Goal: Task Accomplishment & Management: Use online tool/utility

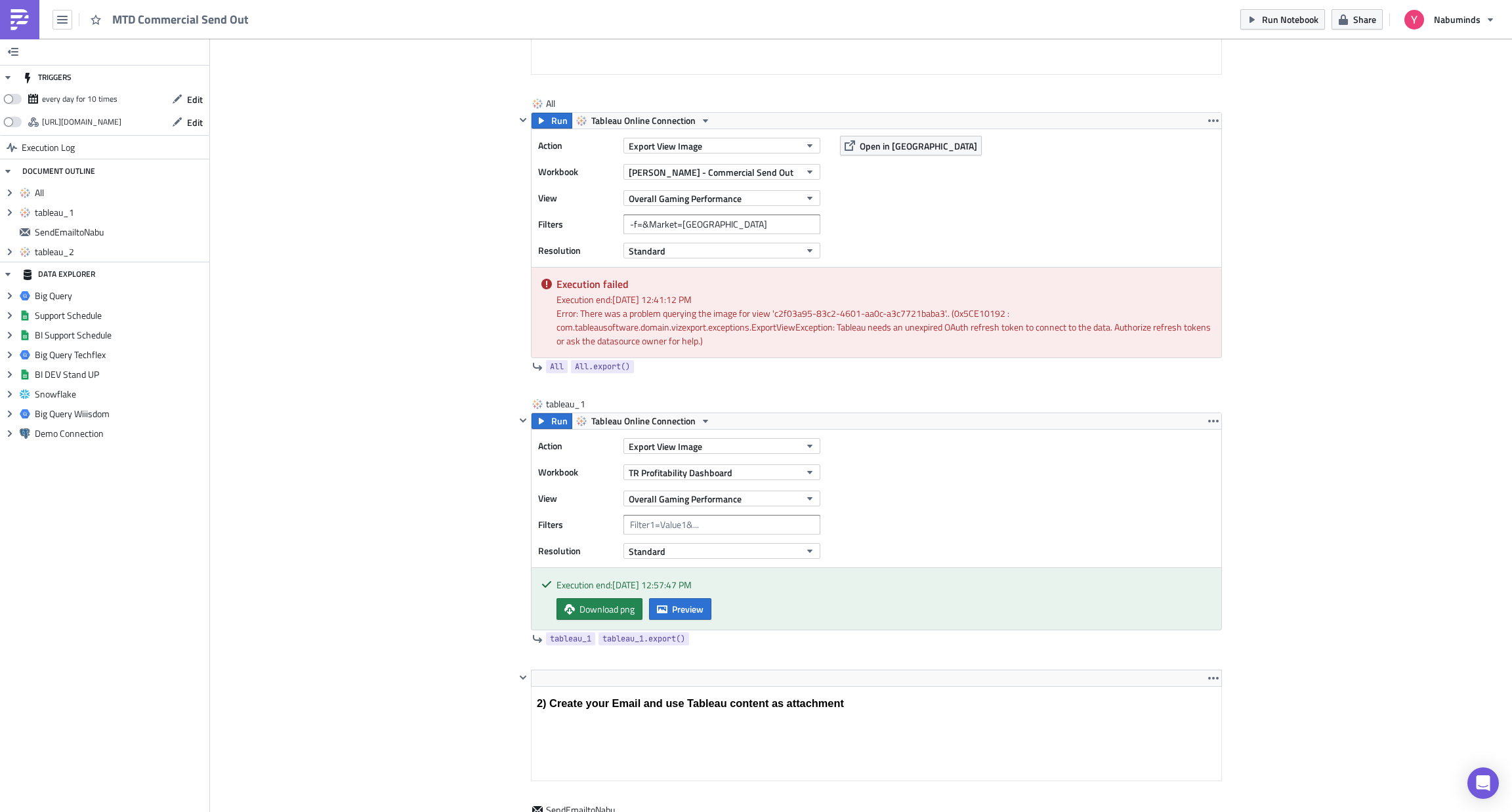
scroll to position [544, 0]
click at [551, 119] on span "Run" at bounding box center [559, 119] width 16 height 16
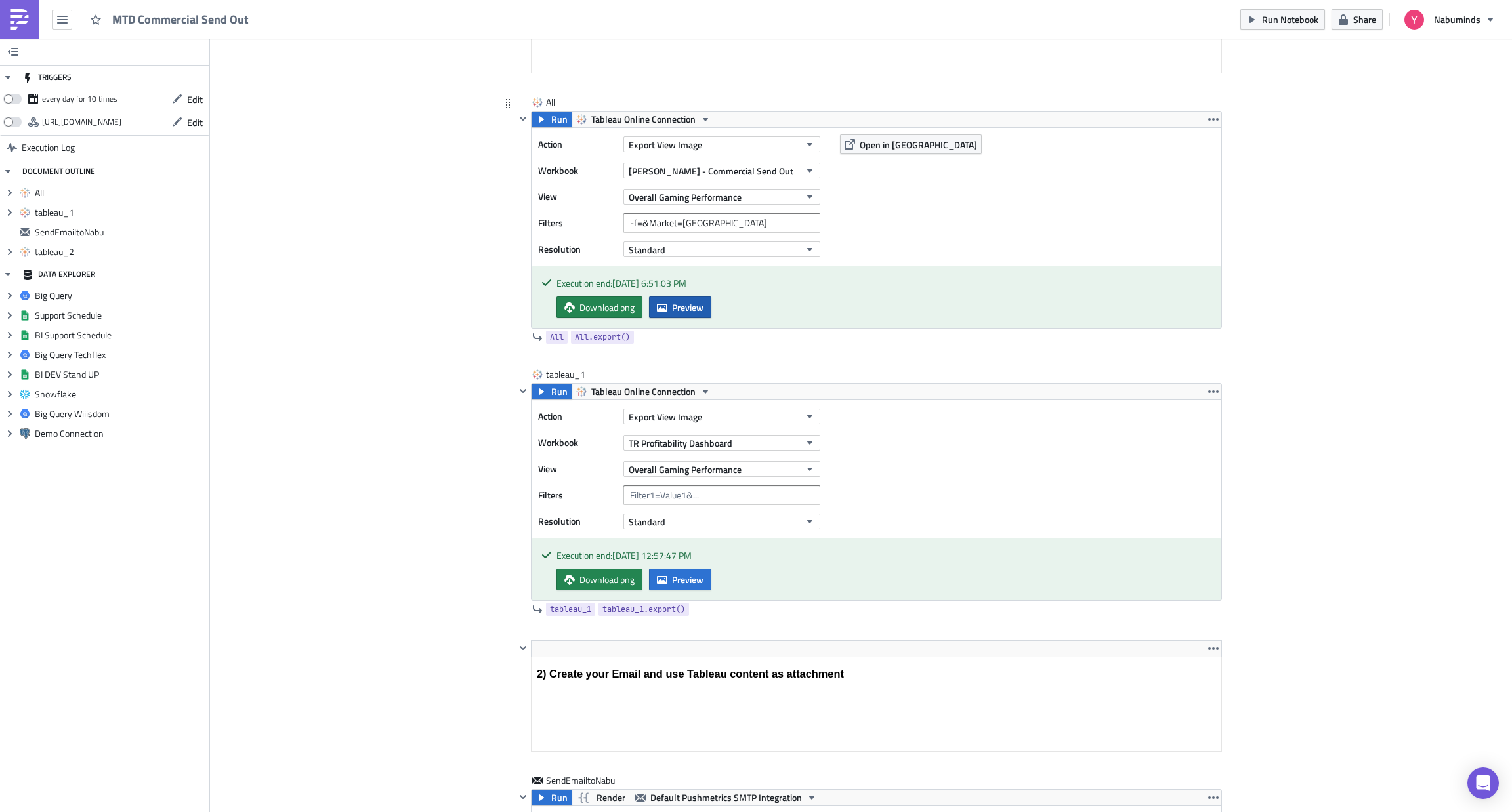
click at [678, 310] on span "Preview" at bounding box center [687, 307] width 32 height 14
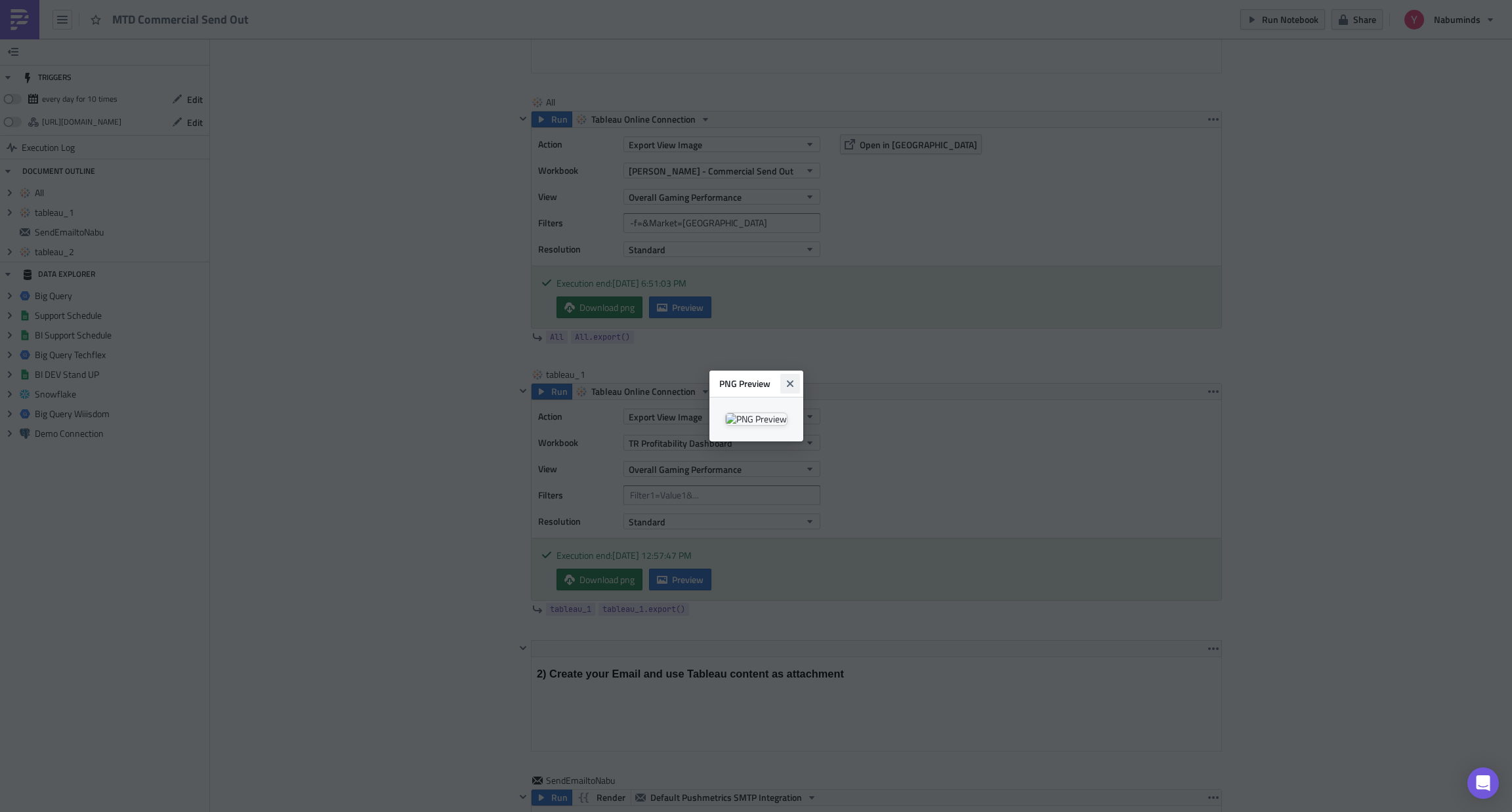
click at [792, 380] on icon "Close" at bounding box center [790, 384] width 7 height 7
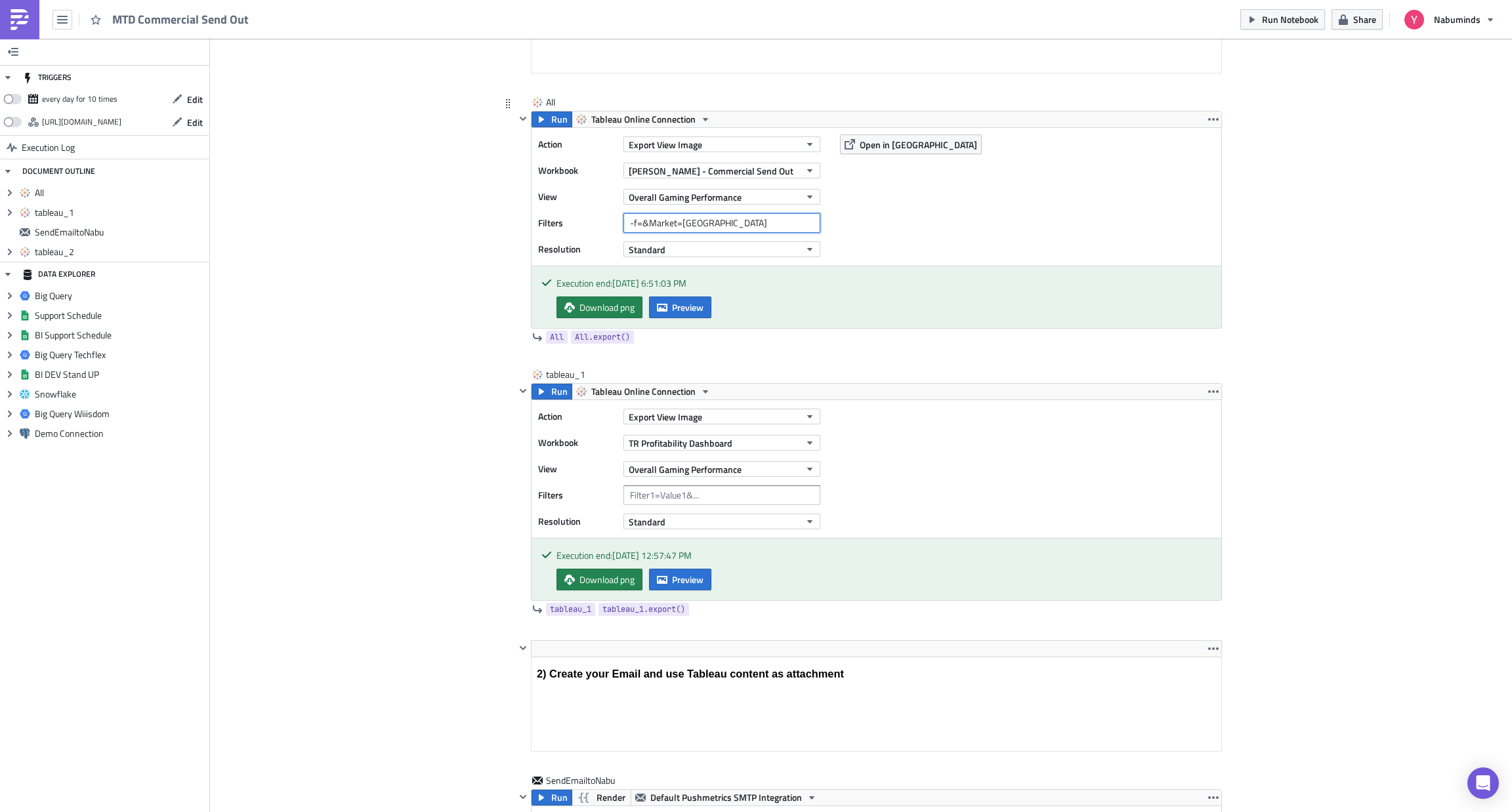
click at [761, 224] on input "-f=&Market=[GEOGRAPHIC_DATA]" at bounding box center [722, 223] width 197 height 20
click at [541, 123] on button "Run" at bounding box center [552, 119] width 41 height 16
click at [676, 310] on span "Preview" at bounding box center [687, 307] width 32 height 14
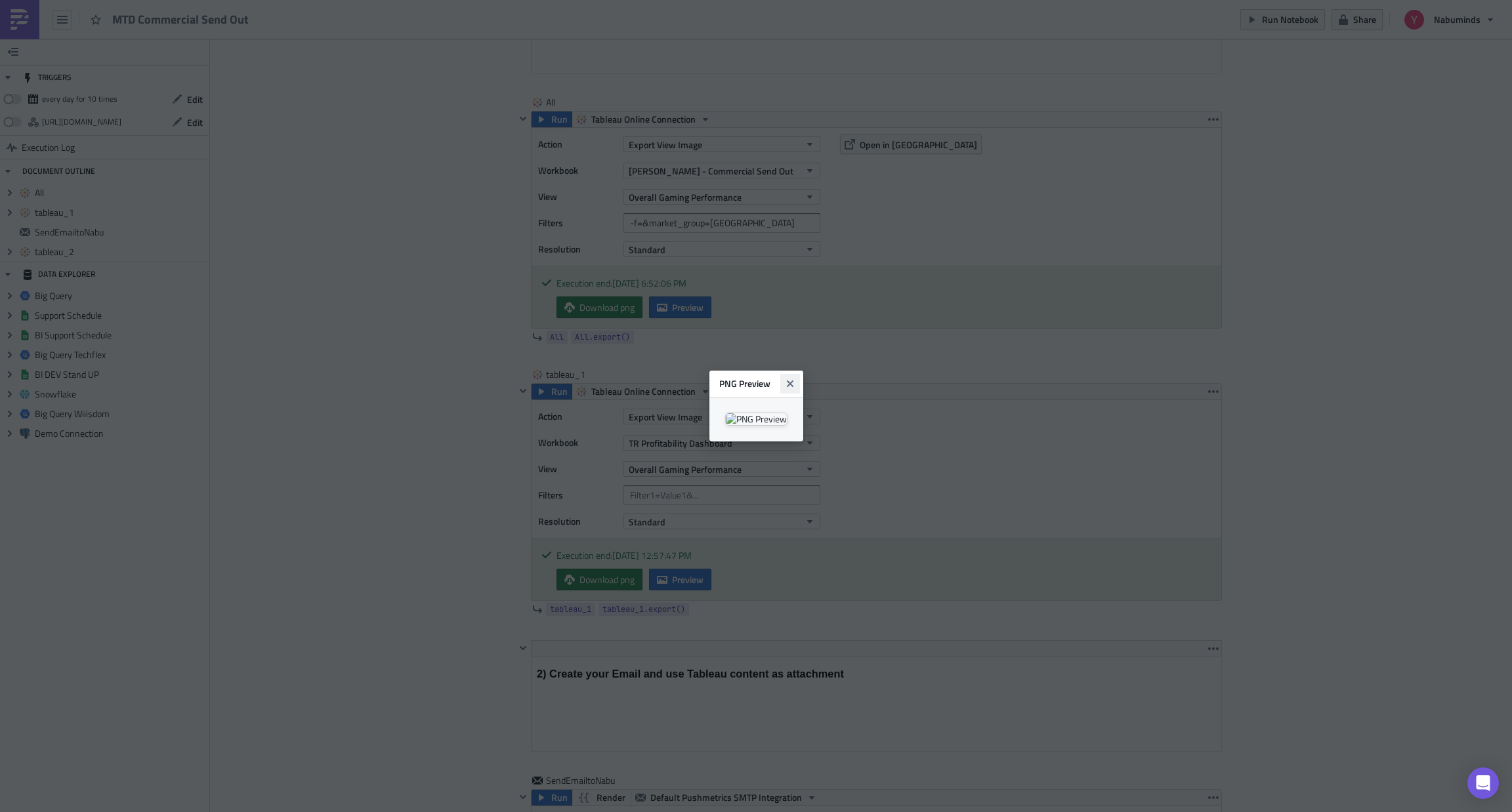
click at [795, 378] on icon "Close" at bounding box center [790, 384] width 11 height 11
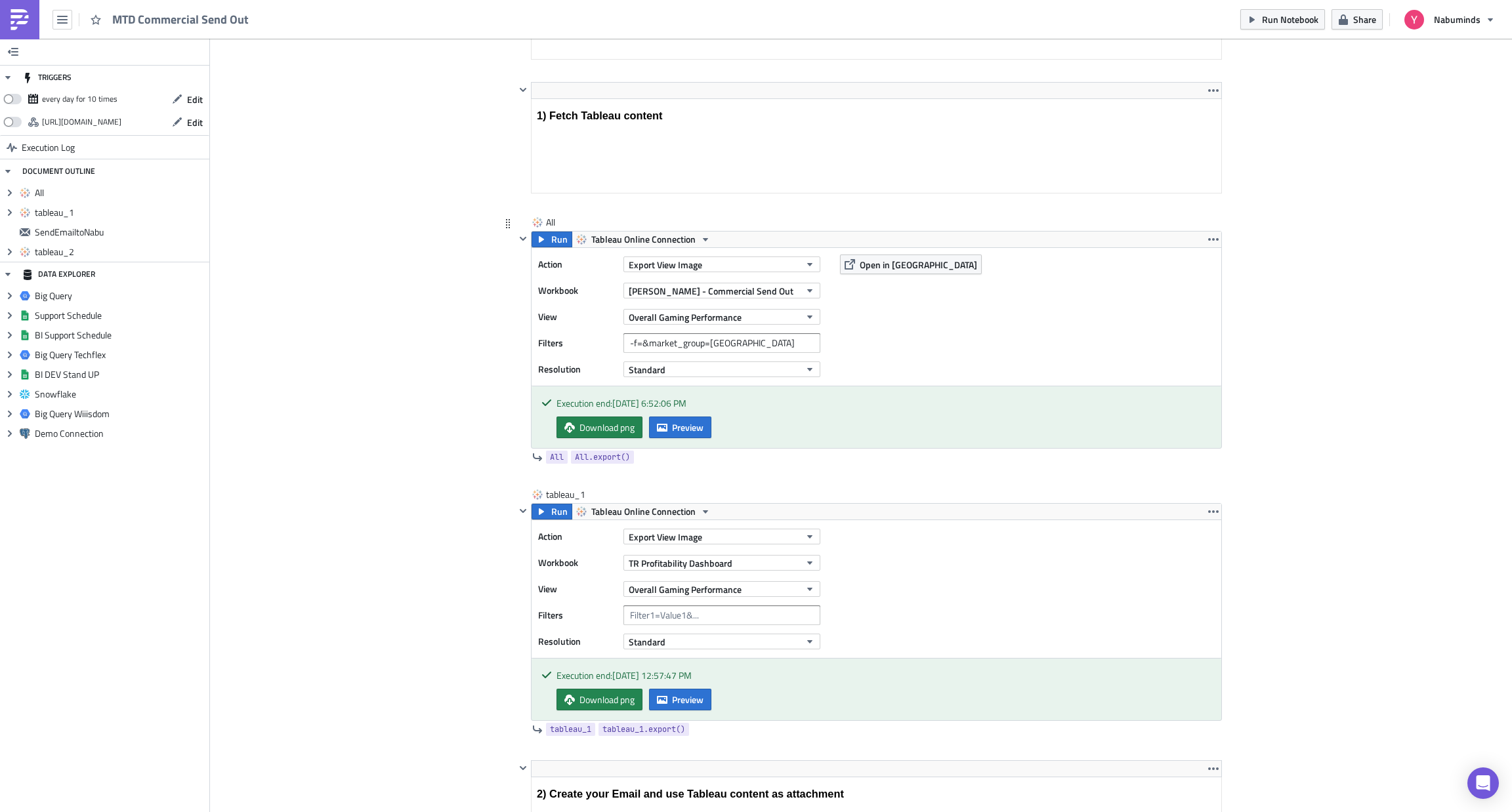
scroll to position [432, 0]
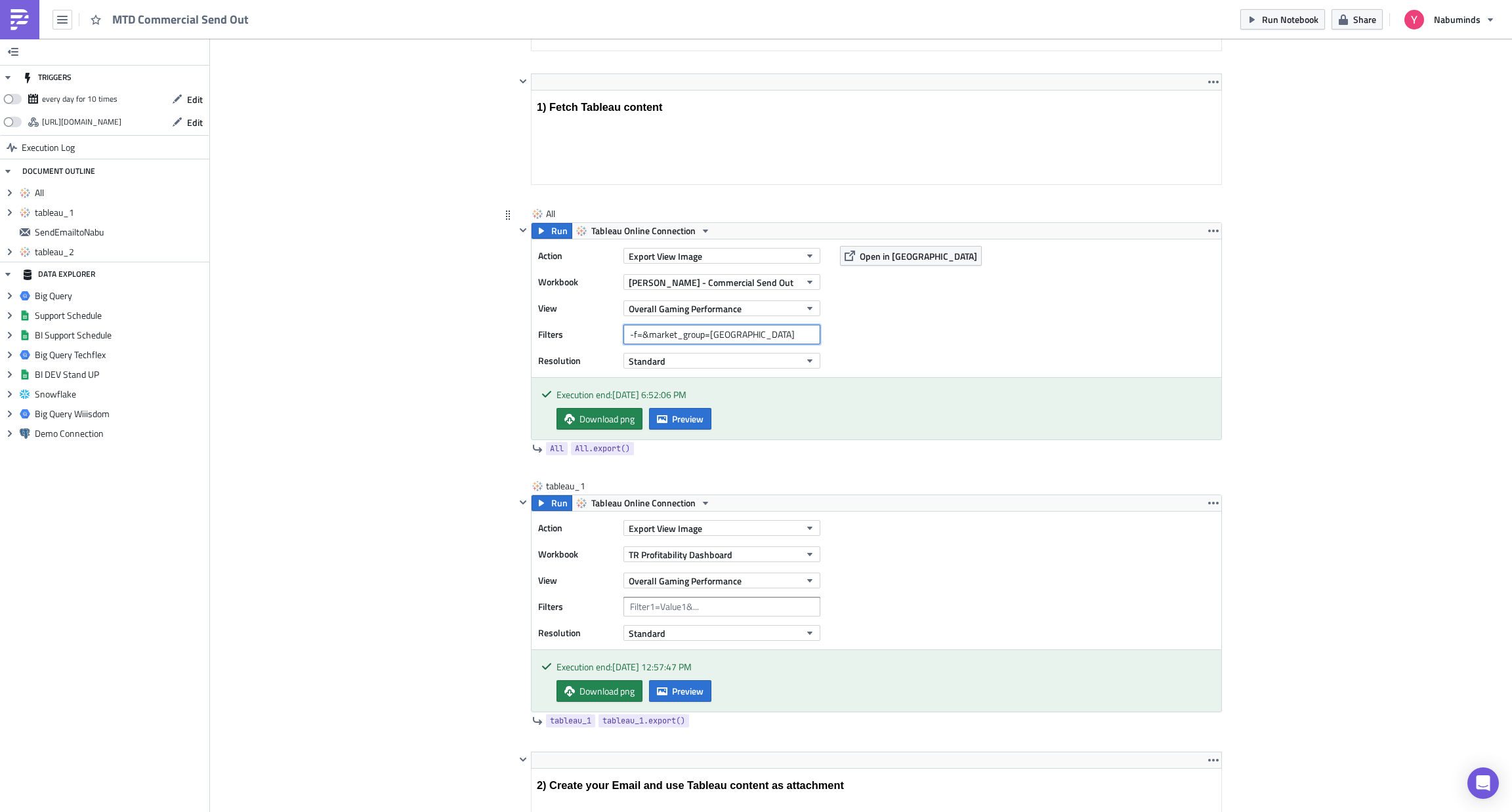
click at [628, 338] on input "-f=&market_group=Brazil" at bounding box center [722, 335] width 197 height 20
click at [718, 339] on input "-f=&market_group=Brazil" at bounding box center [722, 335] width 197 height 20
click at [757, 342] on input "-f=&market_group=Brazil" at bounding box center [722, 335] width 197 height 20
click at [551, 228] on span "Run" at bounding box center [559, 231] width 16 height 16
click at [697, 403] on div "Execution end: 8/15/2025, 6:55:18 PM Download png Preview" at bounding box center [876, 409] width 689 height 62
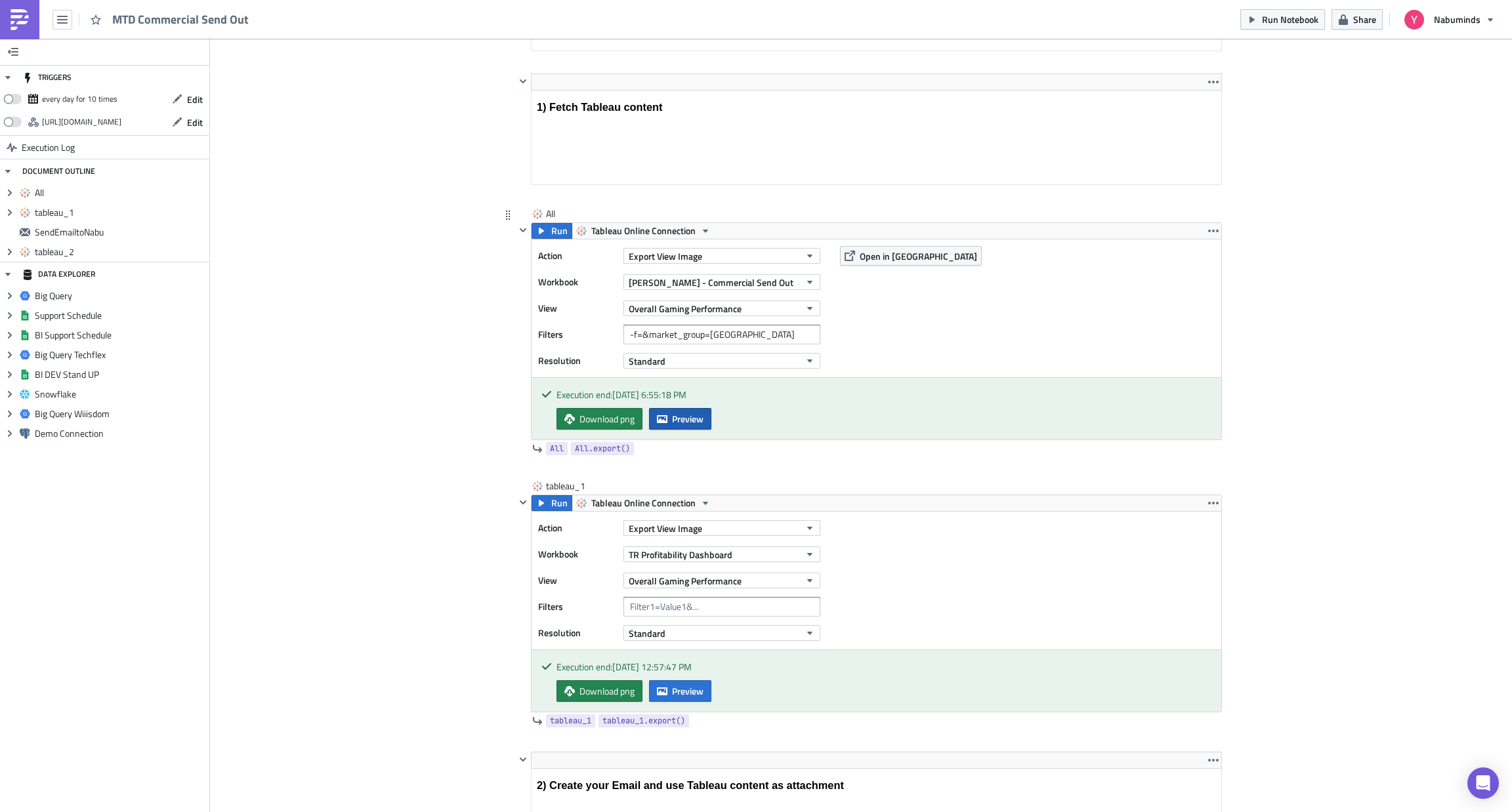
click at [688, 417] on span "Preview" at bounding box center [687, 419] width 32 height 14
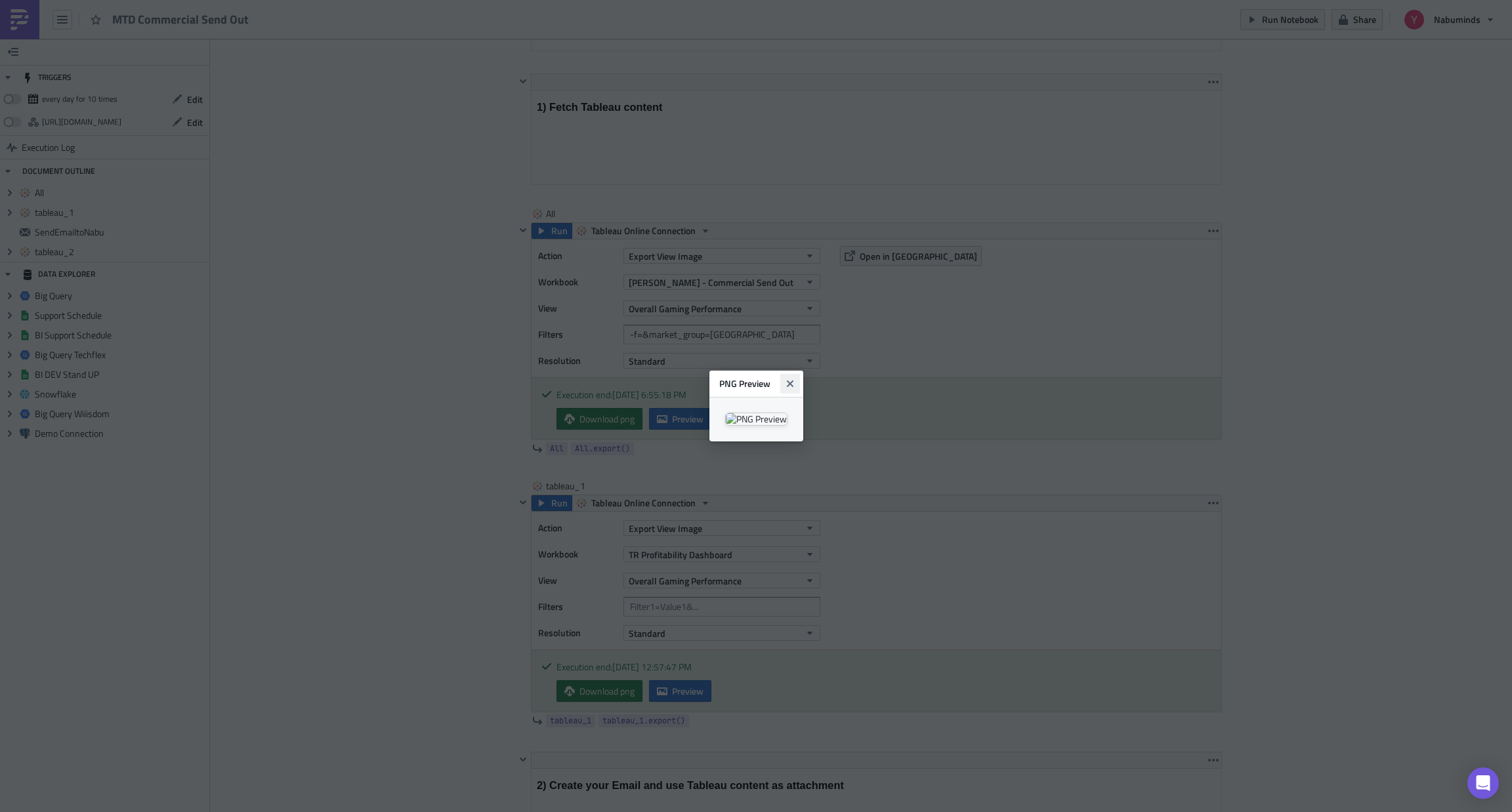
click at [795, 378] on icon "Close" at bounding box center [790, 384] width 11 height 11
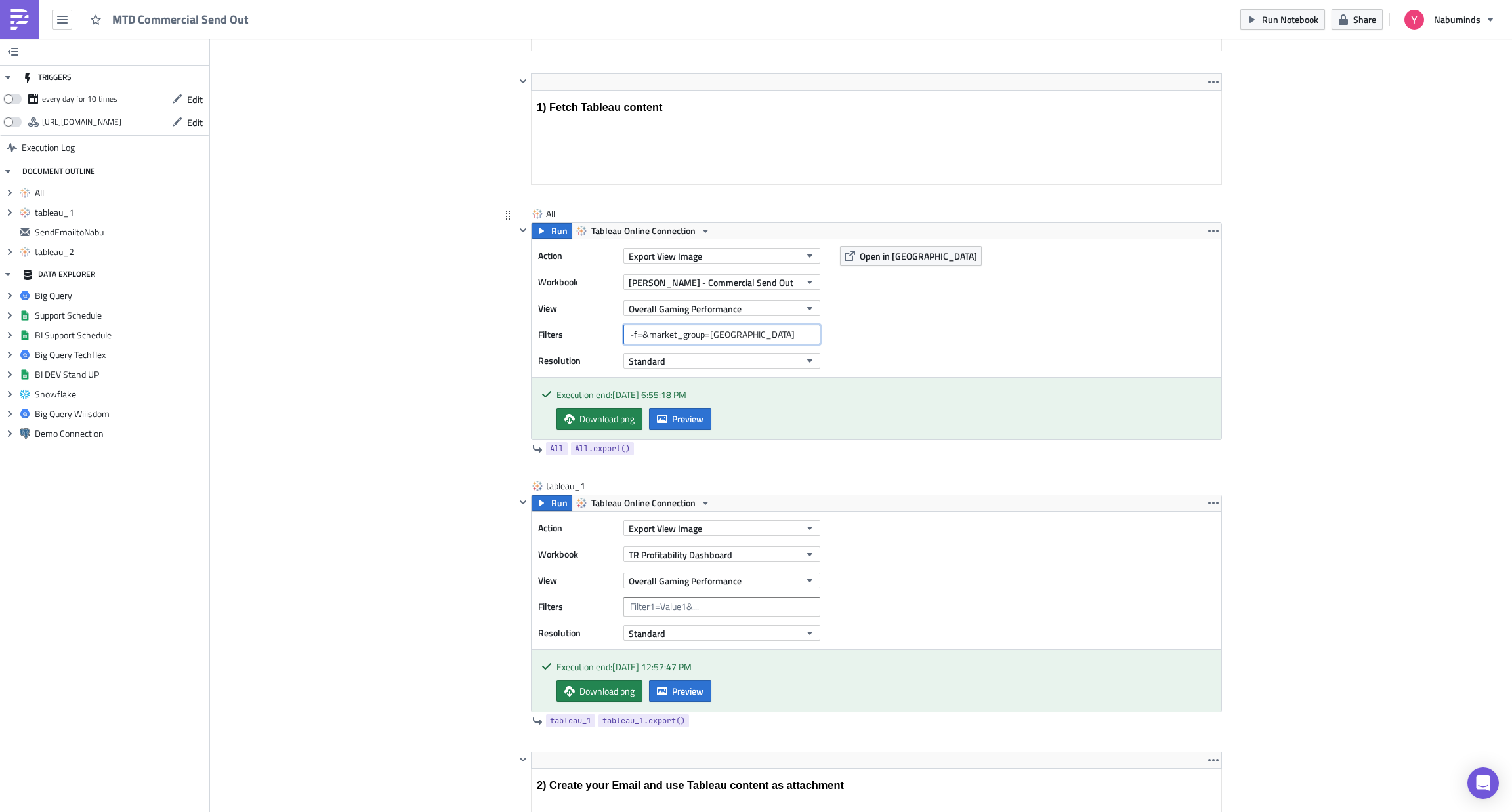
click at [782, 328] on input "-f=&market_group=BRAZIL" at bounding box center [722, 335] width 197 height 20
drag, startPoint x: 730, startPoint y: 335, endPoint x: 613, endPoint y: 331, distance: 117.1
click at [613, 331] on div "Filters -f=&market_group=BRAZIL&" at bounding box center [682, 335] width 289 height 20
click at [761, 336] on input "-f=&market_group=BRAZIL&" at bounding box center [722, 335] width 197 height 20
paste input "-f=&market_group=BRAZIL"
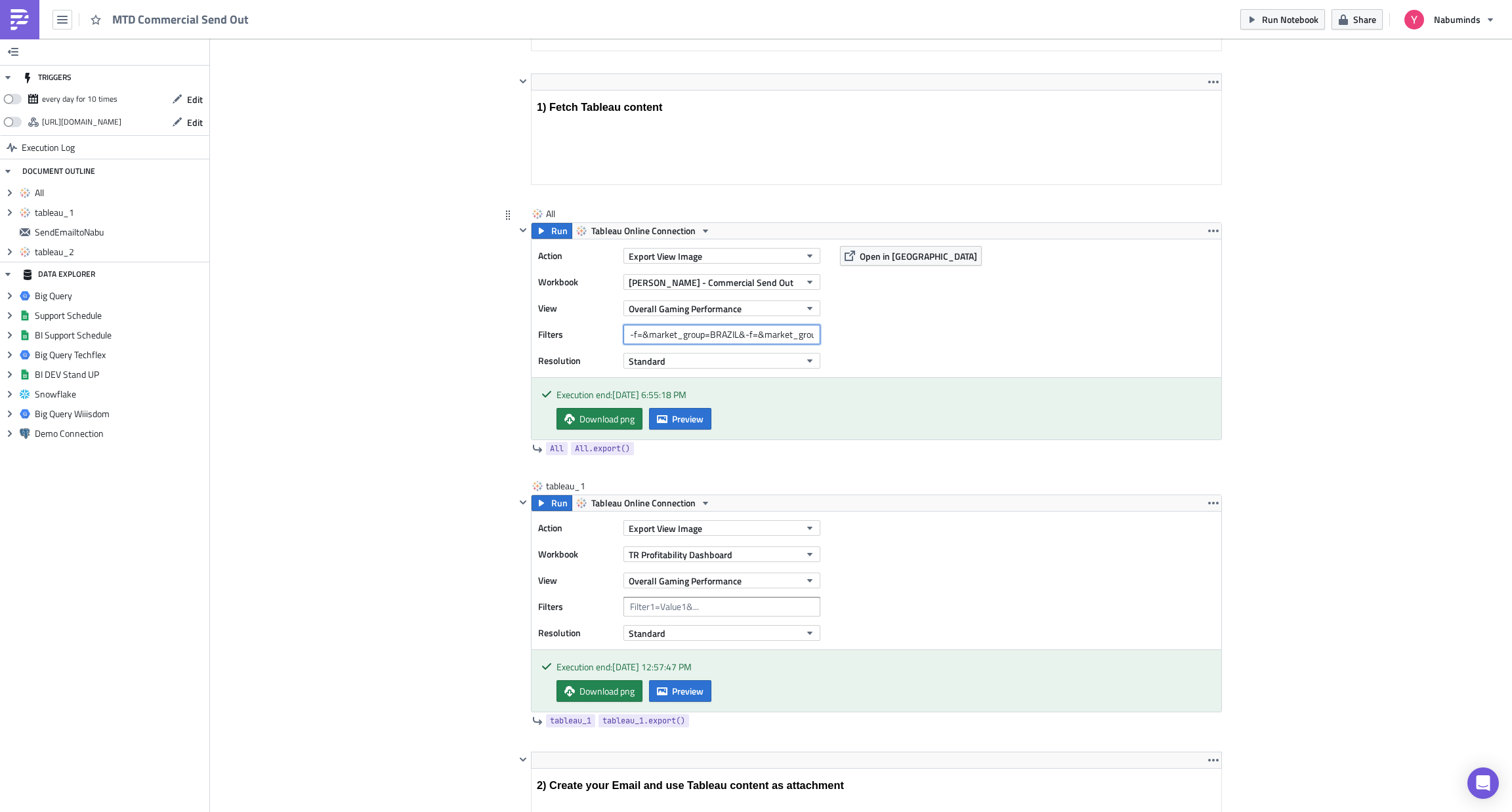
scroll to position [0, 38]
click at [771, 335] on input "-f=&market_group=BRAZIL&-f=&market_group=BRAZIL" at bounding box center [722, 335] width 197 height 20
click at [541, 229] on button "Run" at bounding box center [552, 231] width 41 height 16
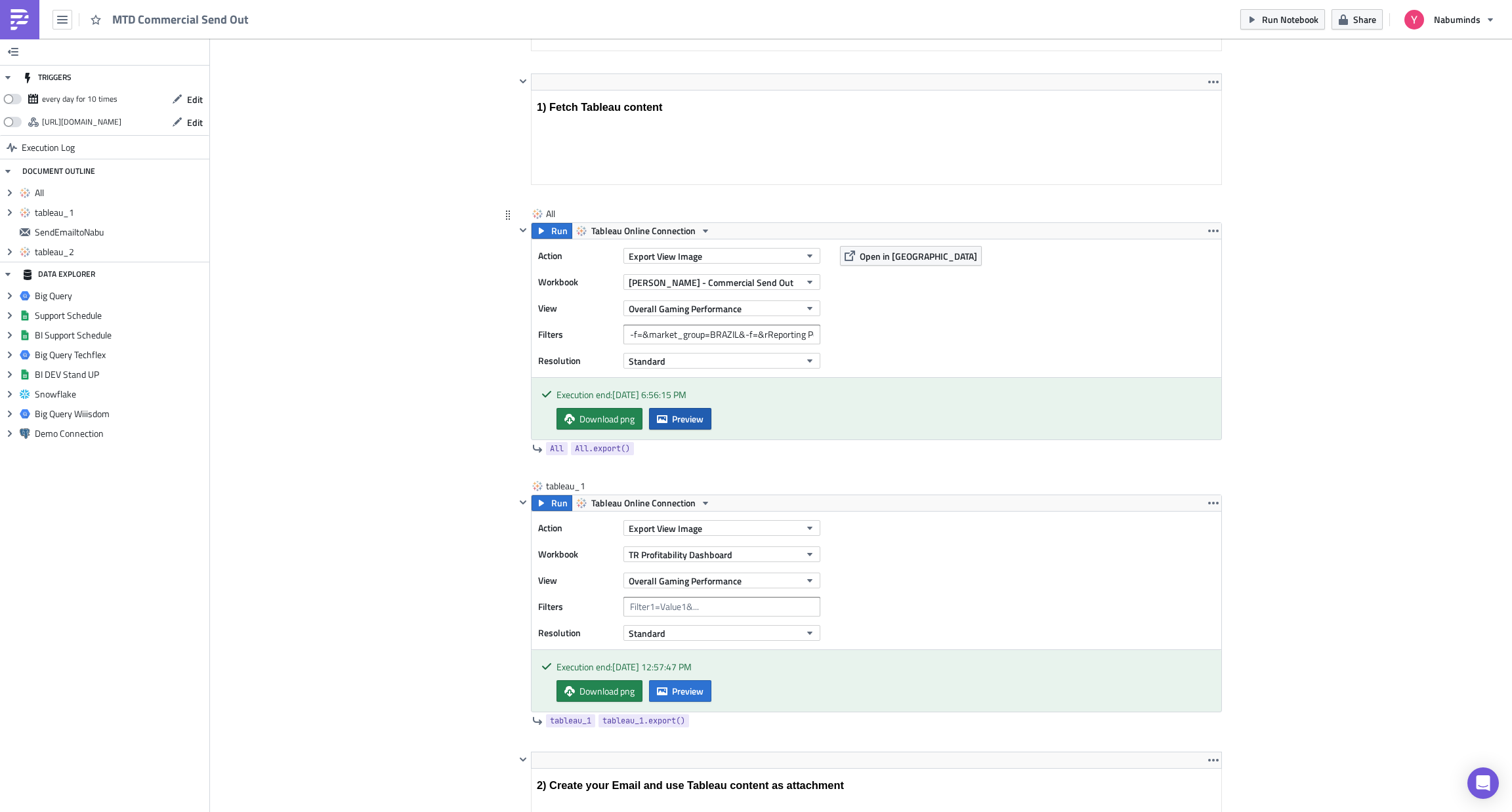
click at [672, 425] on span "Preview" at bounding box center [687, 419] width 32 height 14
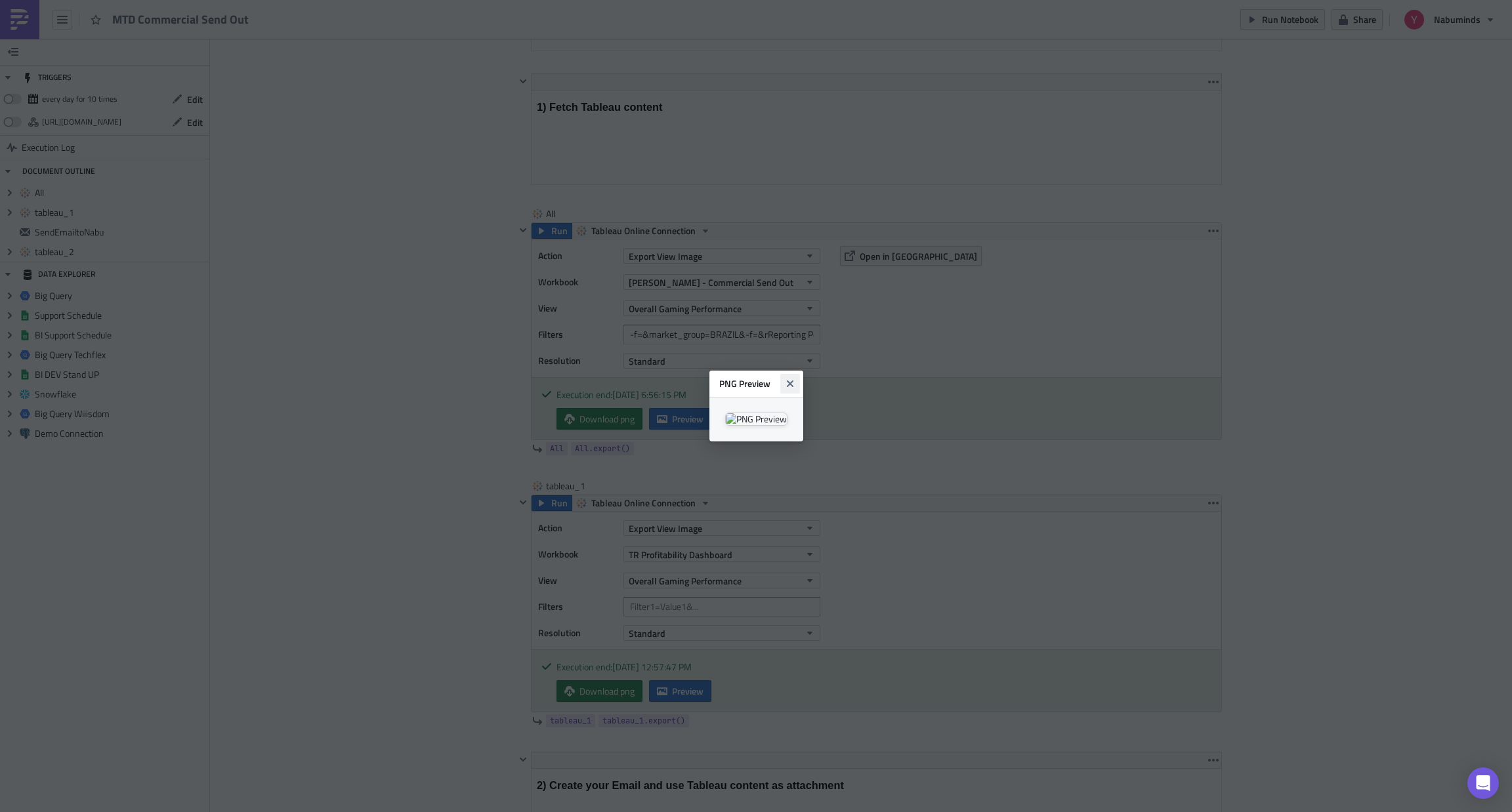
click at [800, 374] on button "Close" at bounding box center [790, 384] width 20 height 20
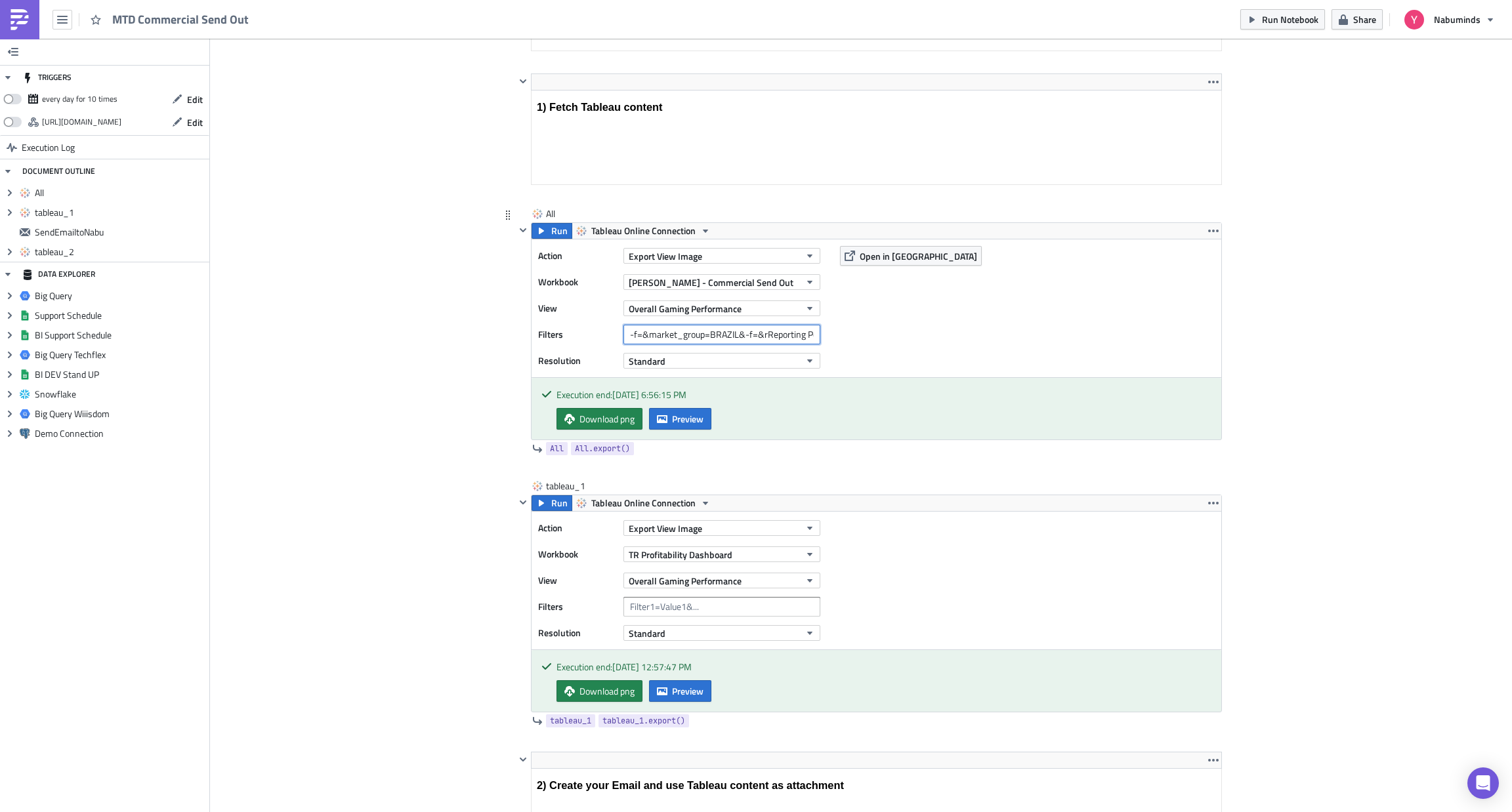
click at [767, 335] on input "-f=&market_group=BRAZIL&-f=&rReporting Period=0=BRAZIL" at bounding box center [722, 335] width 197 height 20
click at [759, 335] on input "-f=&market_group=BRAZIL&-f=&rReporting Period=0=BRAZIL" at bounding box center [722, 335] width 197 height 20
click at [776, 334] on input "-f=&market_group=BRAZIL&-f=&Reporting Period=0=BRAZIL" at bounding box center [722, 335] width 197 height 20
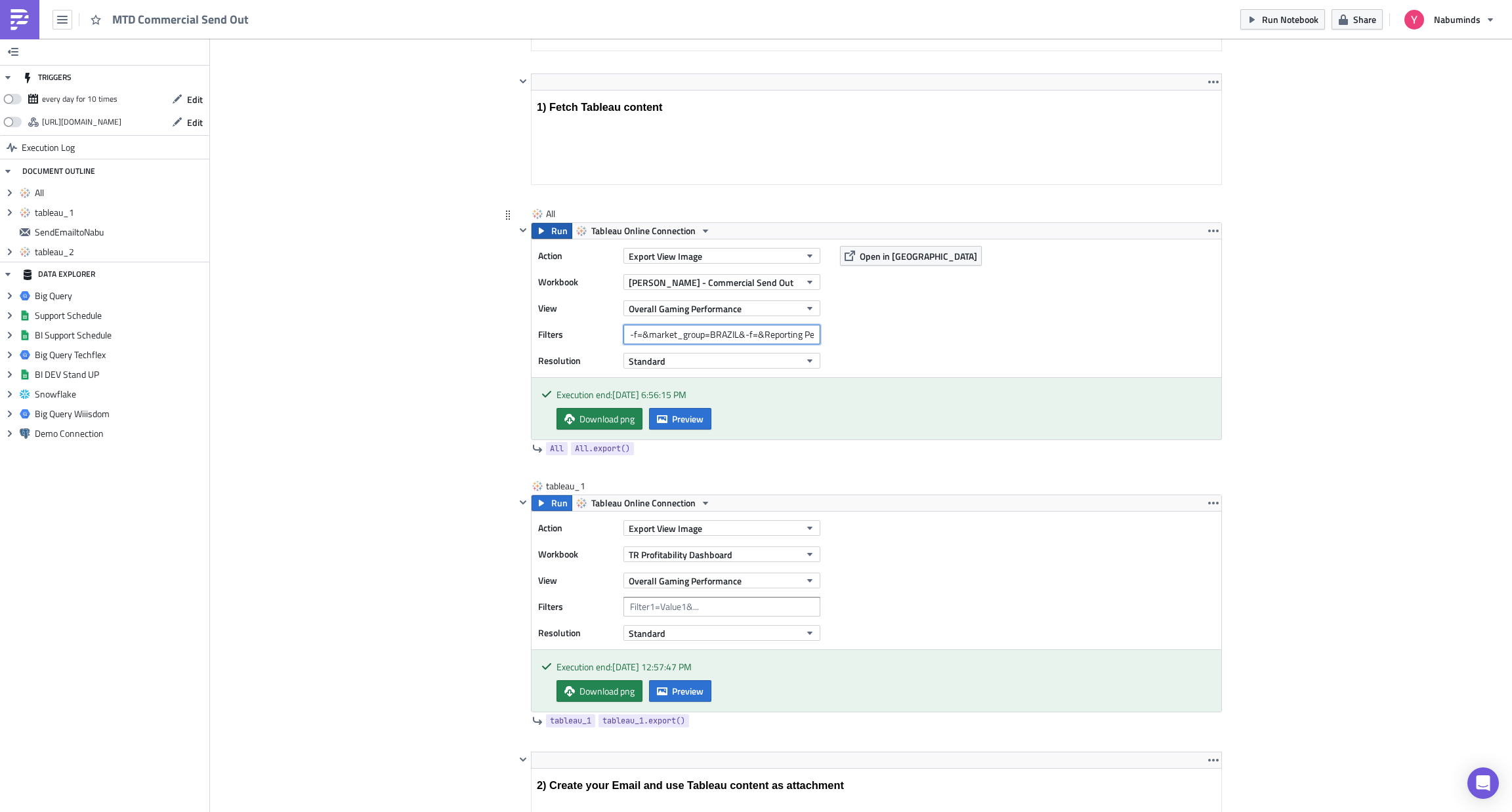
type input "-f=&market_group=BRAZIL&-f=&Reporting Period=0"
click at [551, 227] on span "Run" at bounding box center [559, 231] width 16 height 16
click at [672, 411] on button "Preview" at bounding box center [680, 419] width 63 height 22
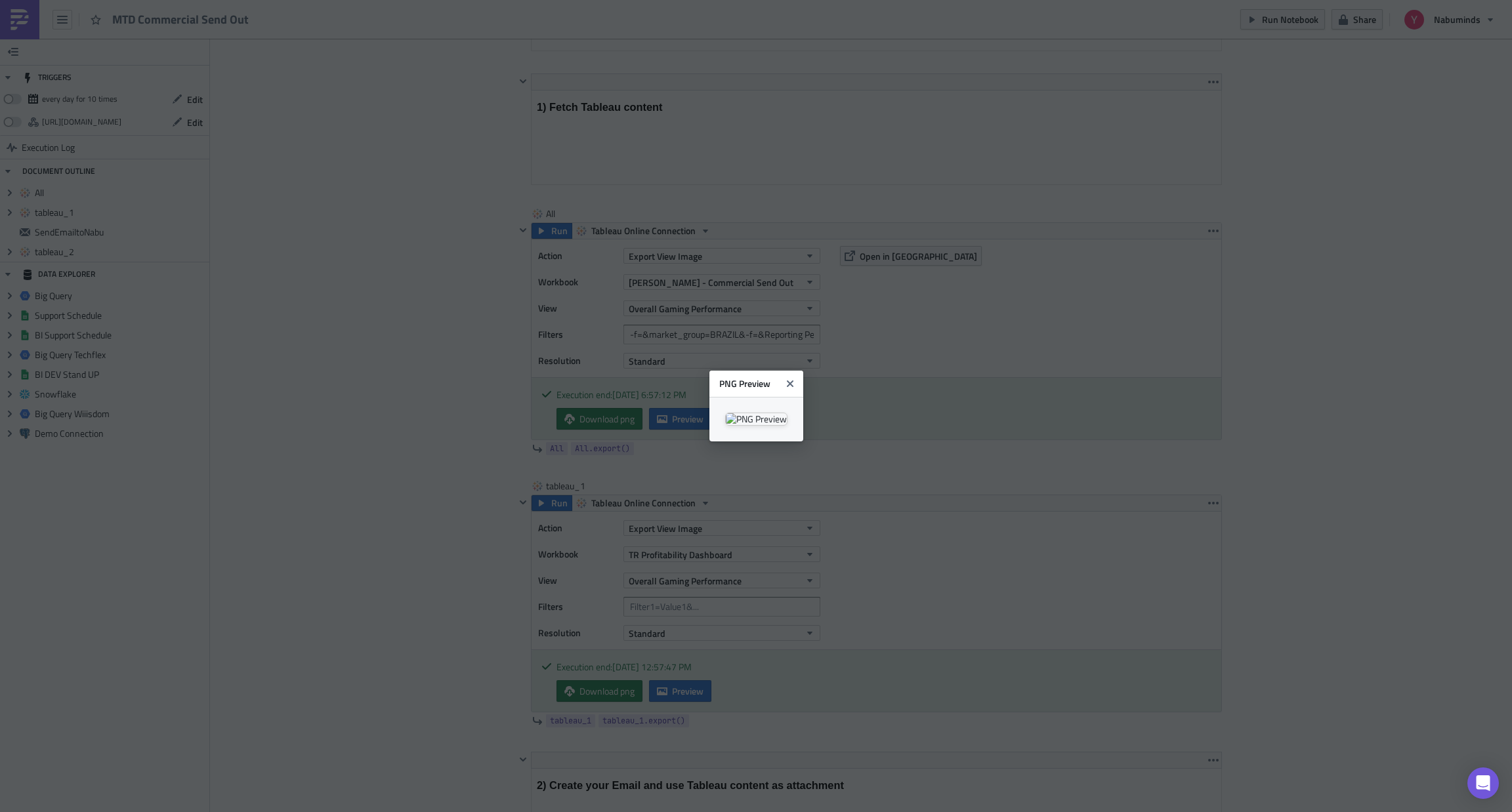
click at [376, 346] on body "MTD Commercial Send Out Run Notebook Share Nabuminds TRIGGERS every day for 10 …" at bounding box center [756, 407] width 1512 height 814
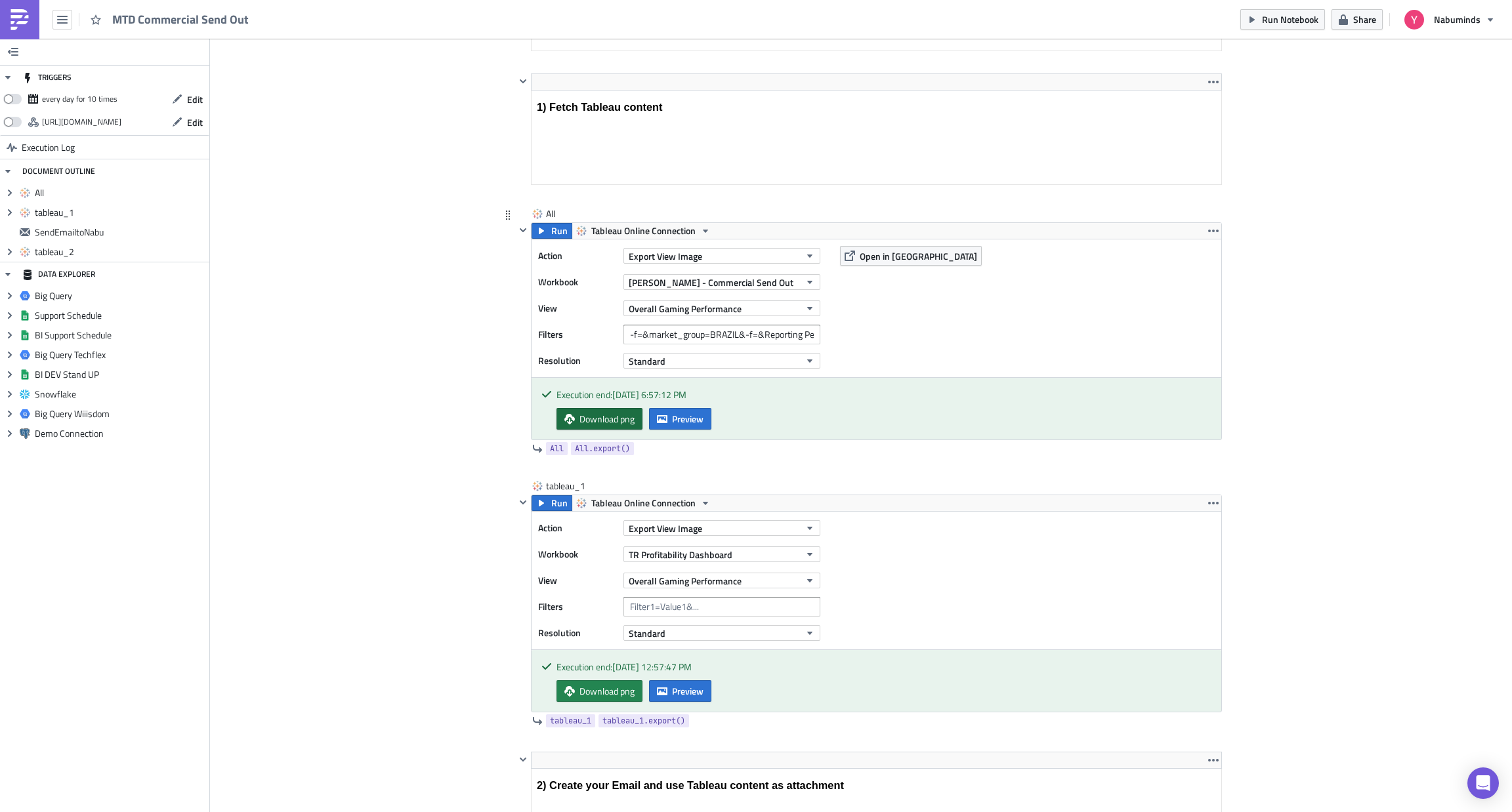
click at [616, 425] on span "Download png" at bounding box center [607, 419] width 55 height 14
click at [1206, 501] on button "button" at bounding box center [1213, 504] width 16 height 16
click at [1198, 577] on div "Remove" at bounding box center [1213, 583] width 87 height 13
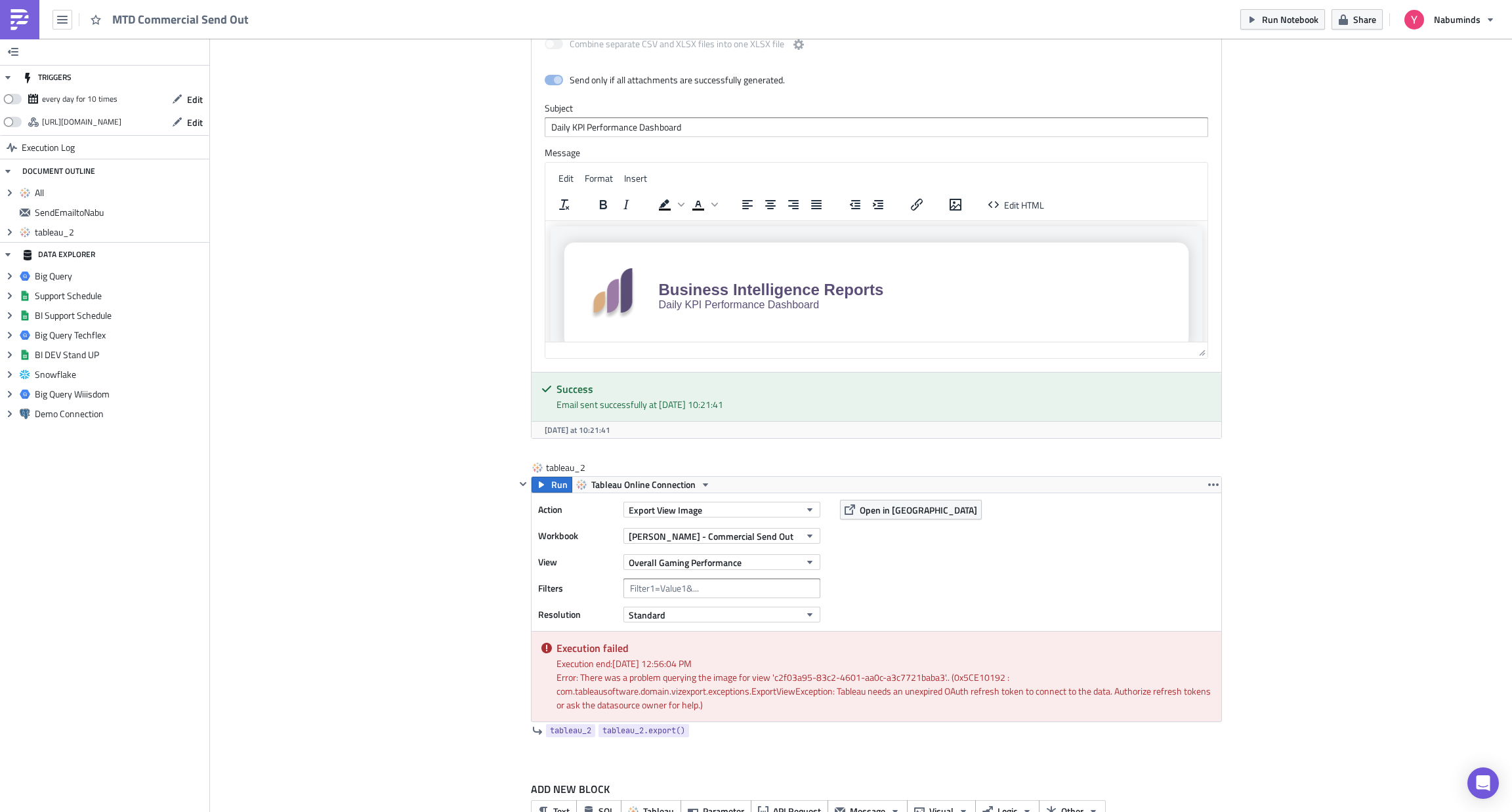
scroll to position [1357, 0]
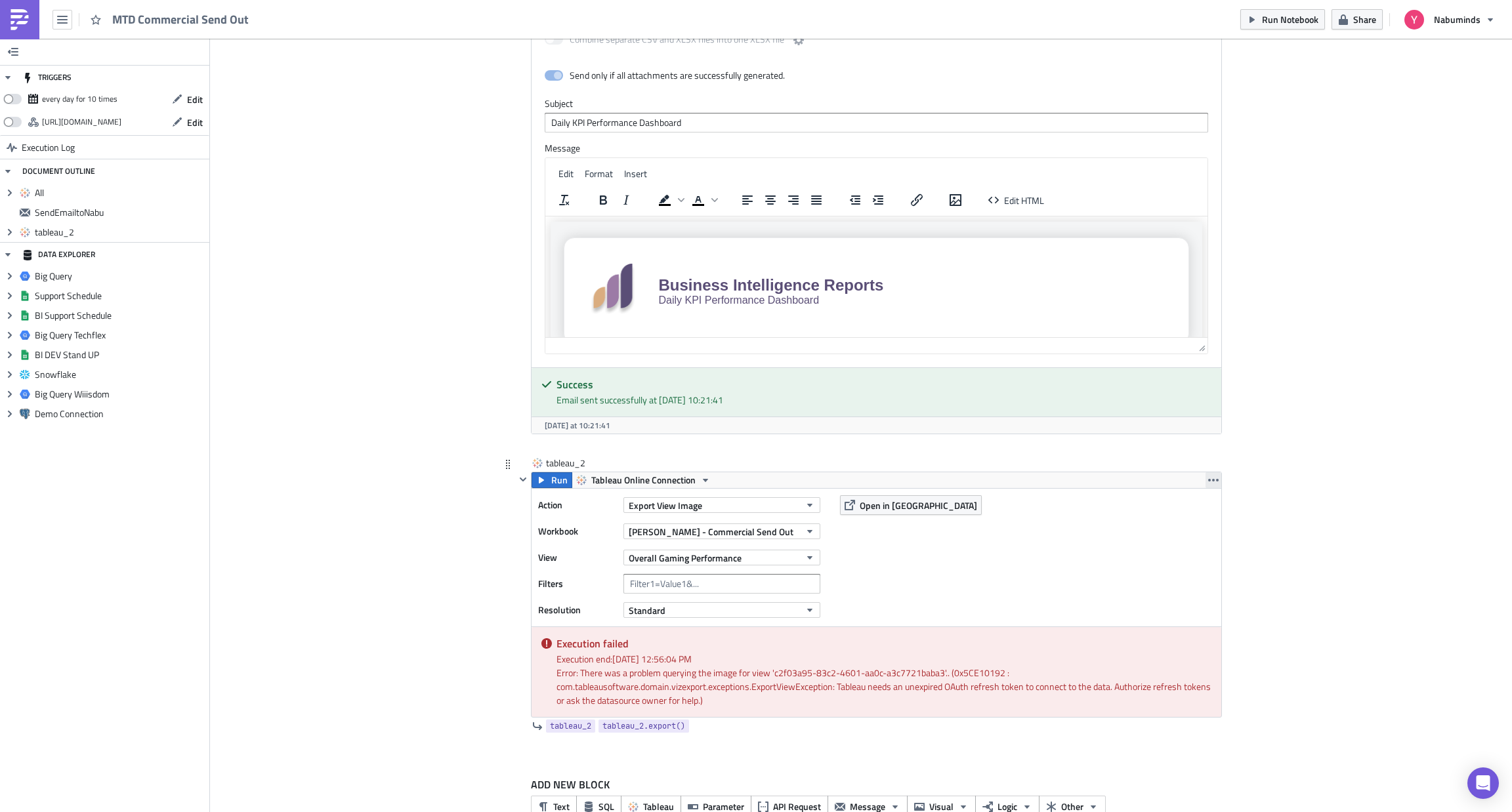
click at [1208, 484] on icon "button" at bounding box center [1213, 480] width 11 height 11
click at [1192, 567] on link "Remove" at bounding box center [1205, 560] width 111 height 20
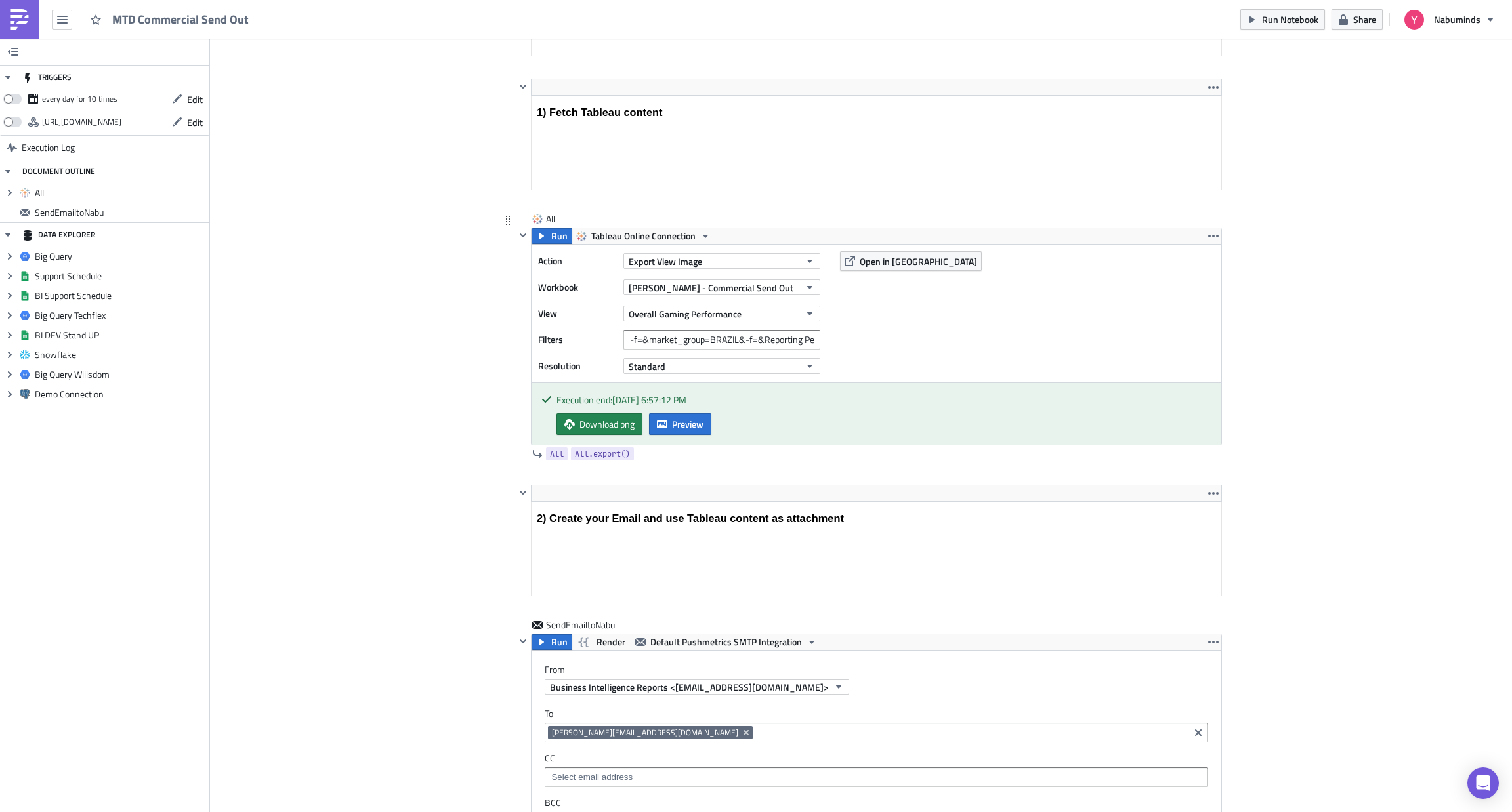
scroll to position [442, 0]
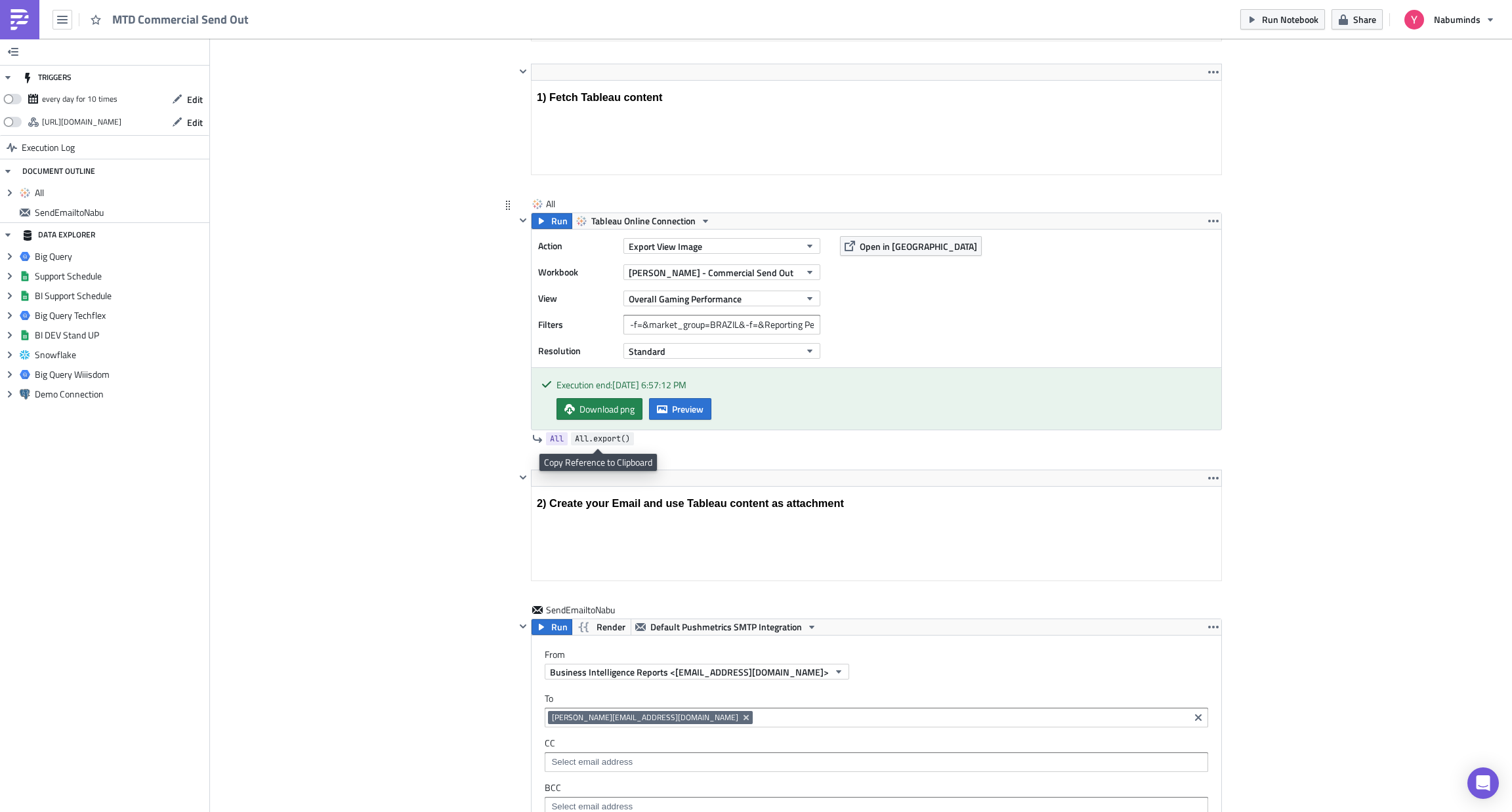
click at [589, 438] on span "All.export()" at bounding box center [602, 439] width 55 height 13
click at [550, 439] on span "All" at bounding box center [556, 439] width 14 height 13
click at [546, 204] on div "All" at bounding box center [579, 204] width 66 height 13
type input "A"
type input "MtD Brazil"
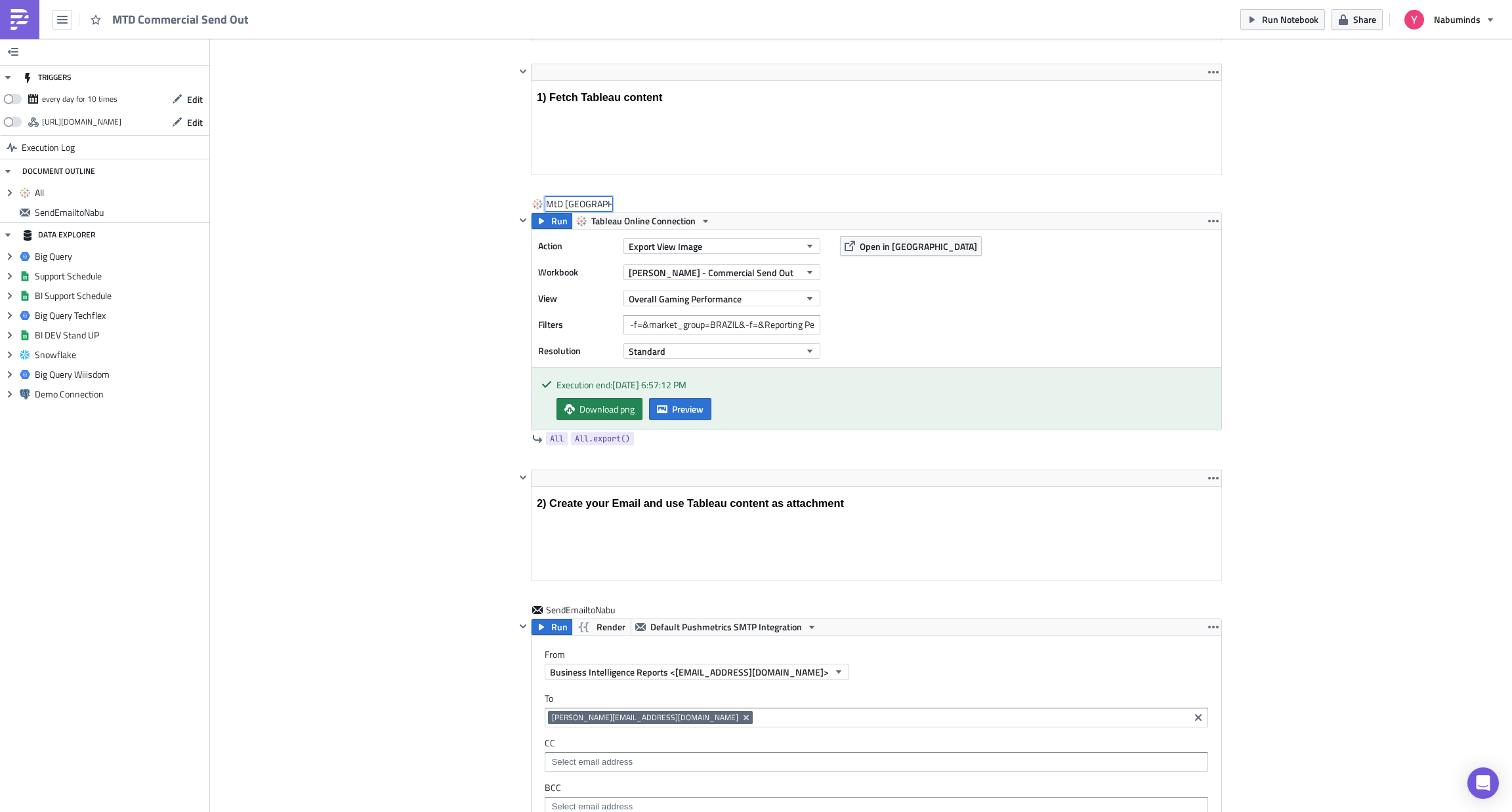
click at [453, 399] on div "Cover Image Dani Execution Log MTD Commercial Send Out <p>MTD Commential SendOu…" at bounding box center [861, 529] width 1302 height 1865
click at [560, 444] on span "MtD_Brazil" at bounding box center [573, 439] width 46 height 13
click at [548, 207] on div "MtD Brazil MtD Brazil" at bounding box center [579, 204] width 66 height 13
click at [548, 207] on input "MtD Brazil" at bounding box center [579, 204] width 66 height 13
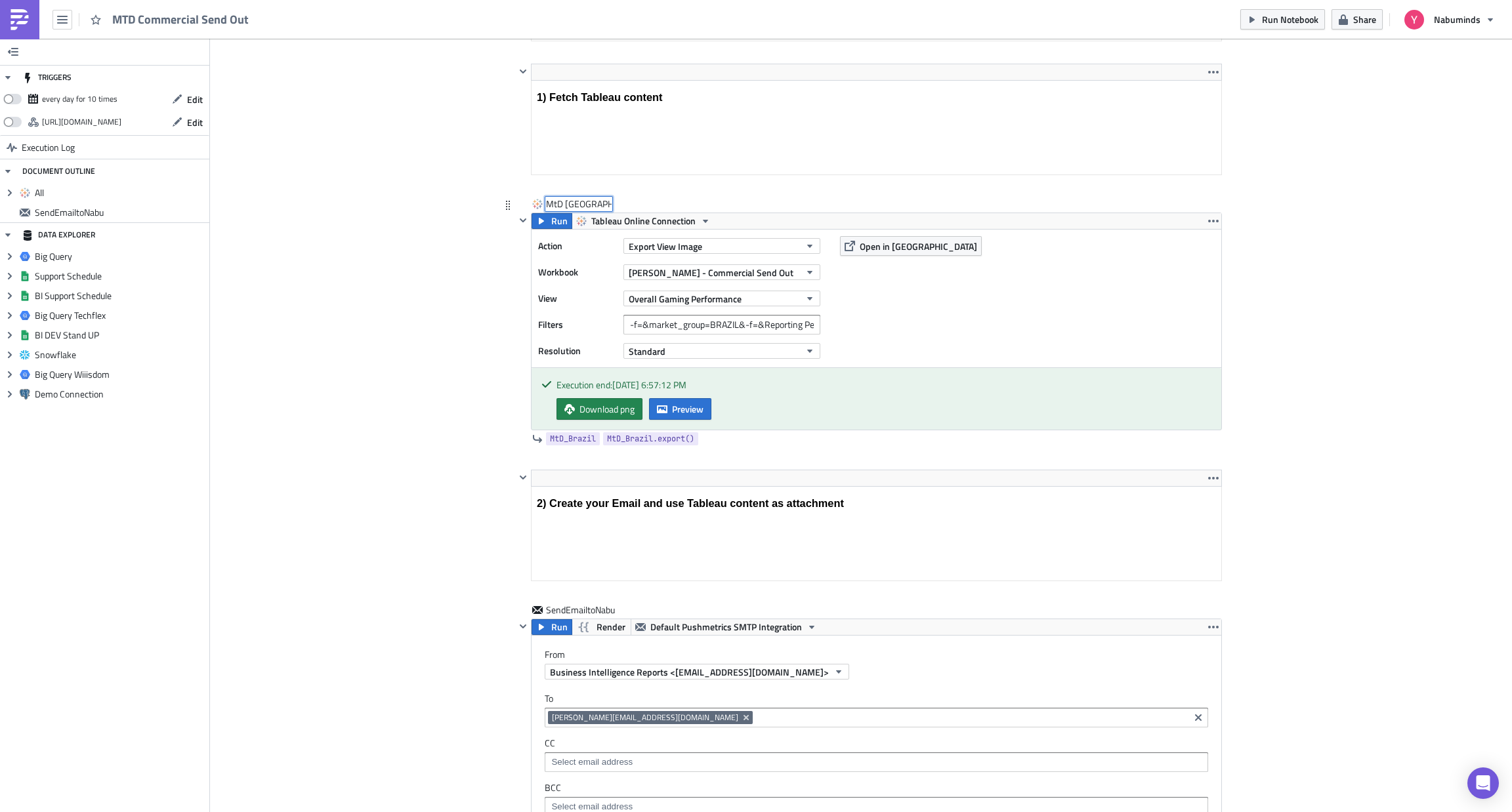
click at [548, 207] on input "MtD Brazil" at bounding box center [579, 204] width 66 height 13
type input "MTD_BRAZIL"
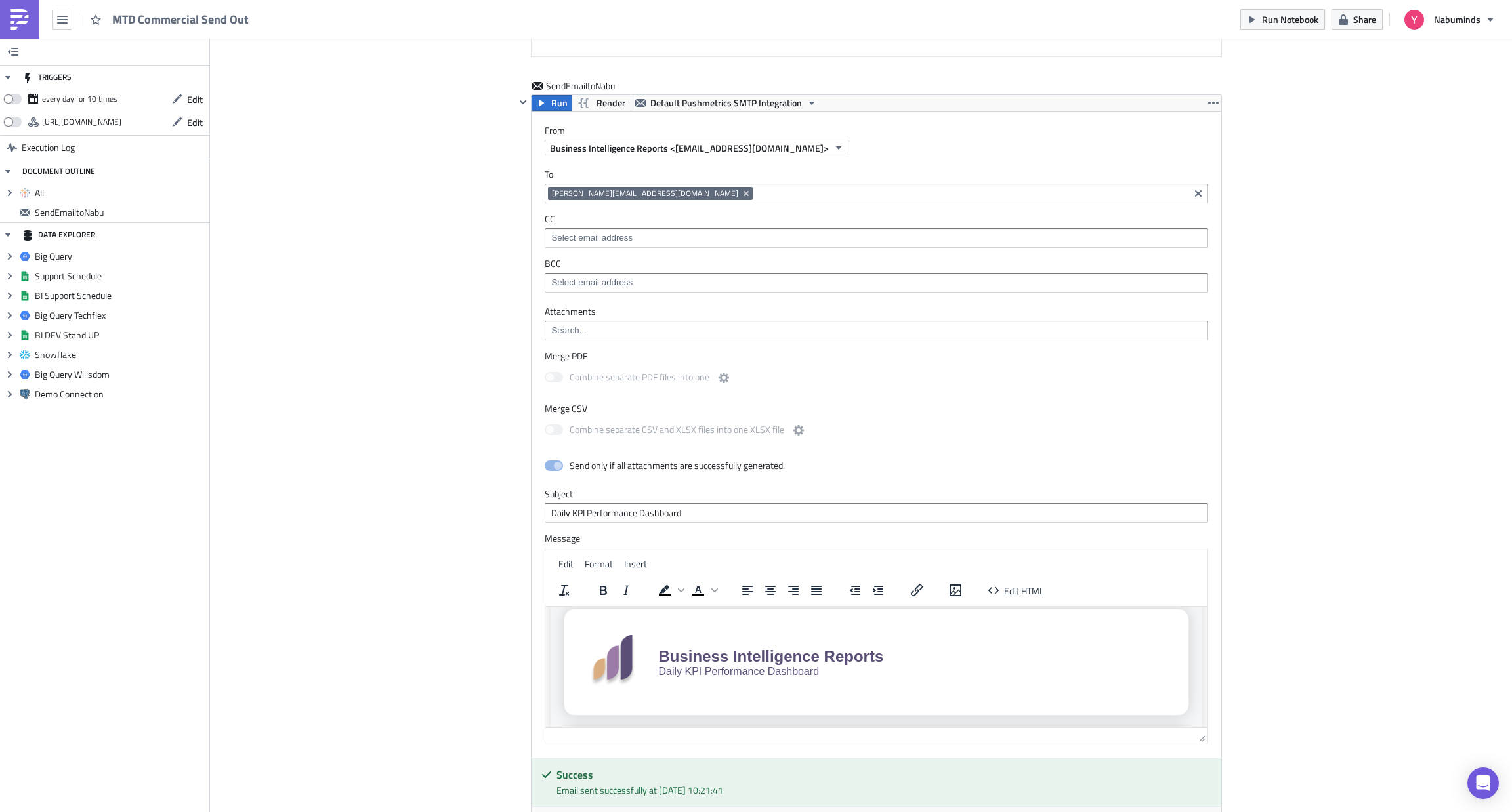
scroll to position [1091, 0]
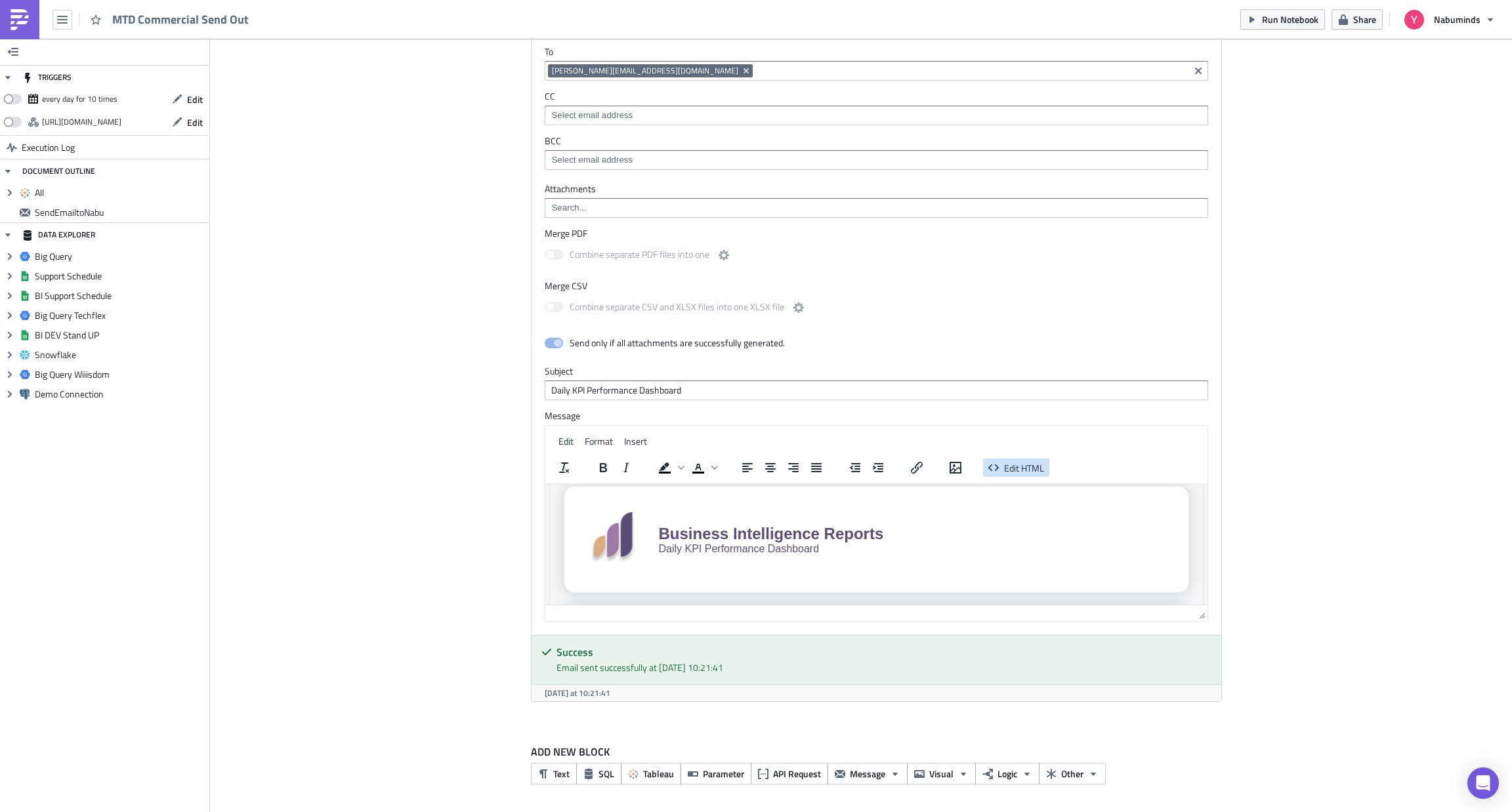
click at [1012, 470] on span "Edit HTML" at bounding box center [1024, 468] width 40 height 14
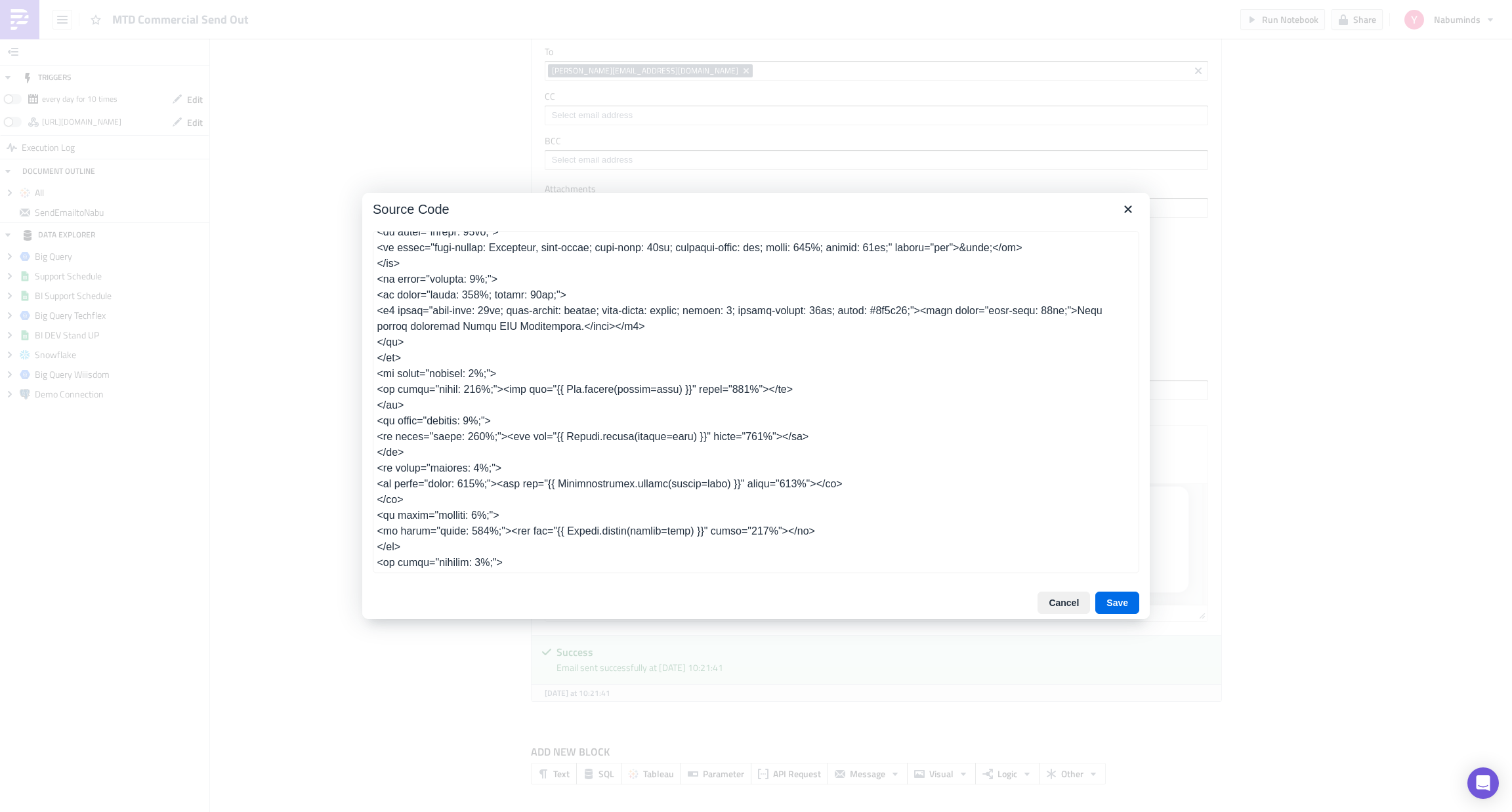
scroll to position [562, 0]
click at [572, 403] on textarea at bounding box center [755, 402] width 767 height 343
type textarea "<table class="body" style="border-collapse: separate; mso-table-lspace: 0pt; ms…"
click at [1105, 602] on button "Save" at bounding box center [1117, 603] width 44 height 22
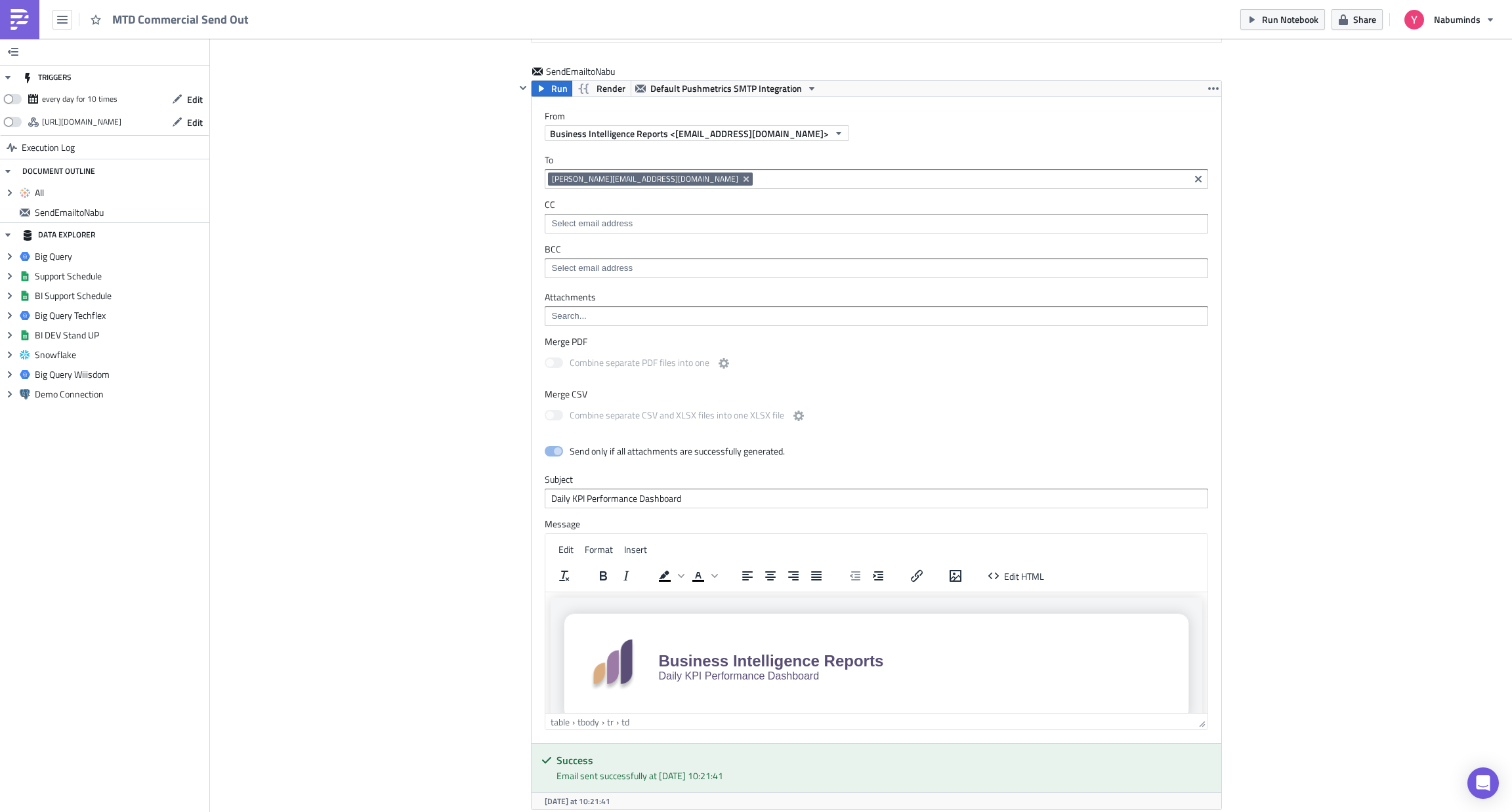
scroll to position [973, 0]
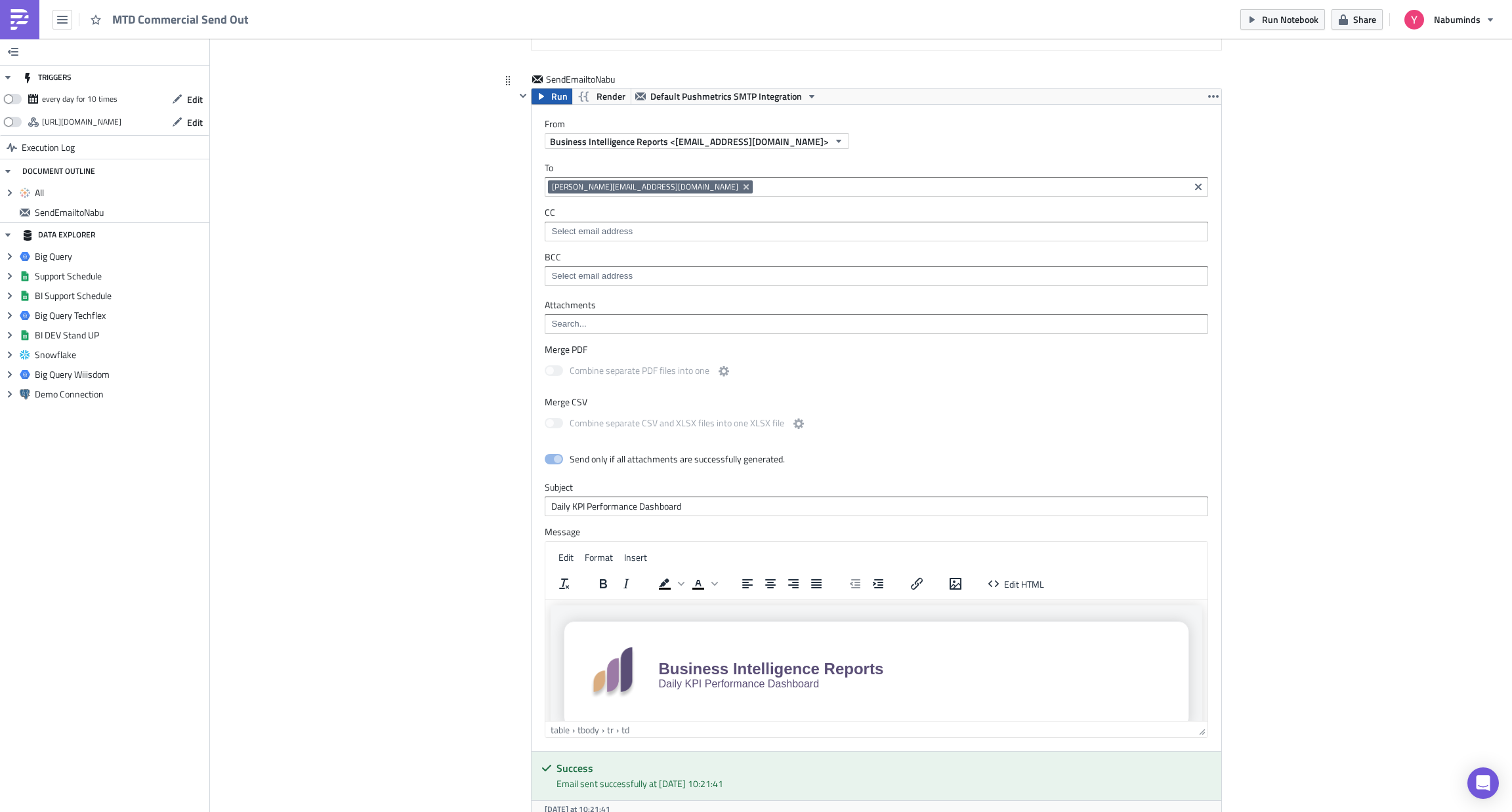
click at [552, 96] on span "Run" at bounding box center [559, 96] width 16 height 16
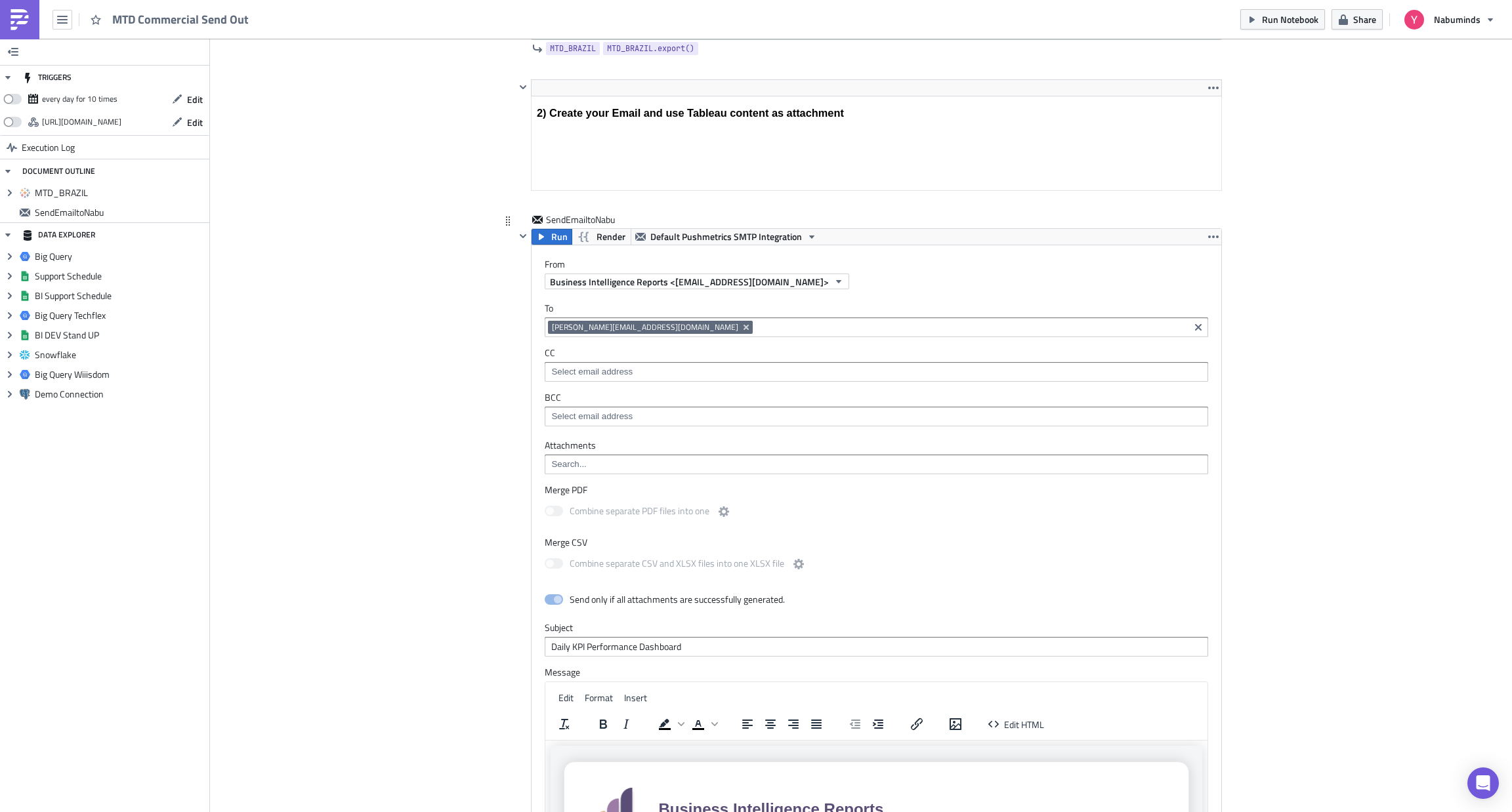
scroll to position [1072, 0]
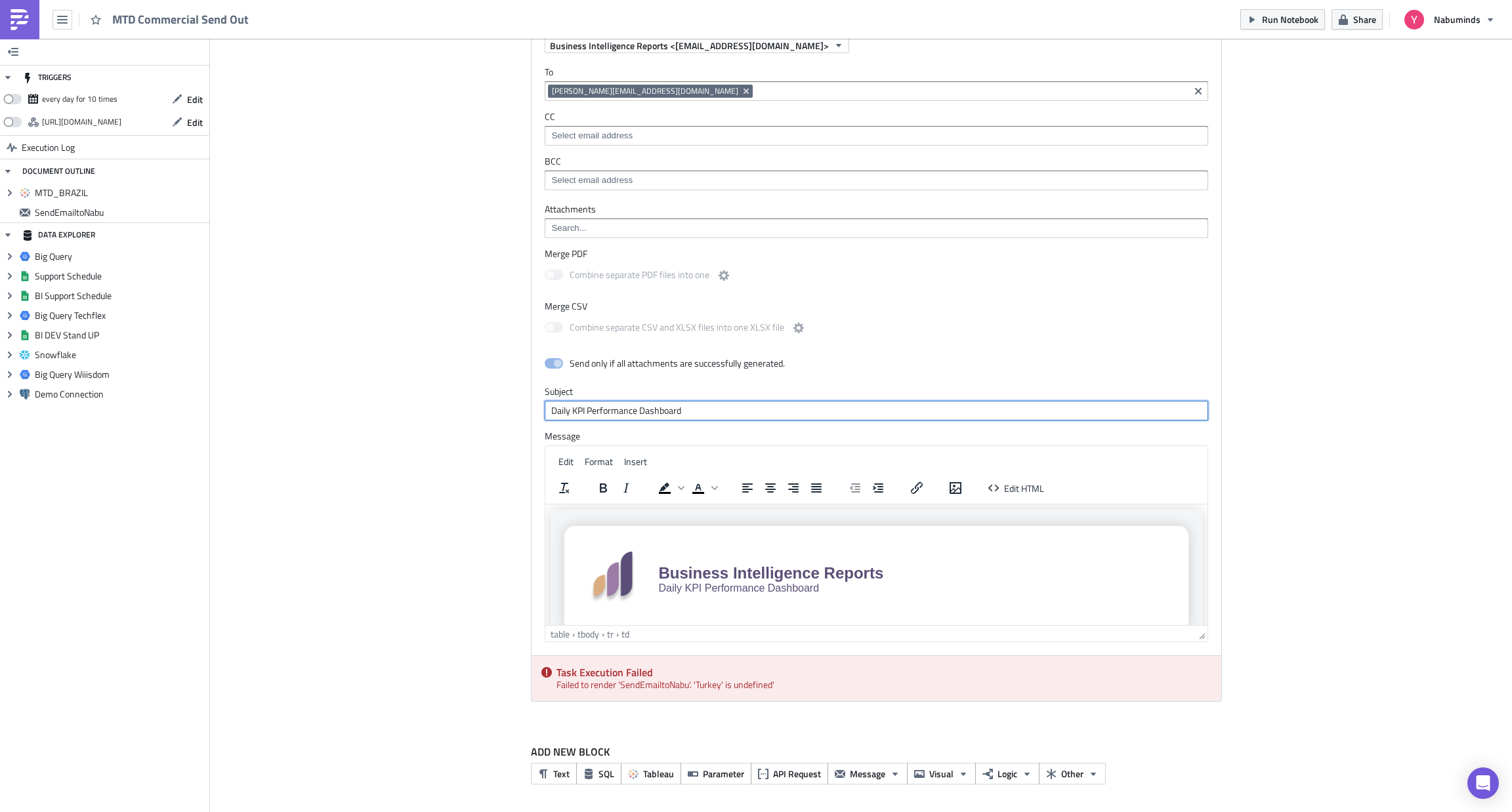
click at [724, 407] on input "Daily KPI Performance Dashboard" at bounding box center [876, 411] width 663 height 20
click at [774, 398] on div "Subject MTD Commercial Sendout" at bounding box center [876, 403] width 663 height 35
click at [733, 419] on div "Attachments Merge PDF Combine separate PDF files into one Merge CSV Combine sep…" at bounding box center [876, 430] width 689 height 452
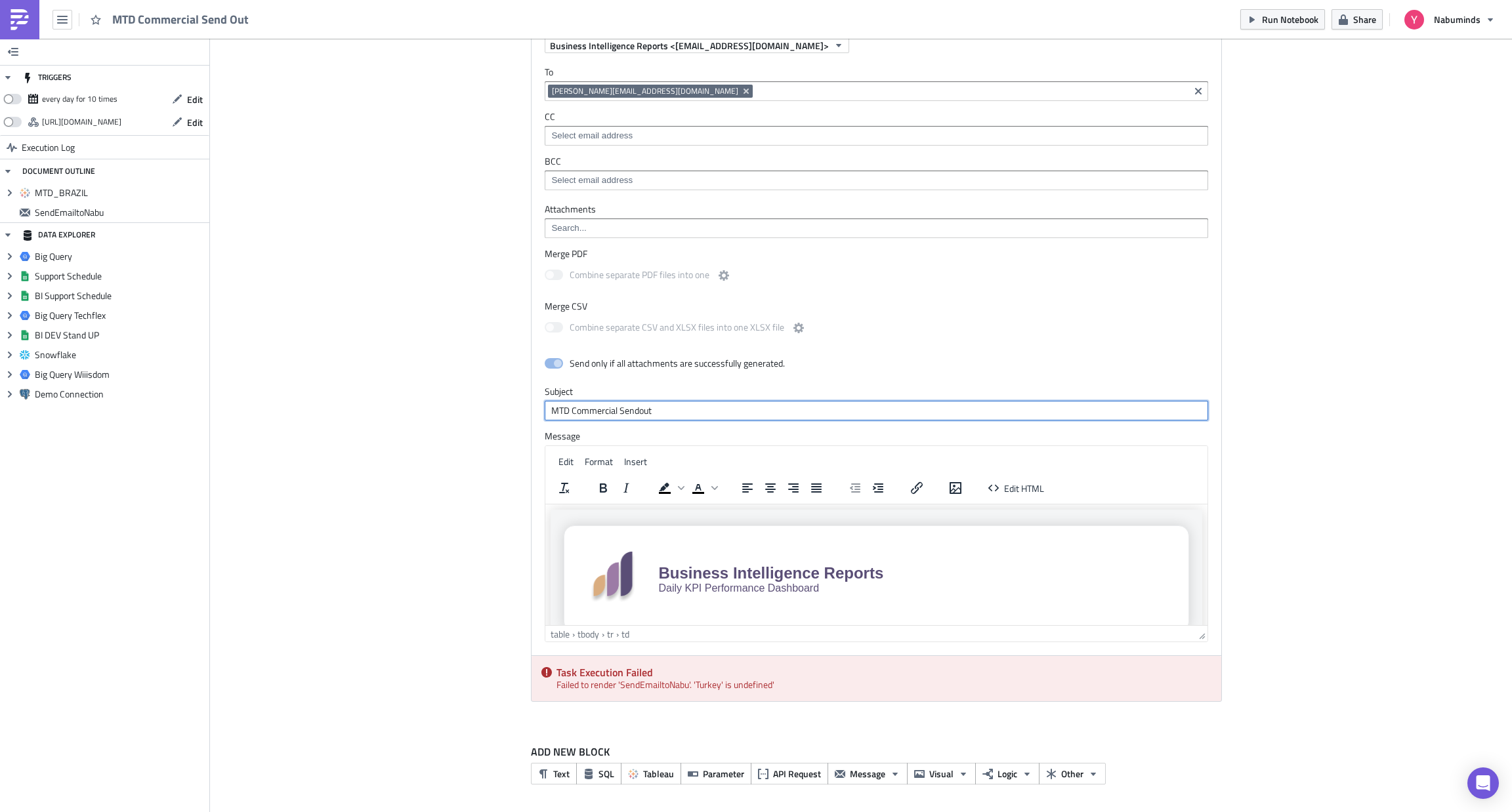
click at [715, 417] on input "MTD Commercial Sendout" at bounding box center [876, 411] width 663 height 20
click at [715, 417] on input "MTD Commercial Send OUT" at bounding box center [876, 411] width 663 height 20
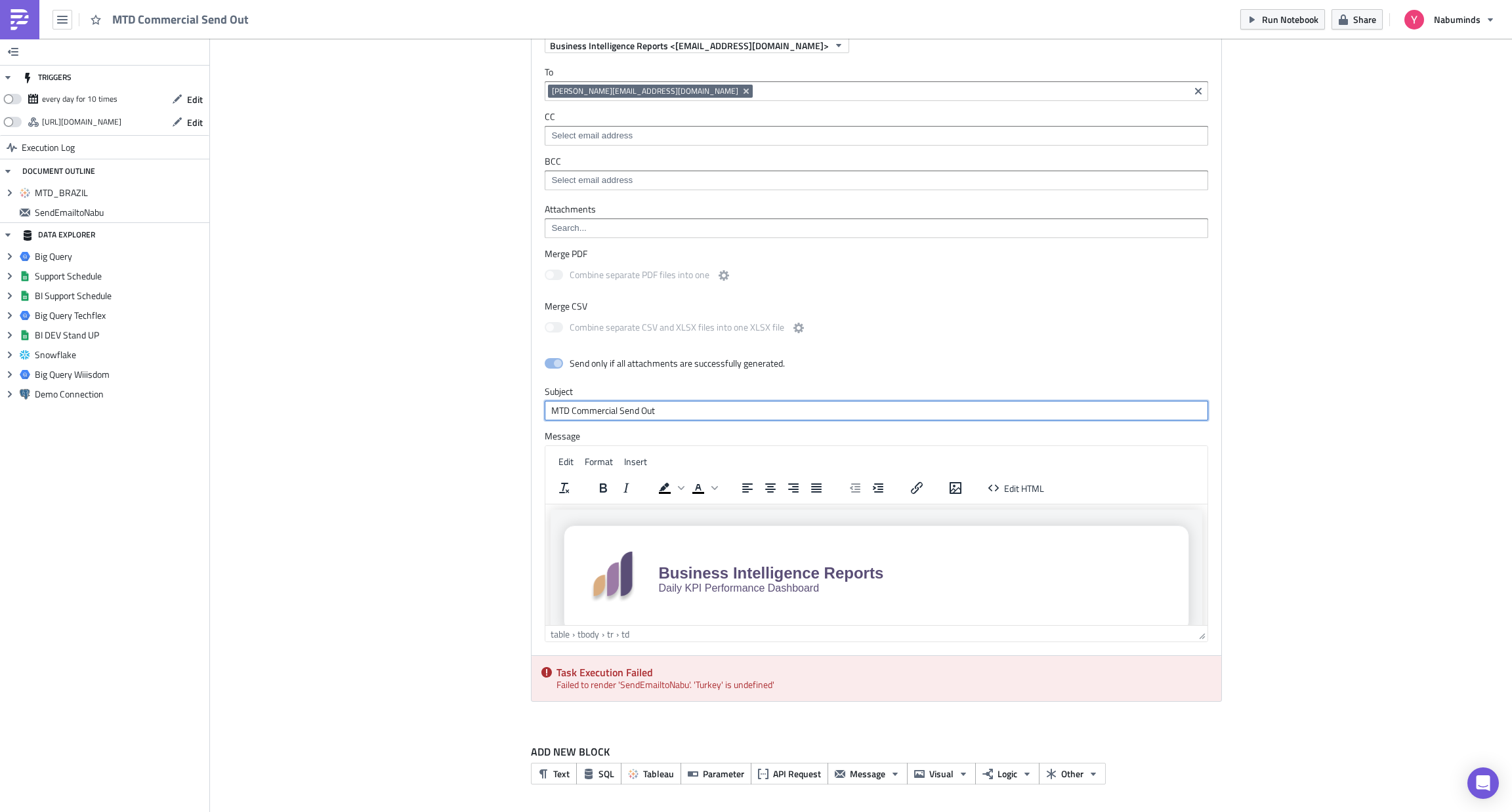
click at [589, 409] on input "MTD Commercial Send Out" at bounding box center [876, 411] width 663 height 20
type input "MTD Commercial Send Out"
click at [1016, 488] on span "Edit HTML" at bounding box center [1024, 488] width 40 height 14
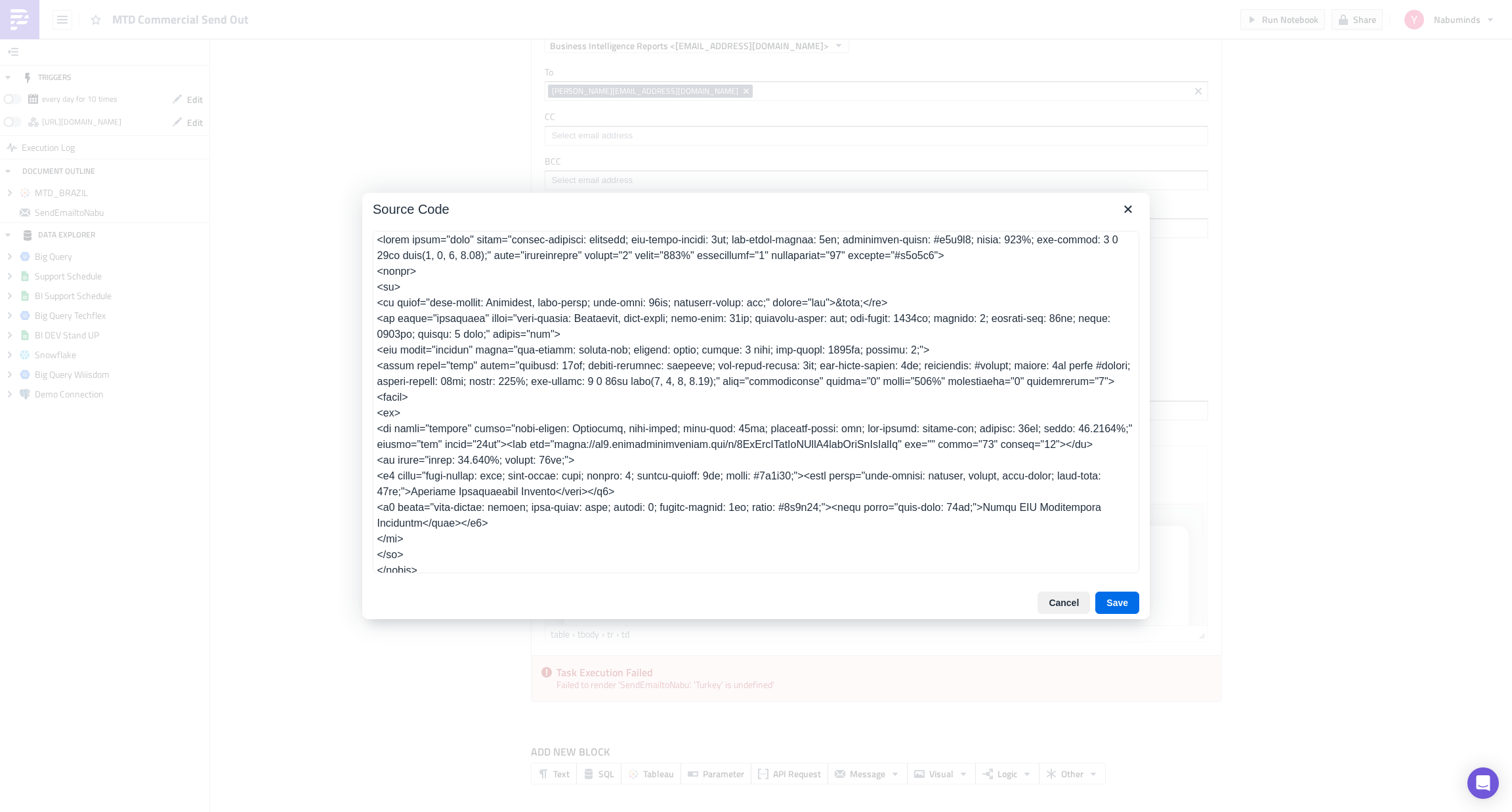
scroll to position [0, 0]
click at [1119, 217] on button "Close" at bounding box center [1128, 210] width 22 height 22
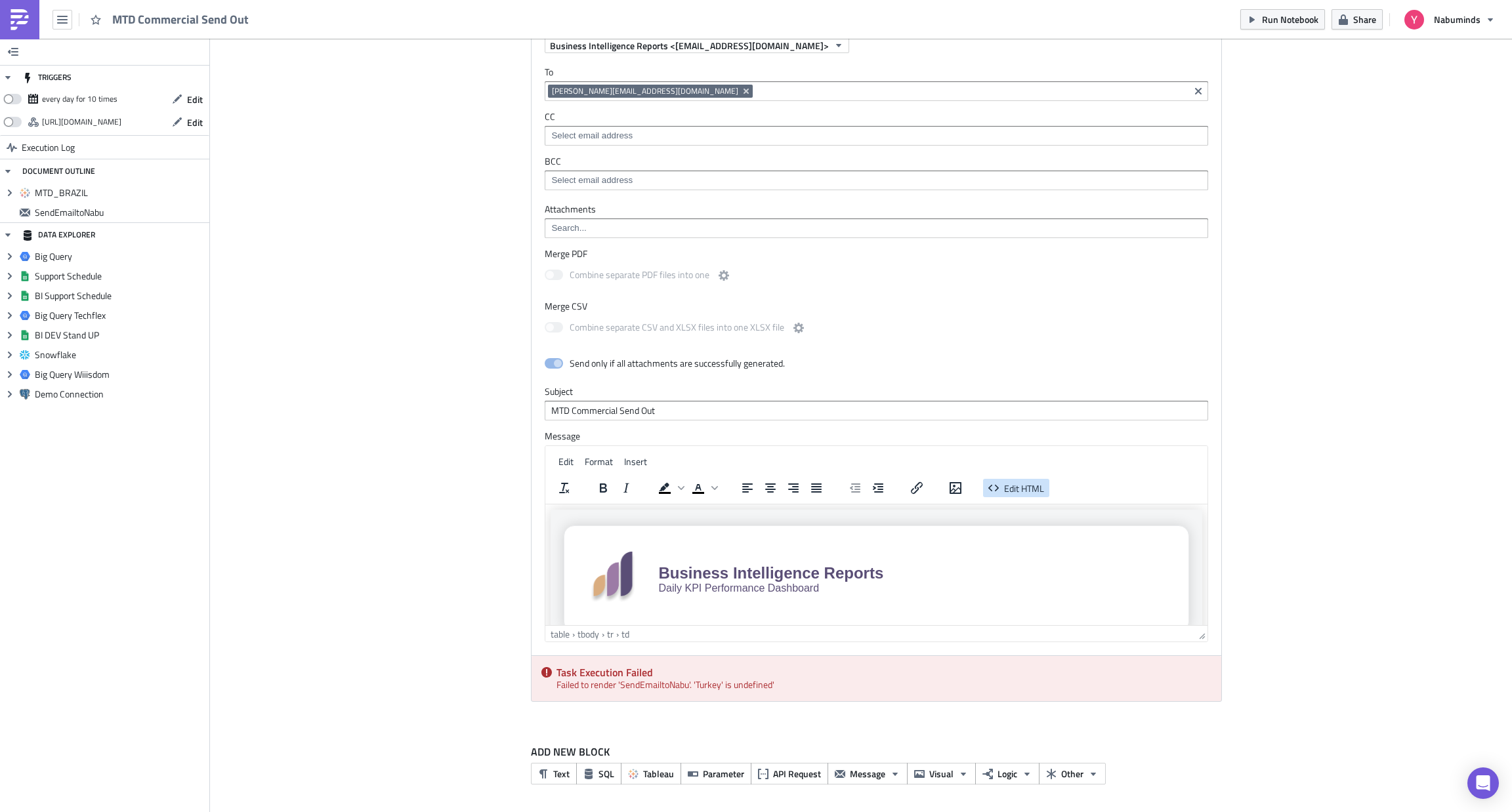
click at [1012, 494] on button "Edit HTML" at bounding box center [1016, 488] width 67 height 18
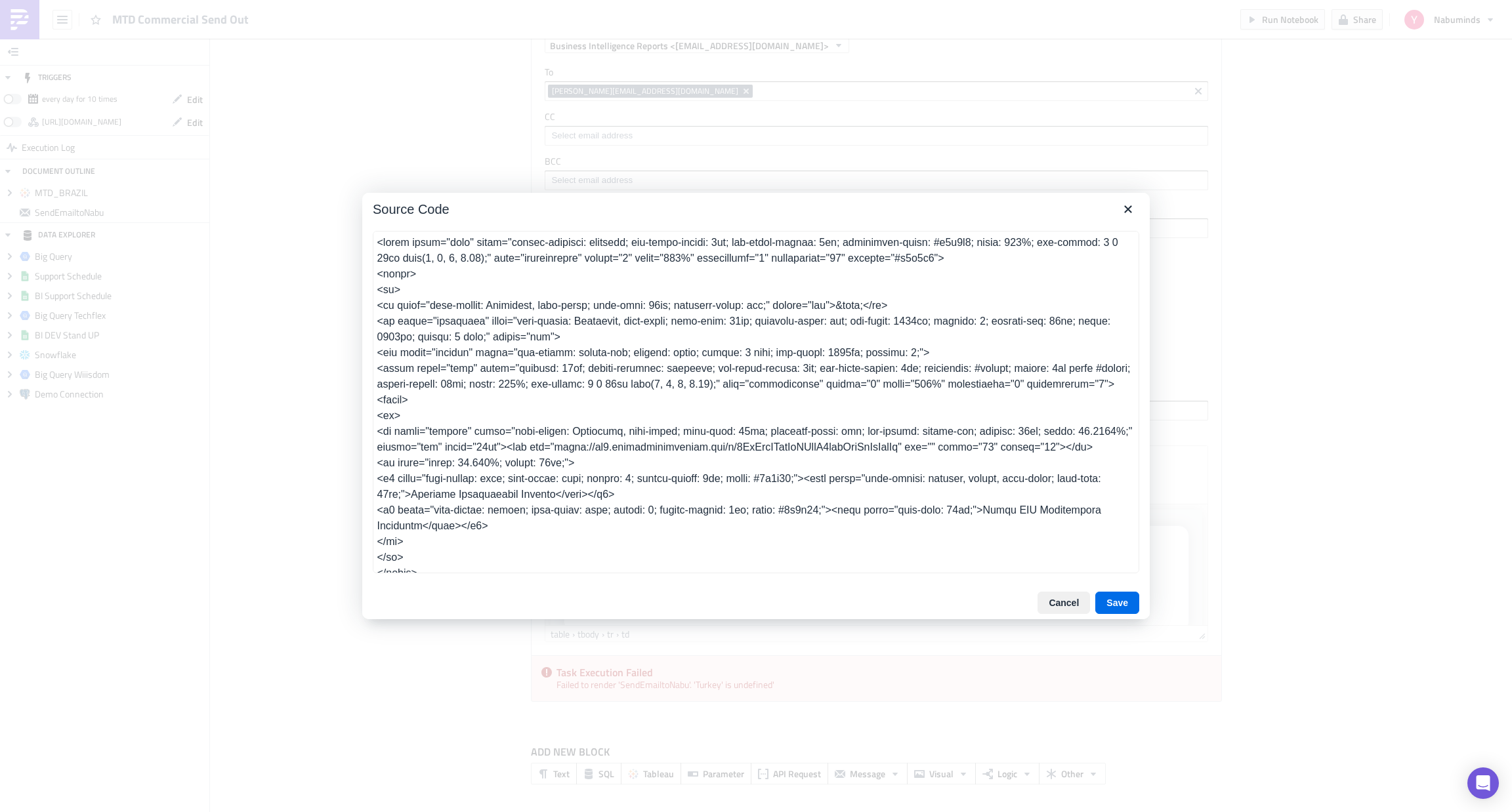
scroll to position [2138, 0]
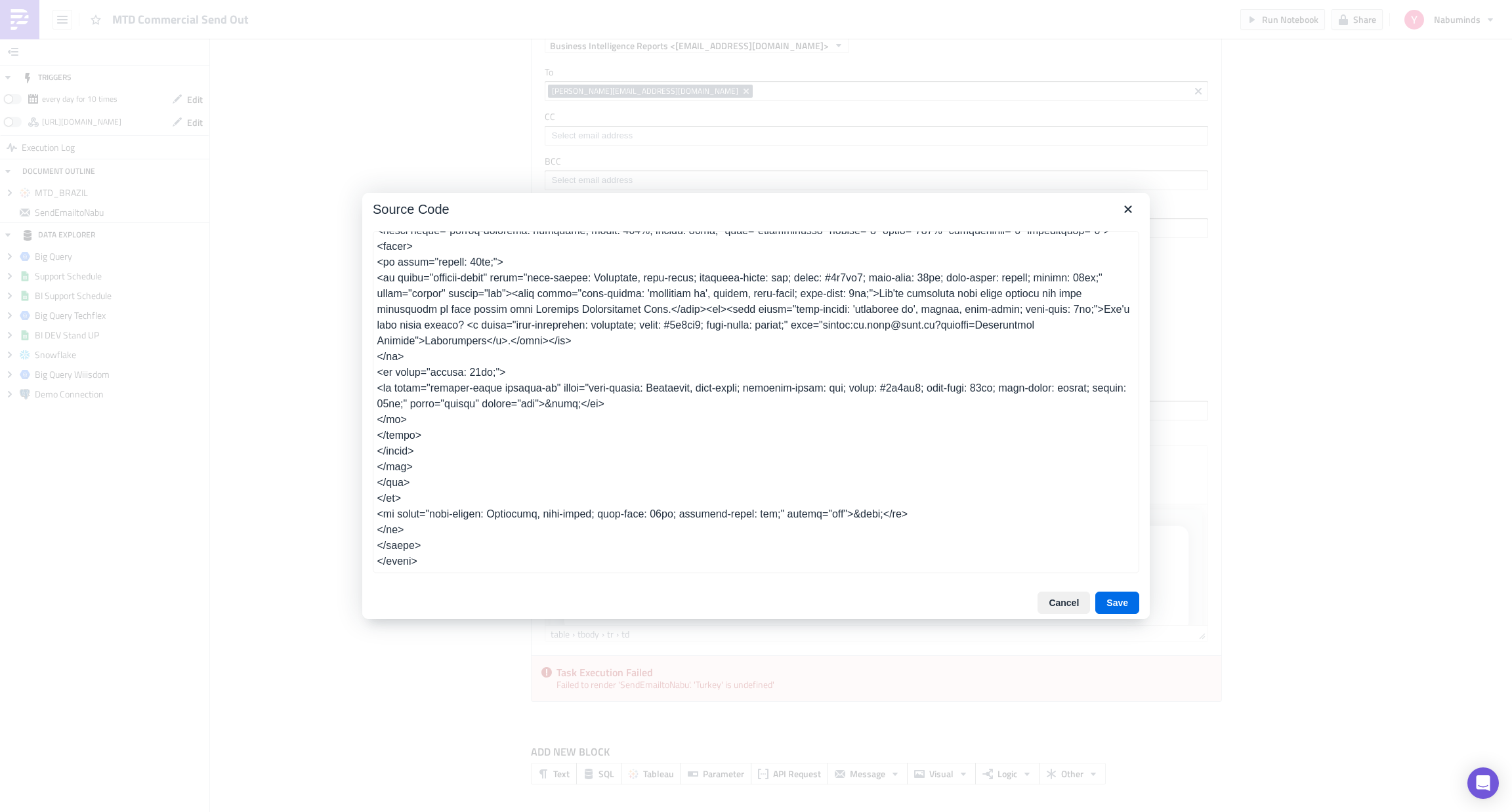
click at [660, 397] on textarea at bounding box center [755, 402] width 767 height 343
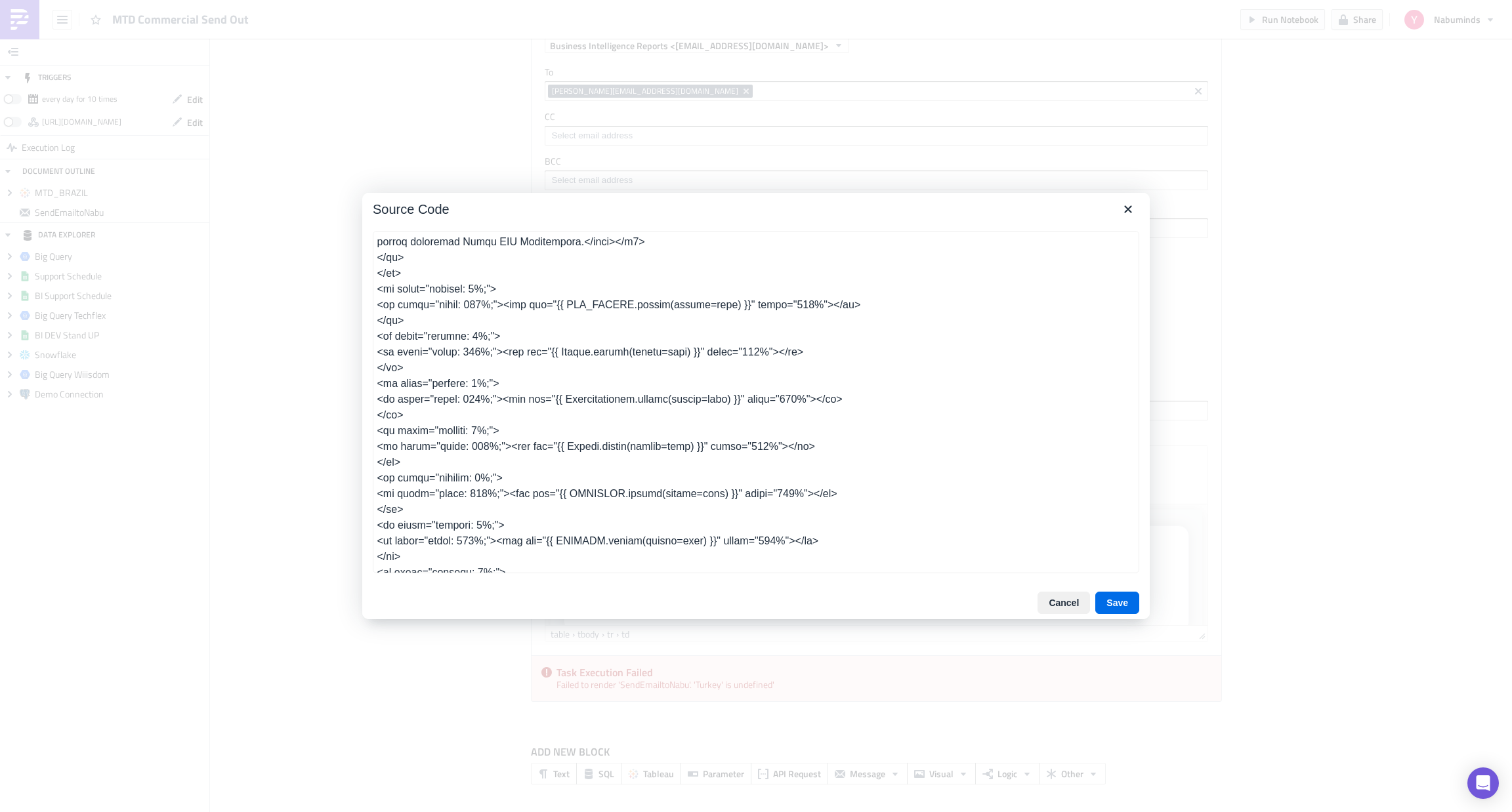
scroll to position [0, 0]
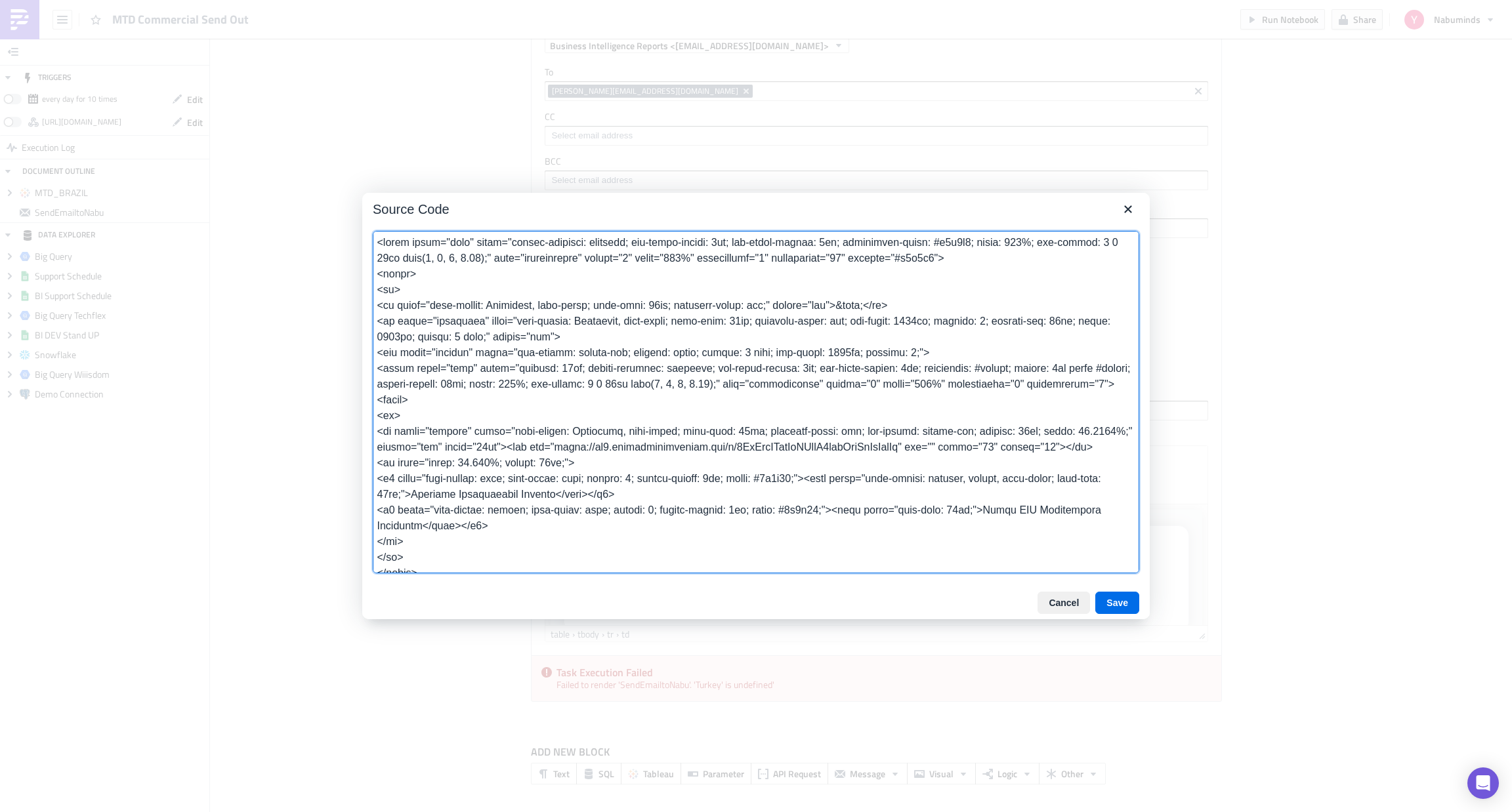
click at [664, 329] on textarea at bounding box center [755, 402] width 767 height 343
type textarea "<table class="body" style="border-collapse: separate; mso-table-lspace: 0pt; ms…"
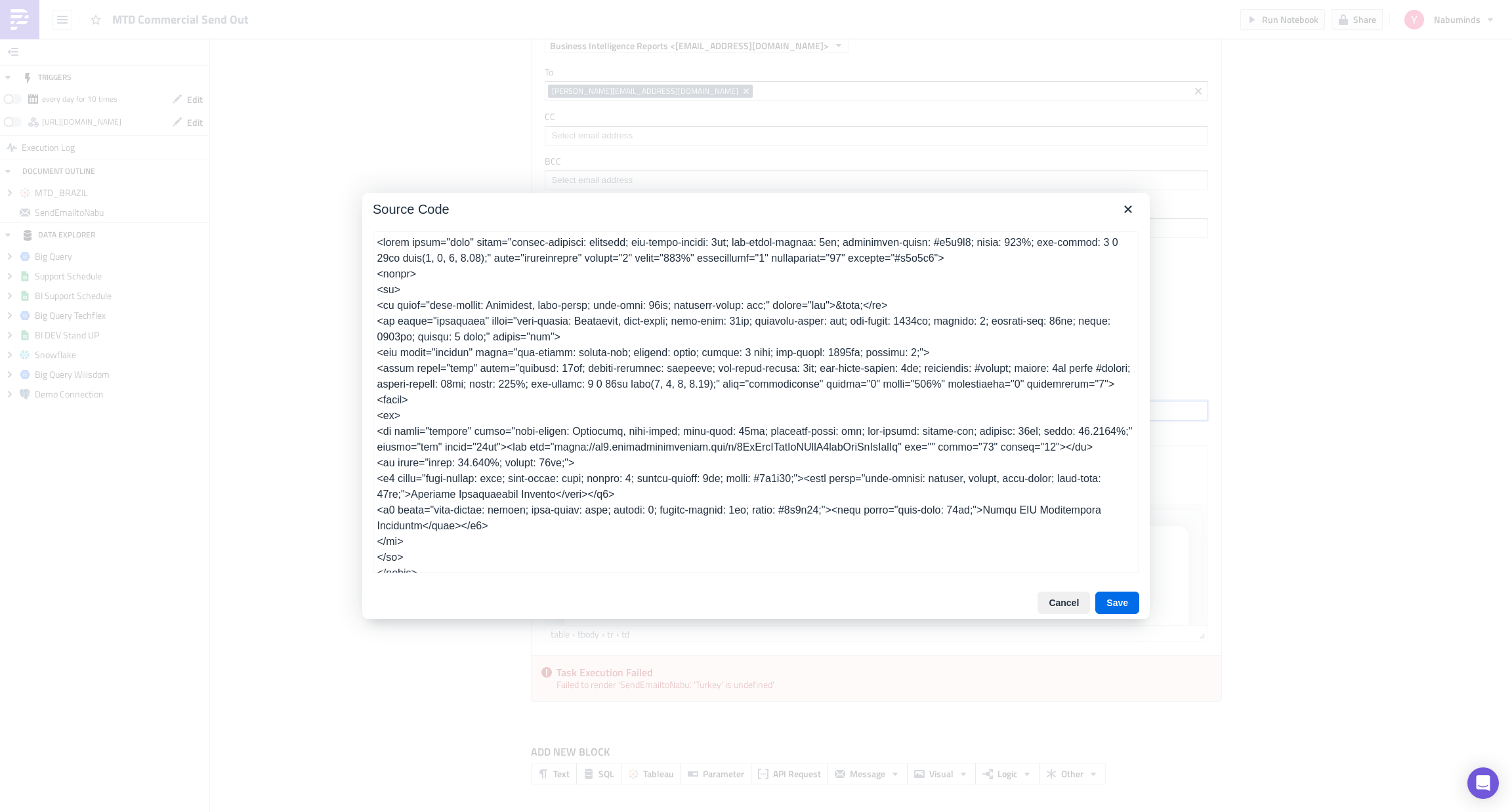
type input "MTD Commercial Send"
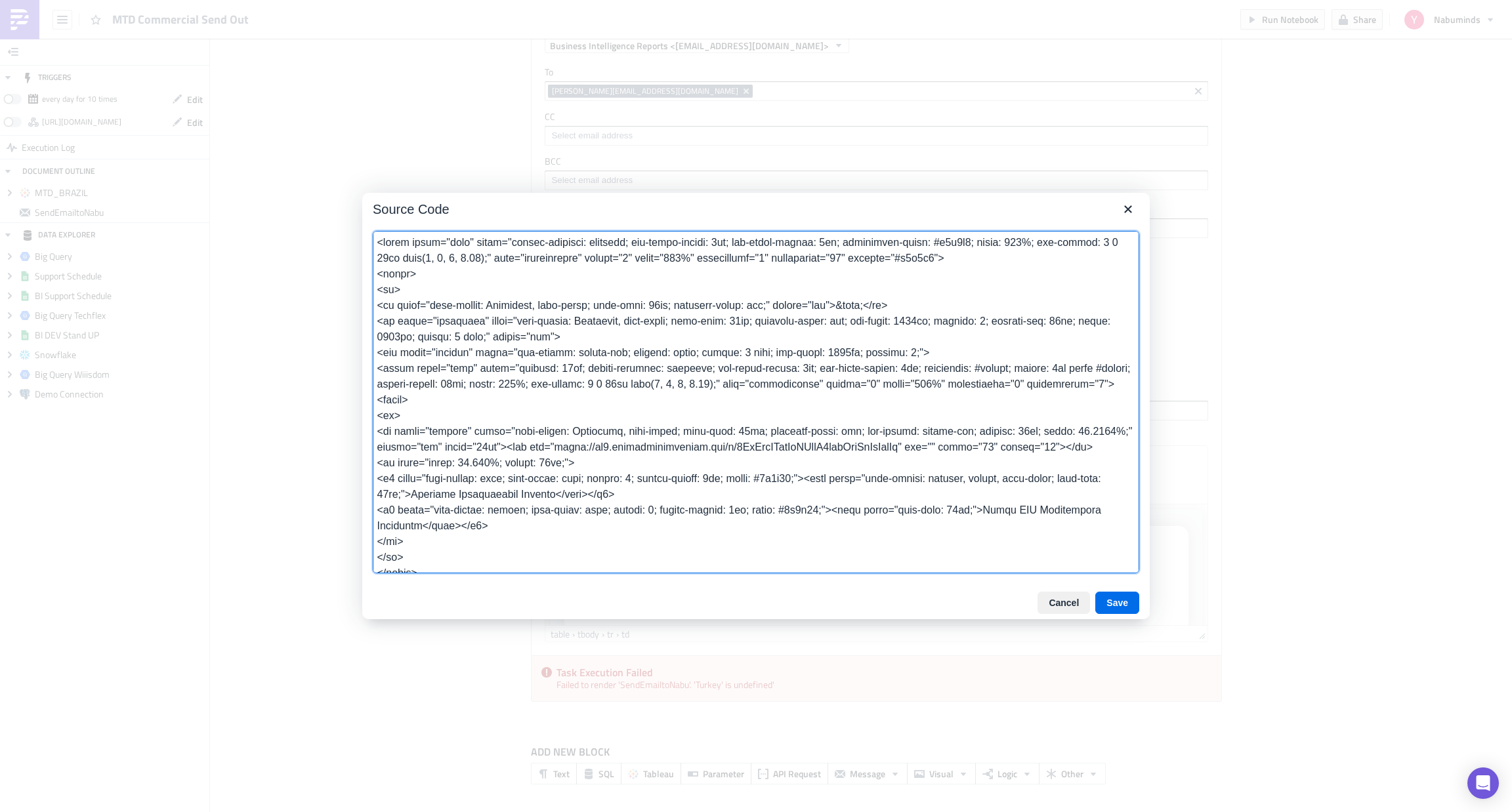
click at [729, 344] on textarea at bounding box center [755, 402] width 767 height 343
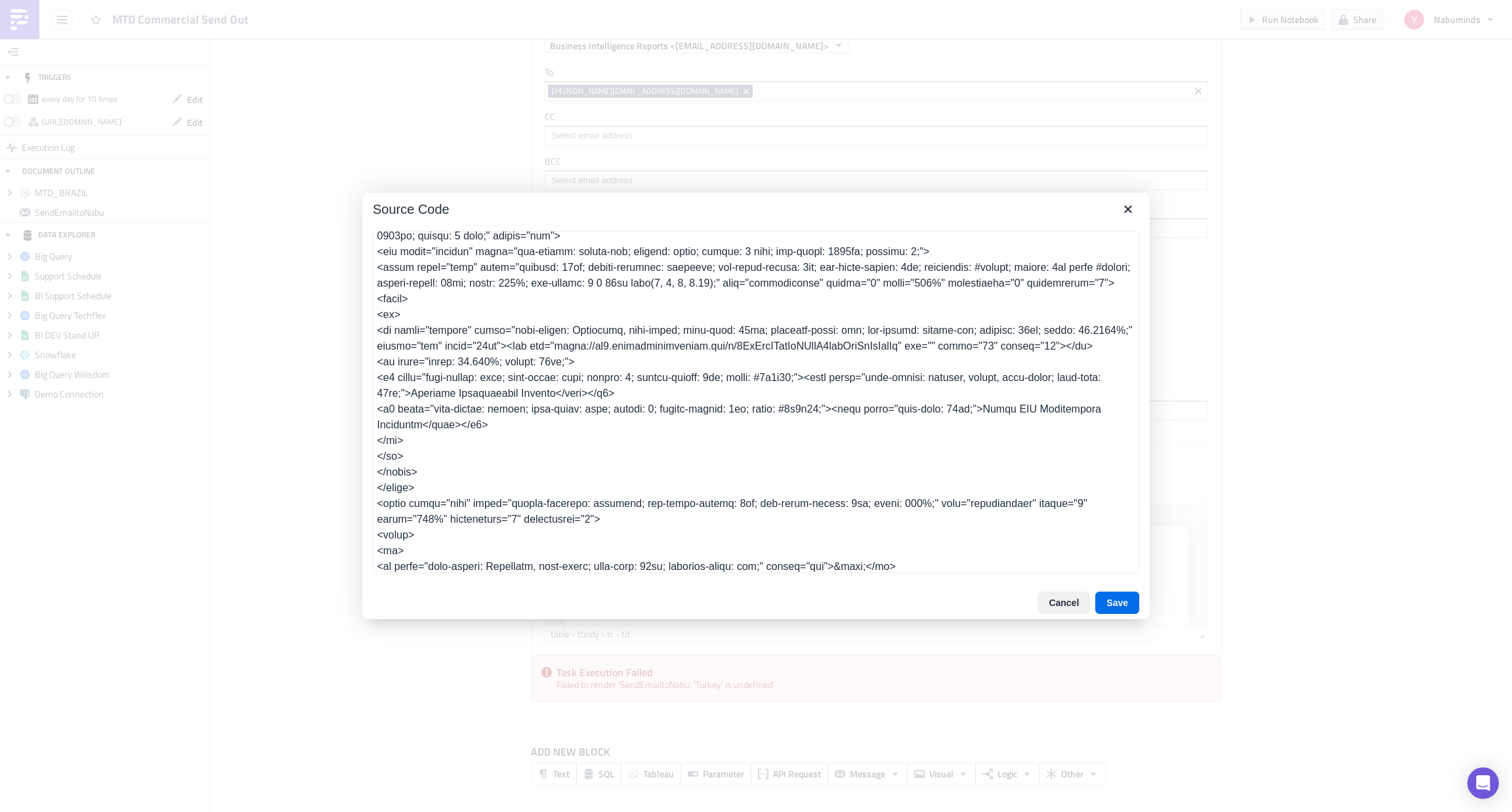
scroll to position [102, 0]
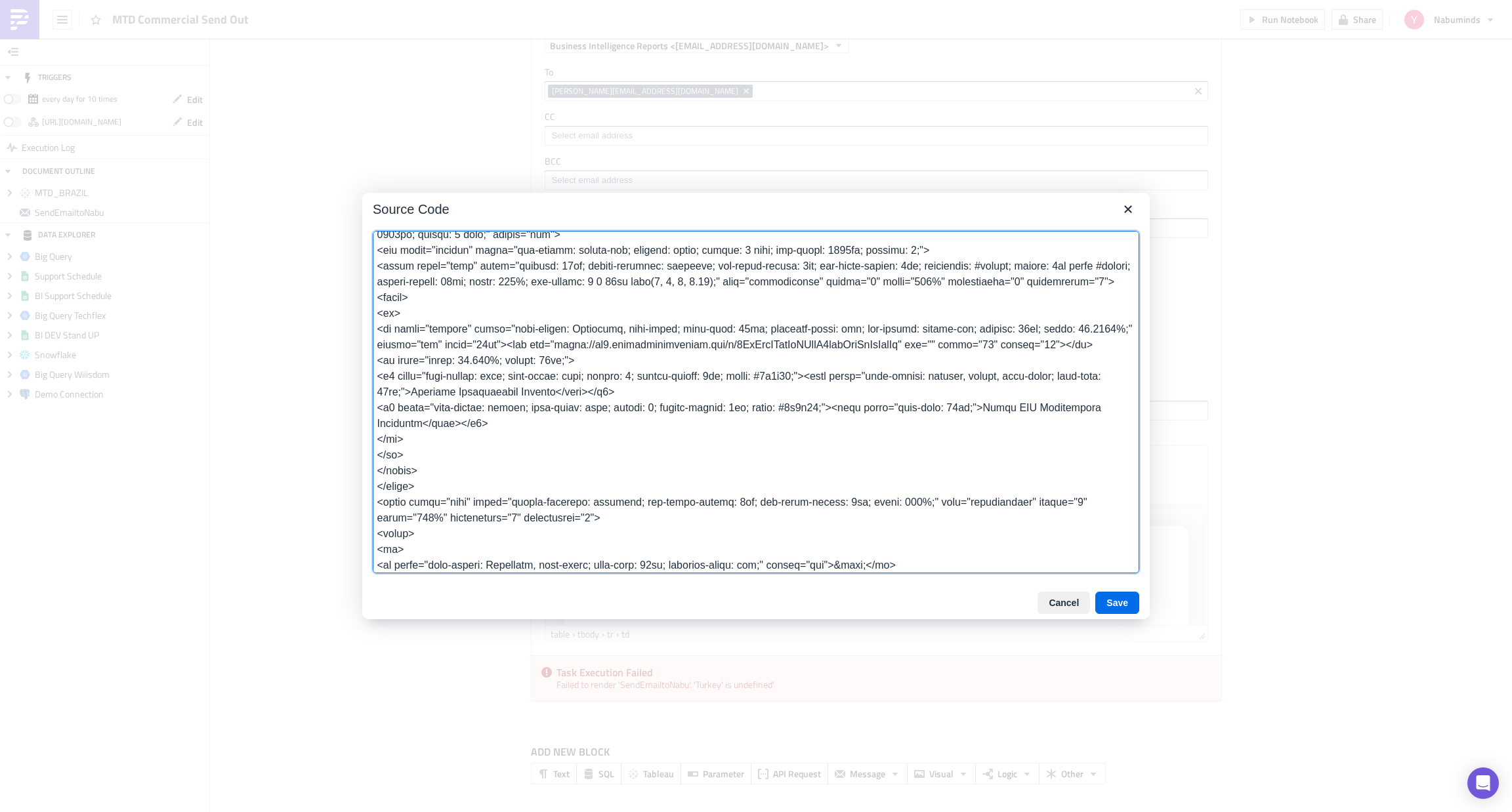
click at [1029, 424] on textarea at bounding box center [755, 402] width 767 height 343
click at [1037, 425] on textarea at bounding box center [755, 402] width 767 height 343
click at [426, 432] on textarea at bounding box center [755, 402] width 767 height 343
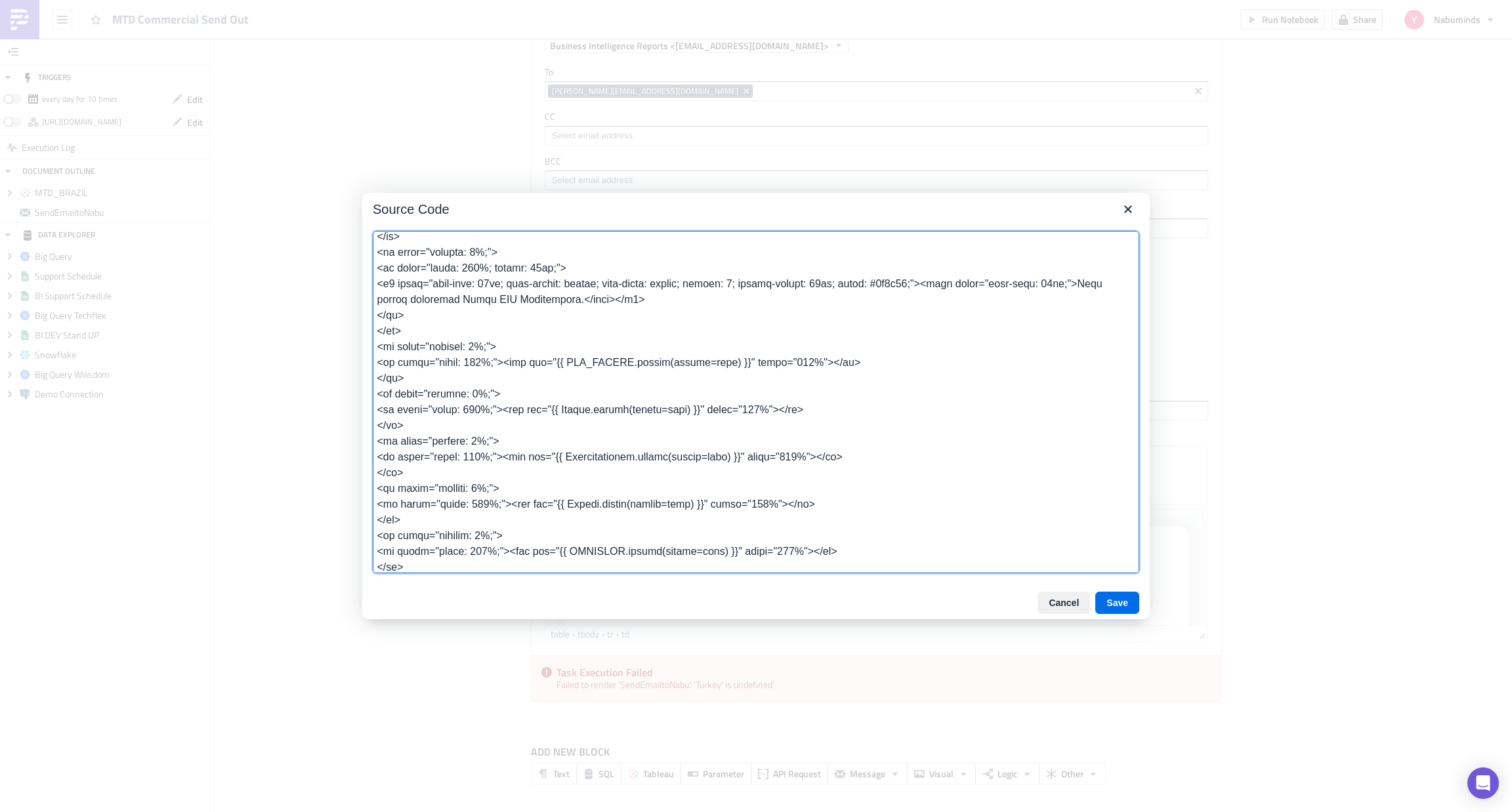
scroll to position [577, 0]
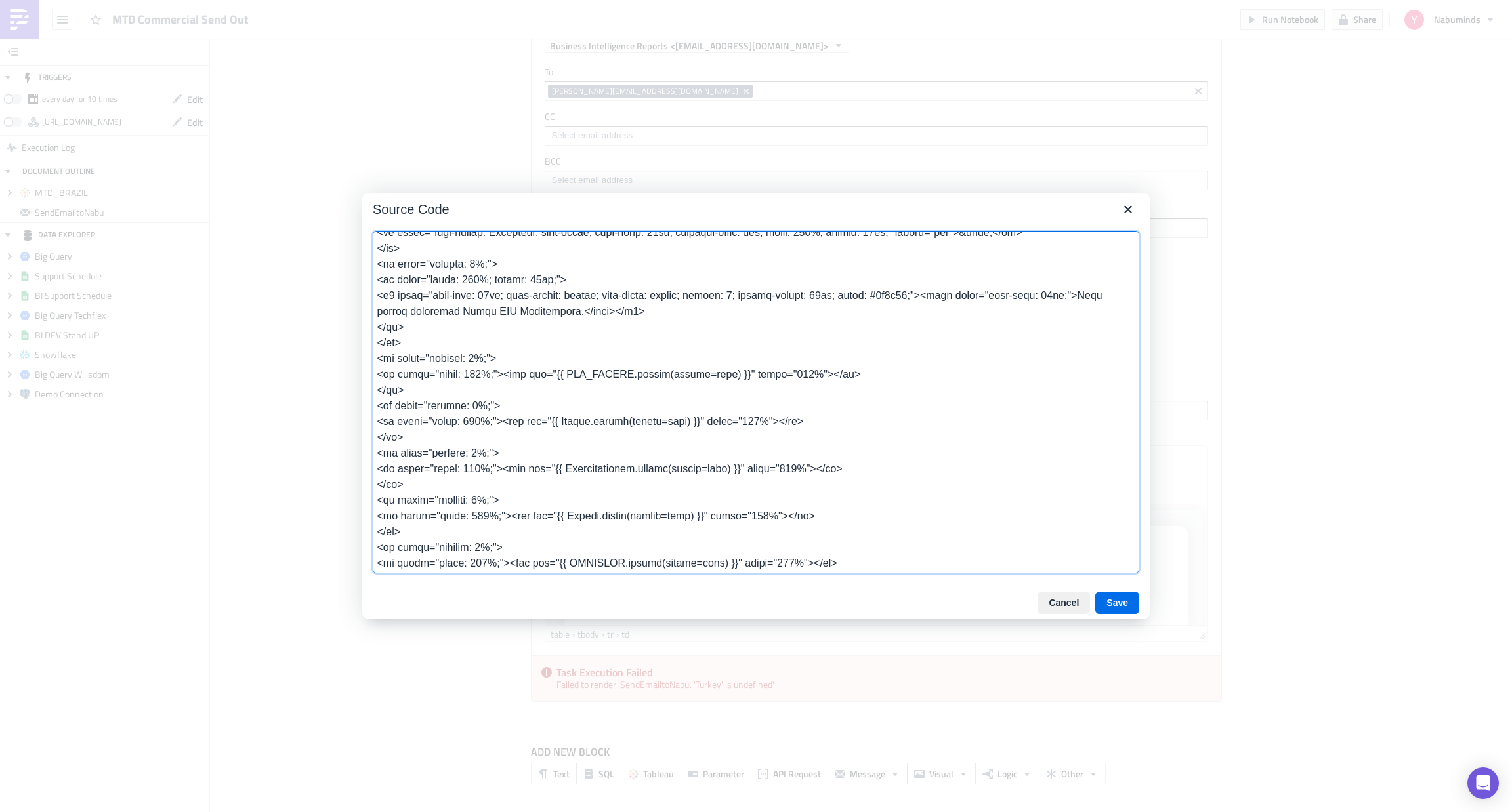
drag, startPoint x: 411, startPoint y: 462, endPoint x: 365, endPoint y: 419, distance: 63.0
click at [365, 419] on div at bounding box center [755, 403] width 788 height 366
type textarea "<table class="body" style="border-collapse: separate; mso-table-lspace: 0pt; ms…"
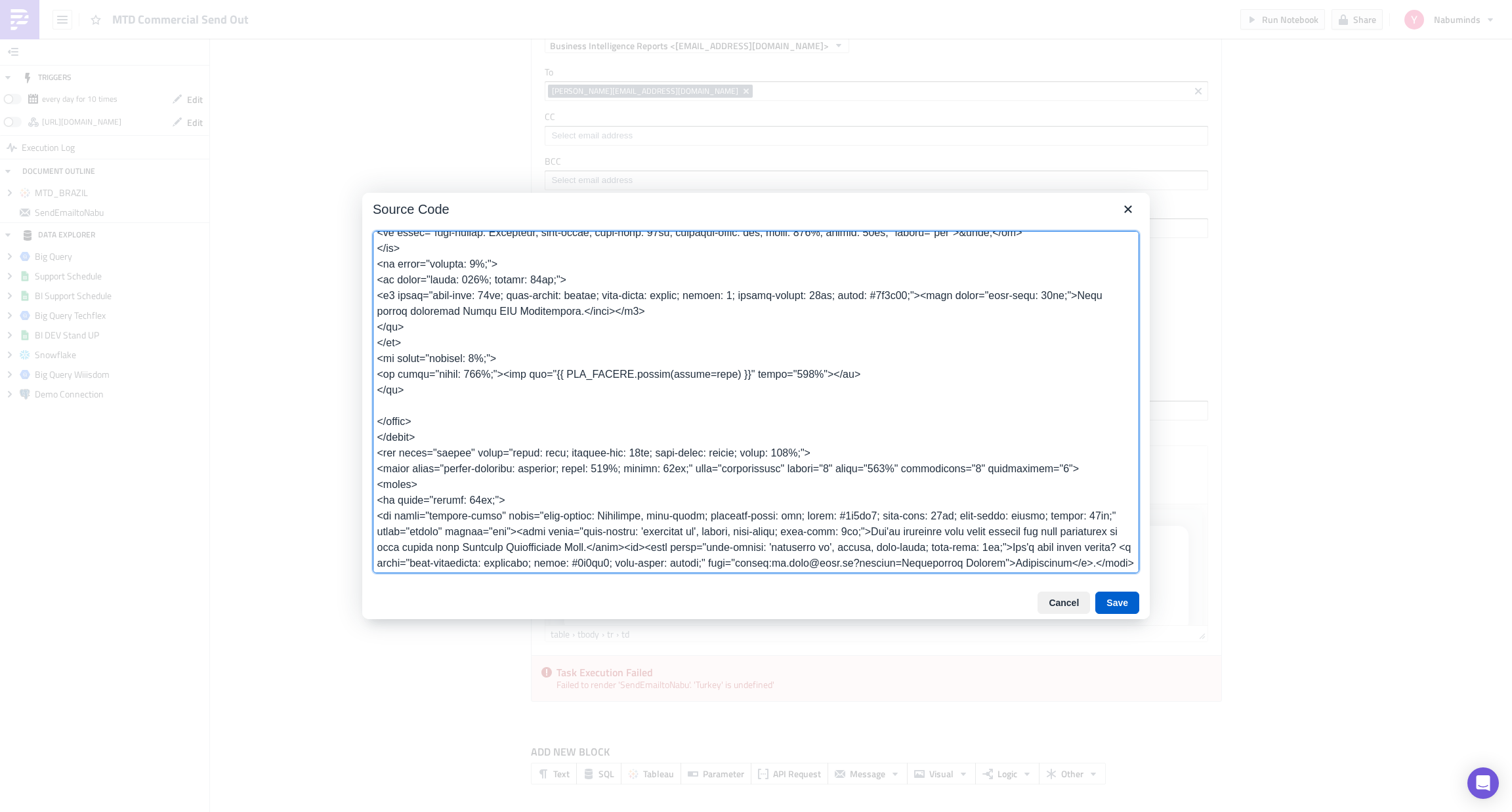
click at [1111, 596] on button "Save" at bounding box center [1117, 603] width 44 height 22
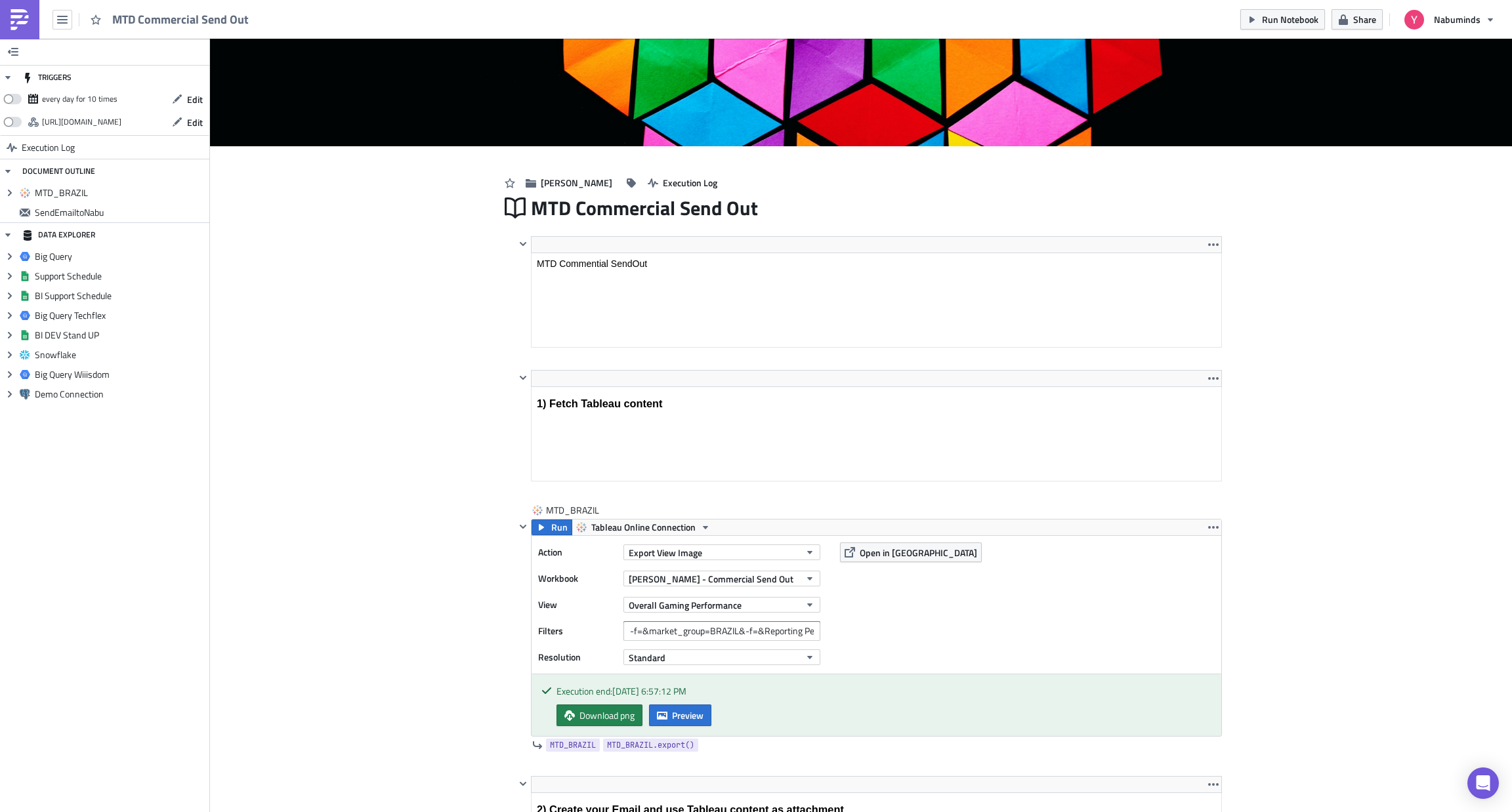
scroll to position [0, 0]
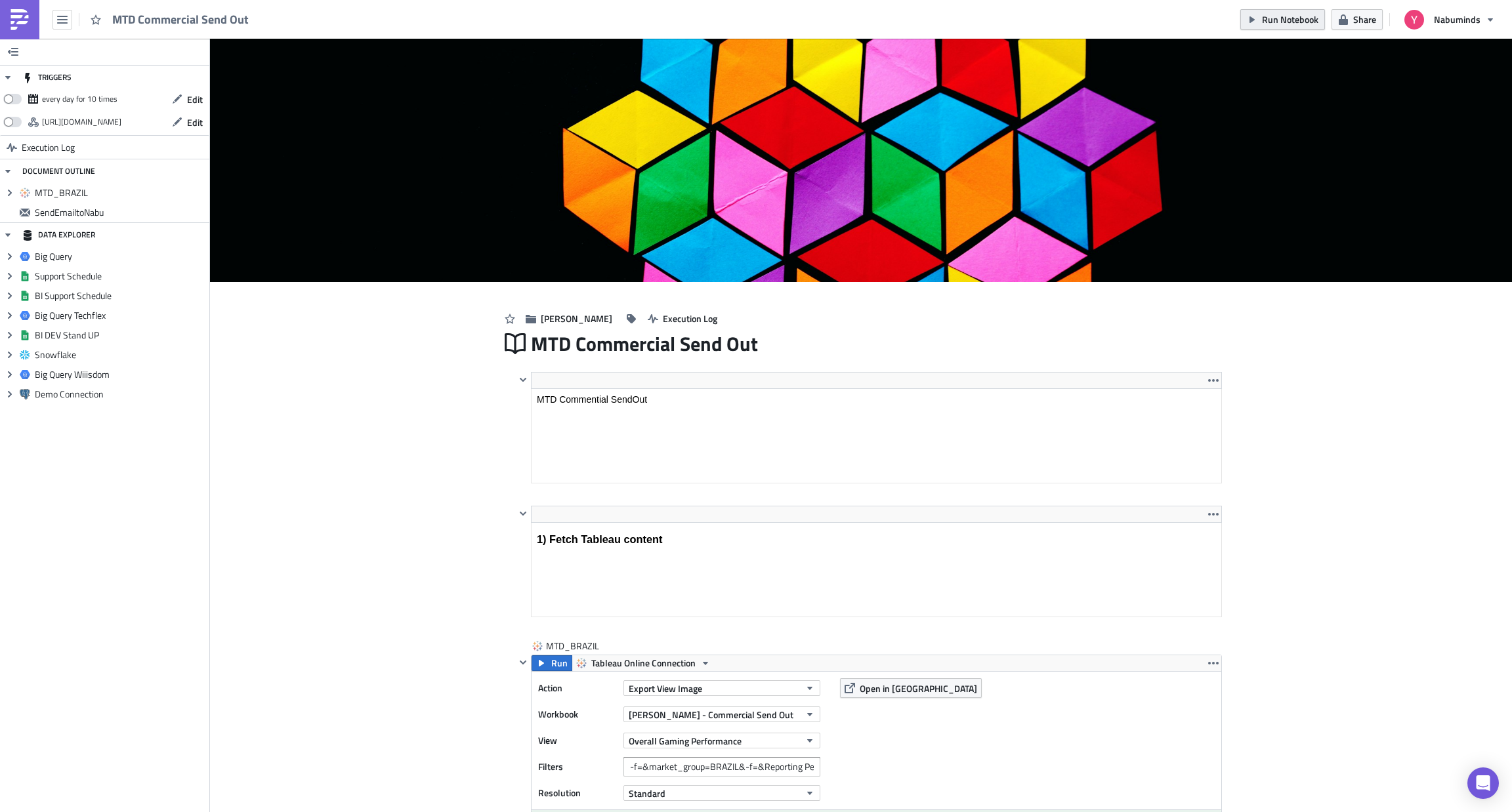
click at [1274, 16] on span "Run Notebook" at bounding box center [1290, 19] width 57 height 14
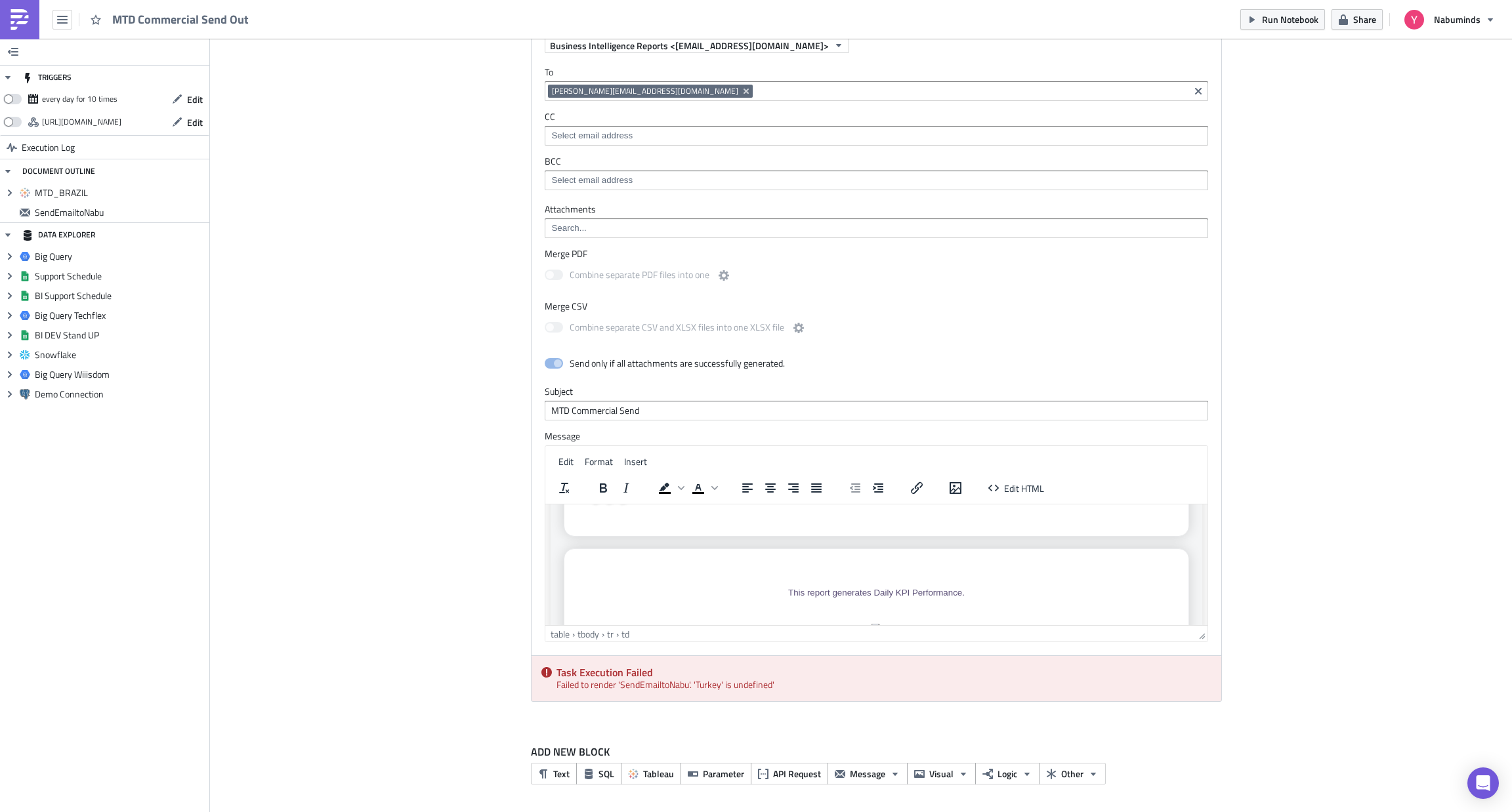
scroll to position [94, 0]
click at [952, 596] on span "This report generates Daily KPI Performance." at bounding box center [877, 594] width 177 height 10
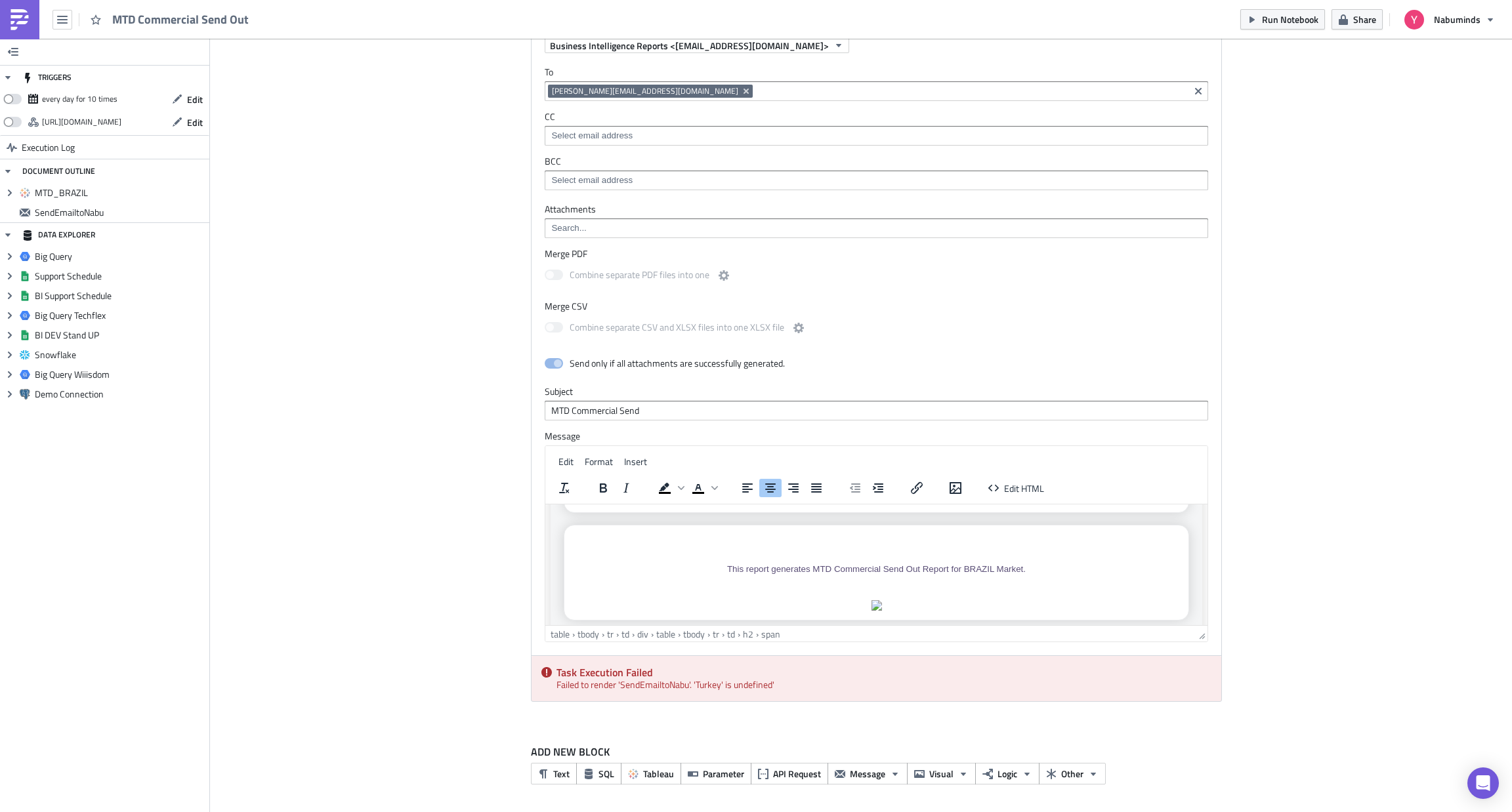
scroll to position [119, 0]
click at [1006, 488] on span "Edit HTML" at bounding box center [1024, 488] width 40 height 14
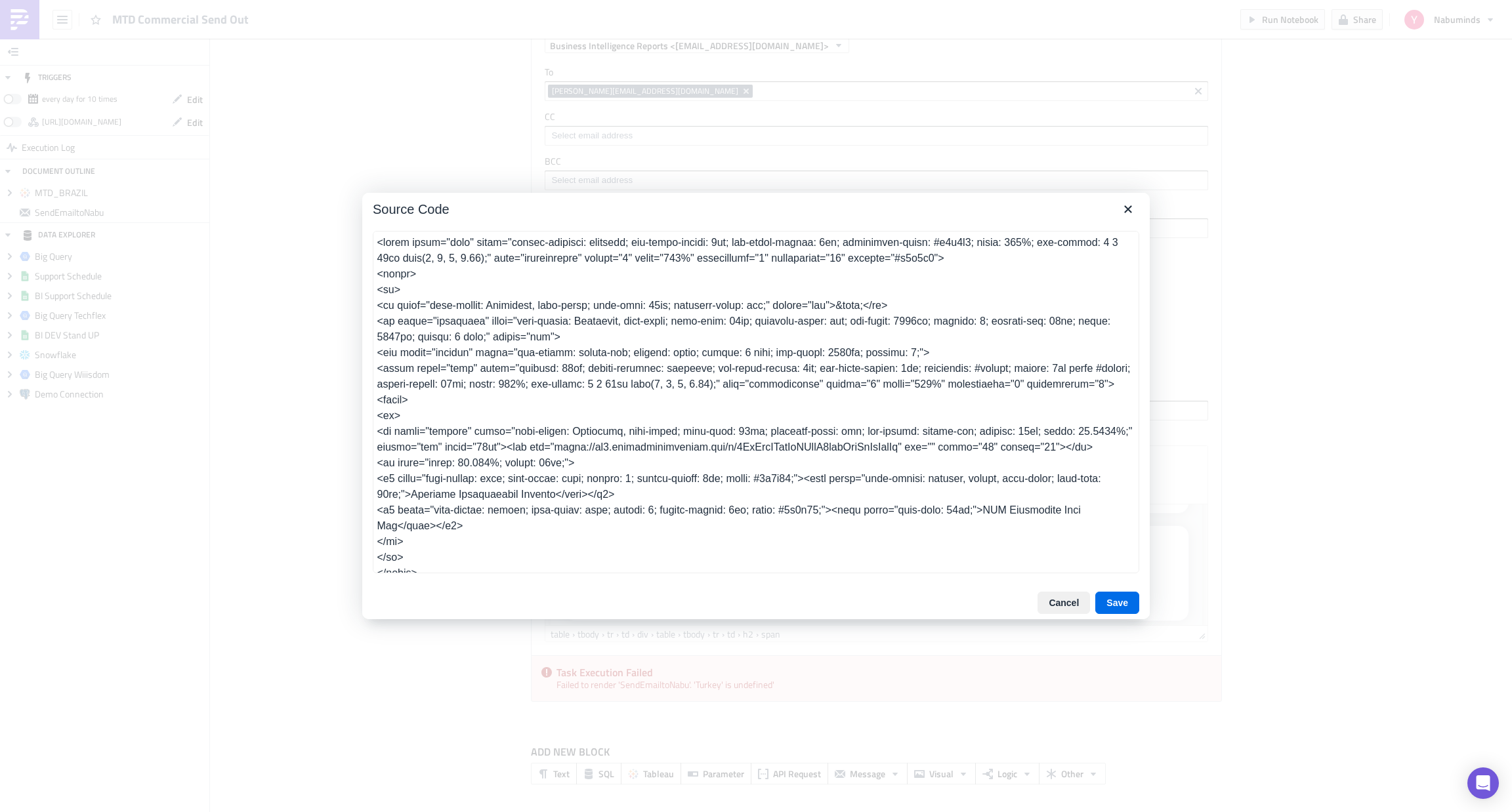
scroll to position [815, 0]
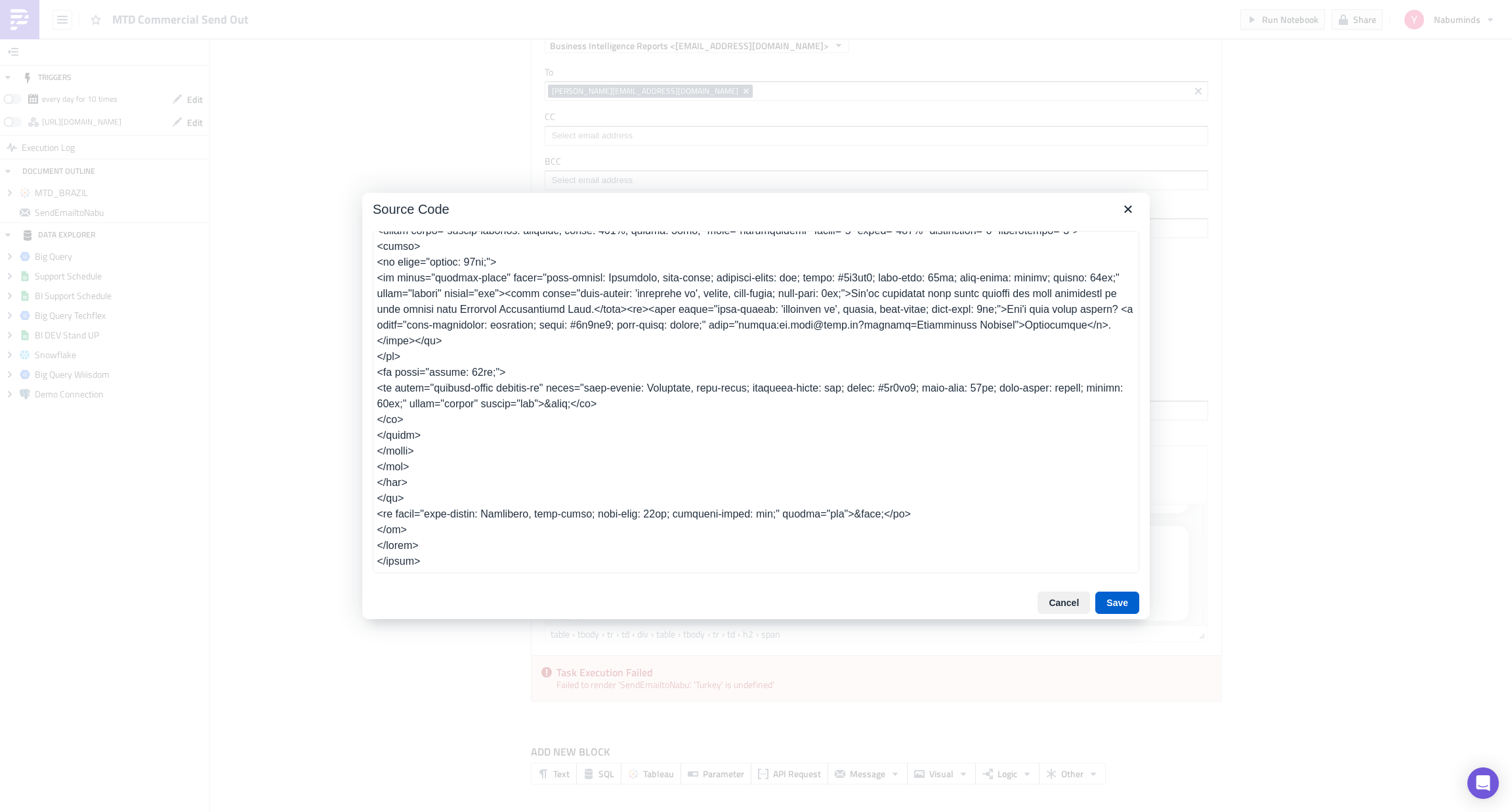
click at [1108, 600] on button "Save" at bounding box center [1117, 603] width 44 height 22
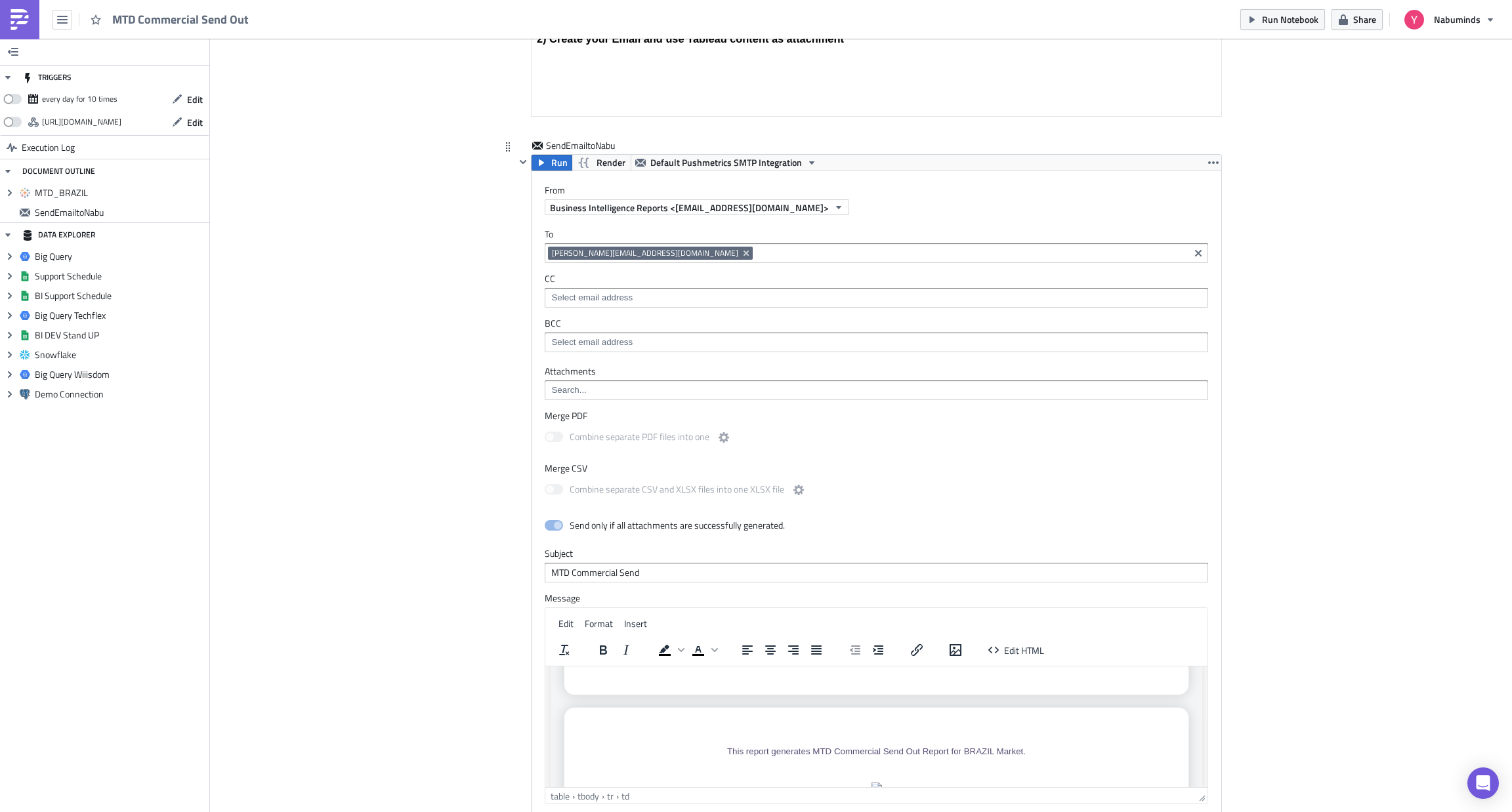
scroll to position [903, 0]
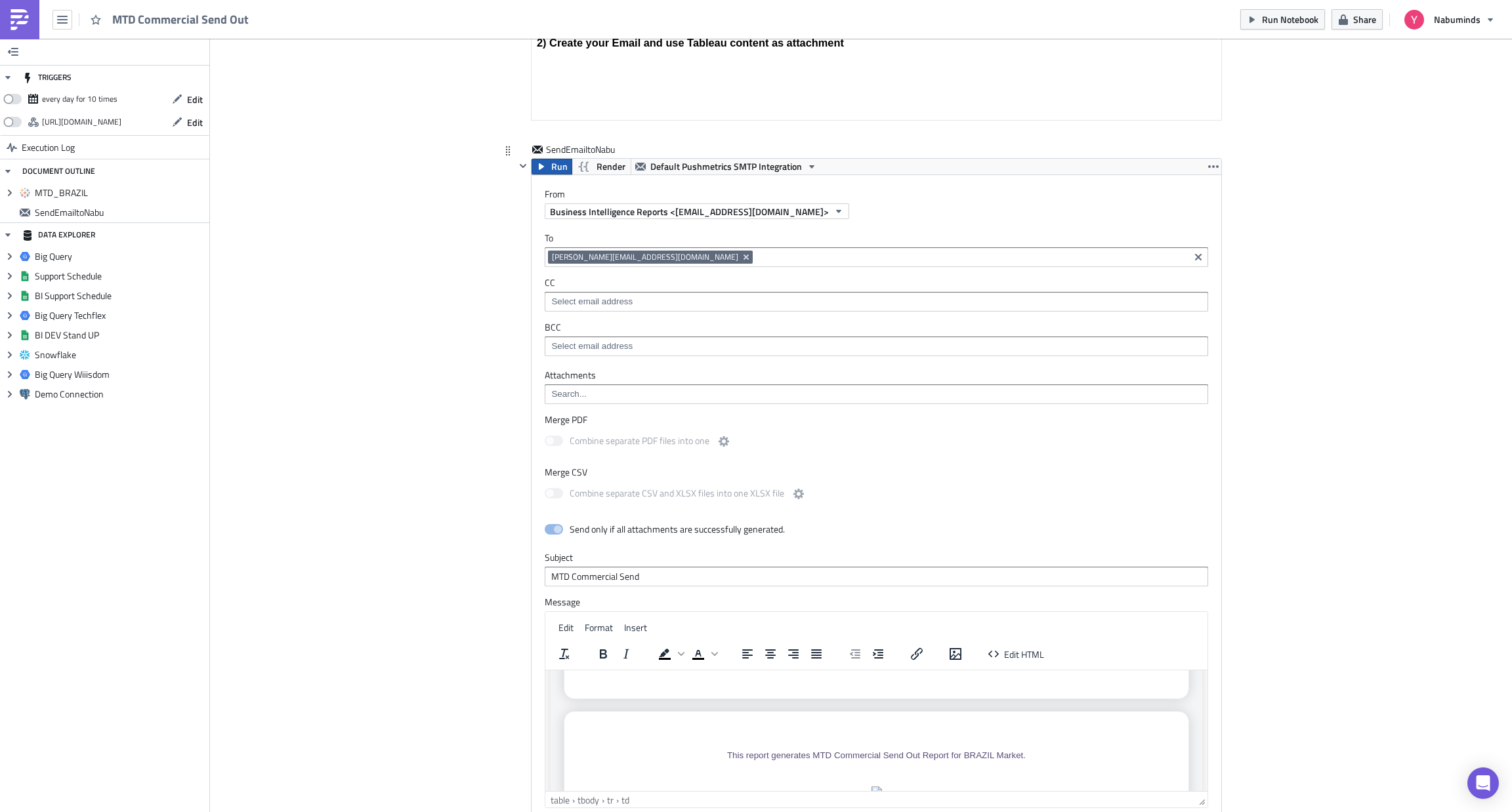
click at [551, 167] on span "Run" at bounding box center [559, 167] width 16 height 16
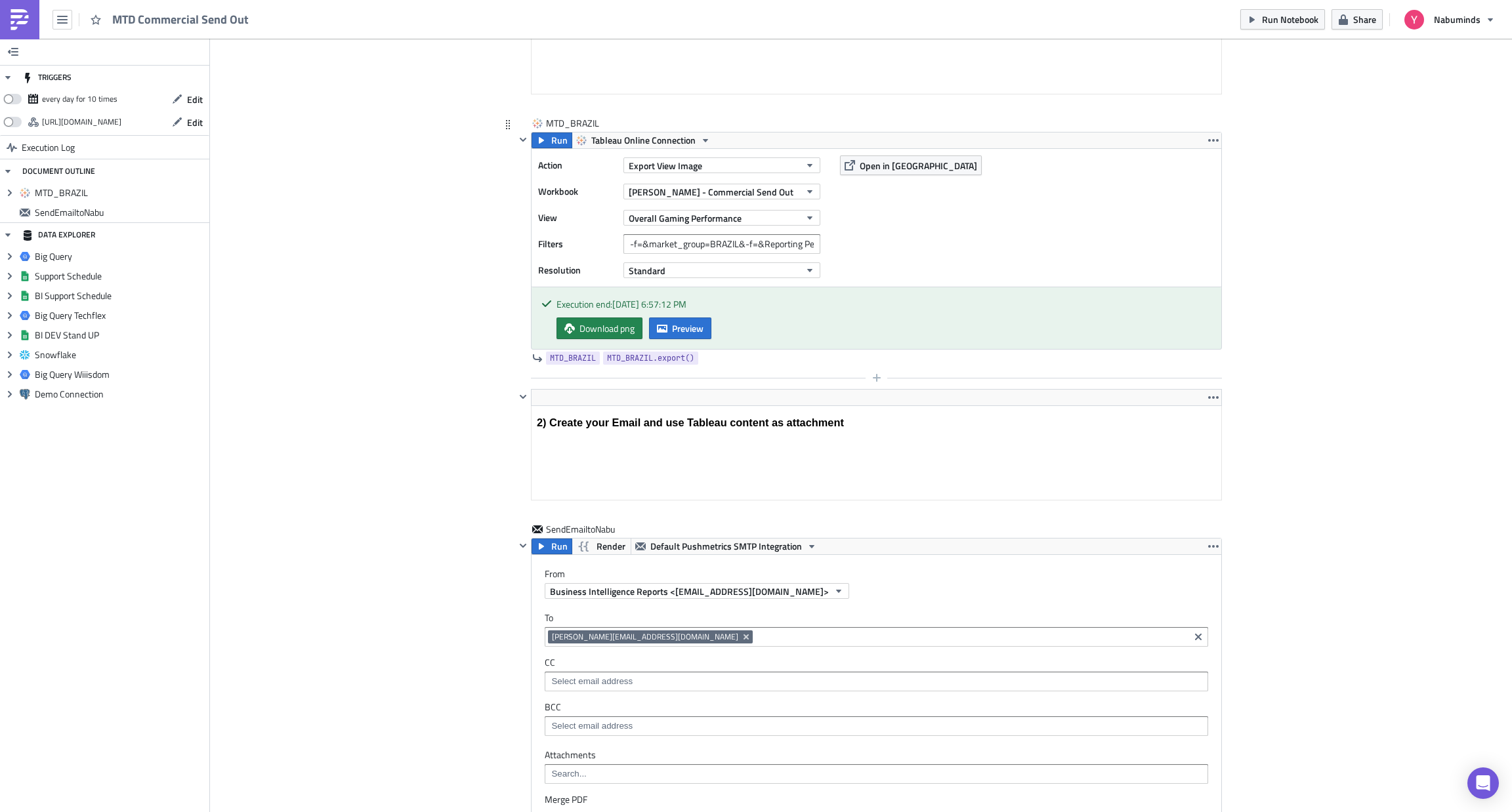
scroll to position [504, 0]
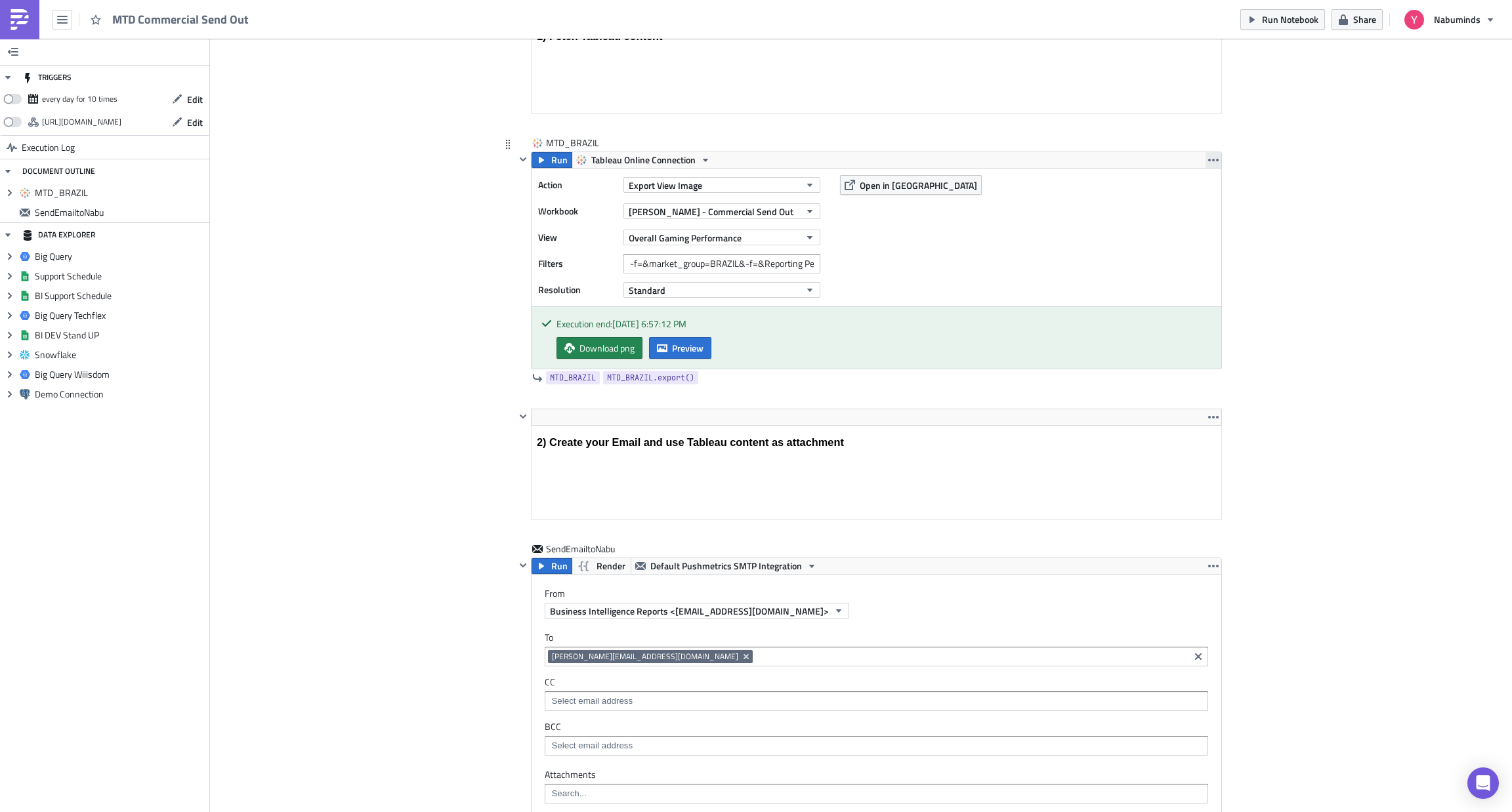
click at [1208, 161] on icon "button" at bounding box center [1213, 160] width 11 height 3
click at [1196, 193] on div "Duplicate" at bounding box center [1213, 192] width 87 height 13
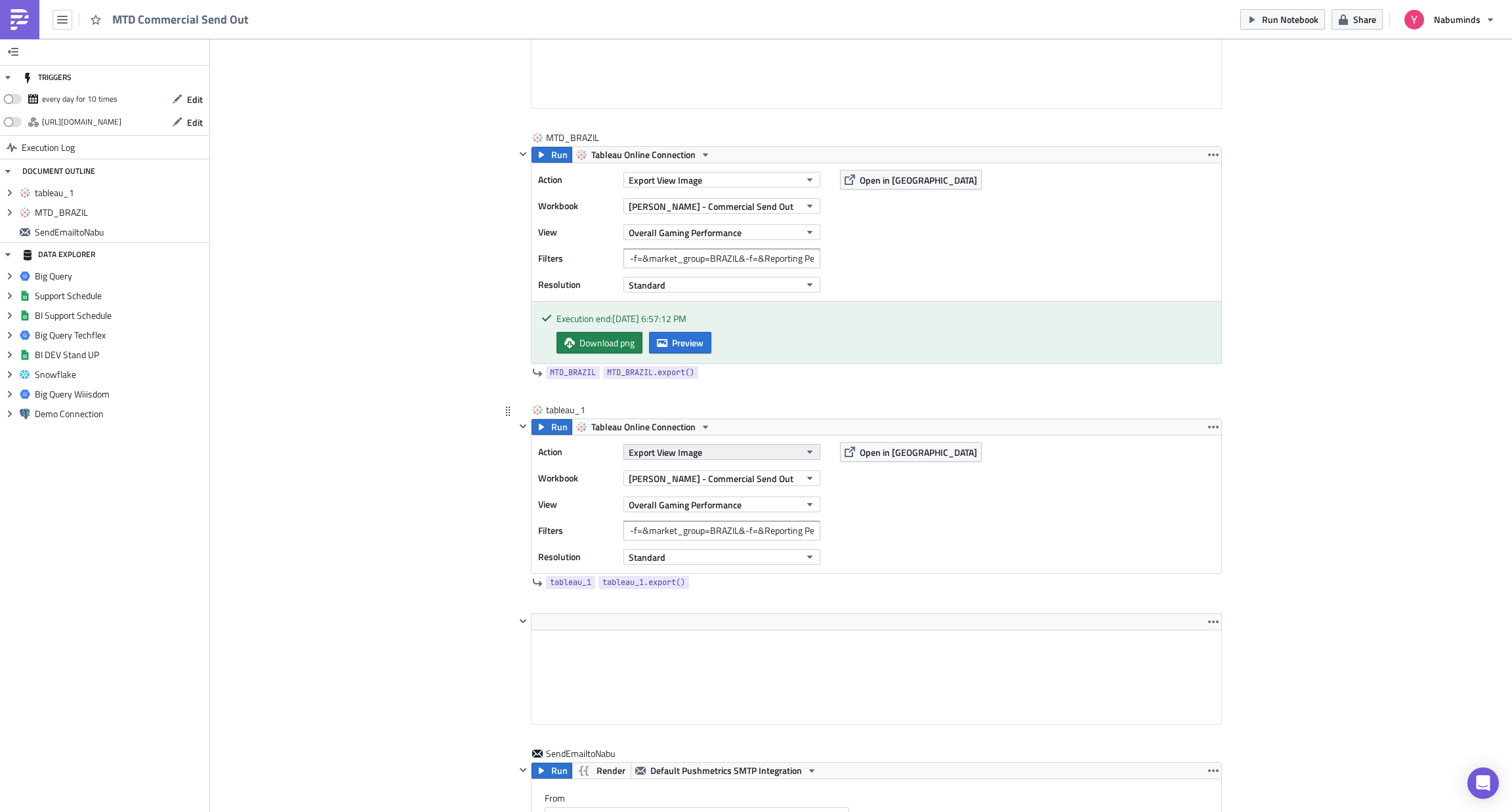
scroll to position [510, 0]
click at [565, 409] on div "tableau_1" at bounding box center [579, 408] width 66 height 13
click at [565, 409] on input "tableau_1" at bounding box center [579, 408] width 66 height 13
click at [577, 136] on div "MTD_BRAZIL MTD_BRAZIL" at bounding box center [579, 136] width 66 height 13
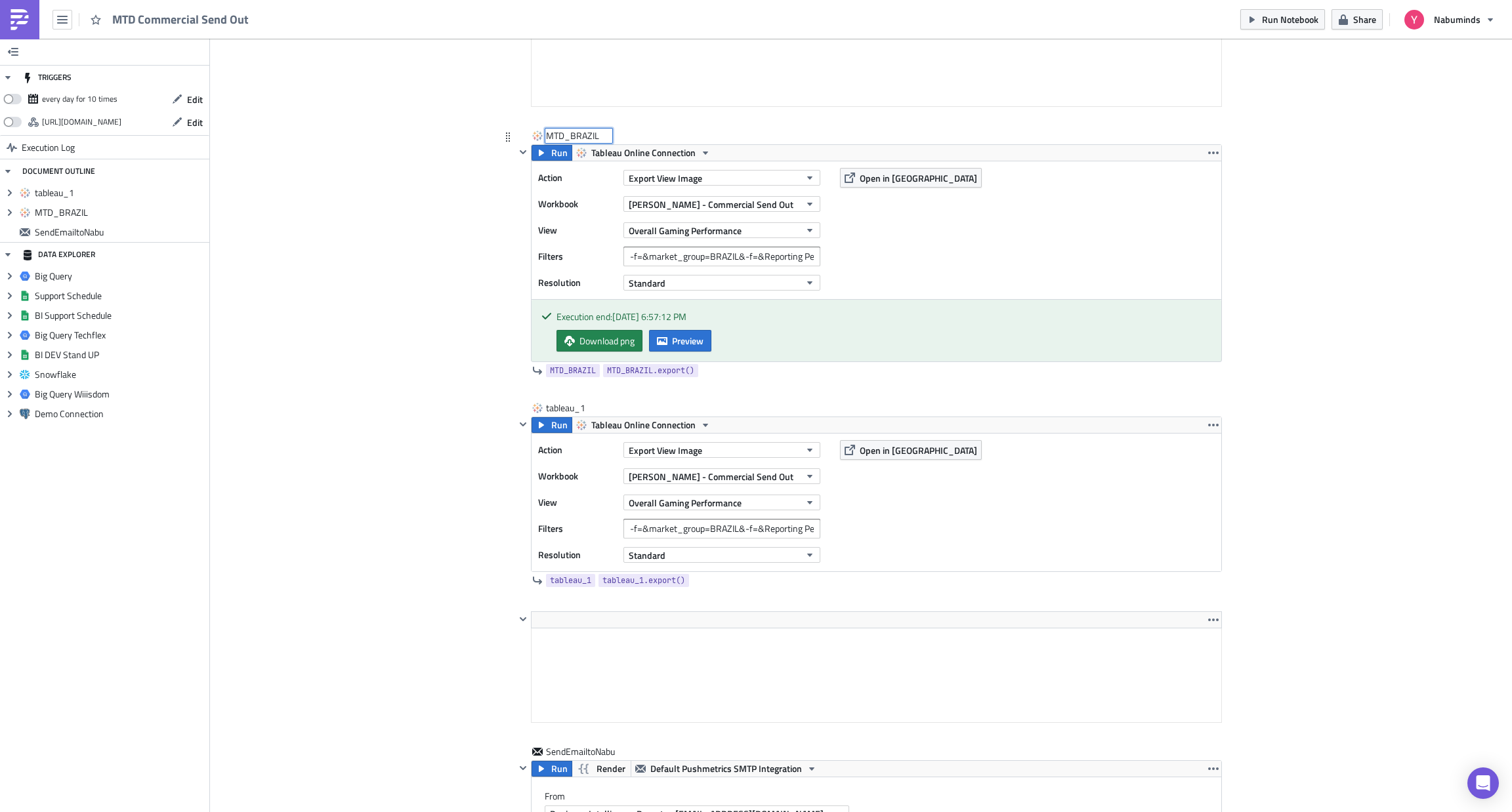
click at [577, 136] on input "MTD_BRAZIL" at bounding box center [579, 136] width 66 height 13
type input "BRAZIL_1"
click at [552, 407] on div "tableau_1 tableau_1" at bounding box center [579, 408] width 66 height 13
click at [552, 407] on input "tableau_1" at bounding box center [579, 408] width 66 height 13
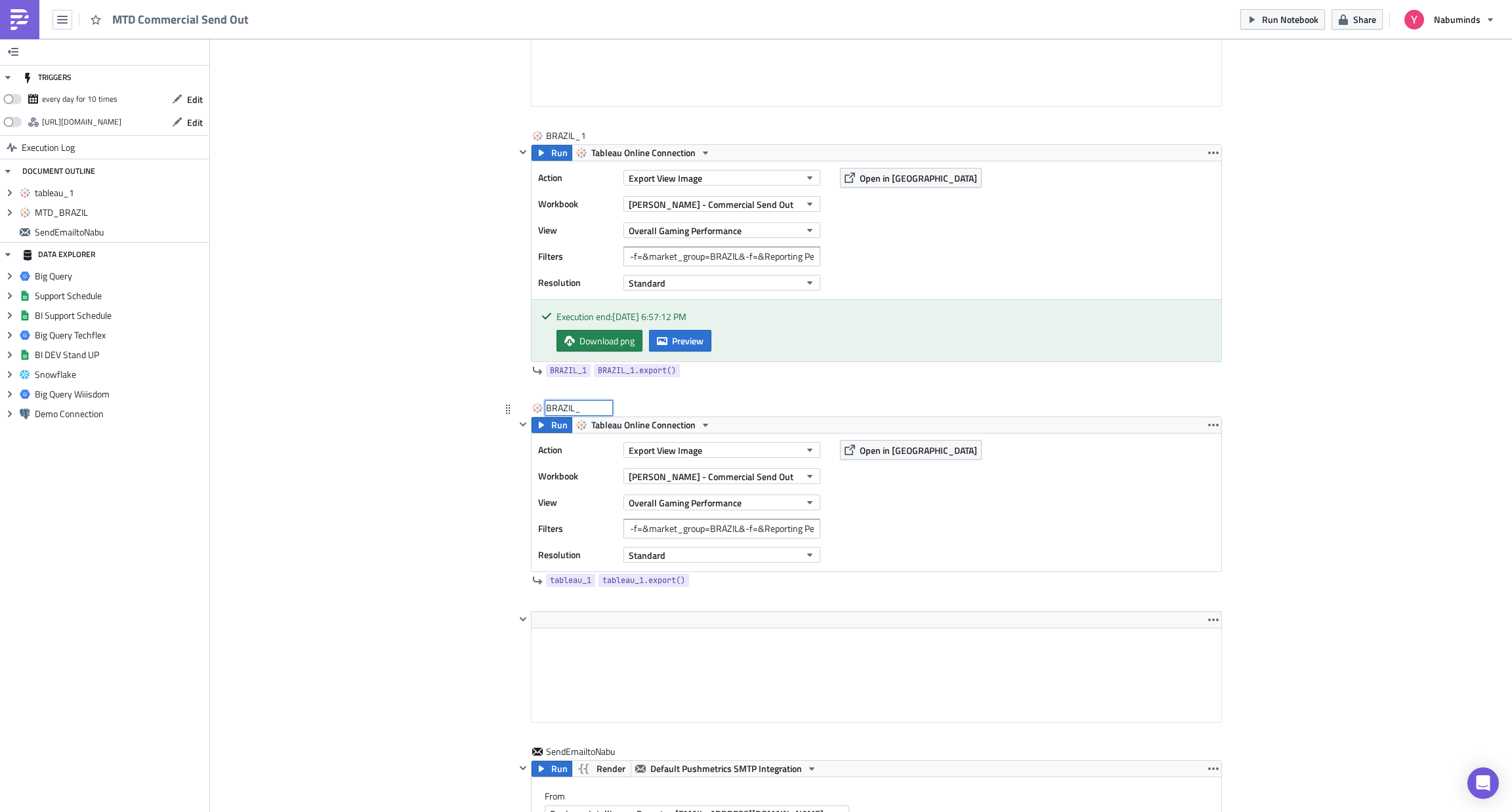
type input "BRAZIL_2"
click at [701, 504] on span "Overall Gaming Performance" at bounding box center [685, 503] width 113 height 14
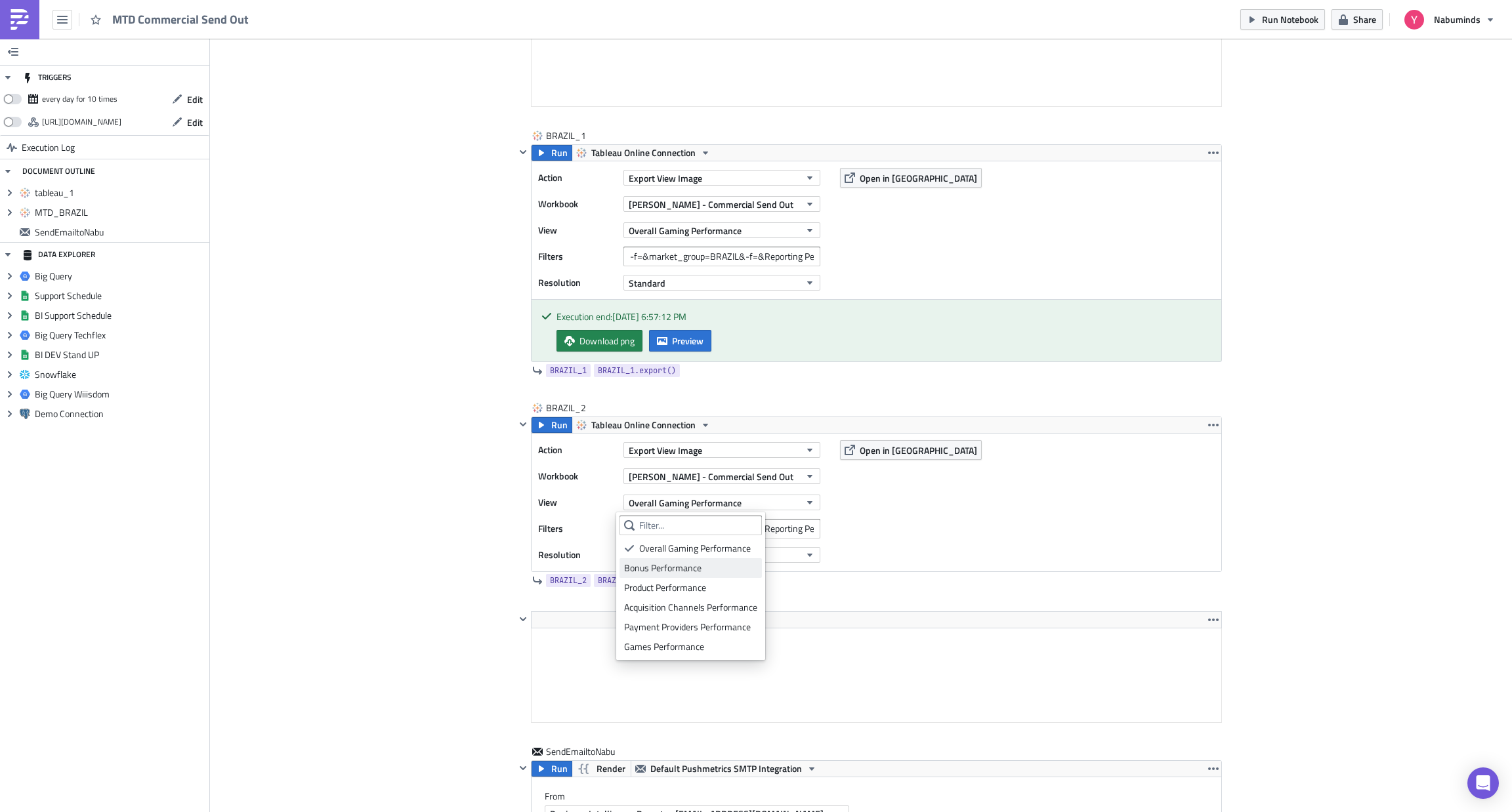
click at [695, 566] on div "Bonus Performance" at bounding box center [691, 568] width 133 height 13
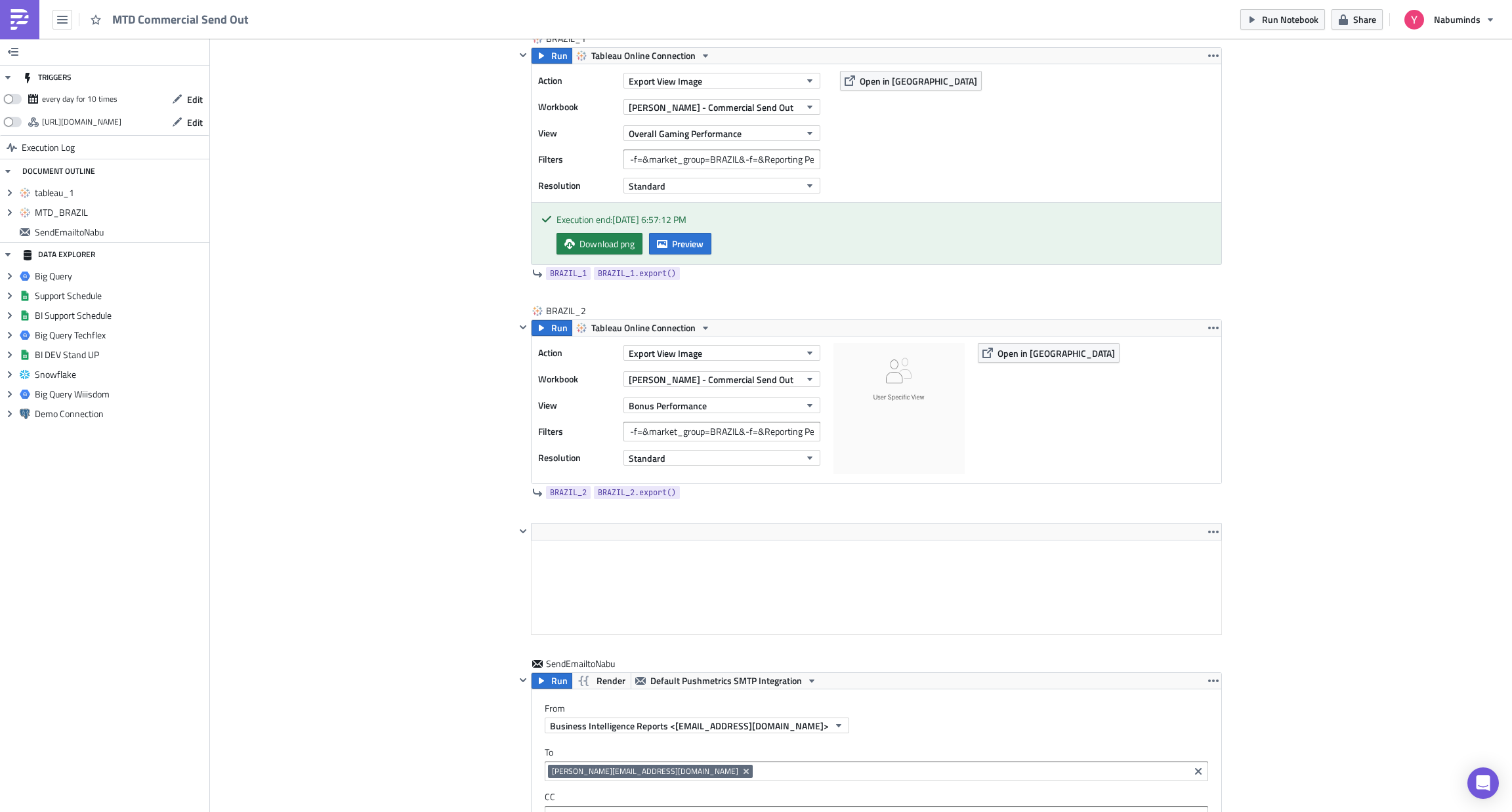
scroll to position [617, 0]
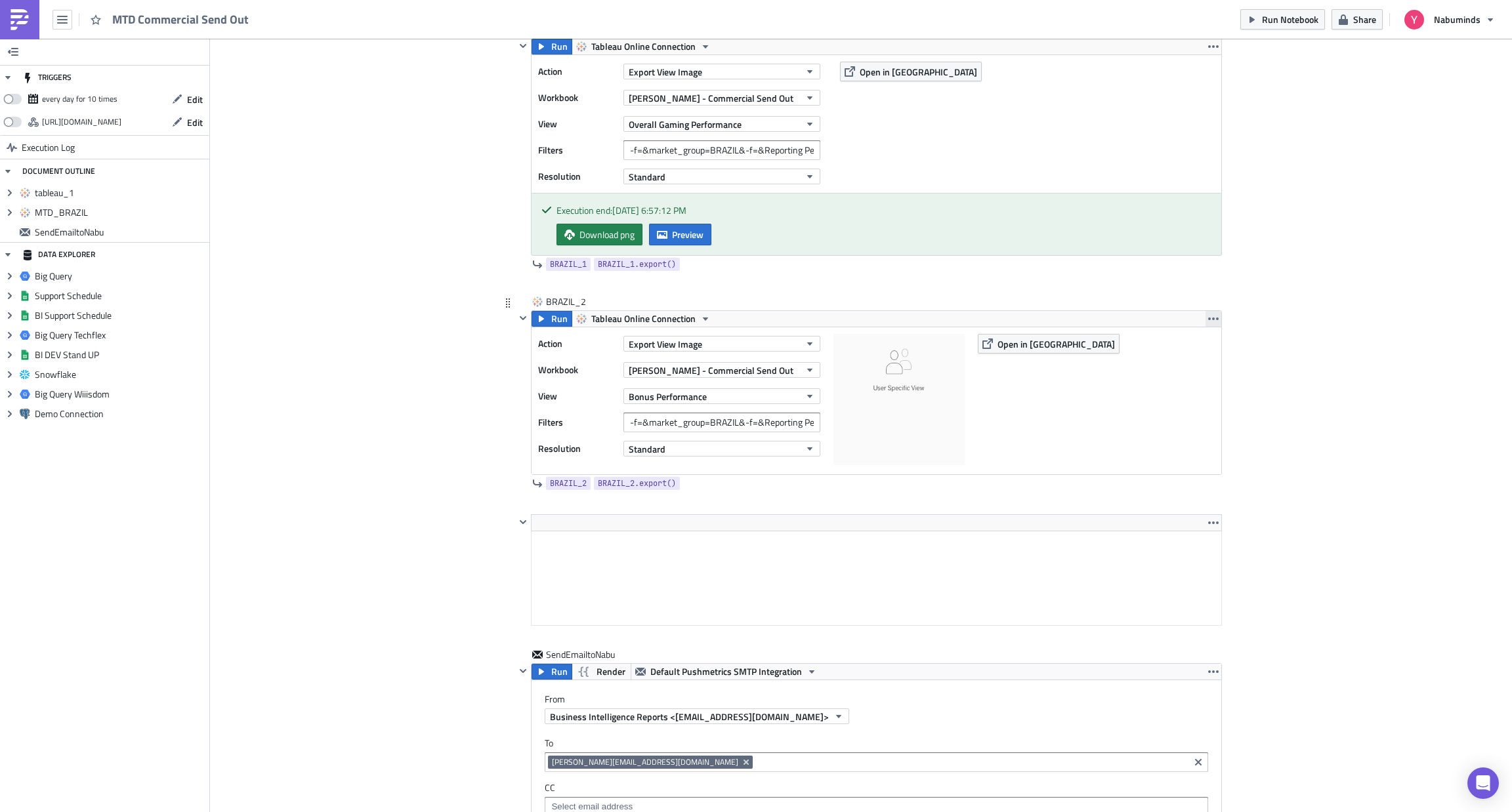
click at [1208, 320] on icon "button" at bounding box center [1213, 319] width 11 height 3
click at [1209, 347] on div "Duplicate" at bounding box center [1213, 352] width 87 height 13
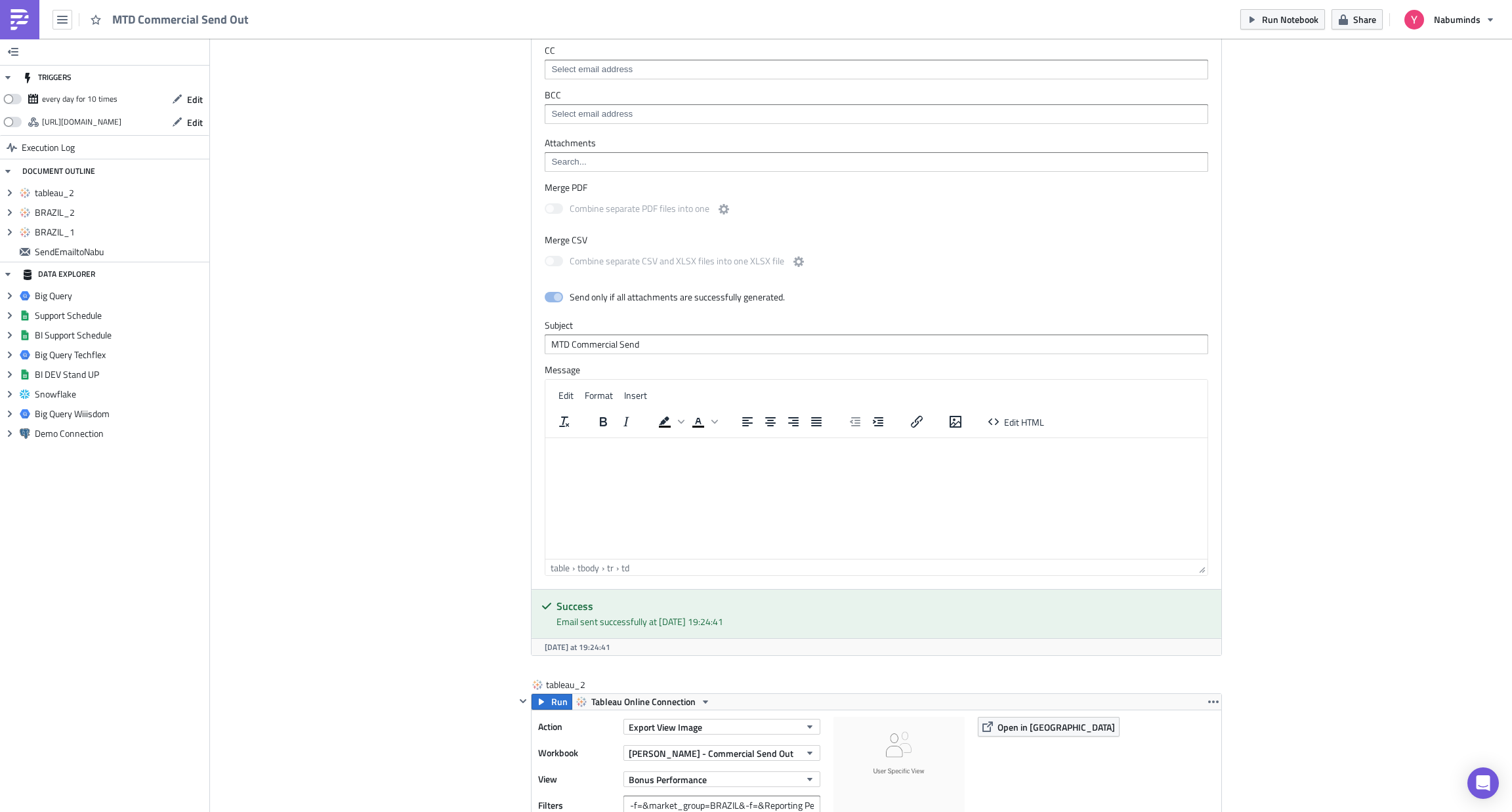
scroll to position [1532, 0]
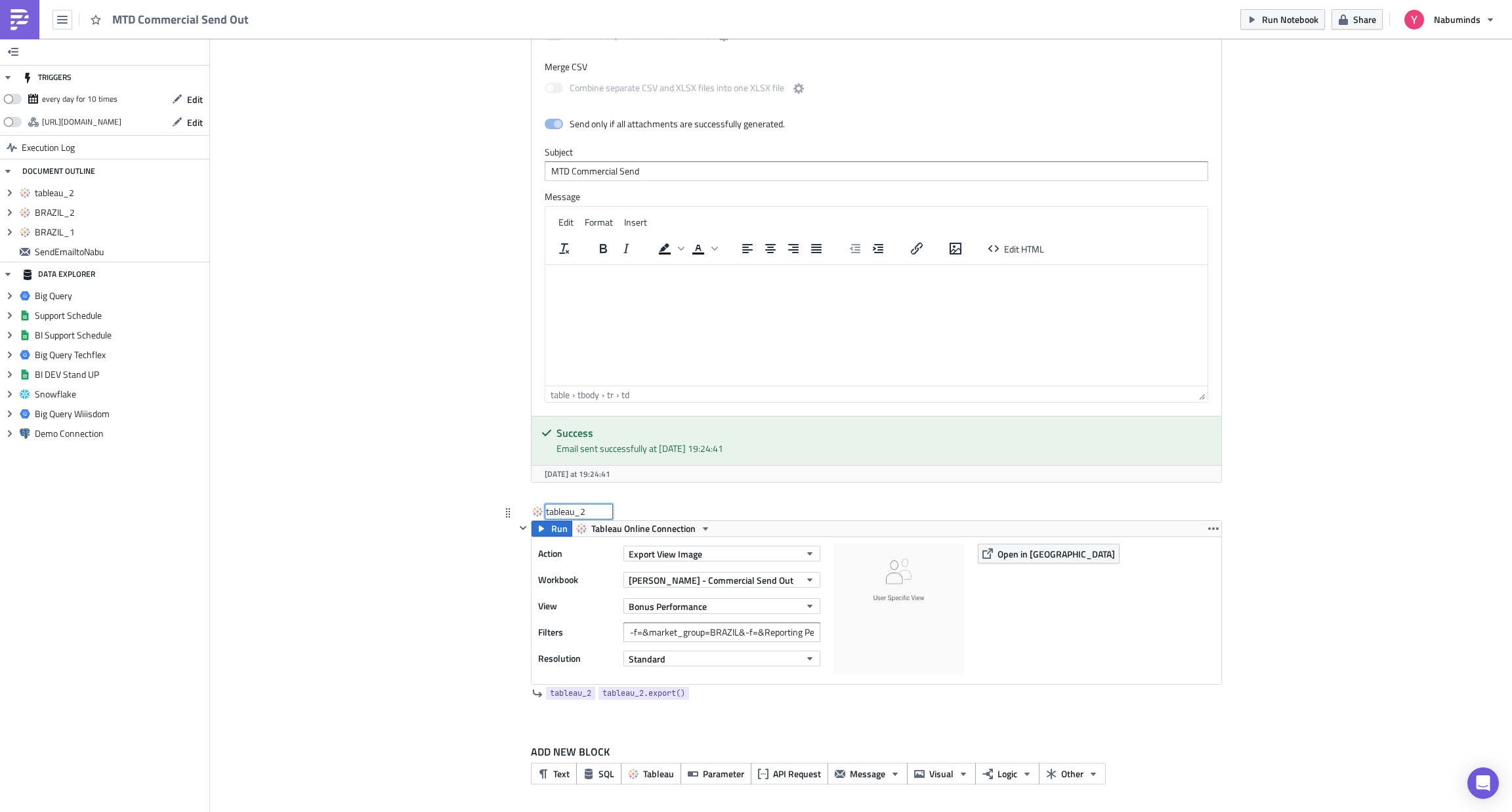
click at [567, 505] on div "tableau_2 tableau_2" at bounding box center [579, 511] width 66 height 13
click at [567, 505] on input "tableau_2" at bounding box center [579, 511] width 66 height 13
type input "BRAZIL_3"
click at [712, 607] on button "Bonus Performance" at bounding box center [722, 606] width 197 height 16
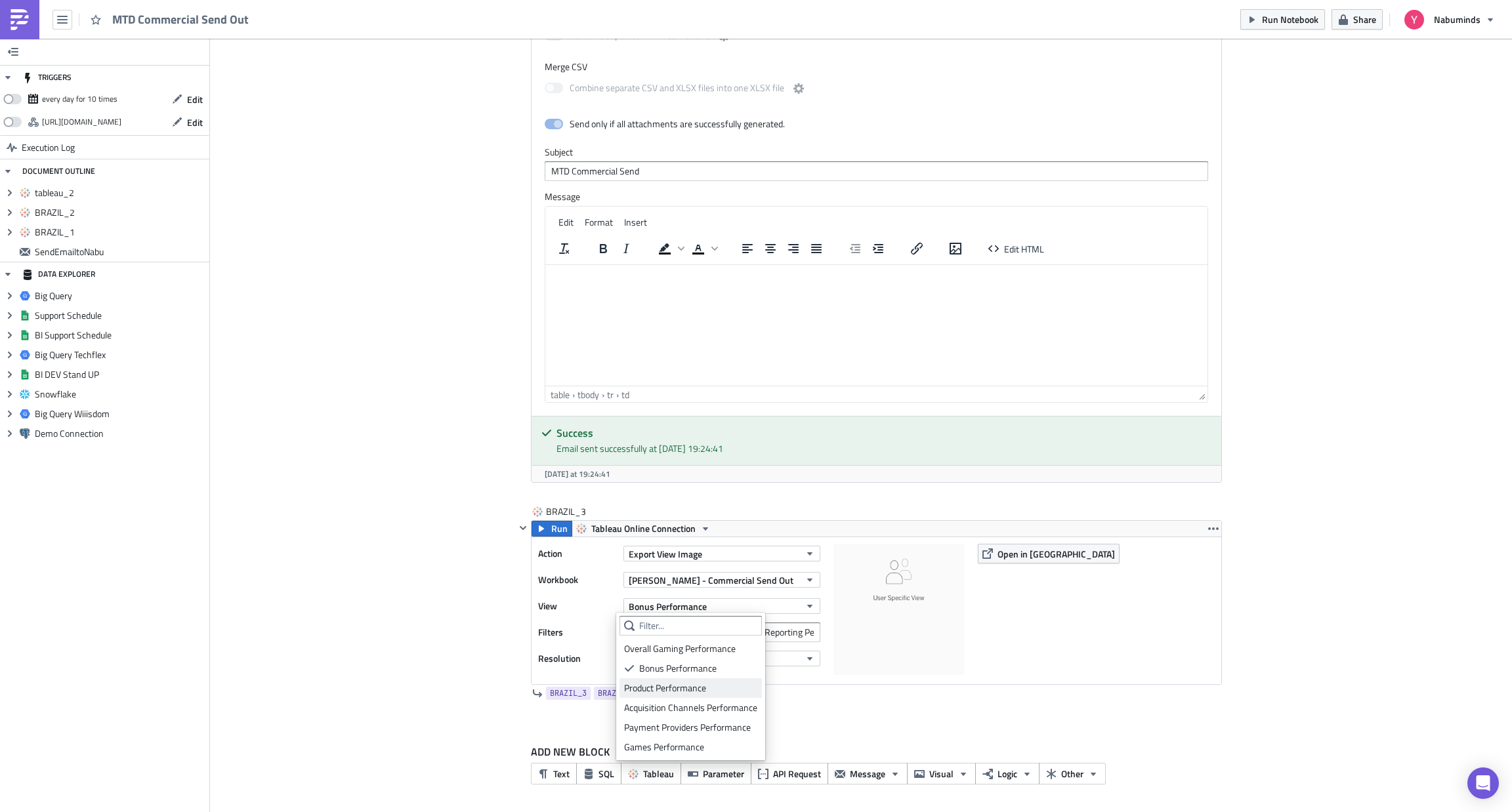
click at [685, 685] on div "Product Performance" at bounding box center [691, 688] width 133 height 13
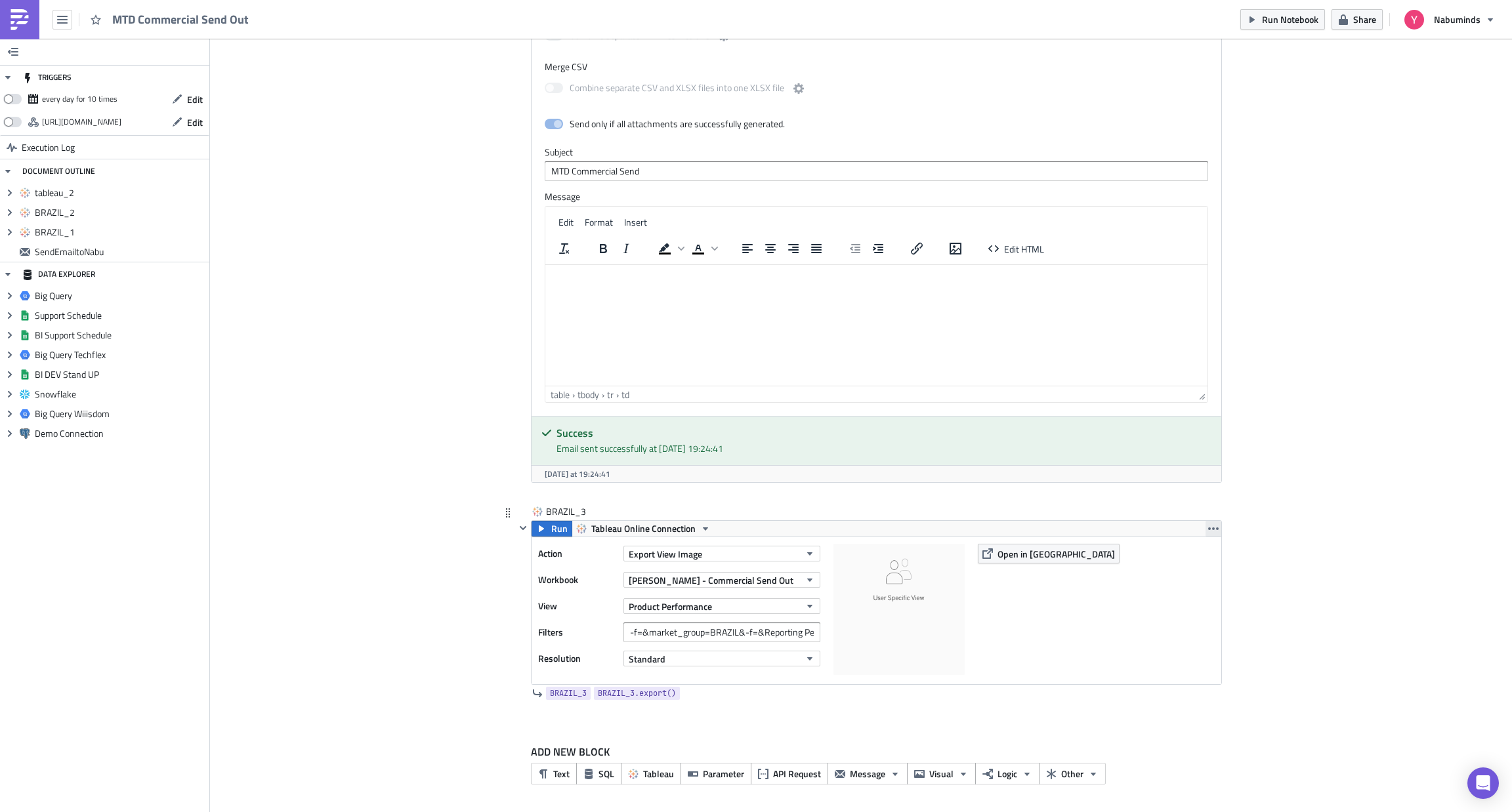
click at [1208, 532] on icon "button" at bounding box center [1213, 529] width 11 height 11
click at [1206, 567] on link "Duplicate" at bounding box center [1205, 559] width 111 height 20
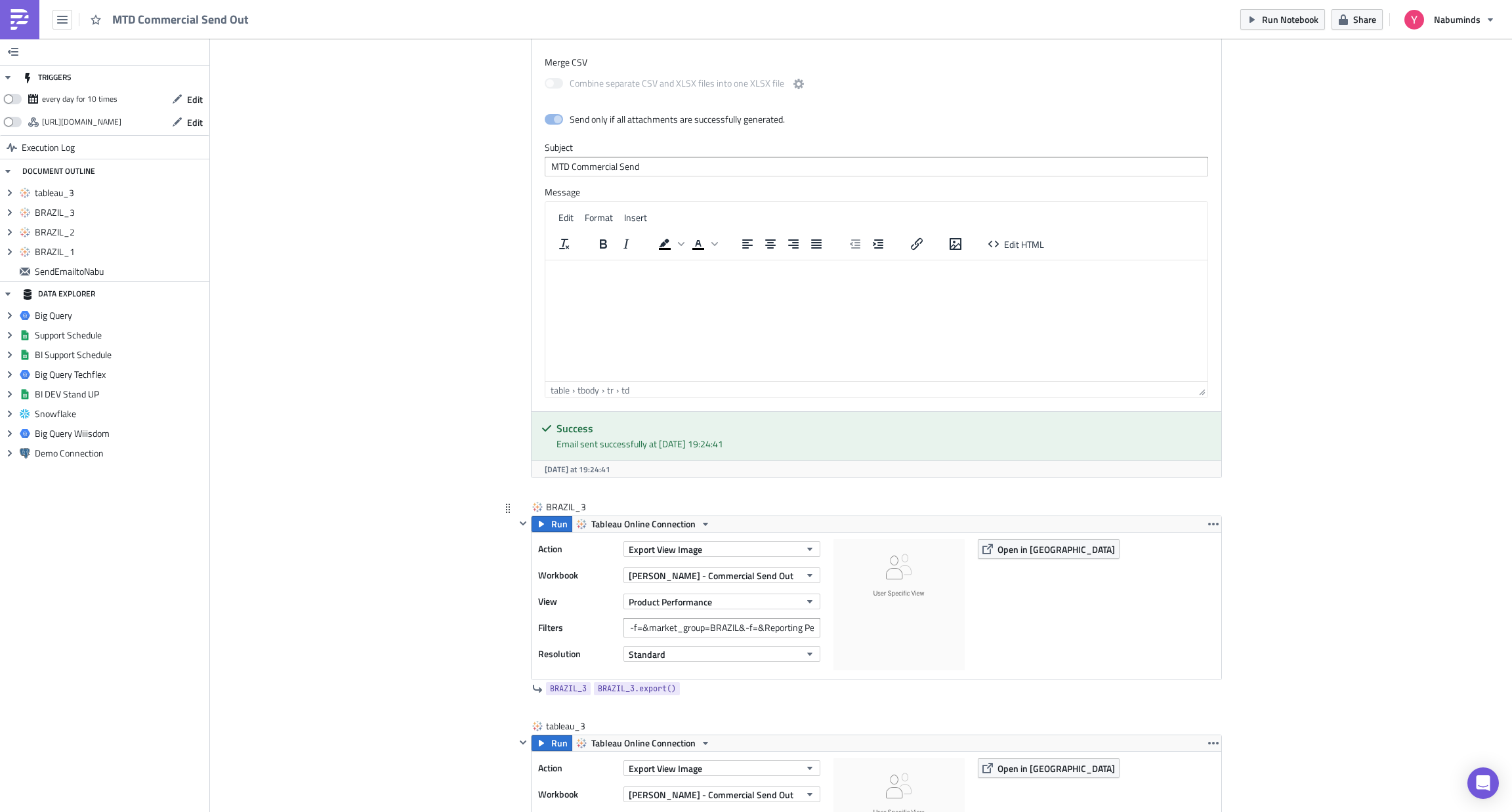
scroll to position [1753, 0]
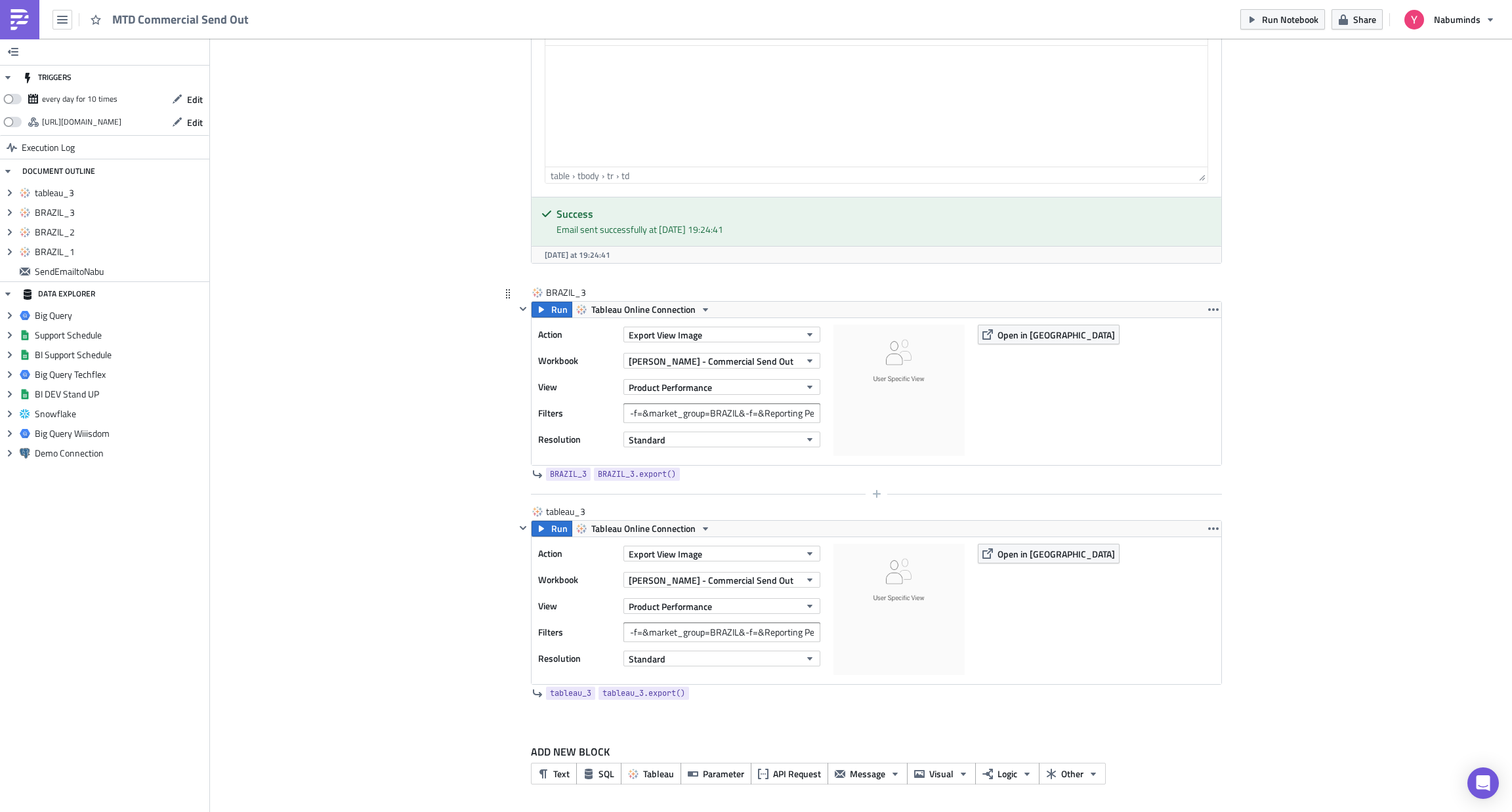
click at [558, 494] on div at bounding box center [868, 494] width 707 height 16
click at [564, 505] on div "tableau_3 tableau_3" at bounding box center [579, 511] width 66 height 13
click at [564, 505] on input "tableau_3" at bounding box center [579, 511] width 66 height 13
type input "BRAZIL_4"
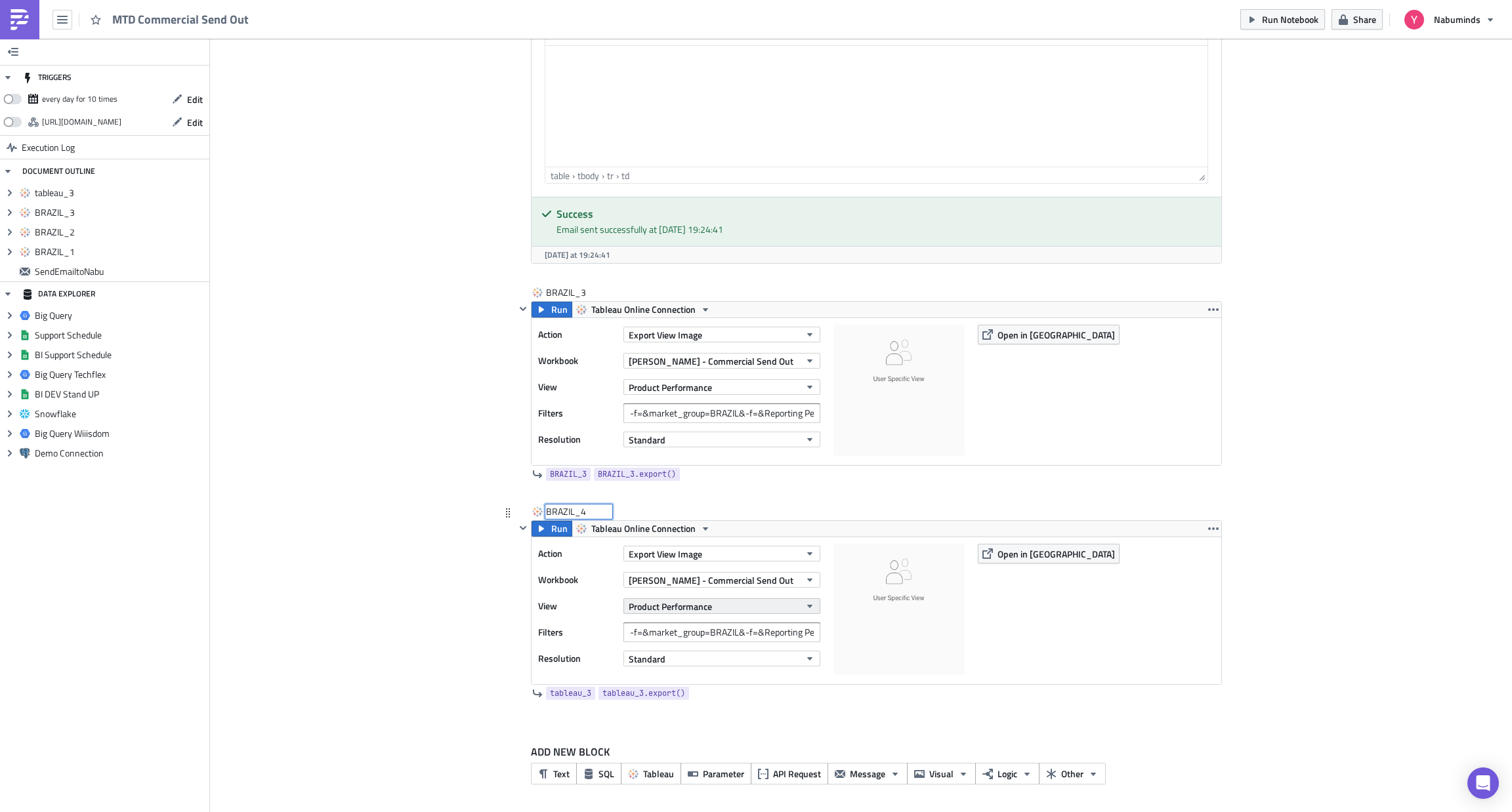
click at [663, 602] on span "Product Performance" at bounding box center [670, 606] width 83 height 14
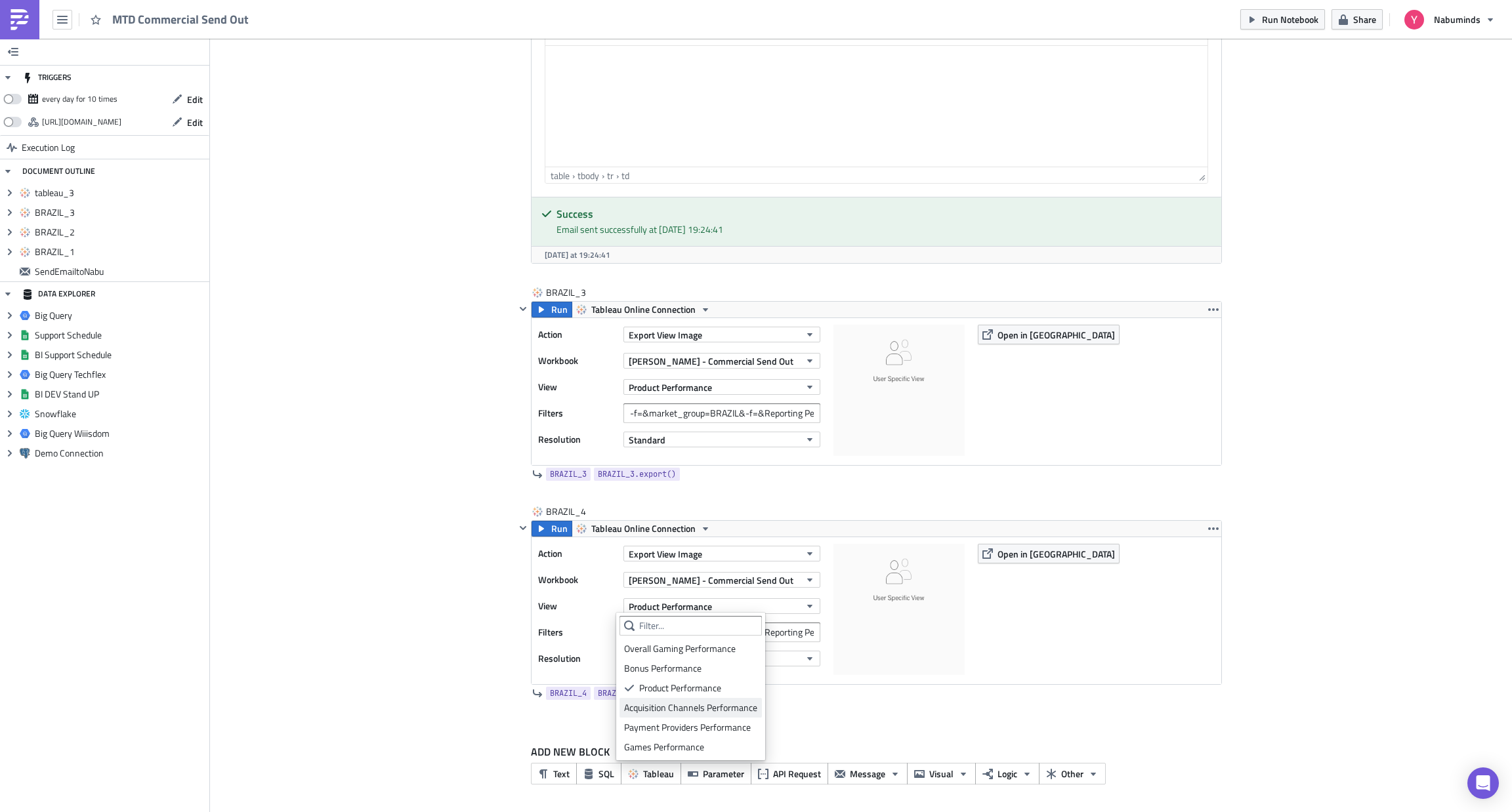
click at [664, 703] on div "Acquisition Channels Performance" at bounding box center [691, 708] width 133 height 13
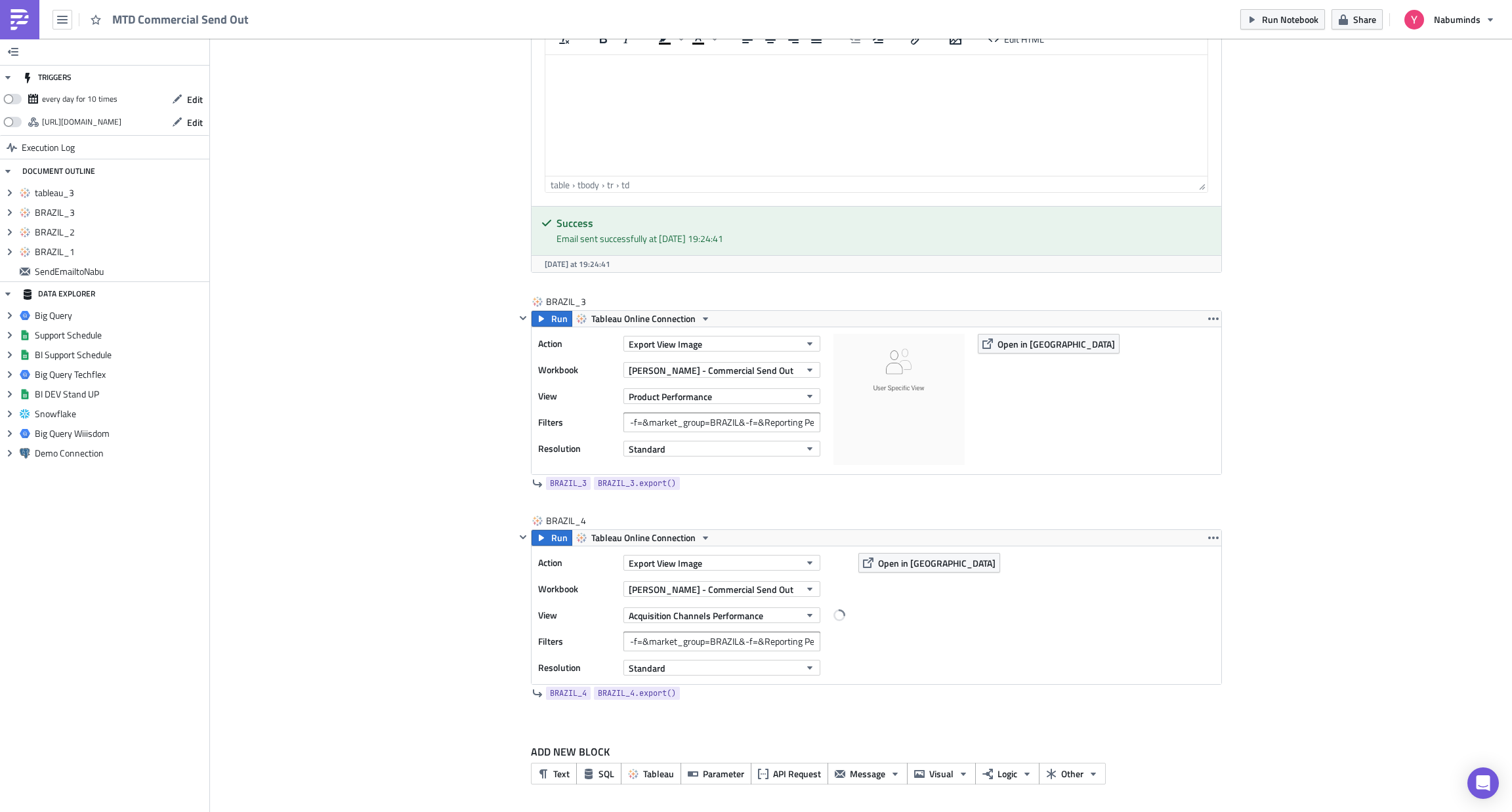
scroll to position [1742, 0]
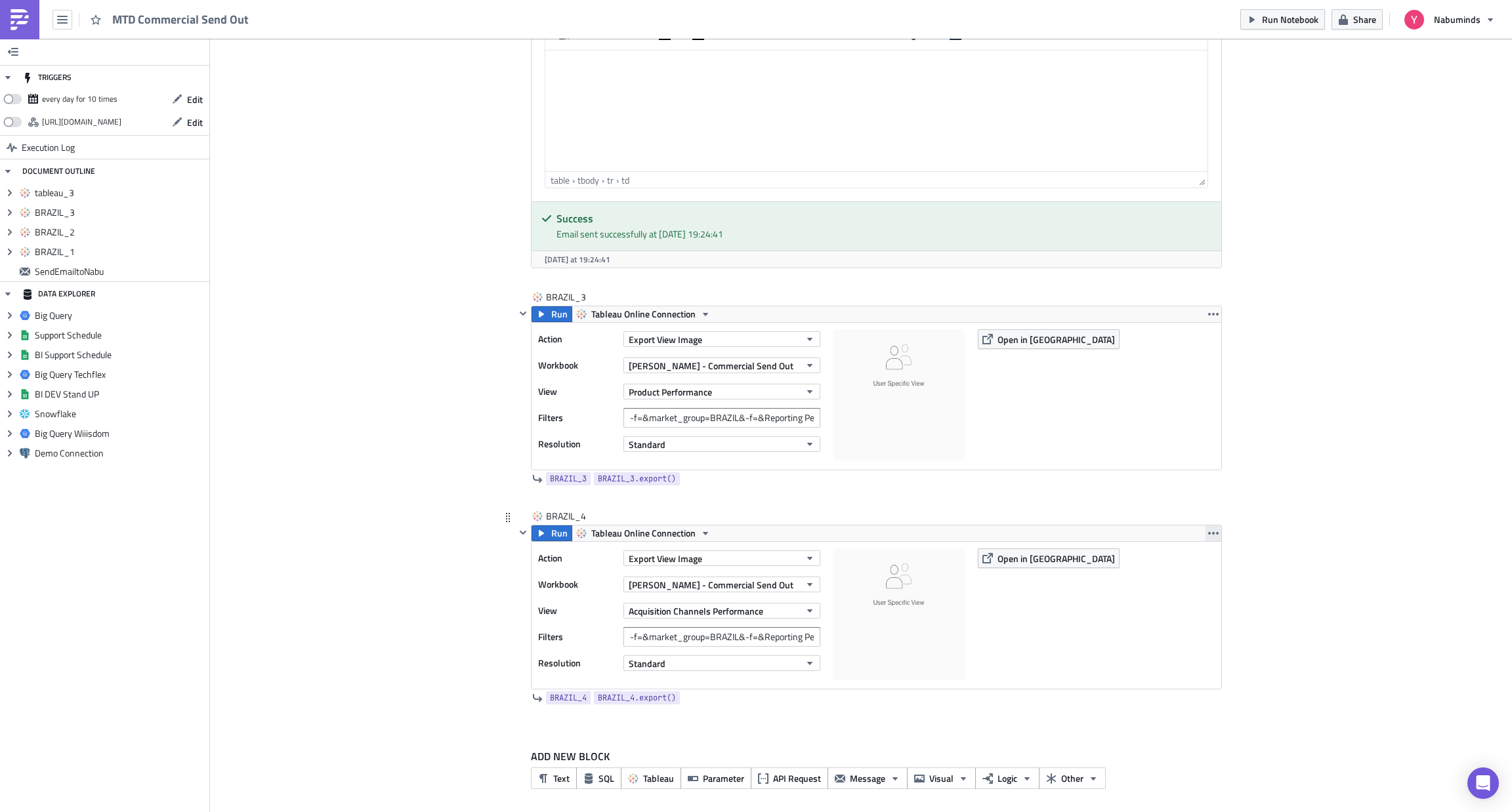
click at [1210, 533] on icon "button" at bounding box center [1213, 533] width 11 height 11
click at [1200, 560] on link "Duplicate" at bounding box center [1205, 568] width 111 height 20
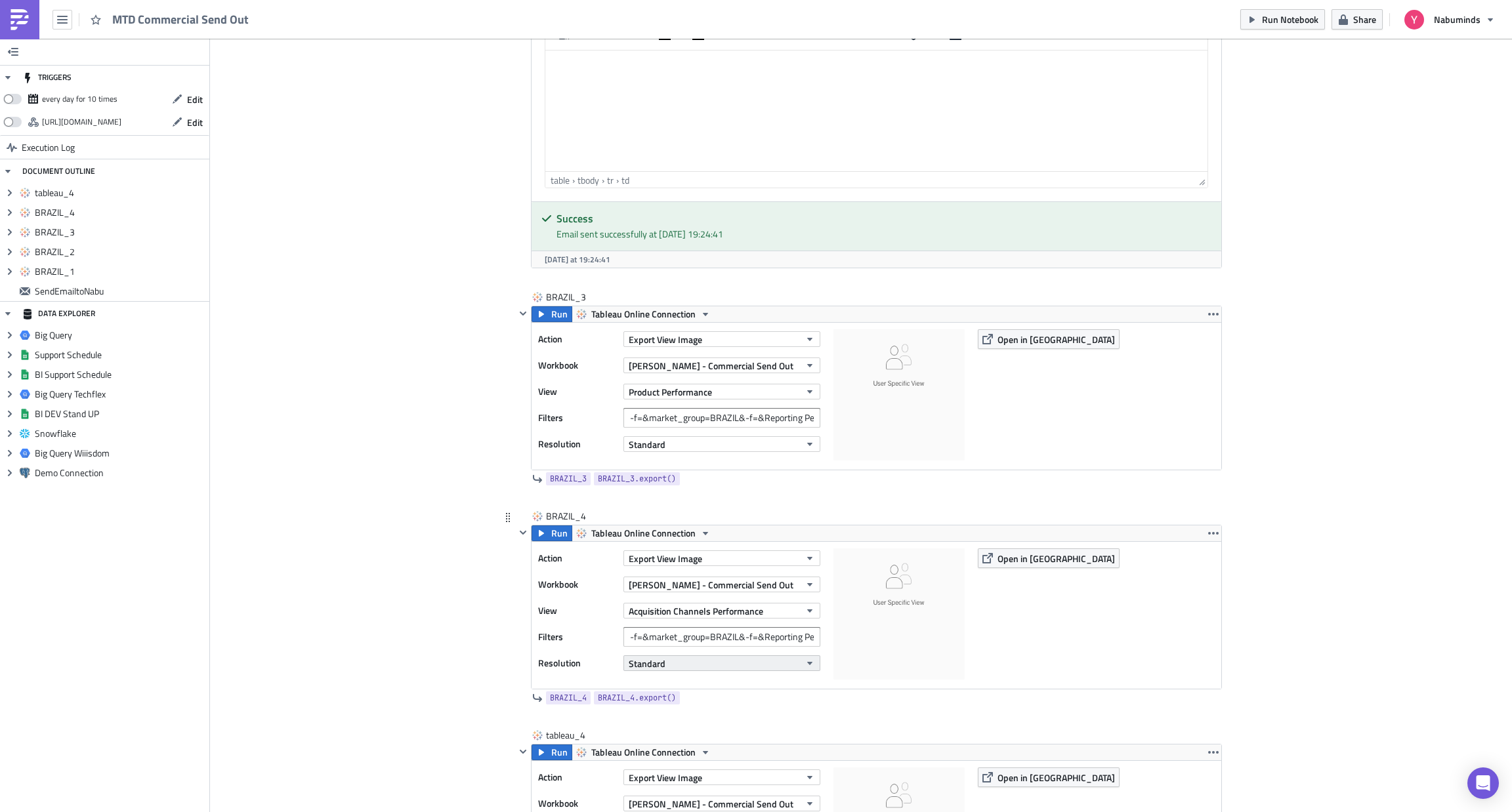
scroll to position [1863, 0]
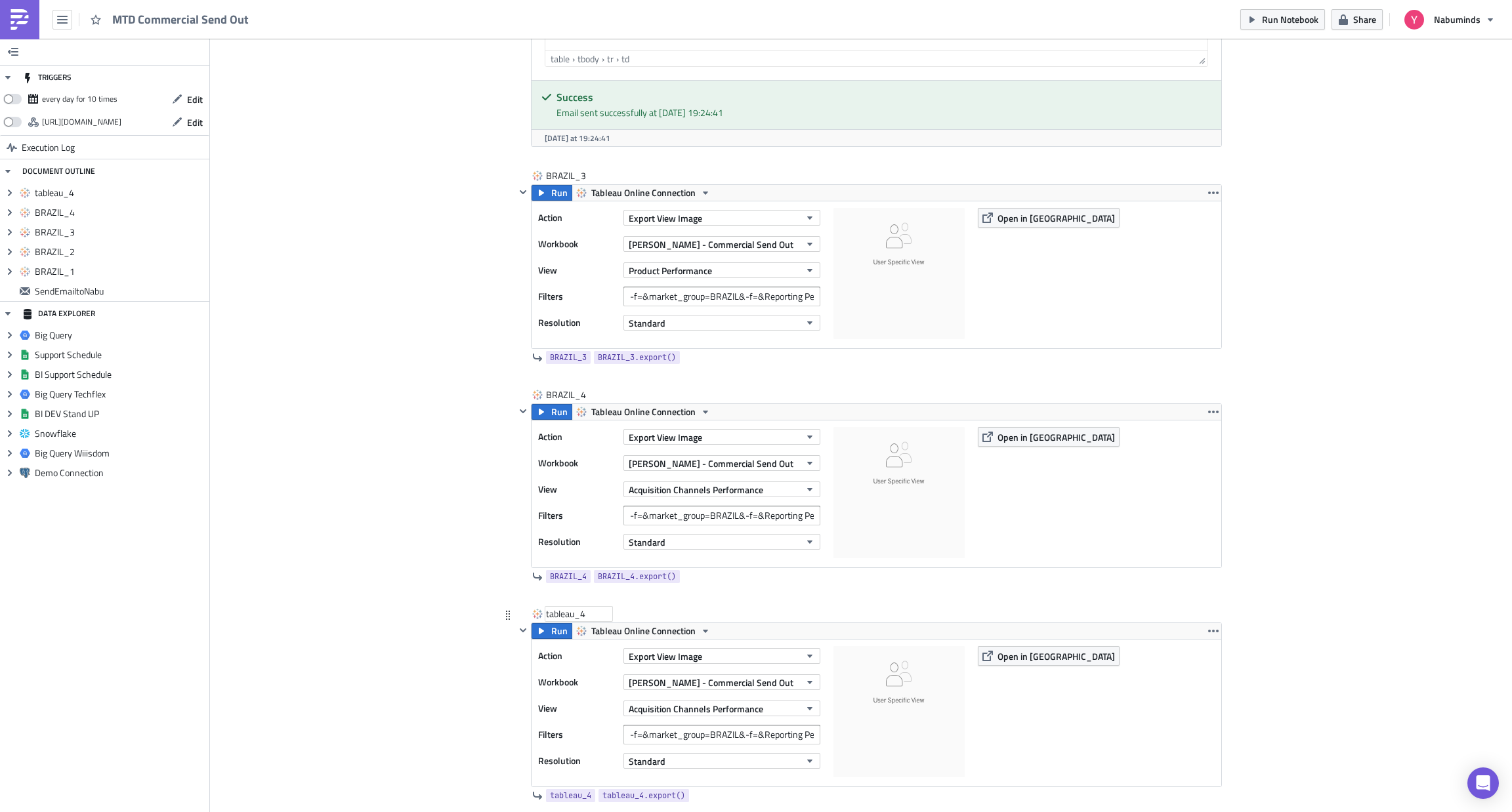
click at [546, 619] on div "tableau_4" at bounding box center [579, 614] width 66 height 13
click at [546, 619] on input "tableau_4" at bounding box center [579, 614] width 66 height 13
type input "BRAZIL_5"
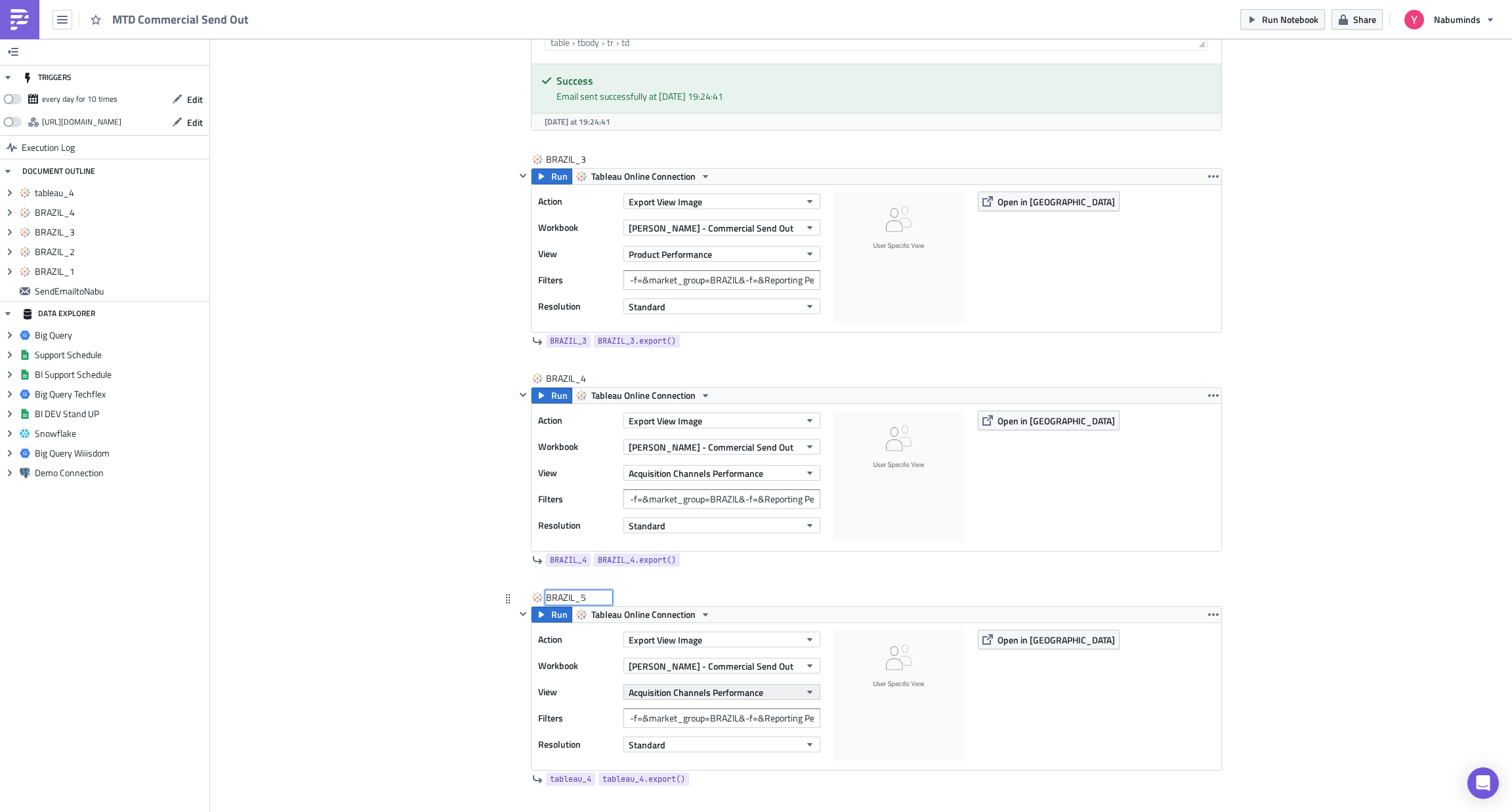
click at [668, 693] on span "Acquisition Channels Performance" at bounding box center [696, 692] width 134 height 14
click at [667, 656] on div "Payment Providers Performance" at bounding box center [698, 656] width 148 height 13
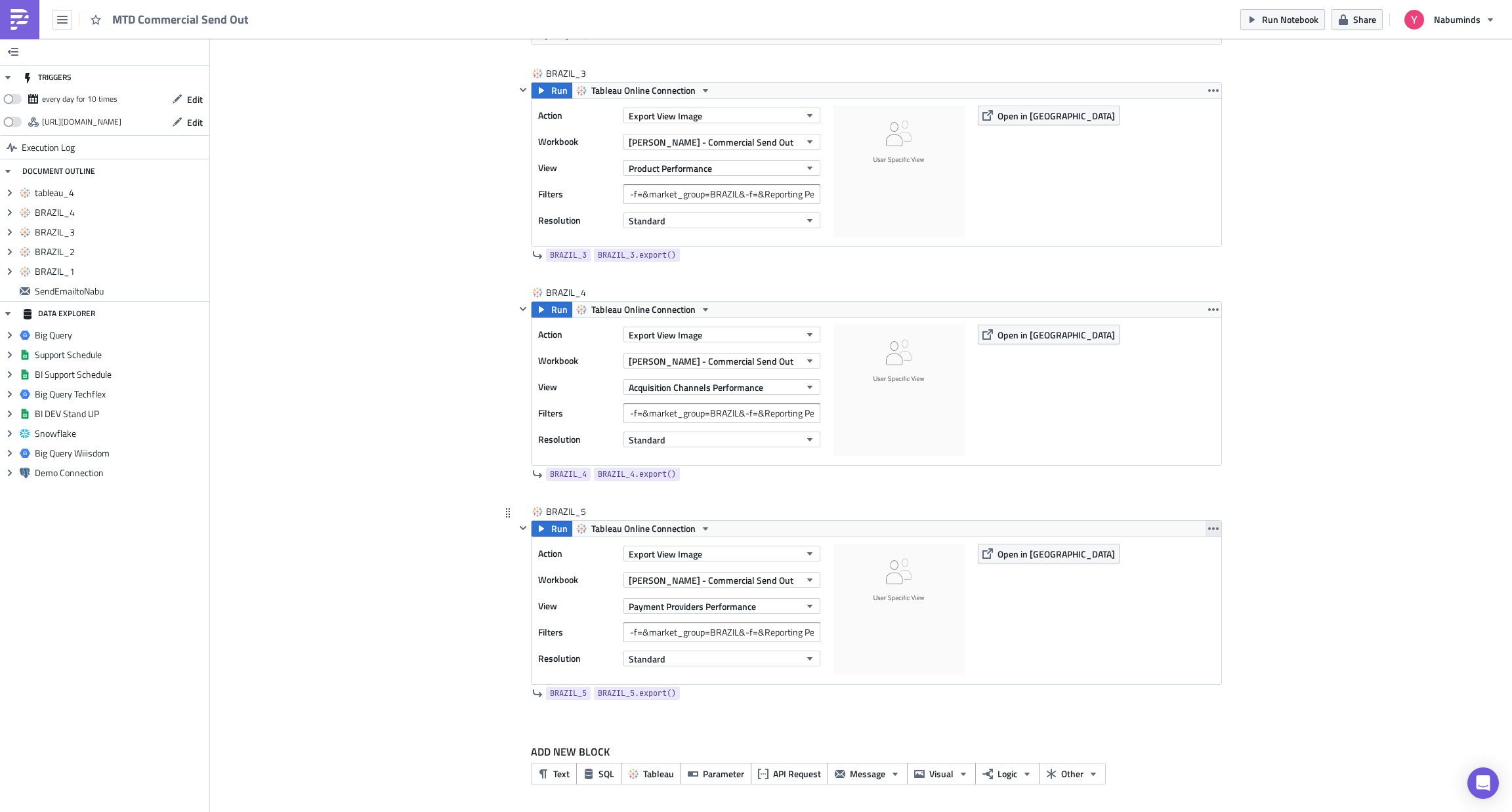
click at [1208, 525] on icon "button" at bounding box center [1213, 529] width 11 height 11
click at [1192, 552] on div "Duplicate" at bounding box center [1213, 559] width 87 height 13
click at [1208, 524] on icon "button" at bounding box center [1213, 529] width 11 height 11
click at [562, 506] on div "tableau_5 tableau_5" at bounding box center [579, 511] width 66 height 13
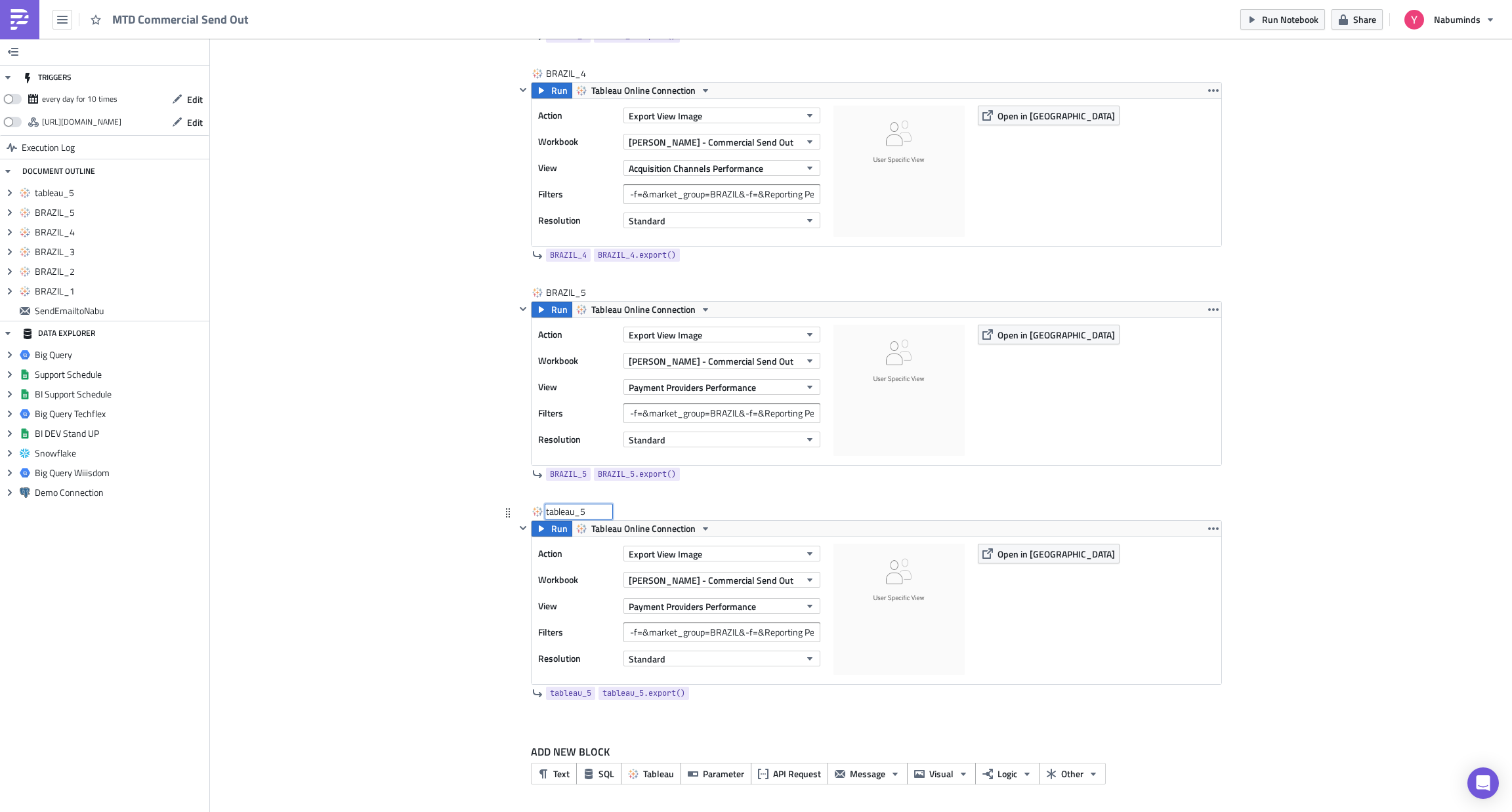
click at [562, 506] on input "tableau_5" at bounding box center [579, 511] width 66 height 13
type input "BRAZIL_6"
click at [647, 606] on span "Payment Providers Performance" at bounding box center [692, 606] width 127 height 14
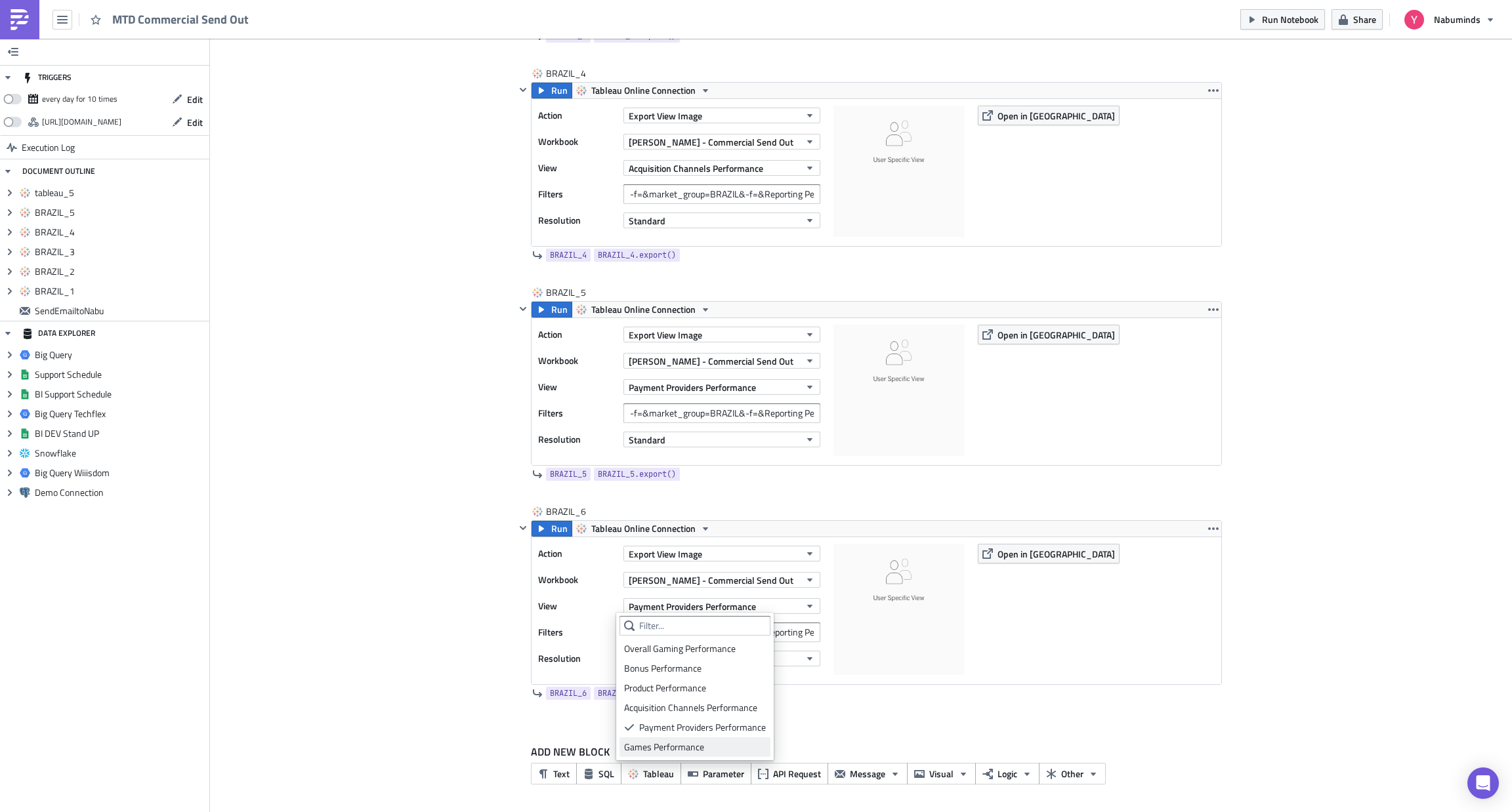
click at [663, 741] on div "Games Performance" at bounding box center [695, 747] width 142 height 13
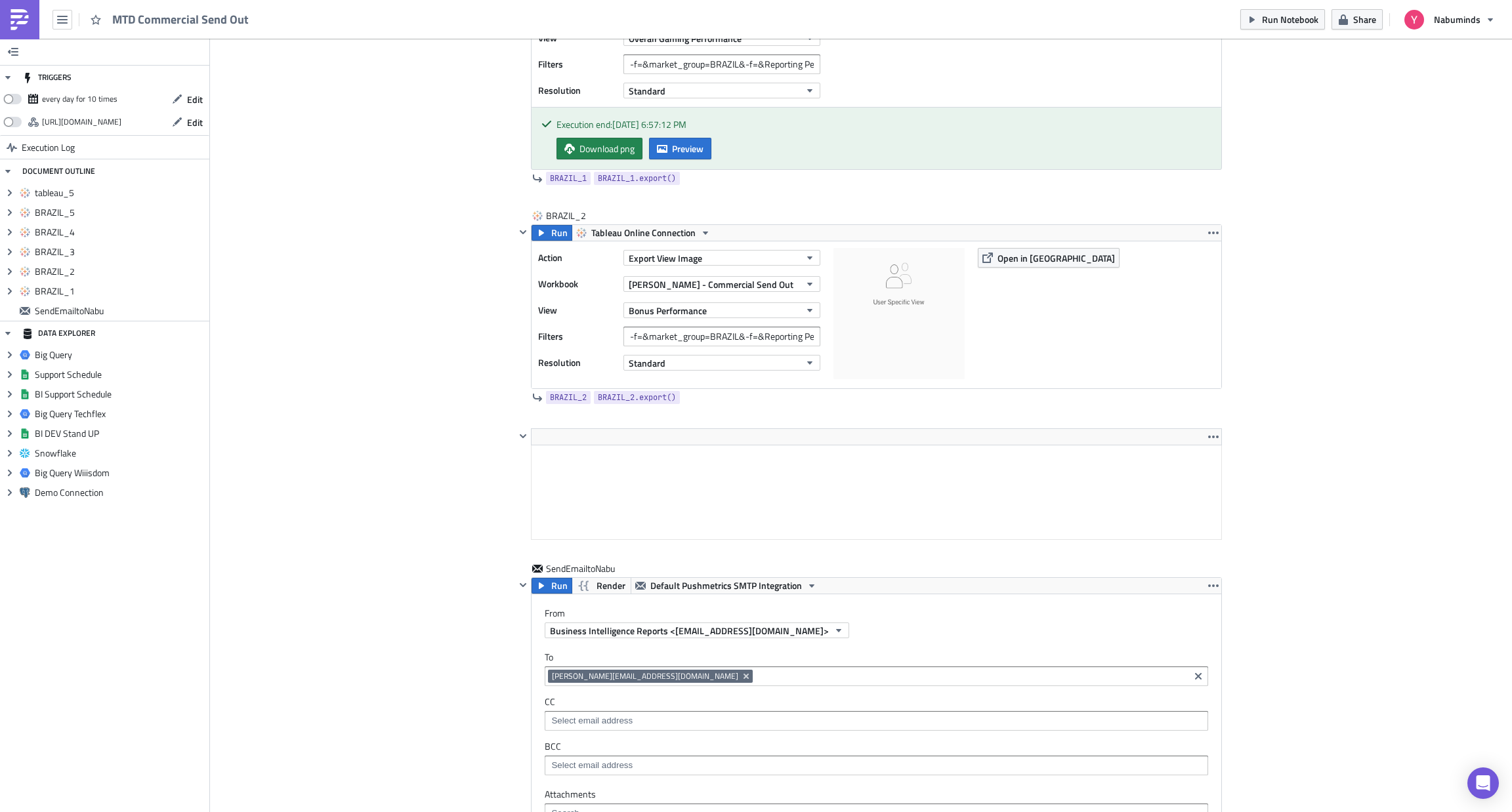
scroll to position [699, 0]
click at [1208, 444] on icon "button" at bounding box center [1213, 440] width 11 height 11
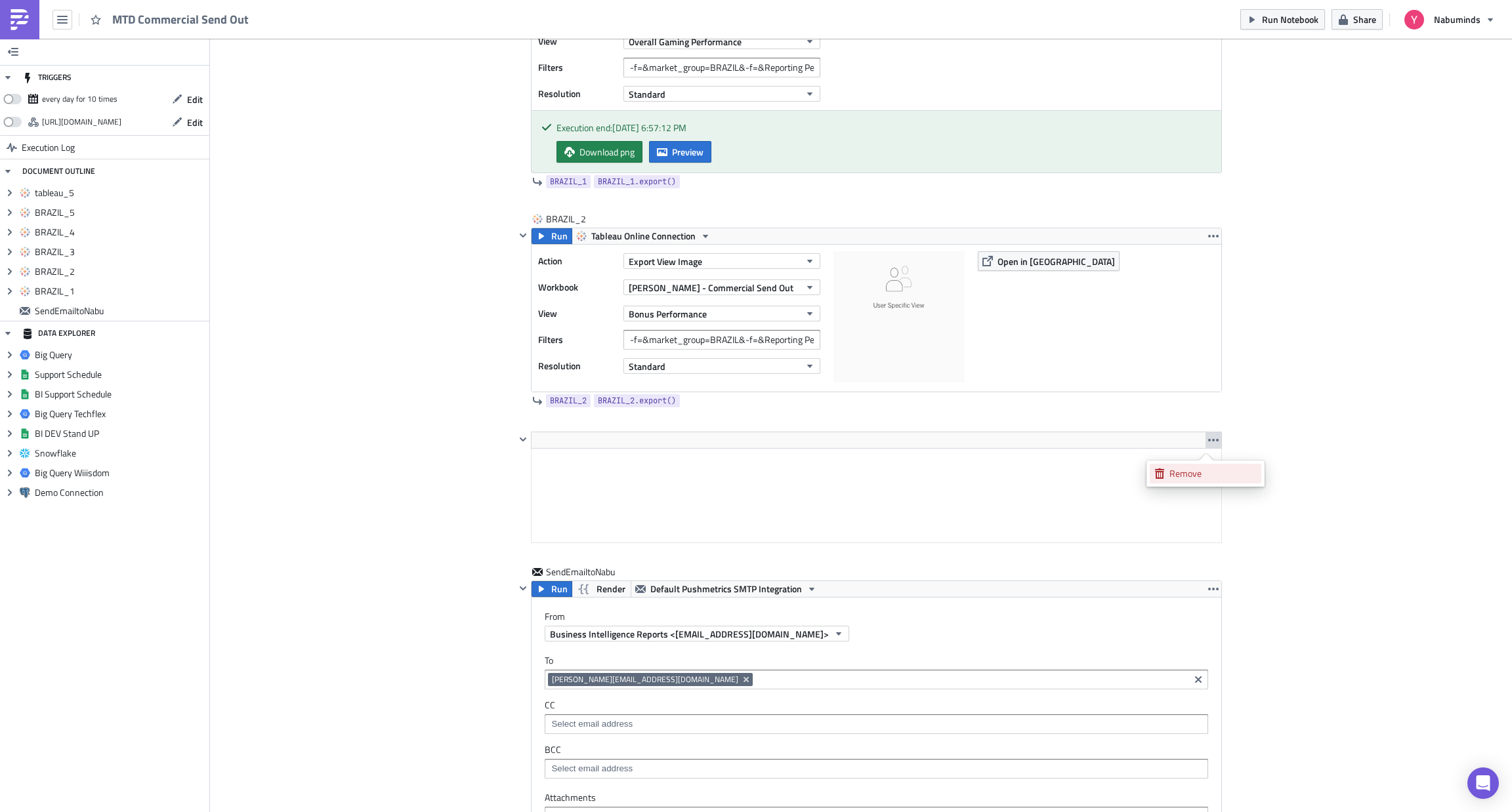
click at [1195, 469] on div "Remove" at bounding box center [1213, 474] width 87 height 13
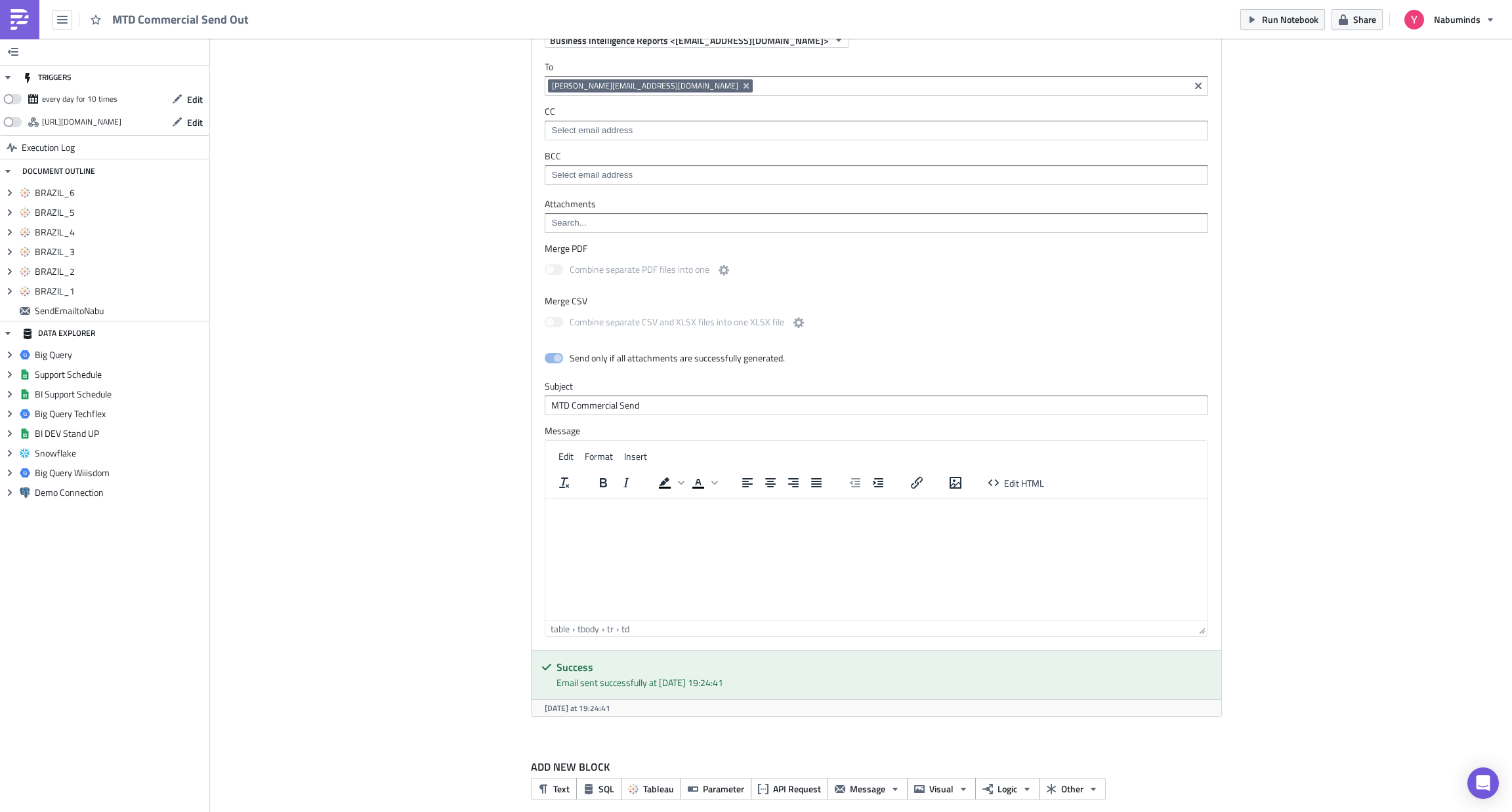
scroll to position [2039, 0]
click at [775, 519] on html at bounding box center [876, 508] width 662 height 22
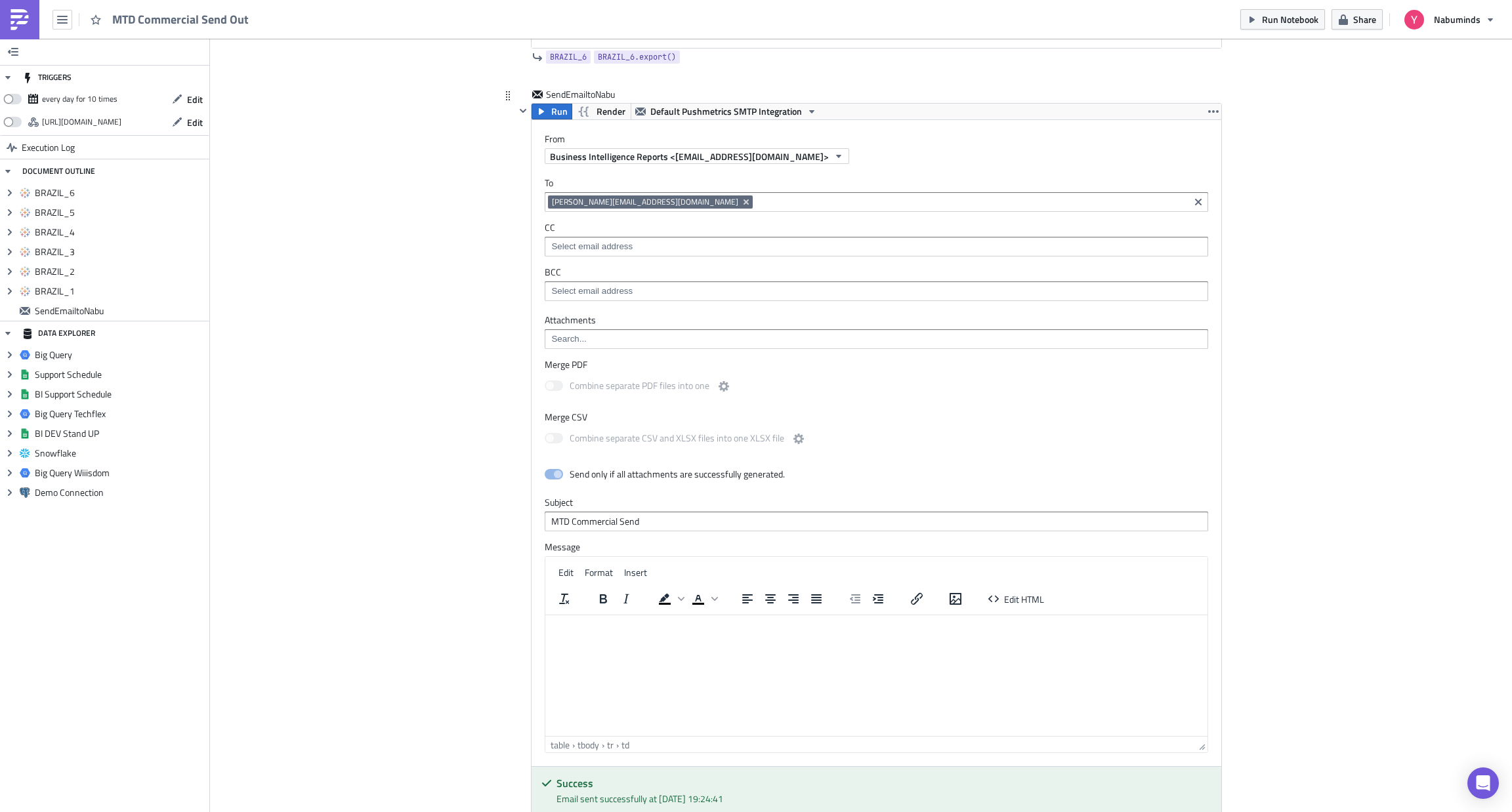
scroll to position [1919, 0]
click at [1009, 604] on span "Edit HTML" at bounding box center [1024, 600] width 40 height 14
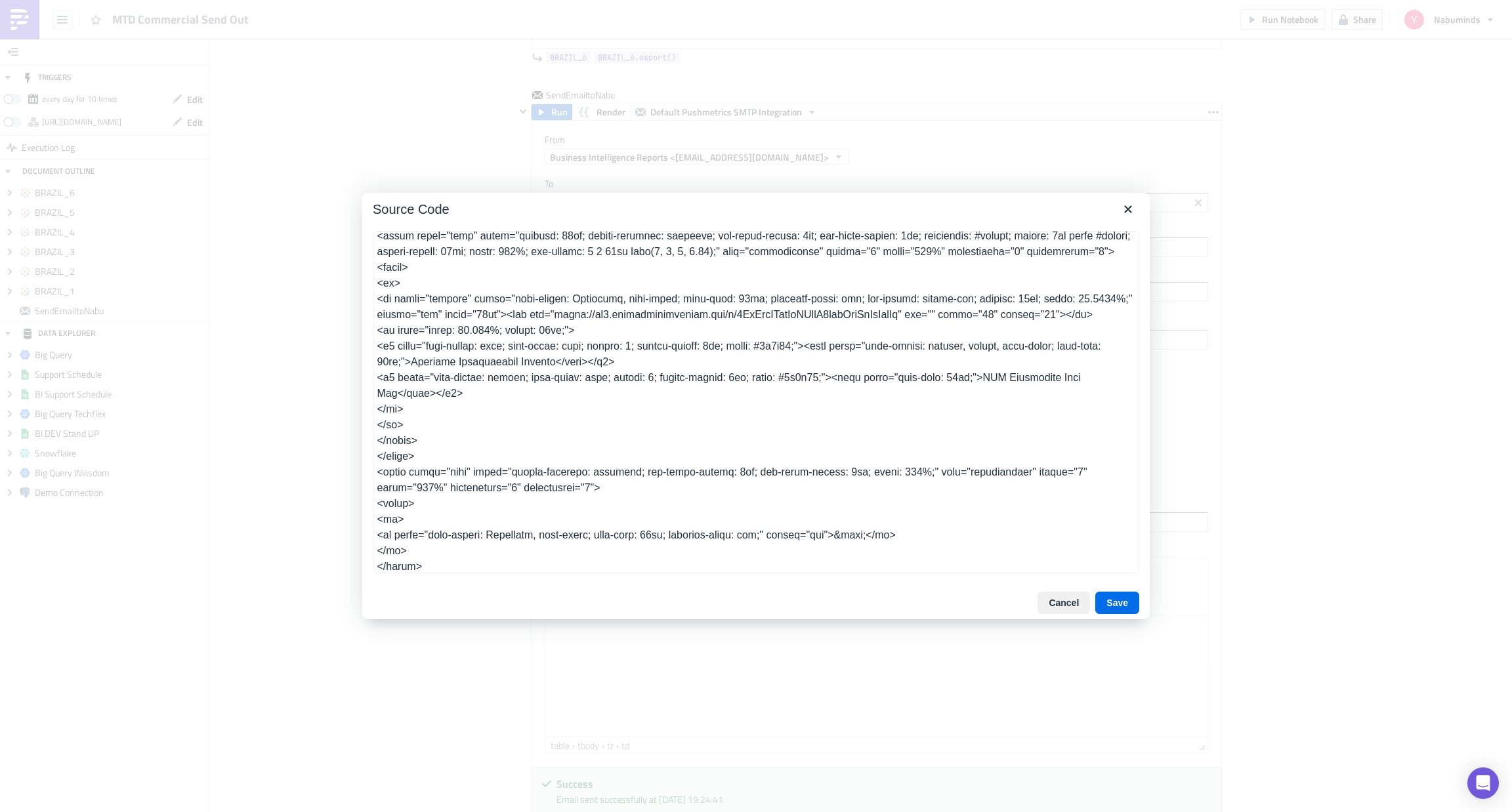
scroll to position [0, 0]
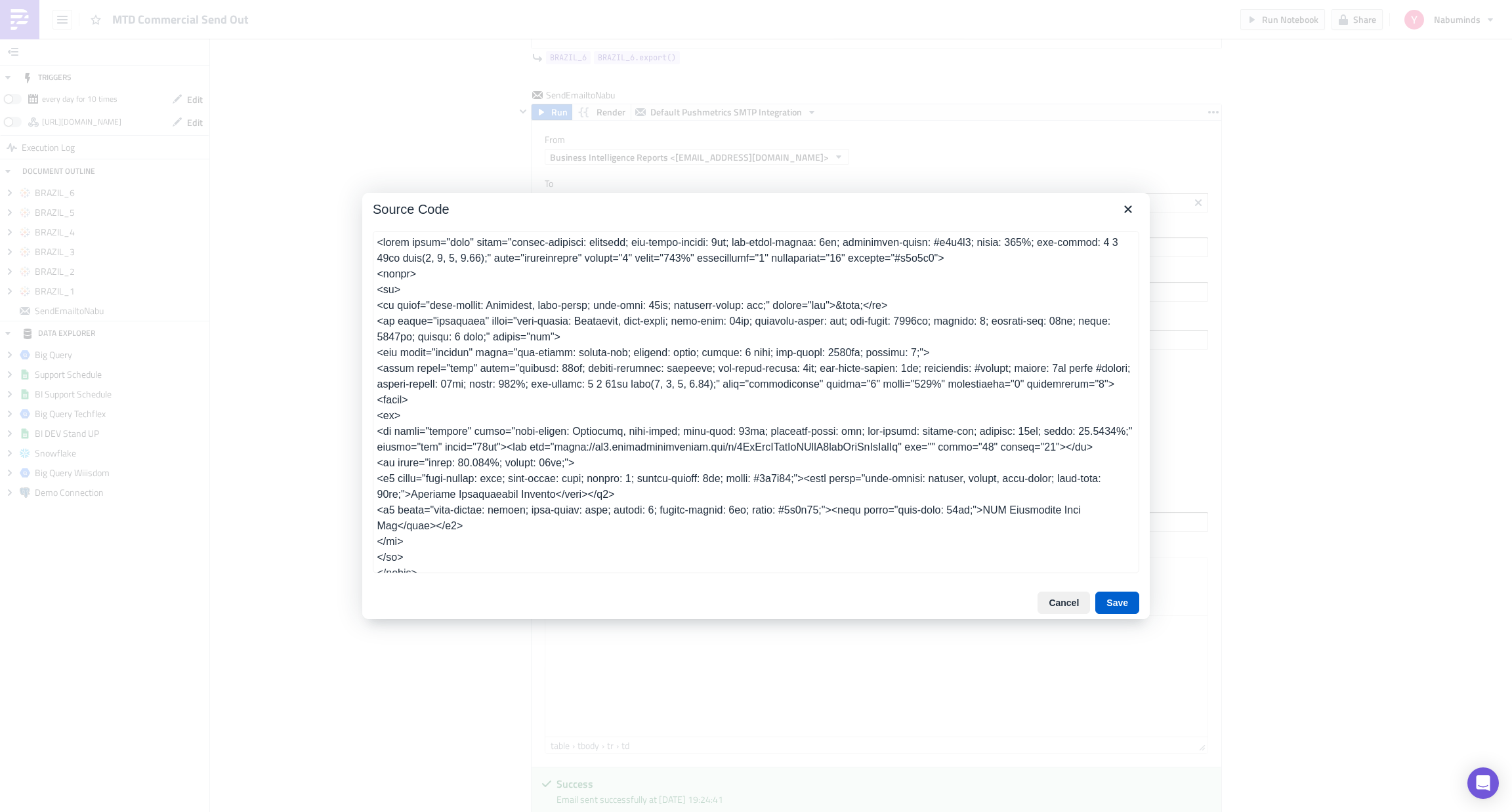
click at [1120, 600] on button "Save" at bounding box center [1117, 603] width 44 height 22
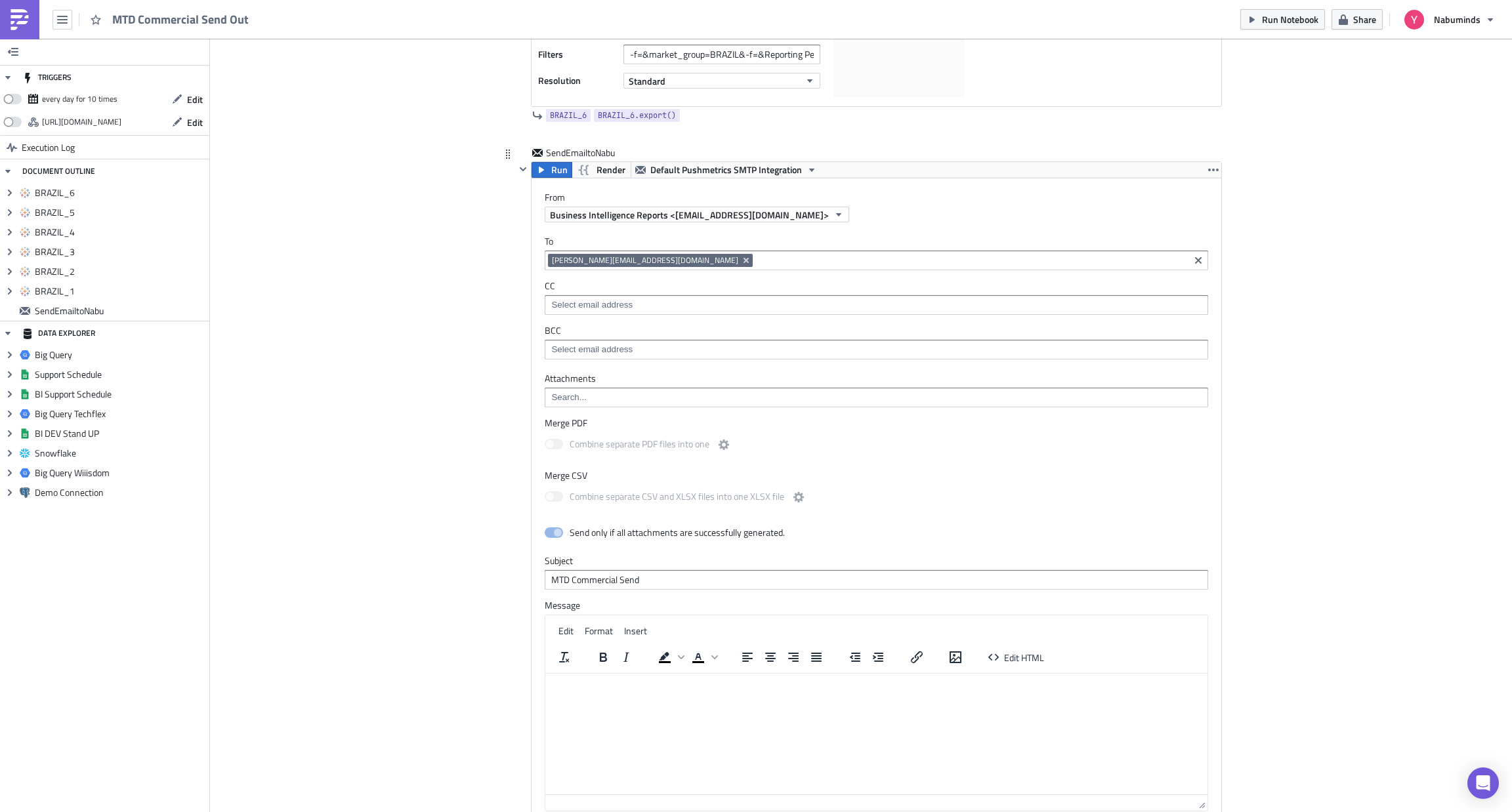
scroll to position [2058, 0]
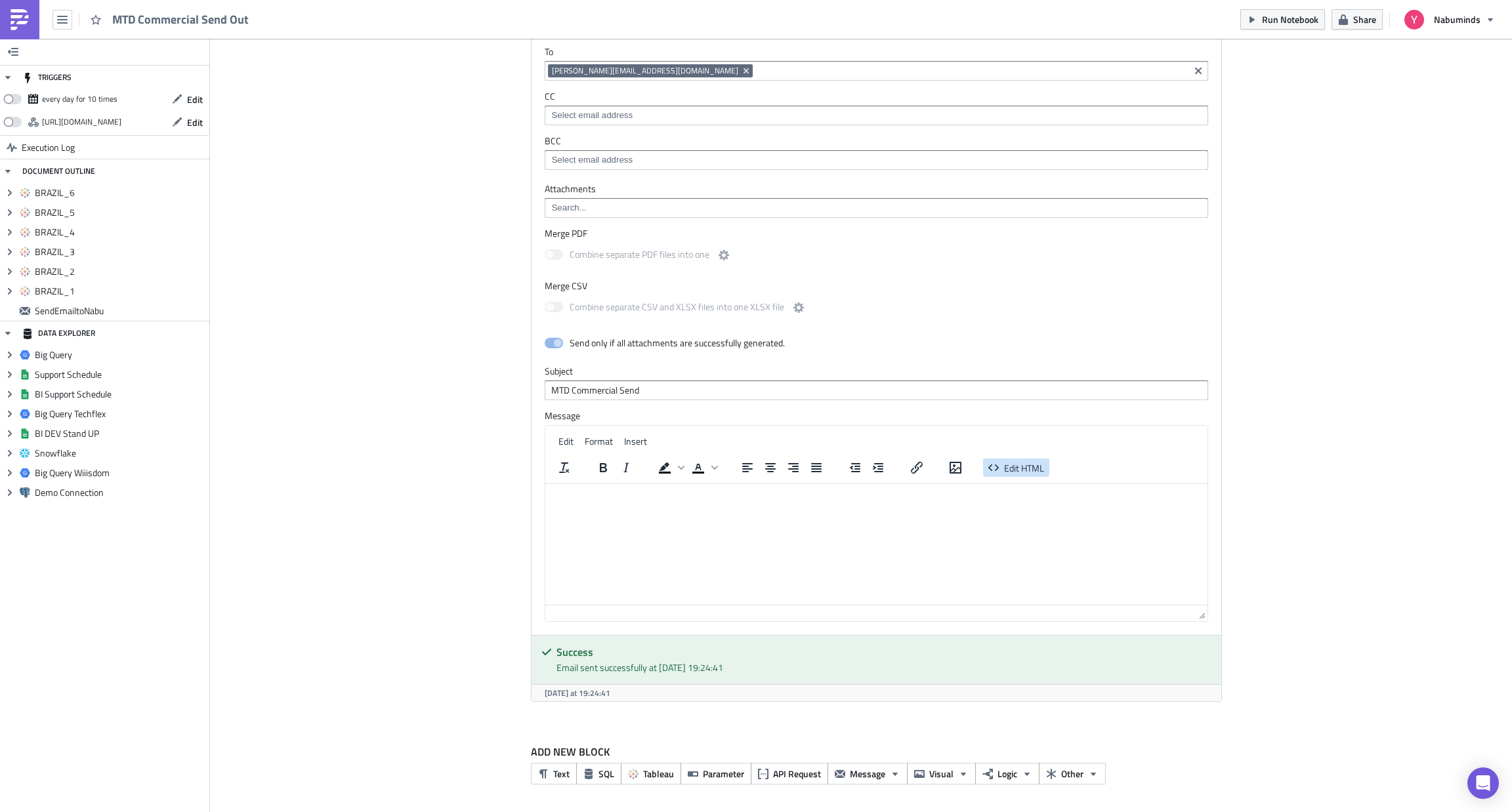
click at [1014, 476] on button "Edit HTML" at bounding box center [1016, 468] width 67 height 18
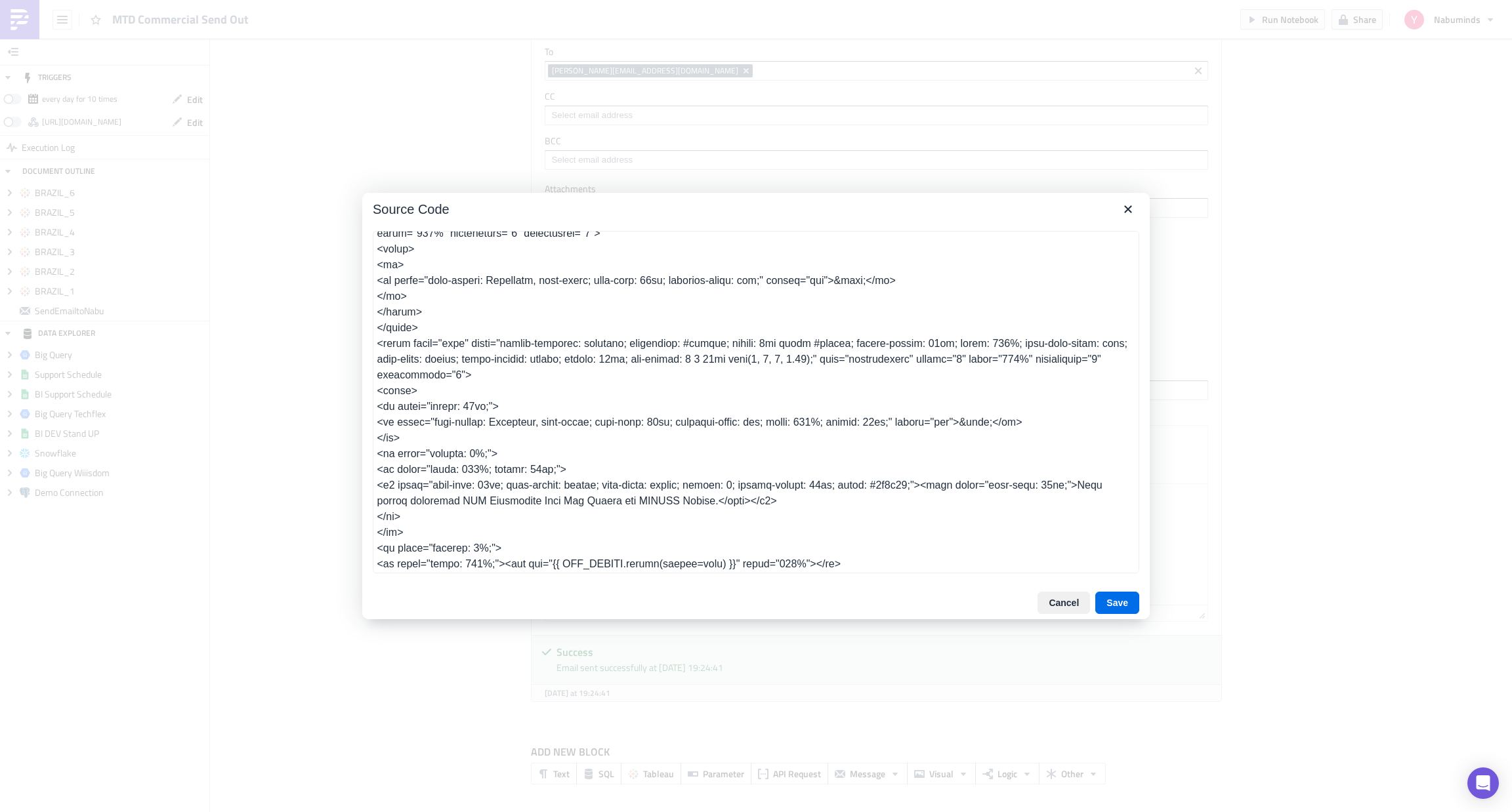
scroll to position [370, 0]
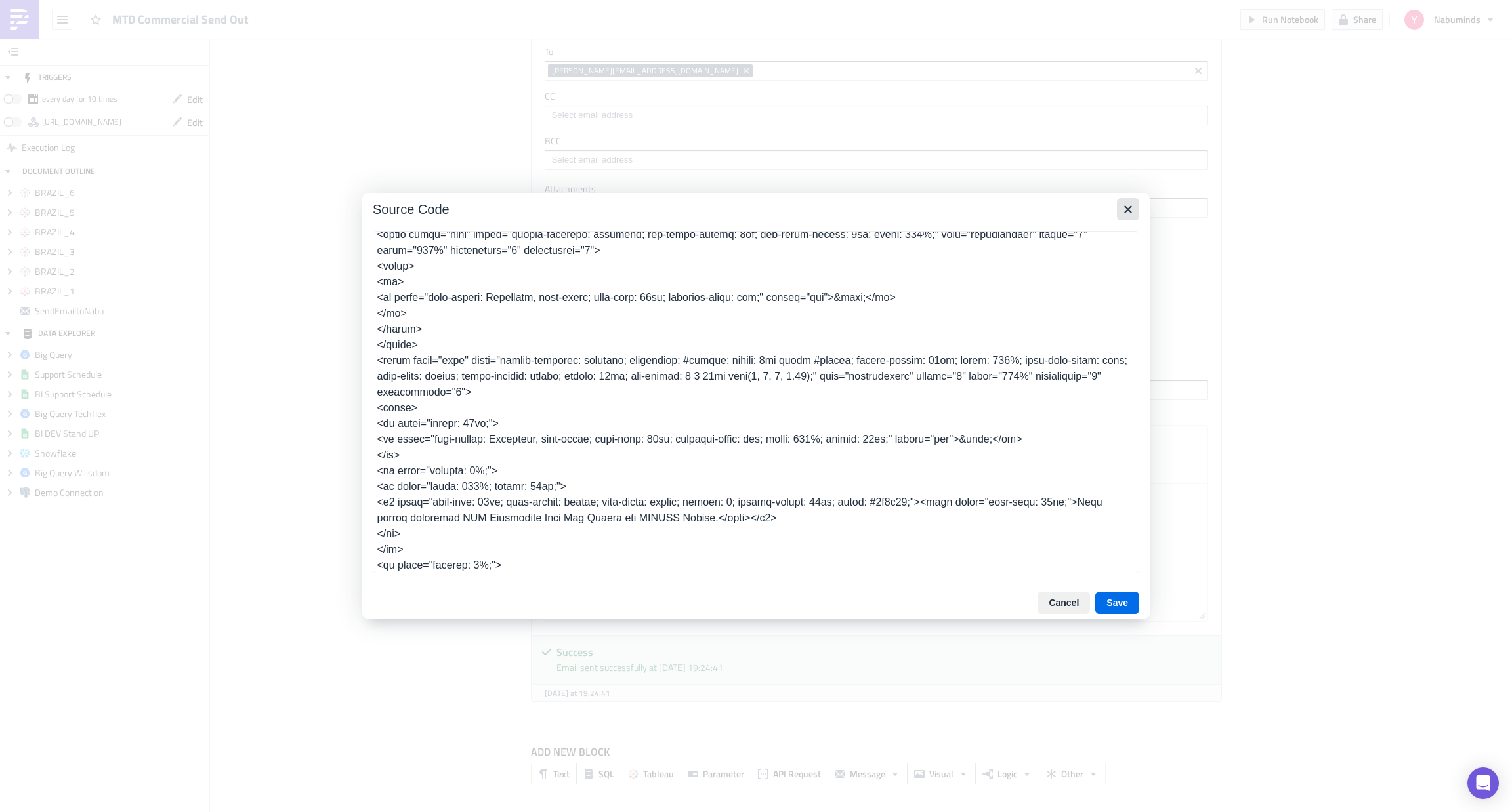
click at [1124, 206] on icon "Close" at bounding box center [1127, 209] width 7 height 7
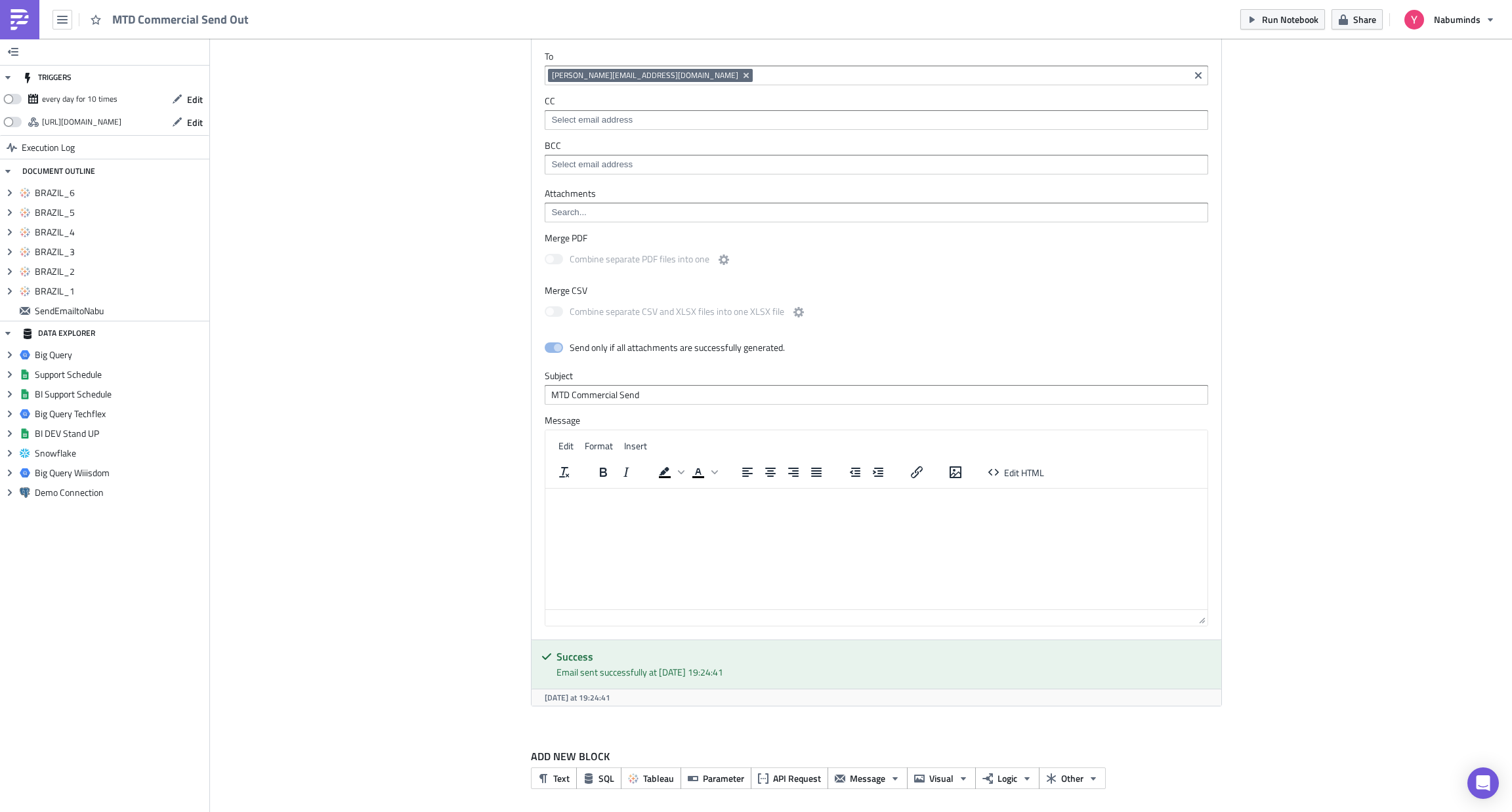
scroll to position [2049, 0]
click at [873, 508] on html at bounding box center [876, 498] width 662 height 22
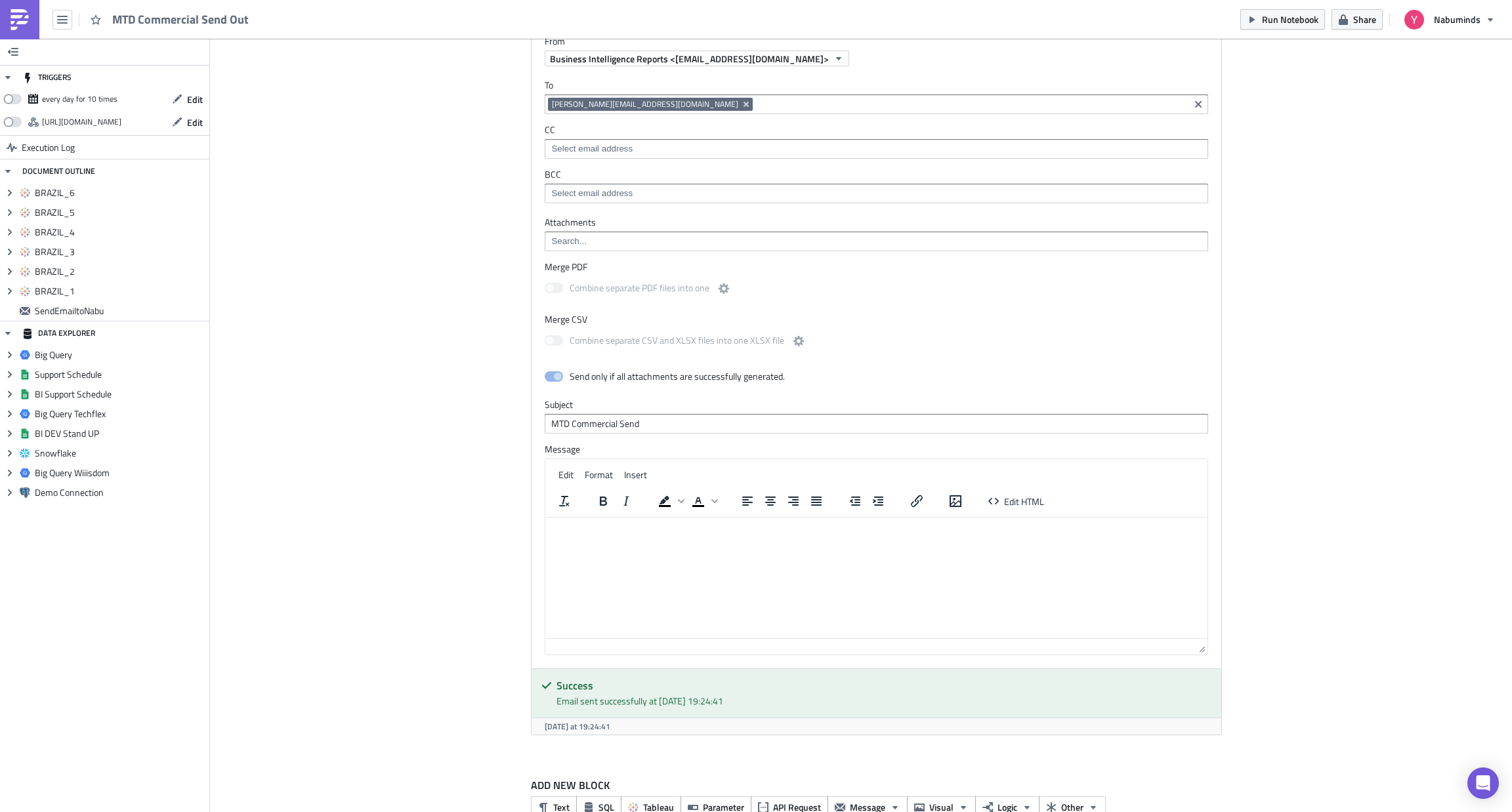
scroll to position [2018, 0]
click at [1004, 498] on button "Edit HTML" at bounding box center [1016, 501] width 67 height 18
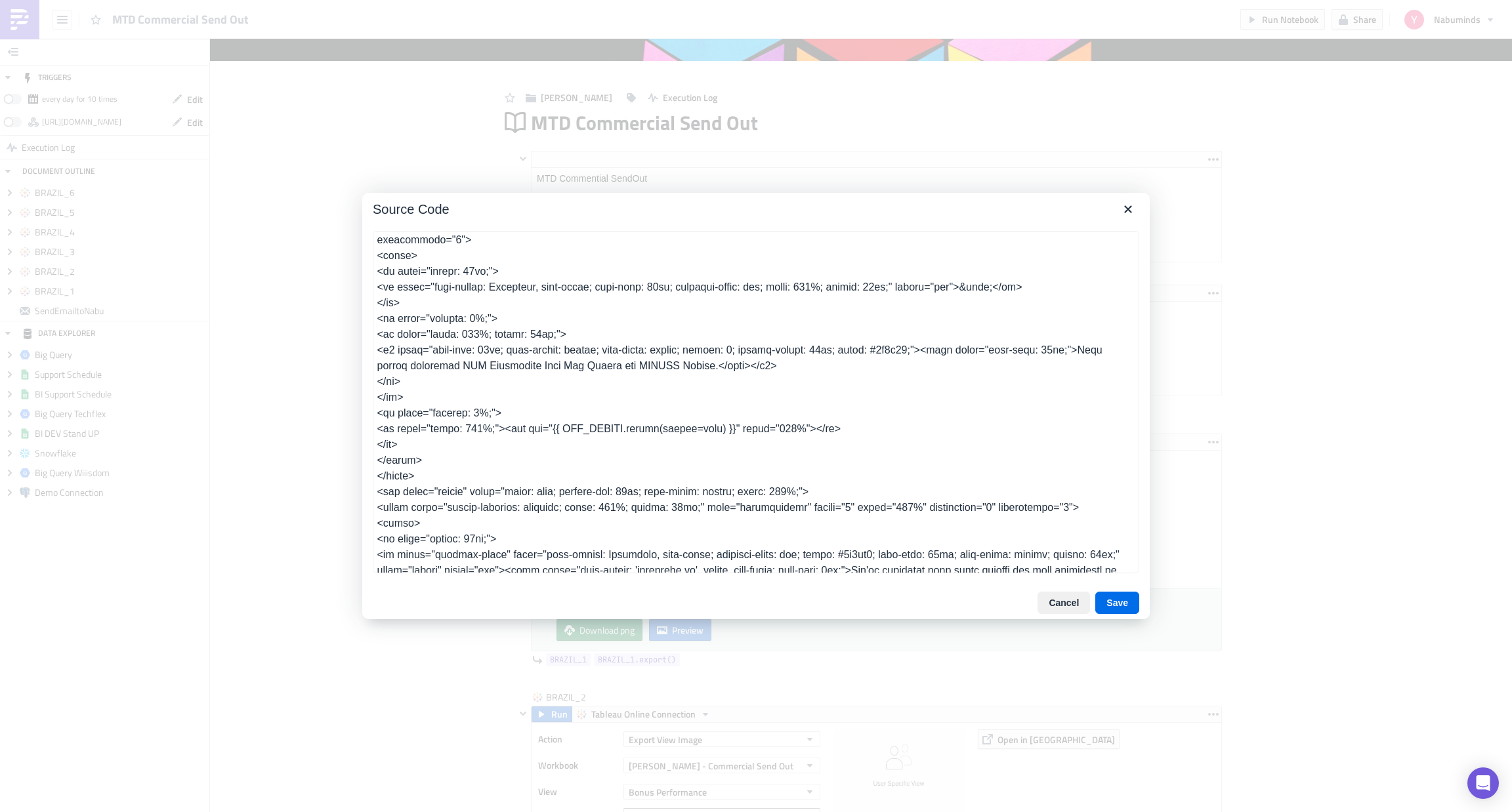
scroll to position [523, 0]
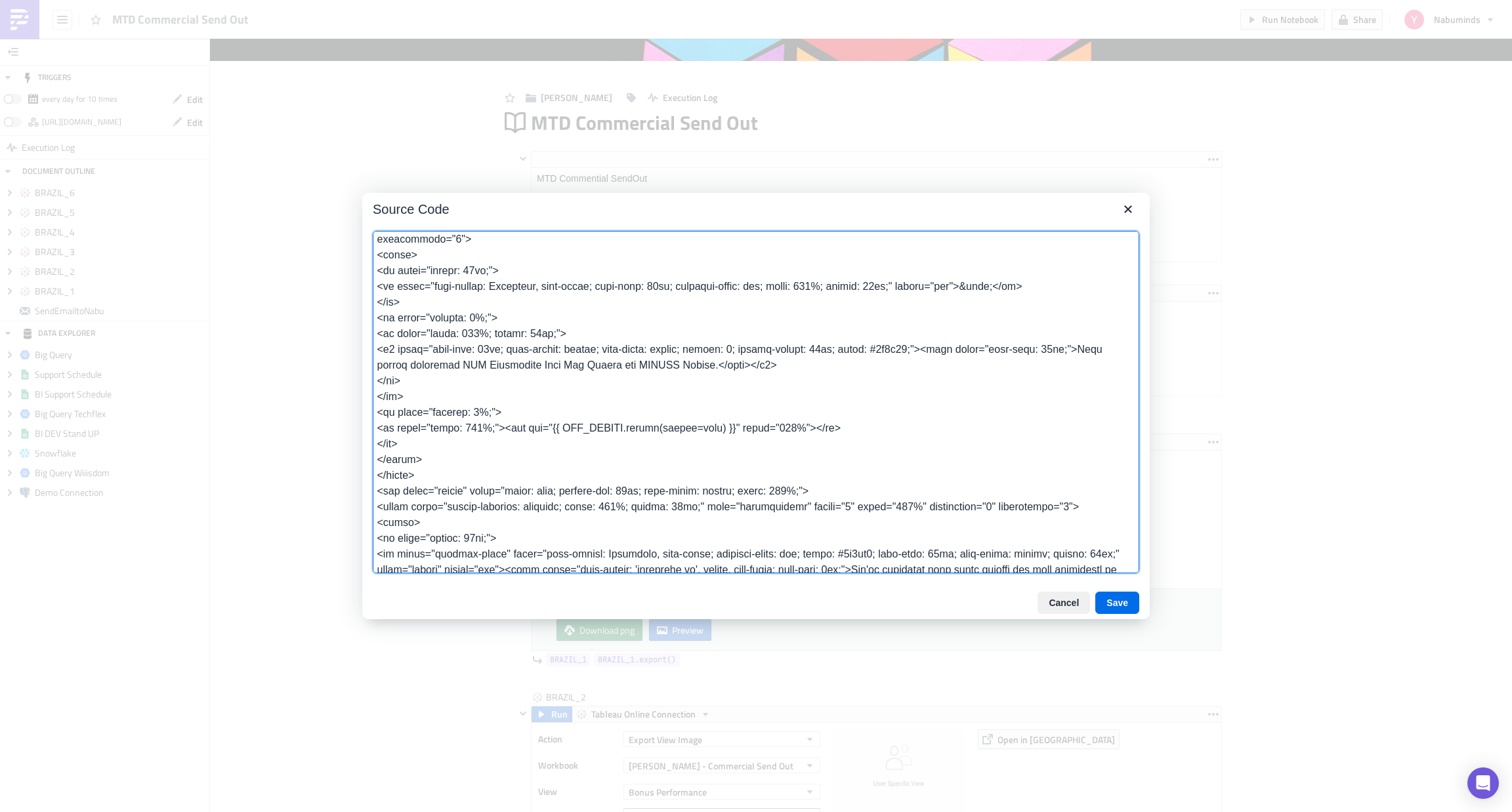
drag, startPoint x: 374, startPoint y: 414, endPoint x: 426, endPoint y: 459, distance: 68.8
click at [426, 459] on textarea at bounding box center [755, 402] width 767 height 343
click at [415, 457] on textarea at bounding box center [755, 402] width 767 height 343
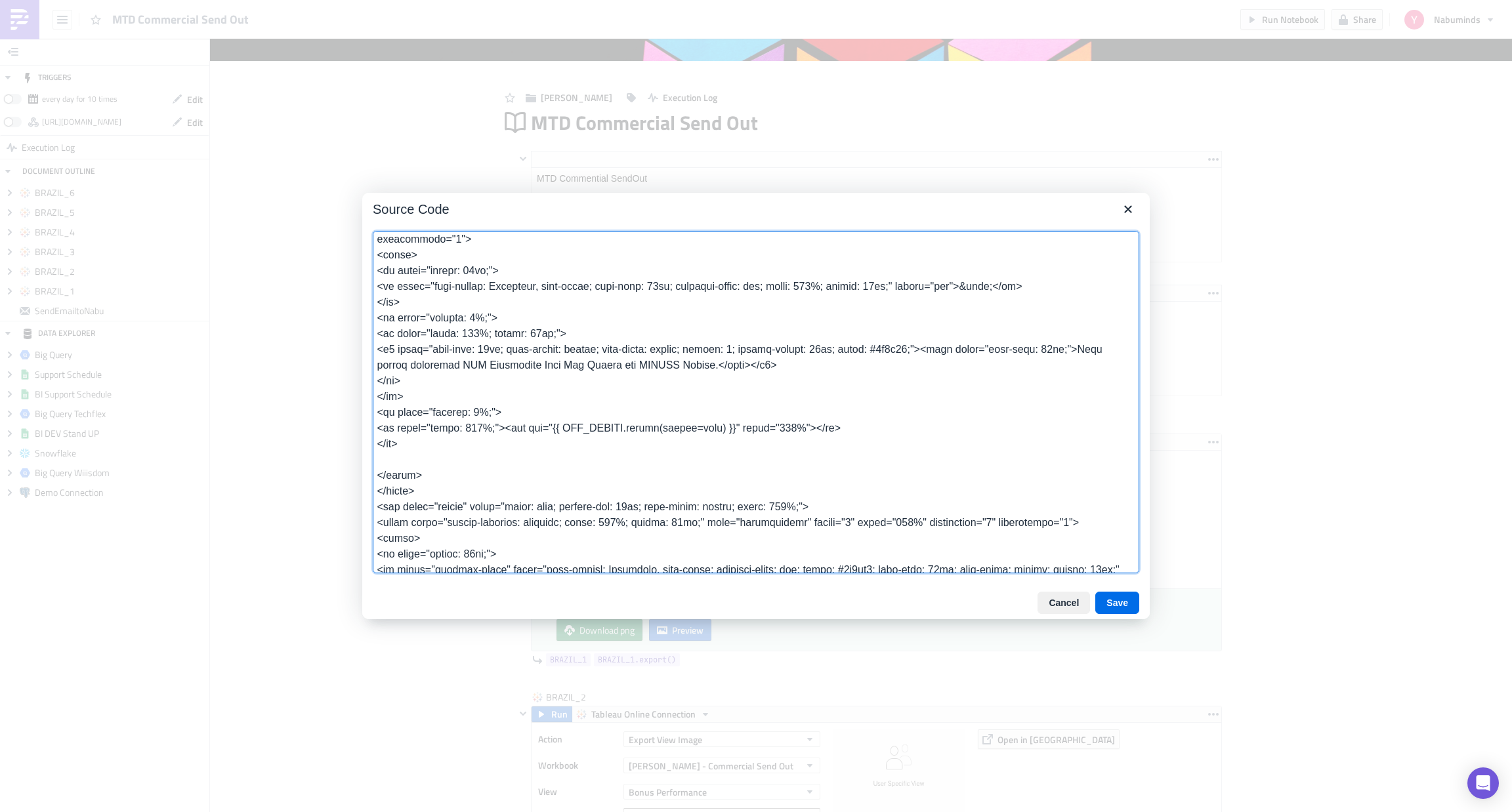
paste textarea "</tr> <tr style="padding: 5%;"> <td style="width: 100%;"><img src="{{ MTD_BRAZI…"
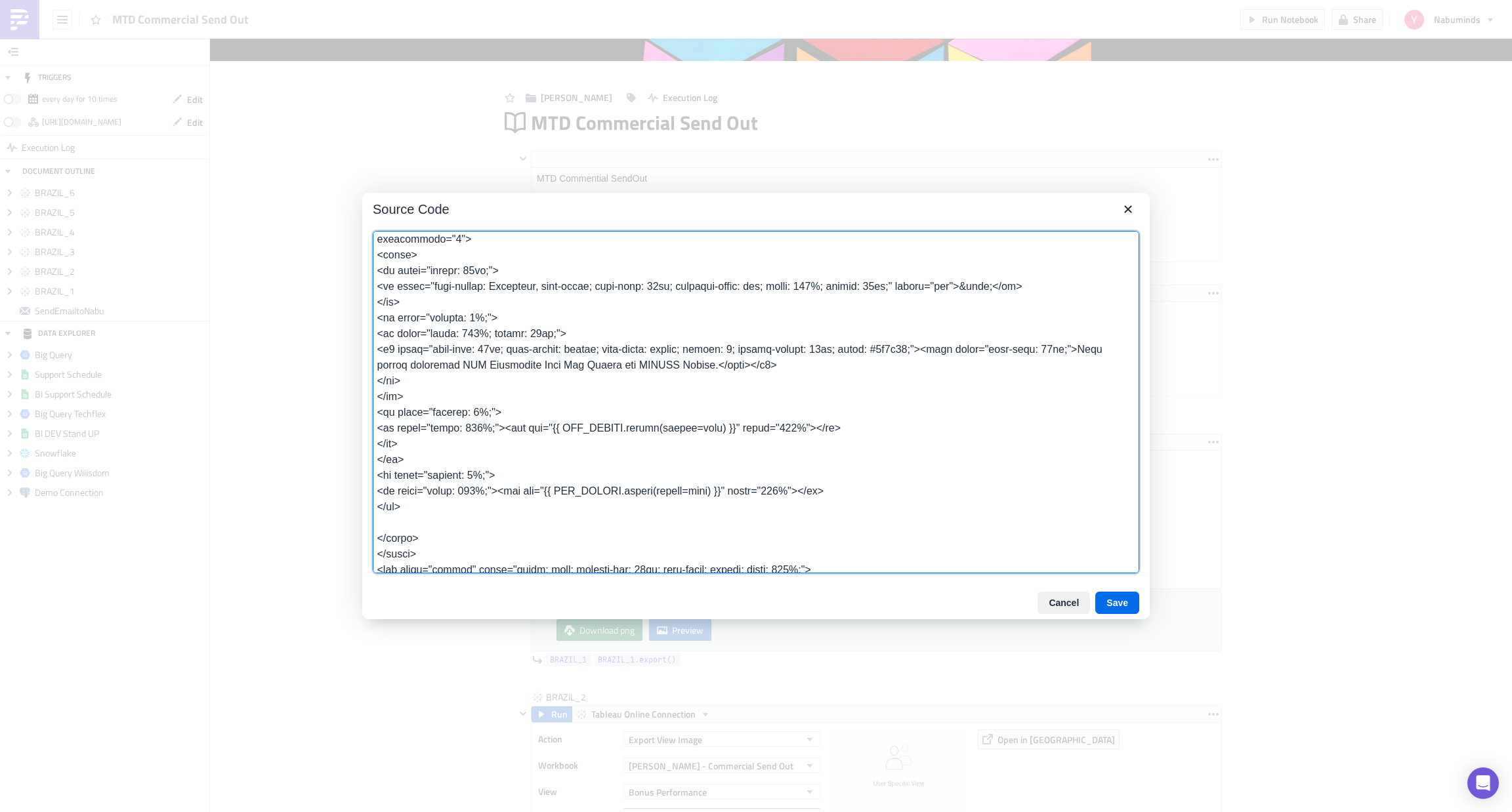
paste textarea "</tr> <tr style="padding: 5%;"> <td style="width: 100%;"><img src="{{ MTD_BRAZI…"
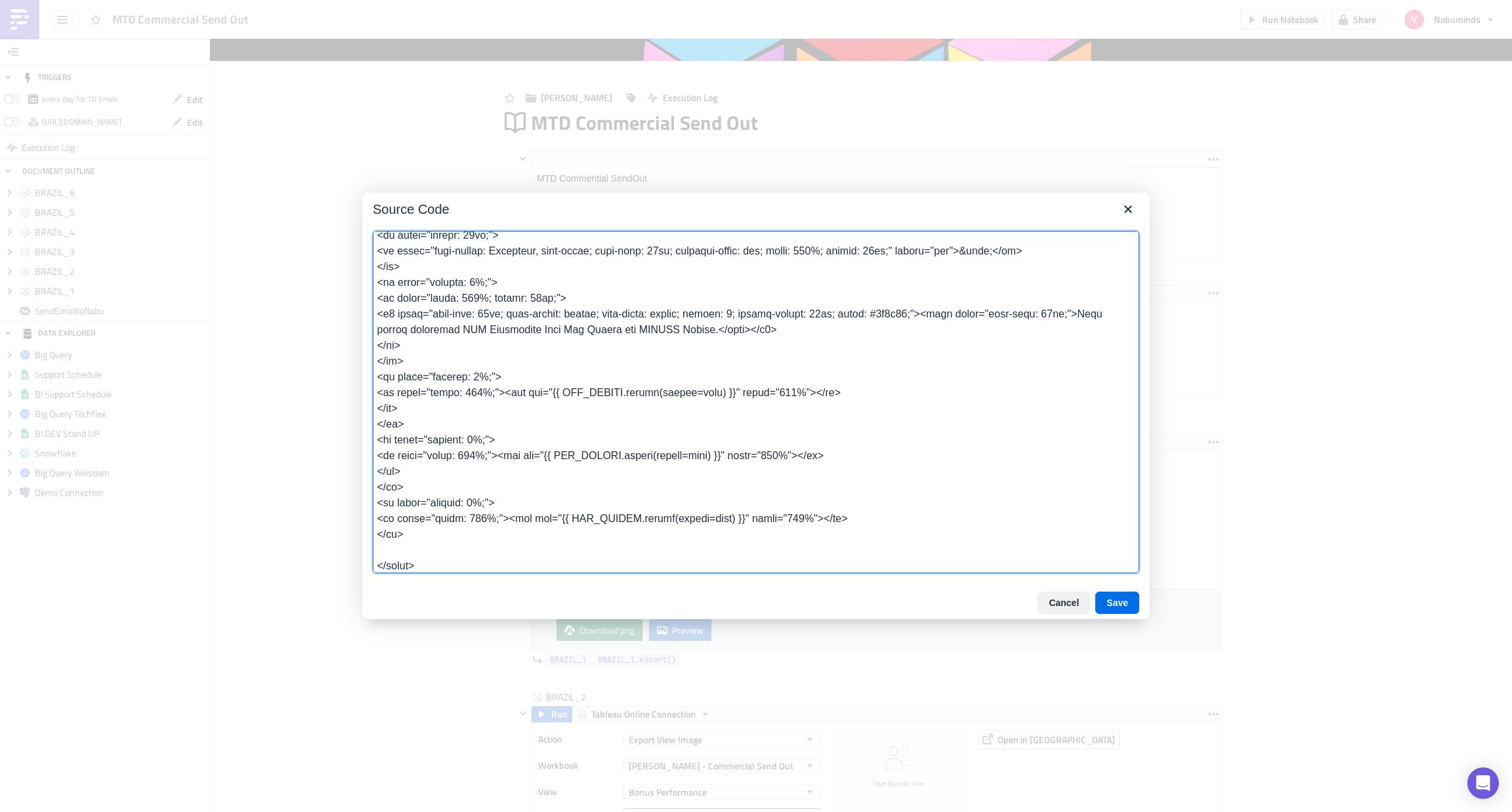
paste textarea "</tr> <tr style="padding: 5%;"> <td style="width: 100%;"><img src="{{ MTD_BRAZI…"
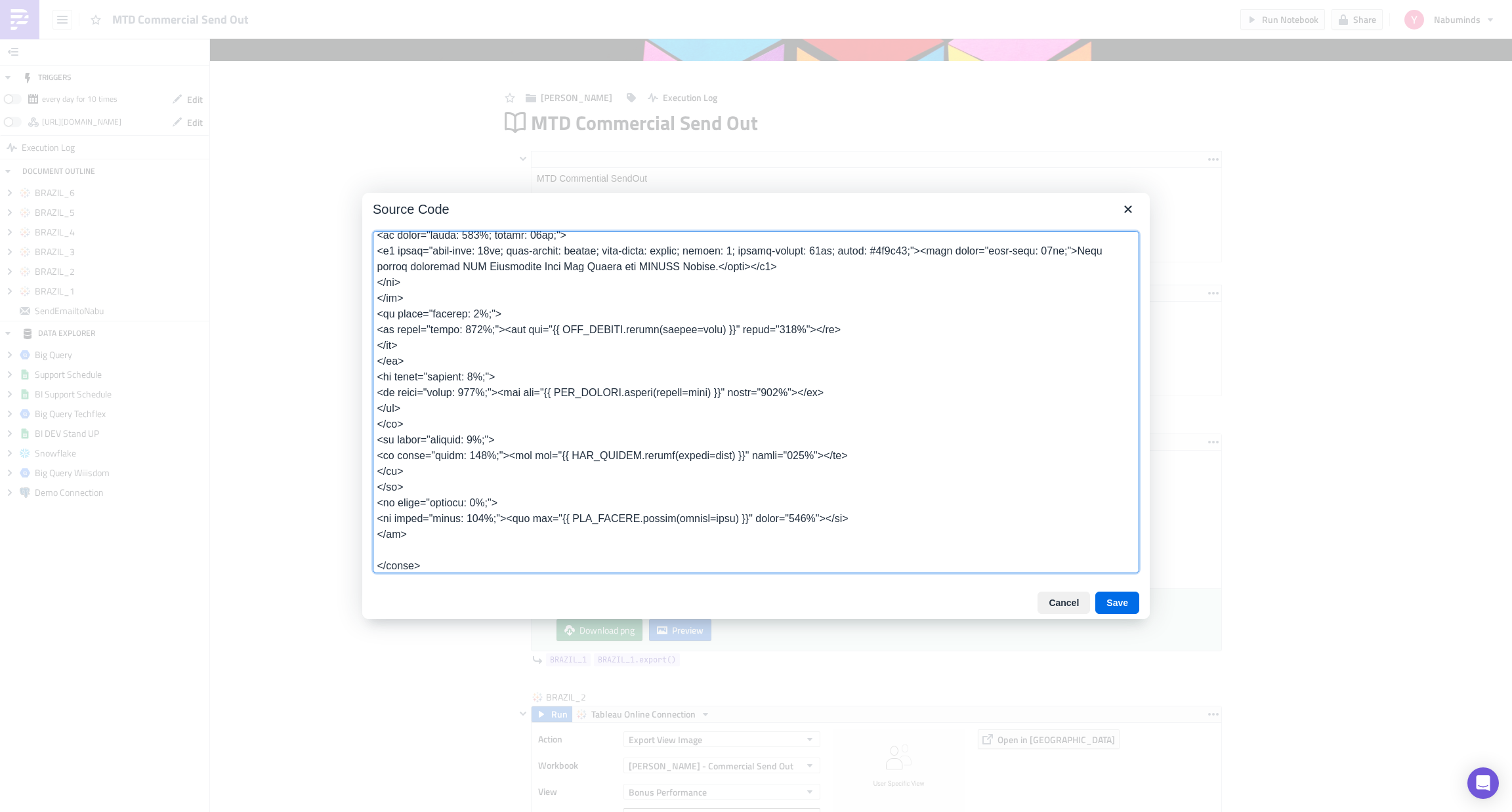
paste textarea "</tr> <tr style="padding: 5%;"> <td style="width: 100%;"><img src="{{ MTD_BRAZI…"
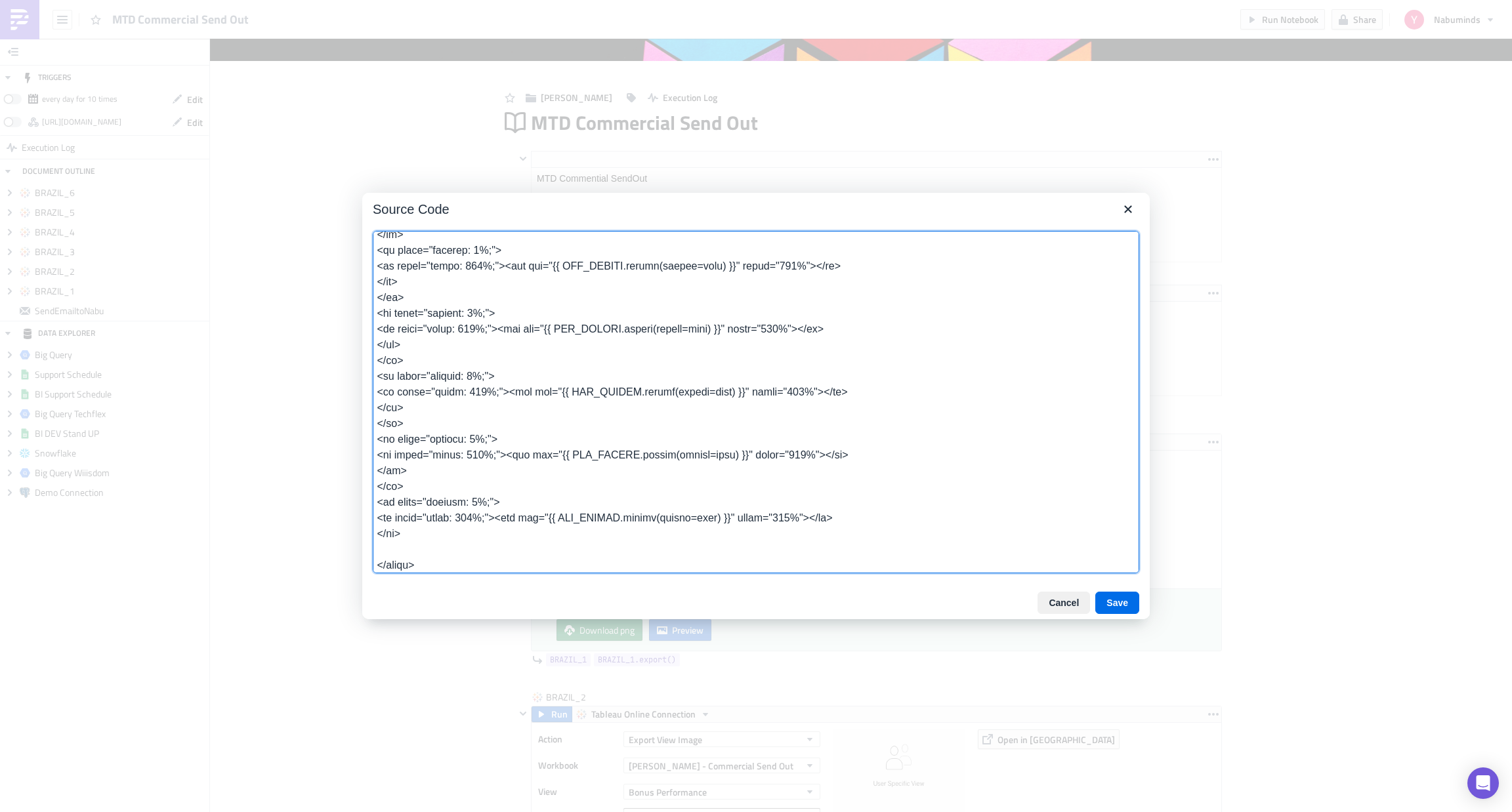
paste textarea "</tr> <tr style="padding: 5%;"> <td style="width: 100%;"><img src="{{ MTD_BRAZI…"
type textarea "<table class="body" style="border-collapse: separate; mso-table-lspace: 0pt; ms…"
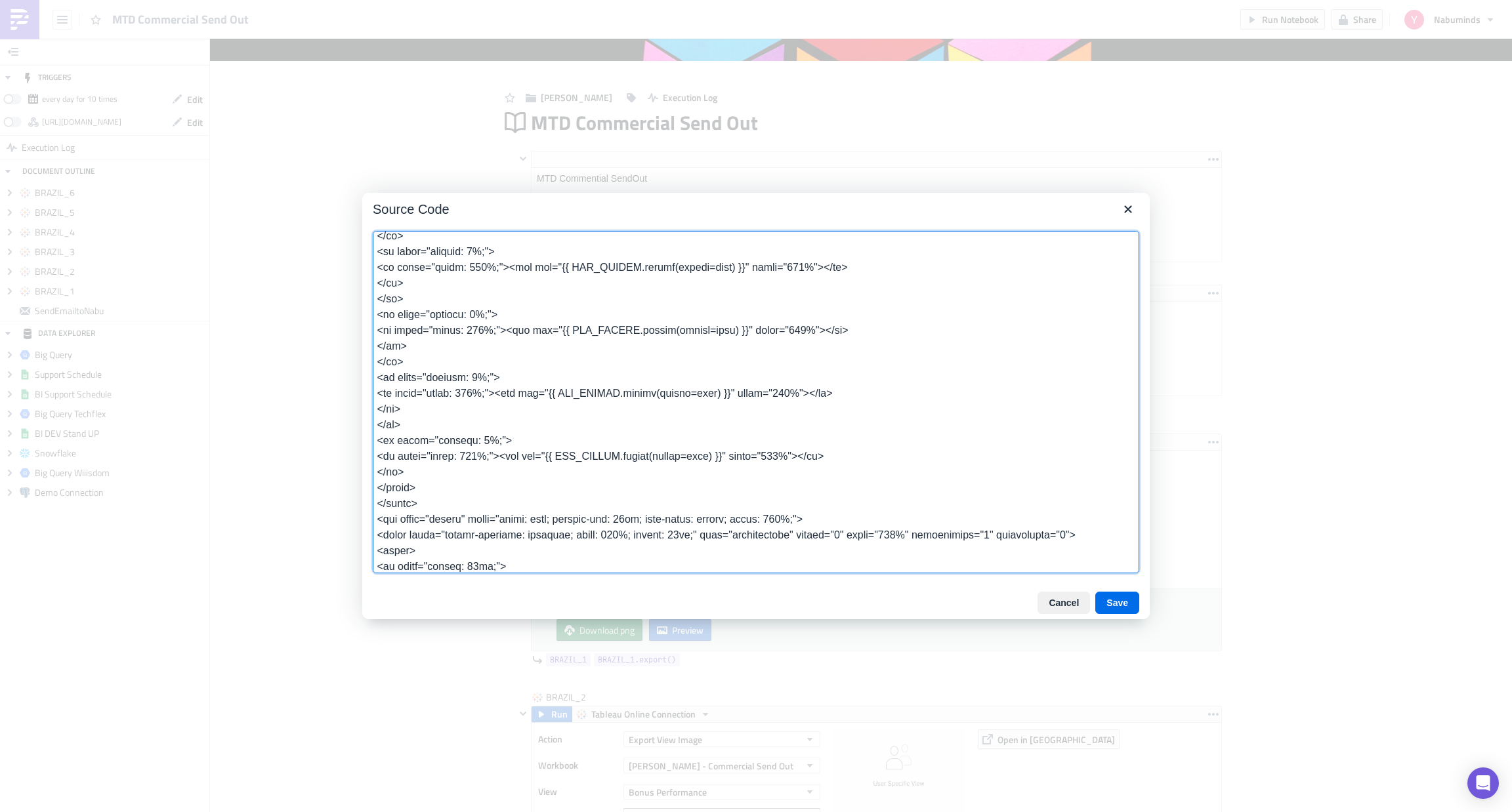
scroll to position [811, 0]
click at [1125, 603] on button "Save" at bounding box center [1117, 603] width 44 height 22
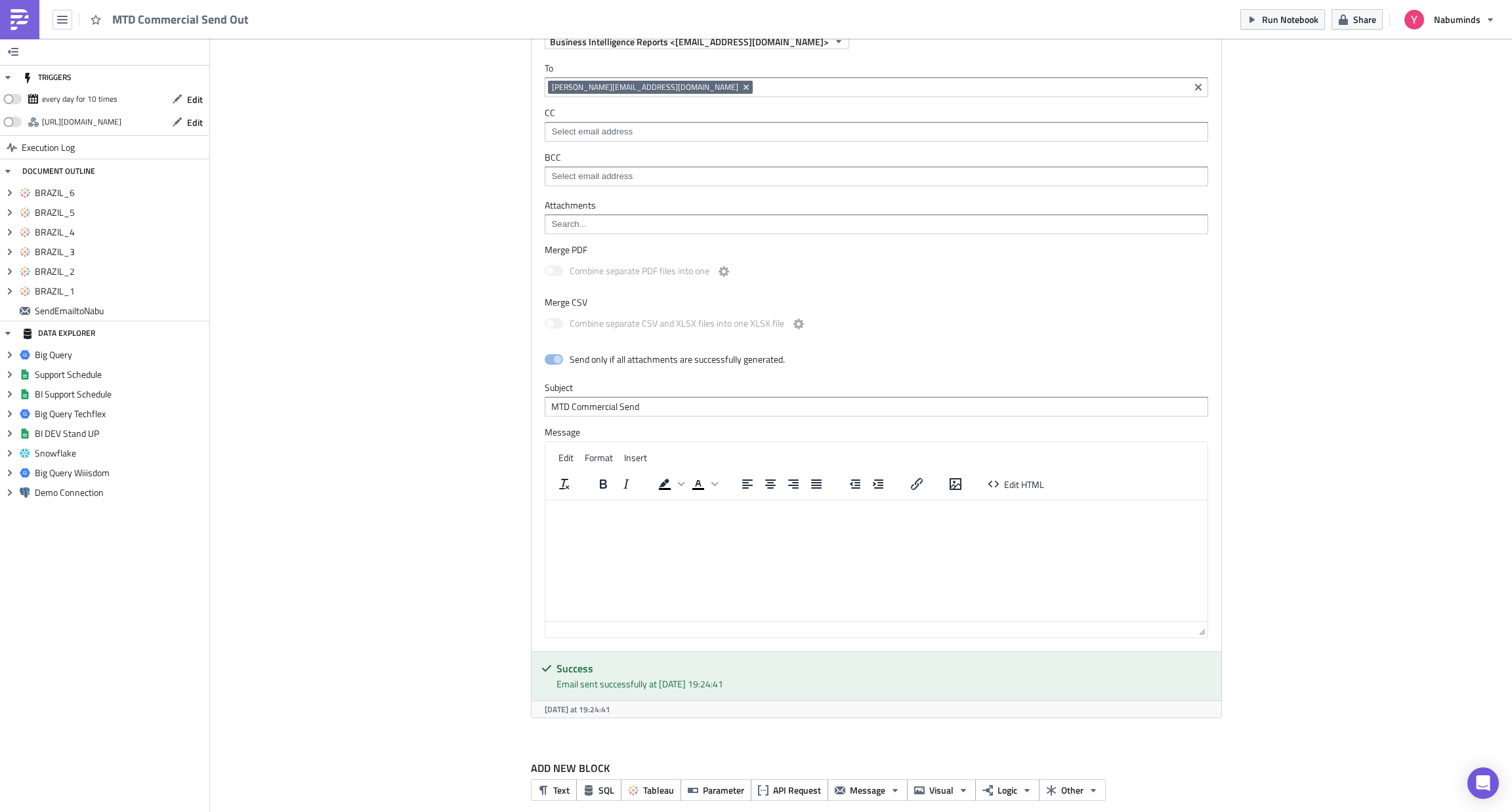
scroll to position [2036, 0]
click at [1026, 484] on span "Edit HTML" at bounding box center [1024, 483] width 40 height 14
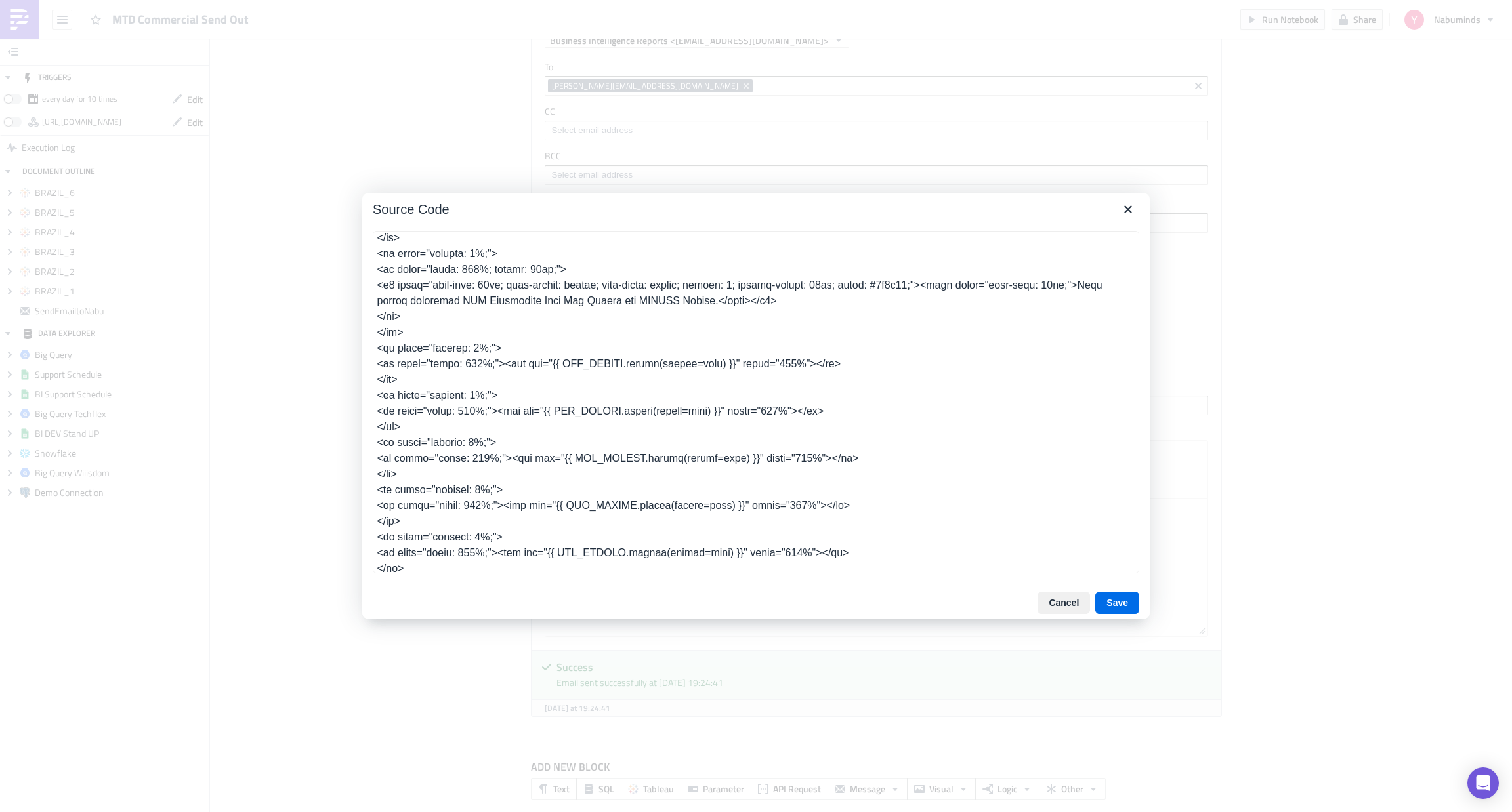
scroll to position [586, 0]
click at [586, 383] on textarea at bounding box center [755, 402] width 767 height 343
drag, startPoint x: 599, startPoint y: 381, endPoint x: 558, endPoint y: 383, distance: 41.0
click at [558, 383] on textarea at bounding box center [755, 402] width 767 height 343
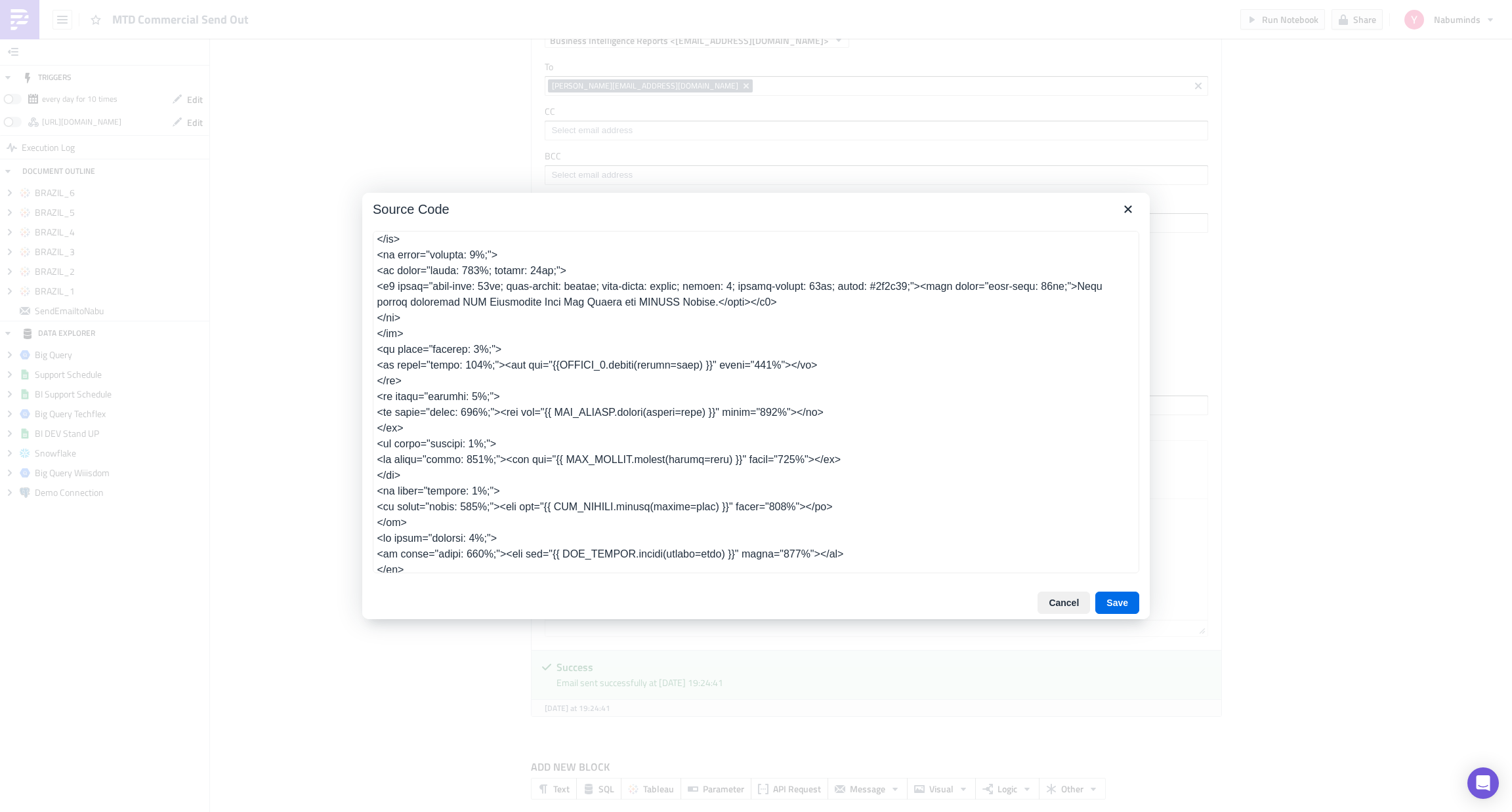
click at [558, 383] on textarea at bounding box center [755, 402] width 767 height 343
click at [615, 434] on textarea at bounding box center [755, 402] width 767 height 343
click at [622, 472] on textarea at bounding box center [755, 402] width 767 height 343
click at [620, 525] on textarea at bounding box center [755, 402] width 767 height 343
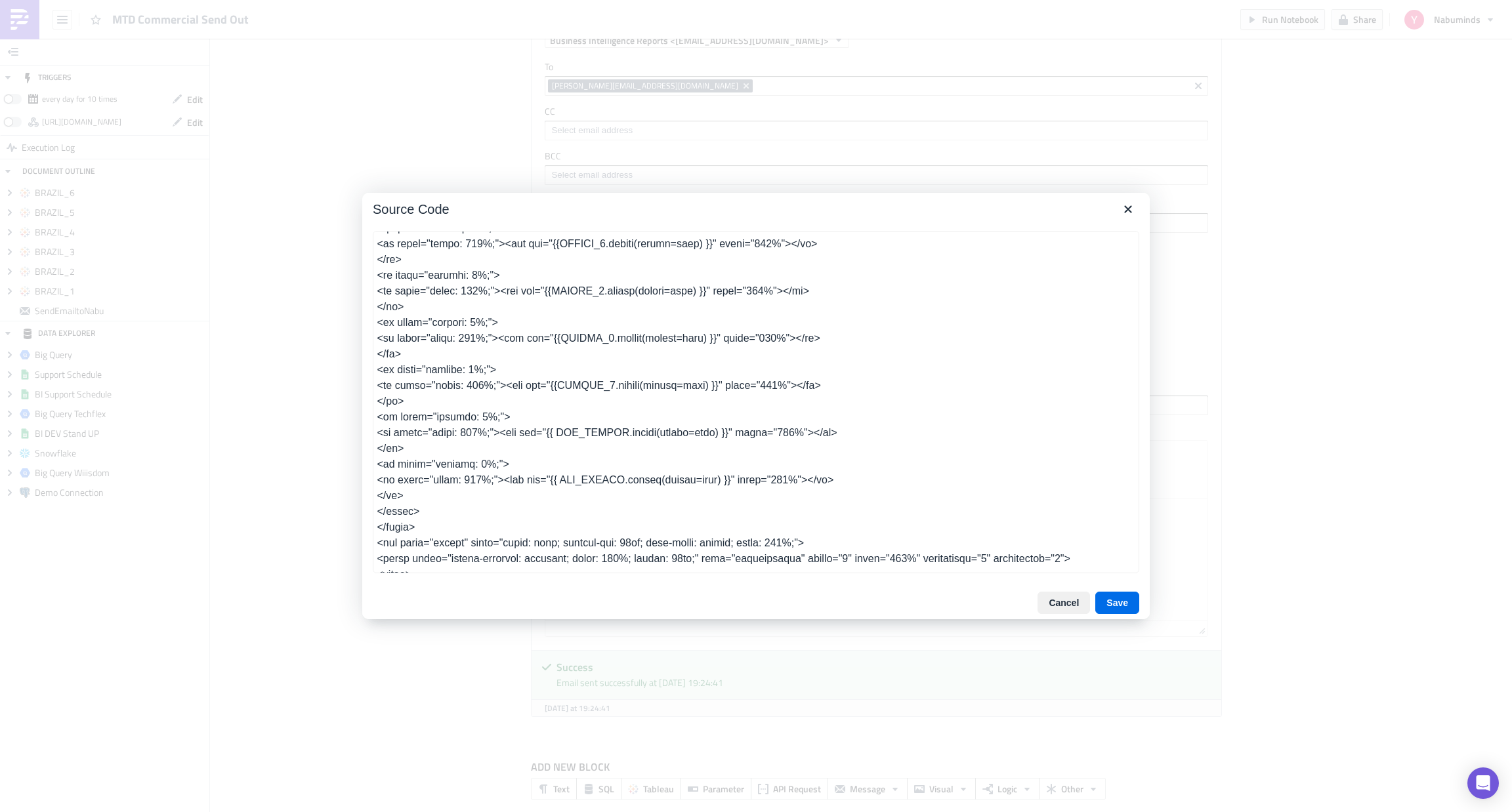
scroll to position [709, 0]
click at [623, 445] on textarea at bounding box center [755, 402] width 767 height 343
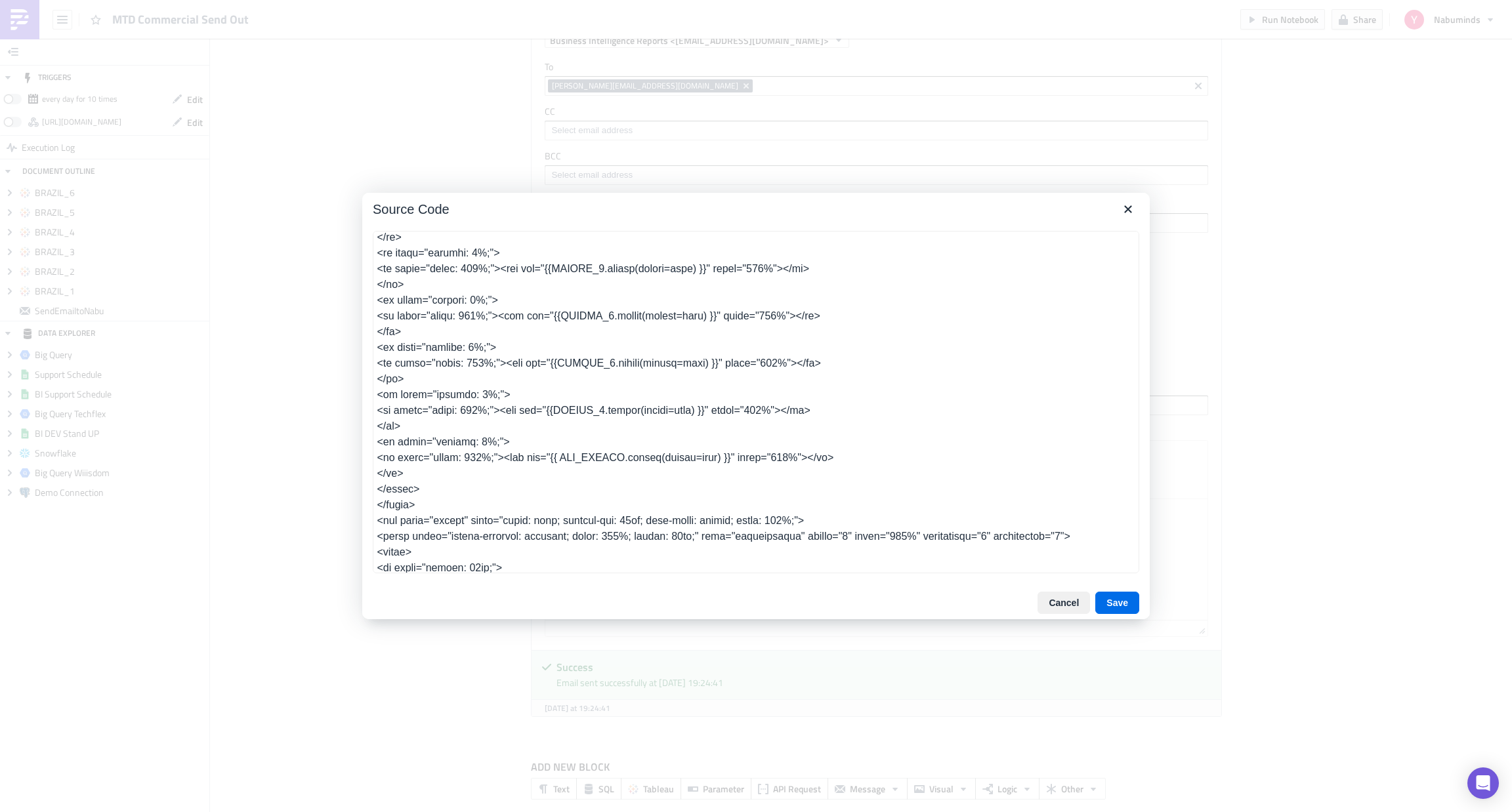
scroll to position [731, 0]
click at [616, 481] on textarea at bounding box center [755, 402] width 767 height 343
click at [620, 473] on textarea at bounding box center [755, 402] width 767 height 343
type textarea "<table class="body" style="border-collapse: separate; mso-table-lspace: 0pt; ms…"
click at [1112, 603] on button "Save" at bounding box center [1117, 603] width 44 height 22
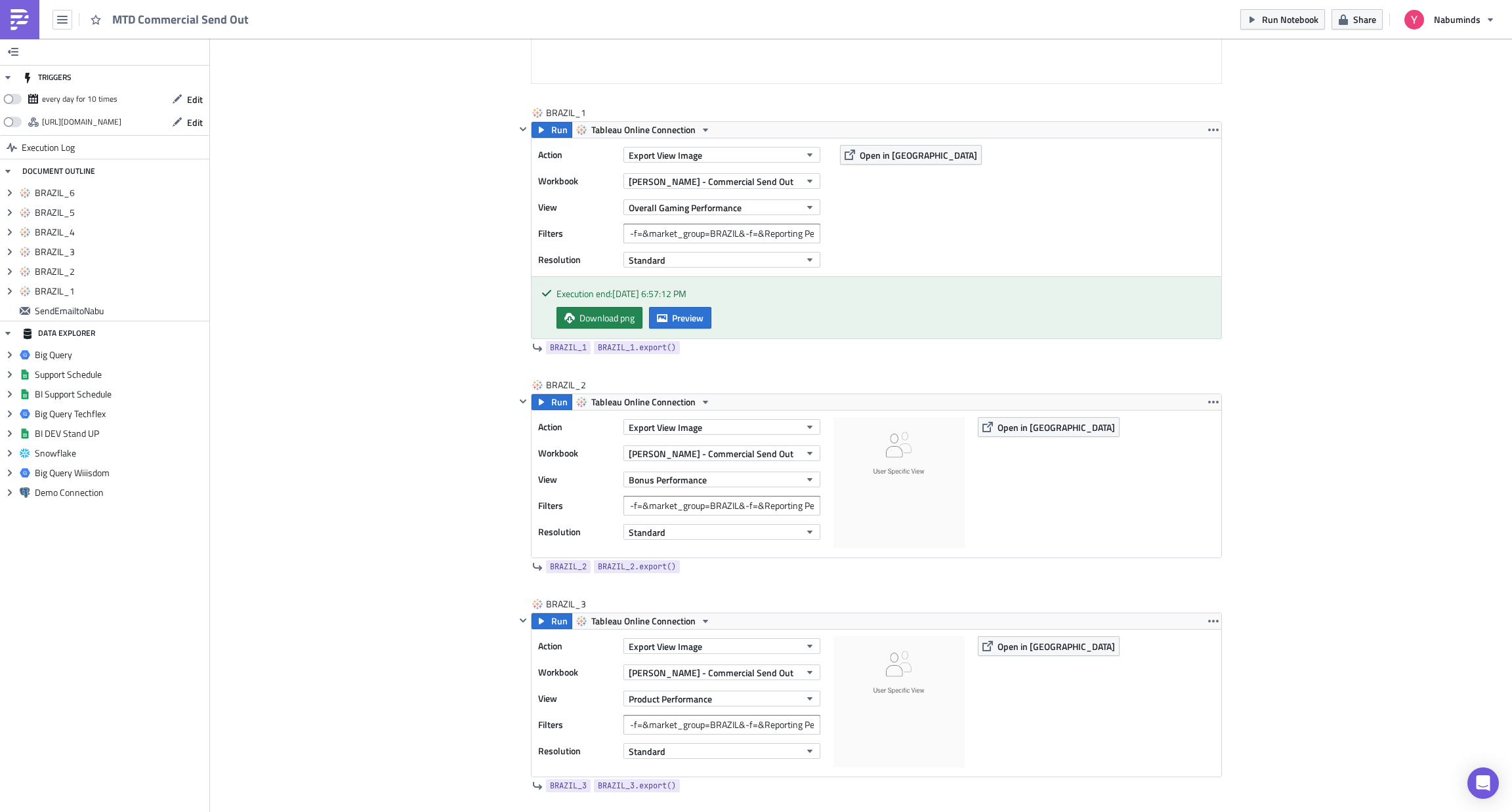
scroll to position [0, 0]
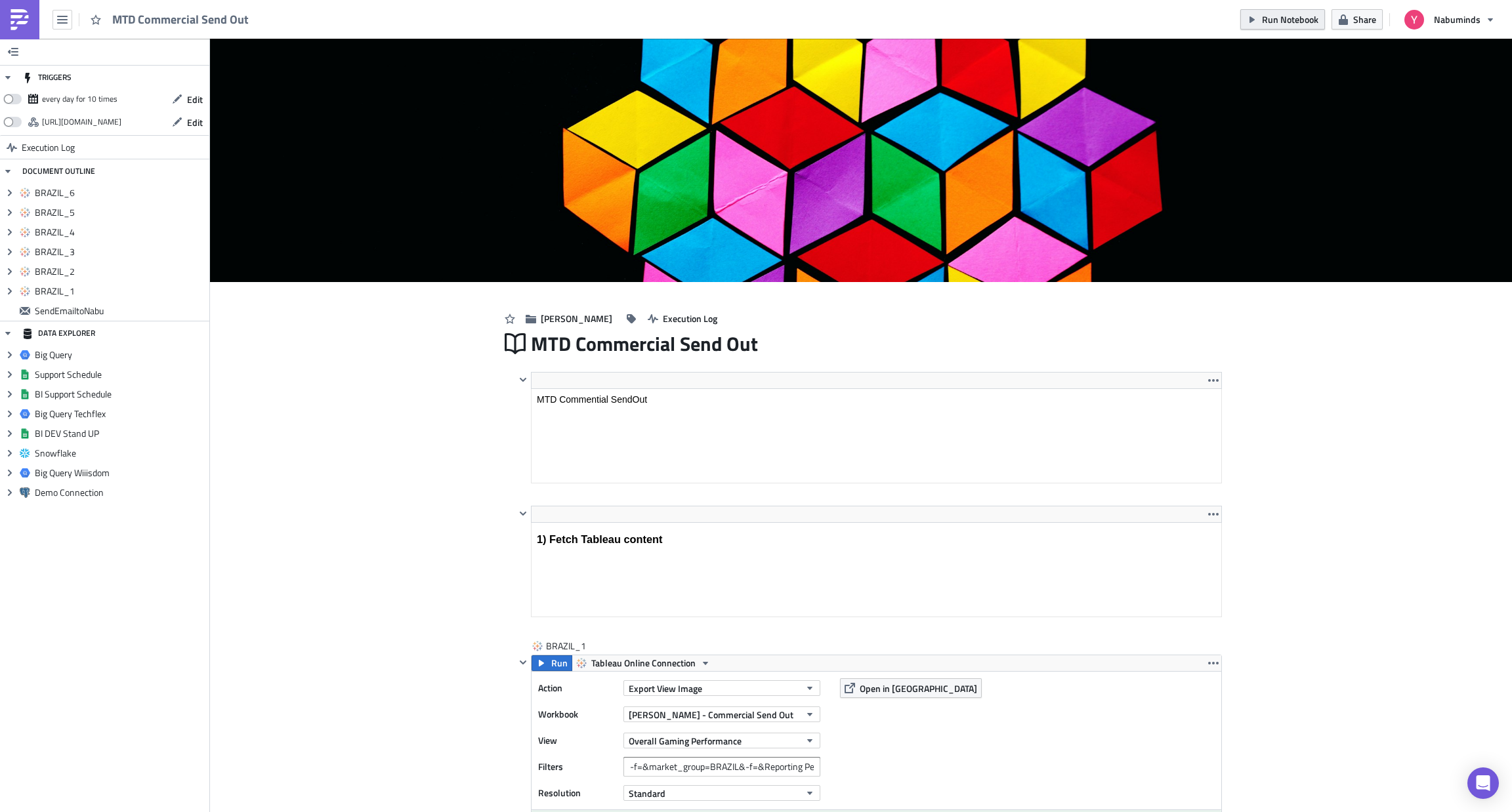
click at [1289, 13] on span "Run Notebook" at bounding box center [1290, 19] width 57 height 14
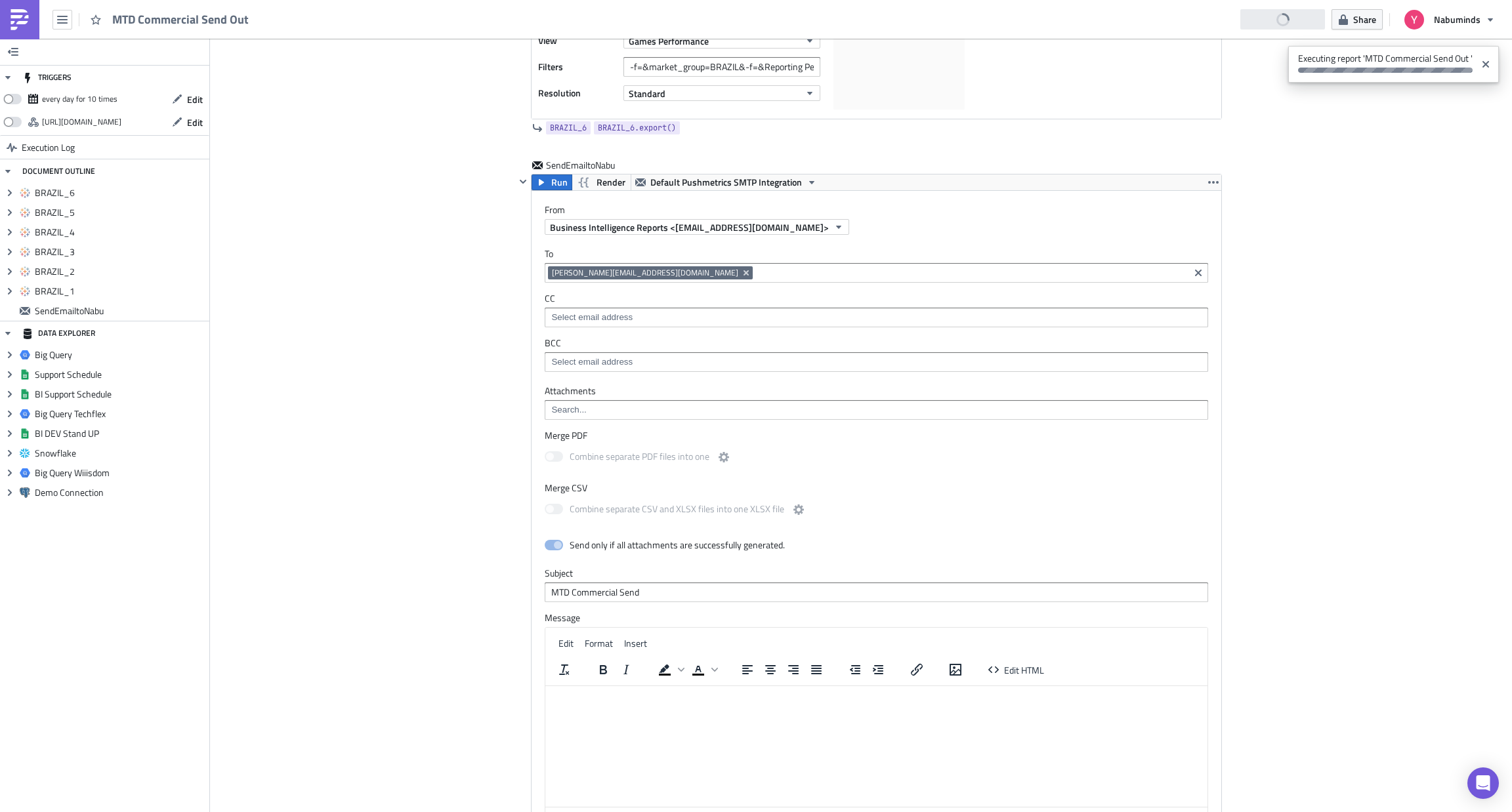
scroll to position [2058, 0]
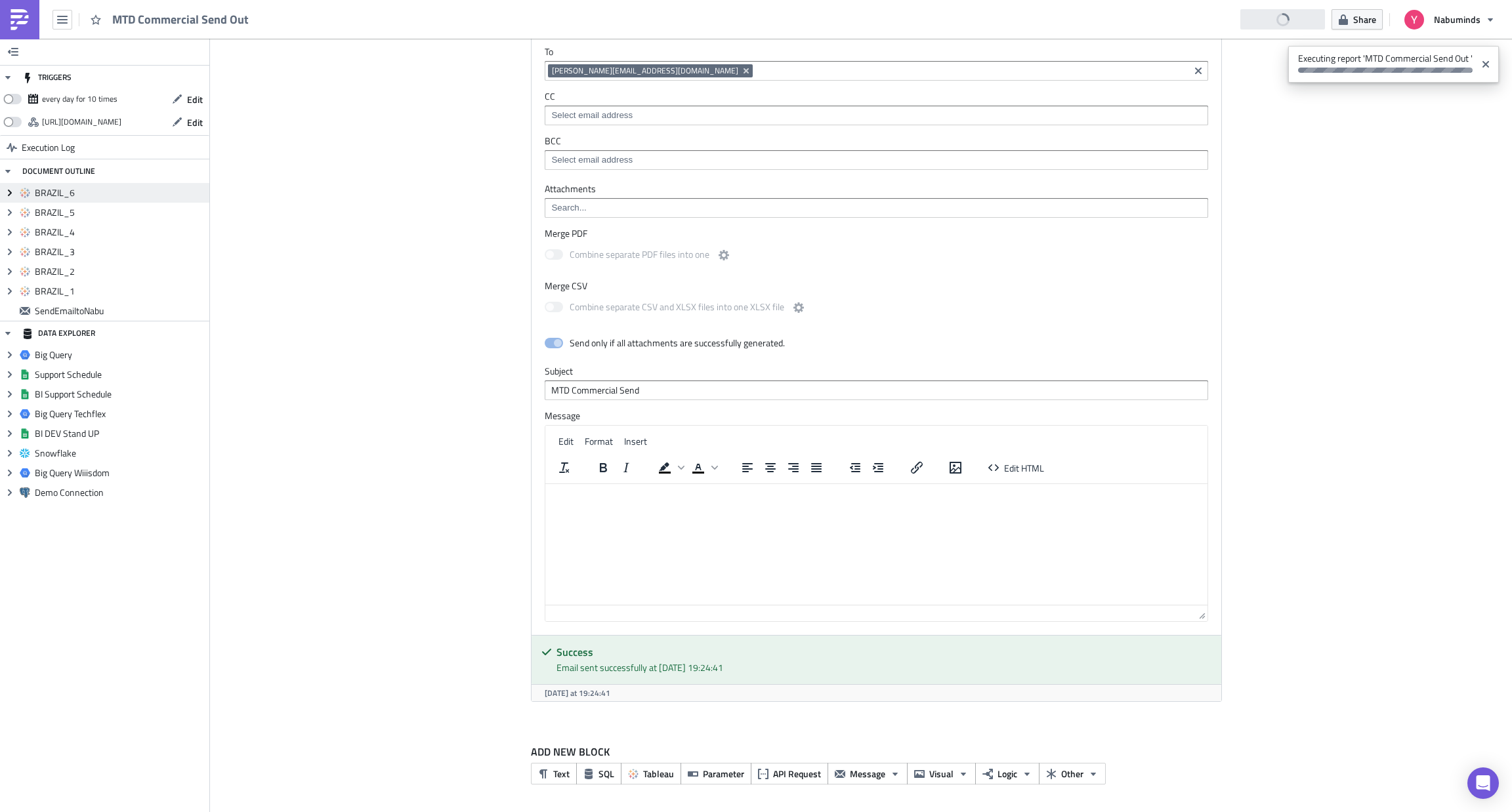
click at [11, 193] on icon "Expand group" at bounding box center [10, 193] width 11 height 11
click at [11, 193] on icon at bounding box center [10, 193] width 7 height 4
click at [11, 206] on span "Expand group" at bounding box center [10, 213] width 20 height 20
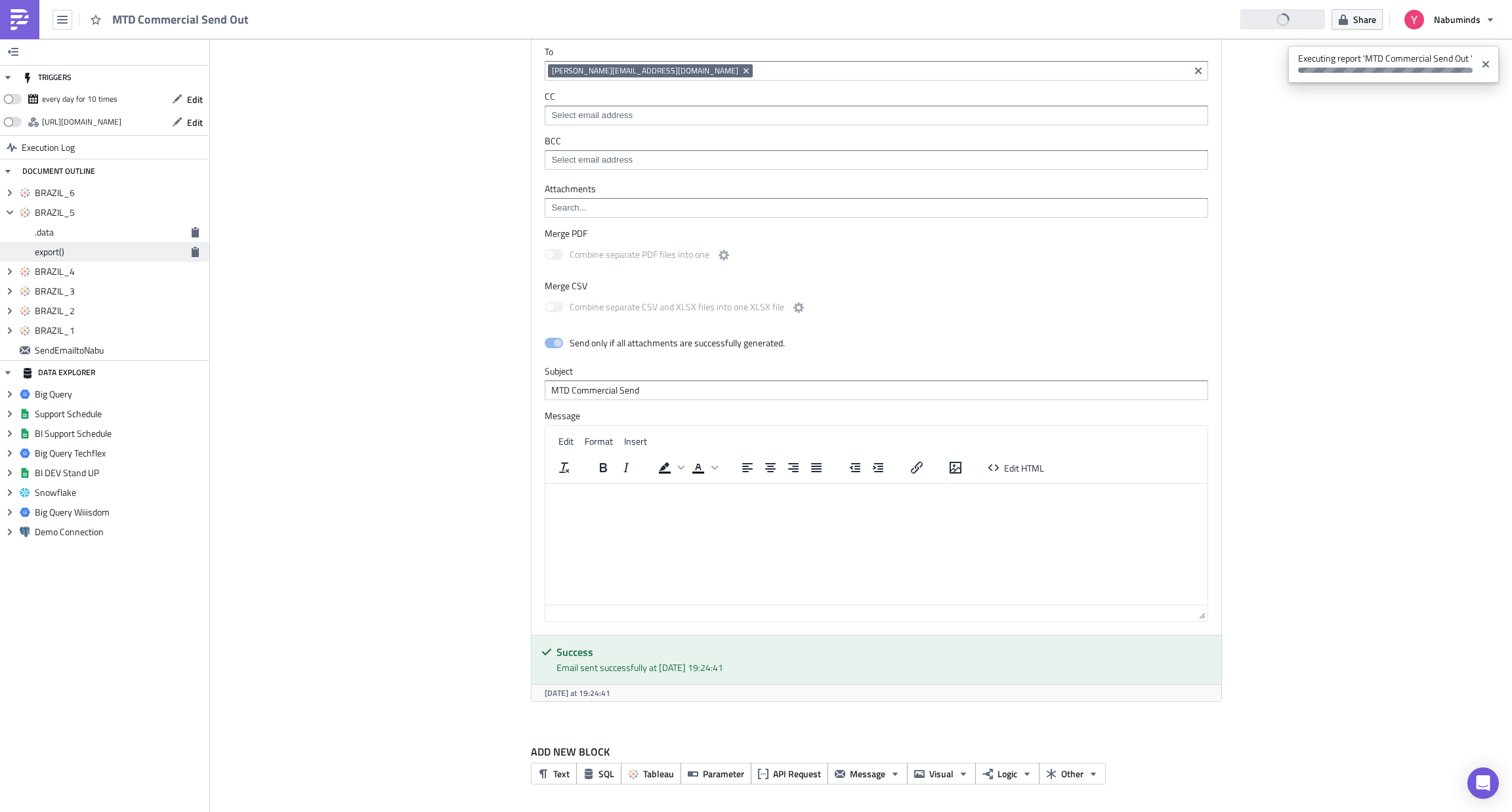
click at [95, 251] on span "export()" at bounding box center [109, 252] width 149 height 12
click at [199, 254] on icon "button" at bounding box center [195, 252] width 11 height 11
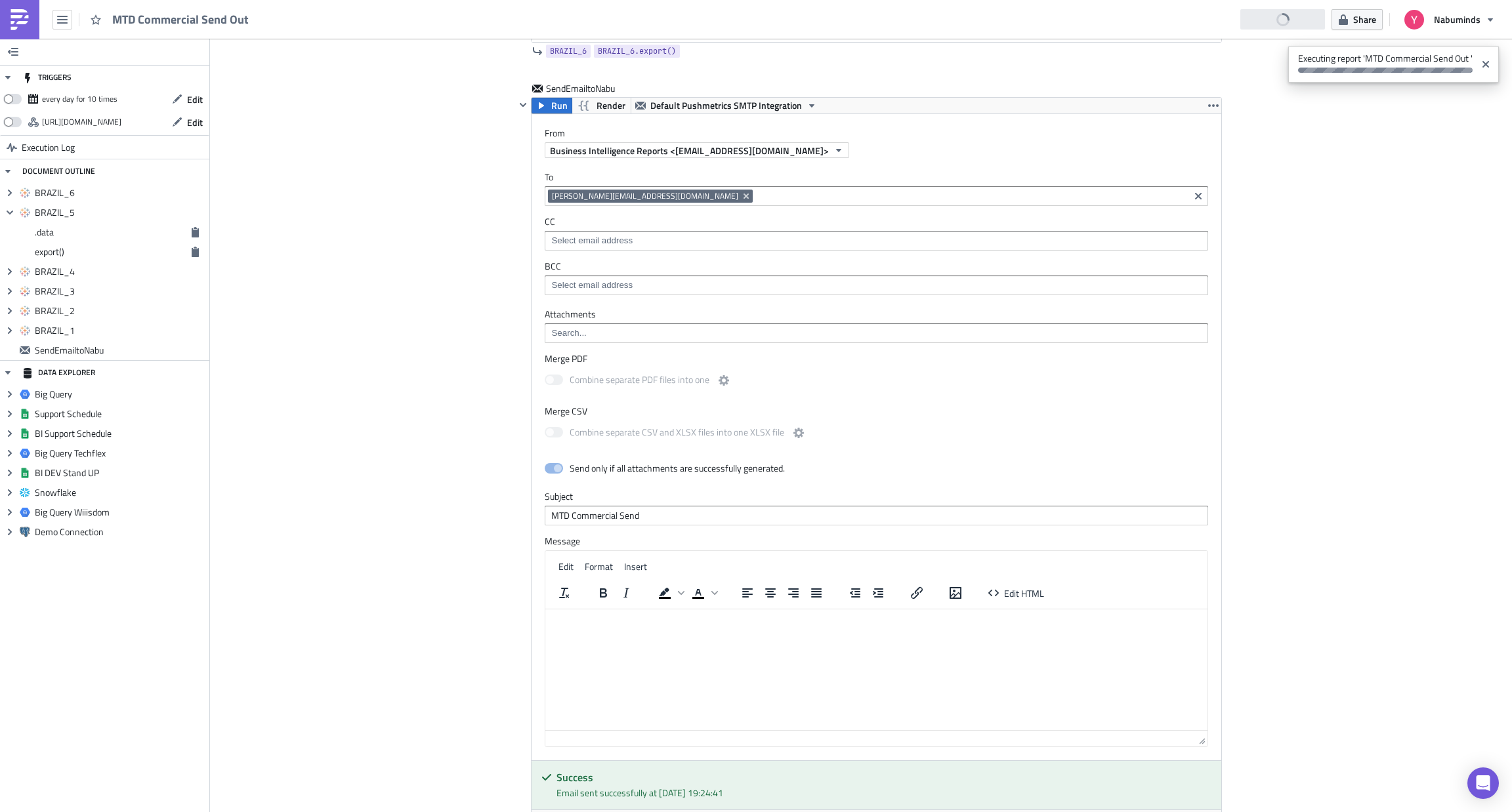
scroll to position [1926, 0]
click at [691, 340] on input at bounding box center [875, 334] width 655 height 13
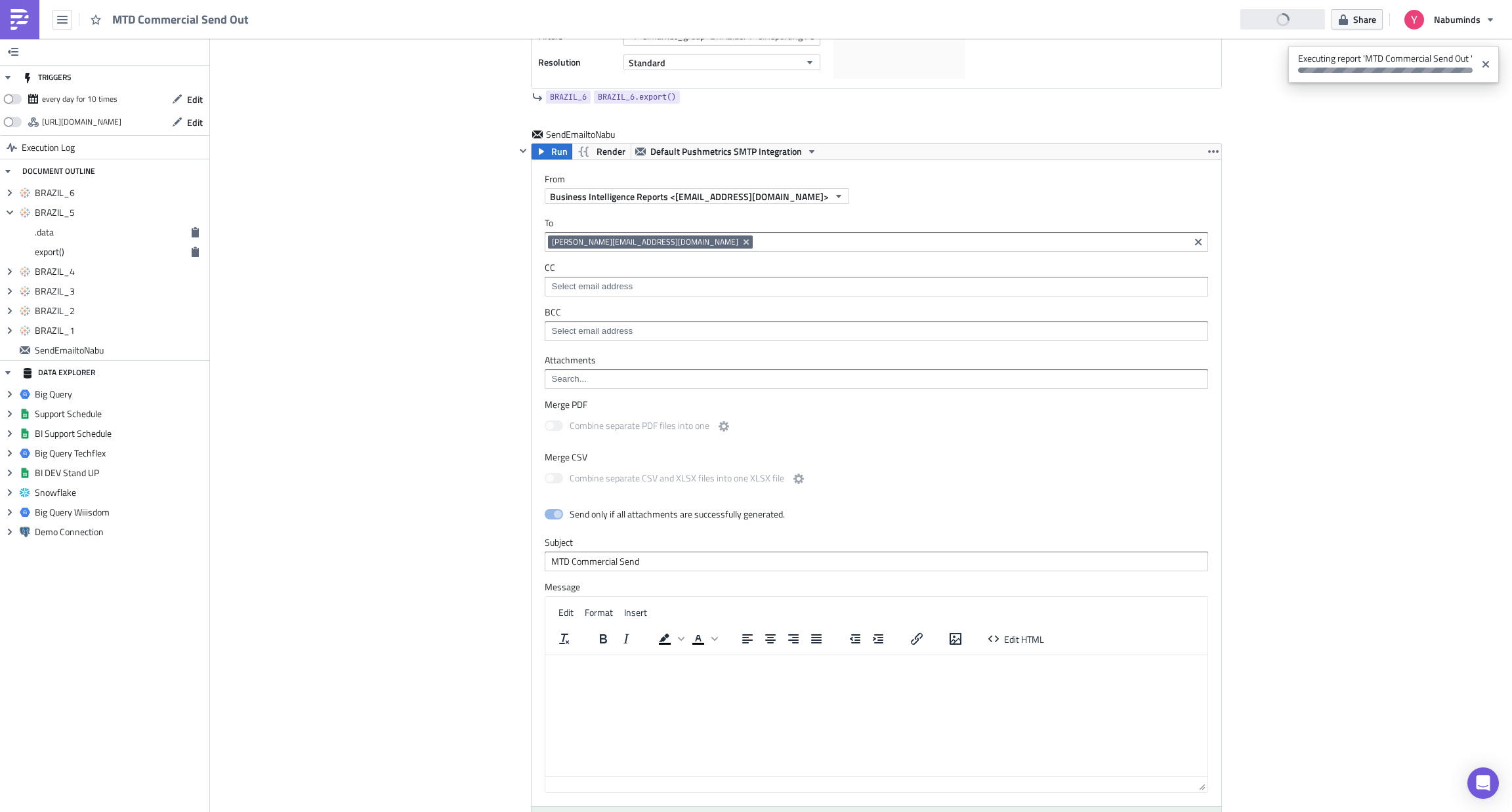
scroll to position [2058, 0]
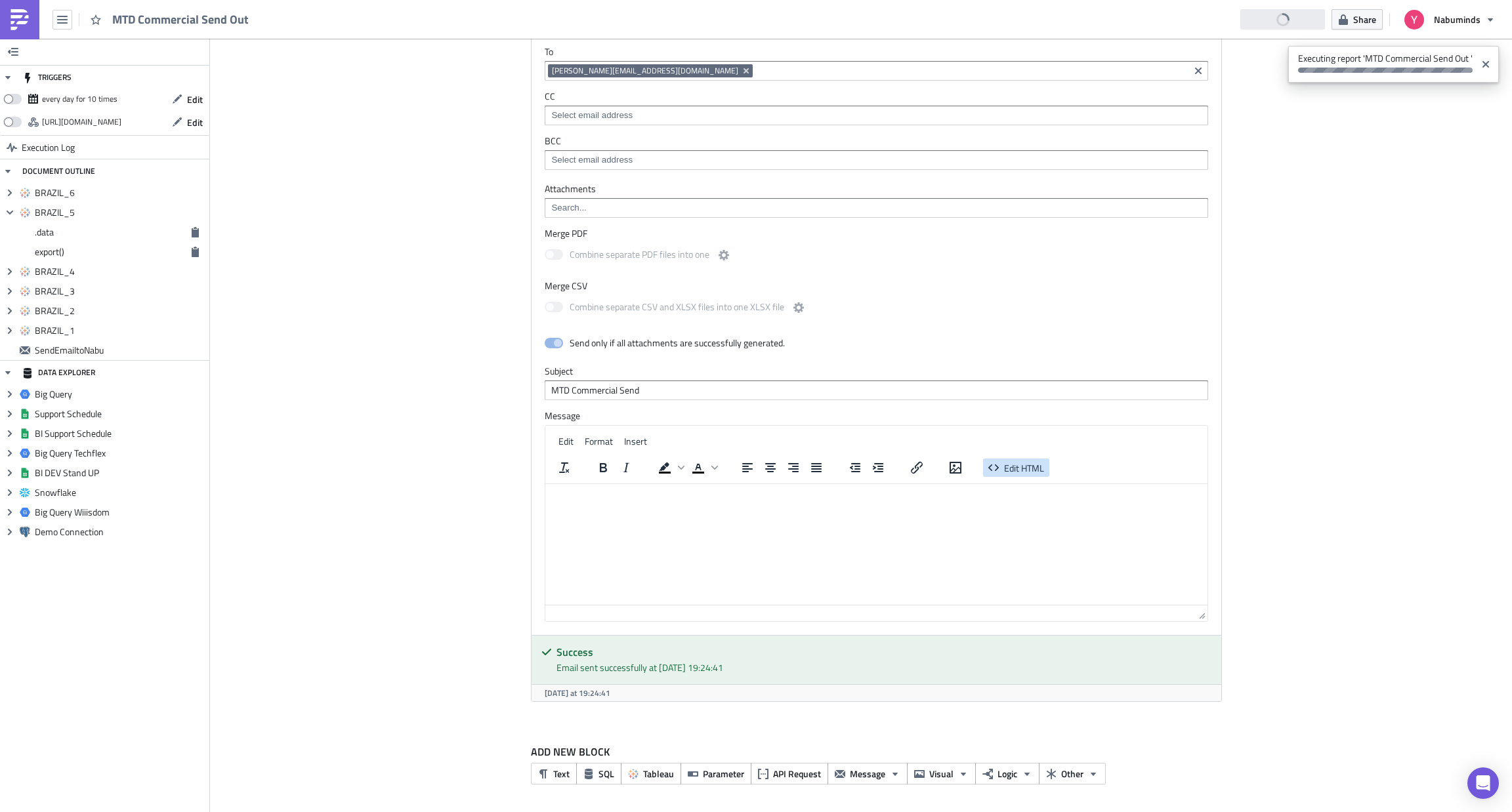
click at [1012, 462] on span "Edit HTML" at bounding box center [1024, 468] width 40 height 14
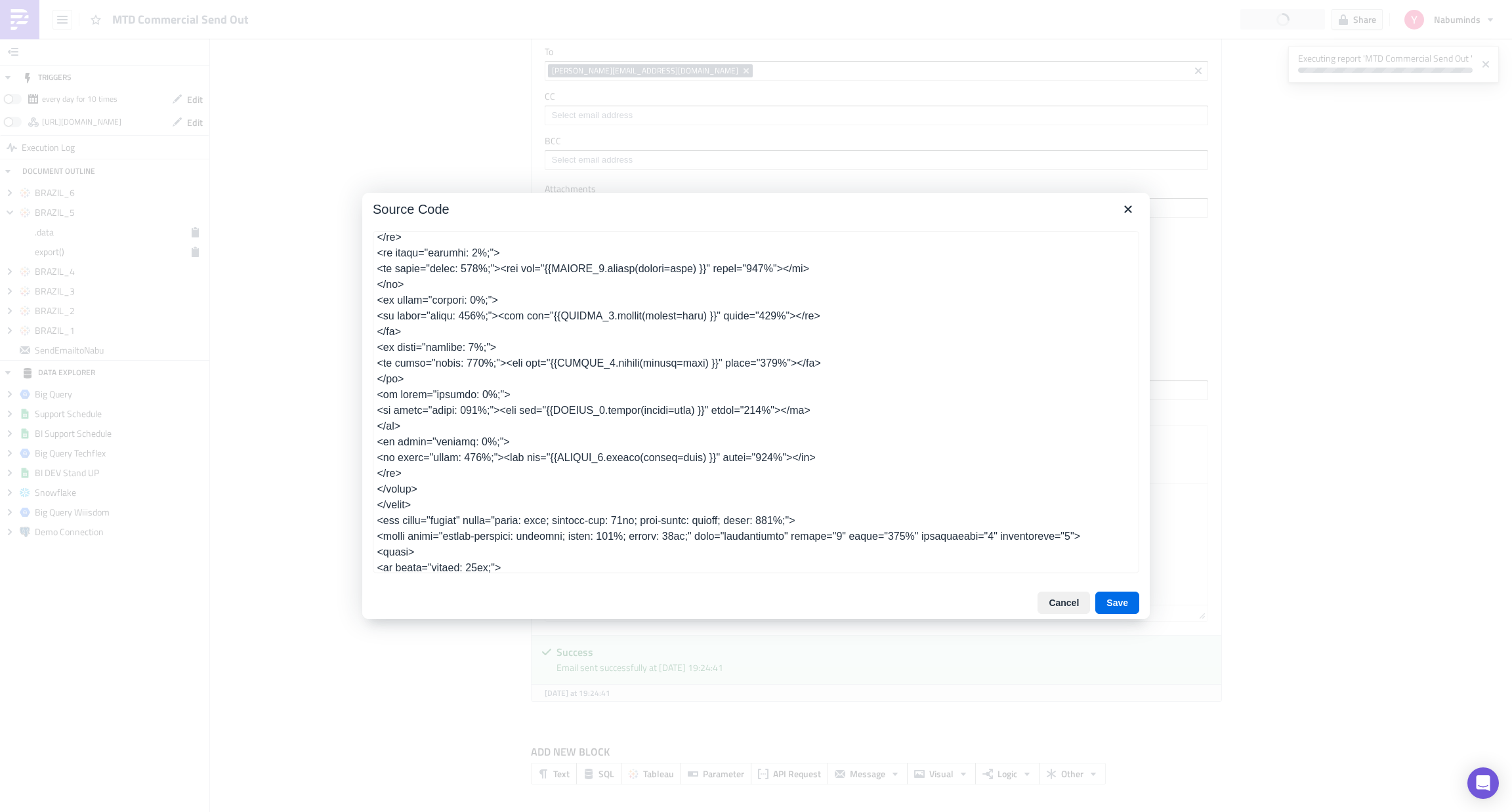
scroll to position [731, 0]
click at [1105, 600] on button "Save" at bounding box center [1117, 603] width 44 height 22
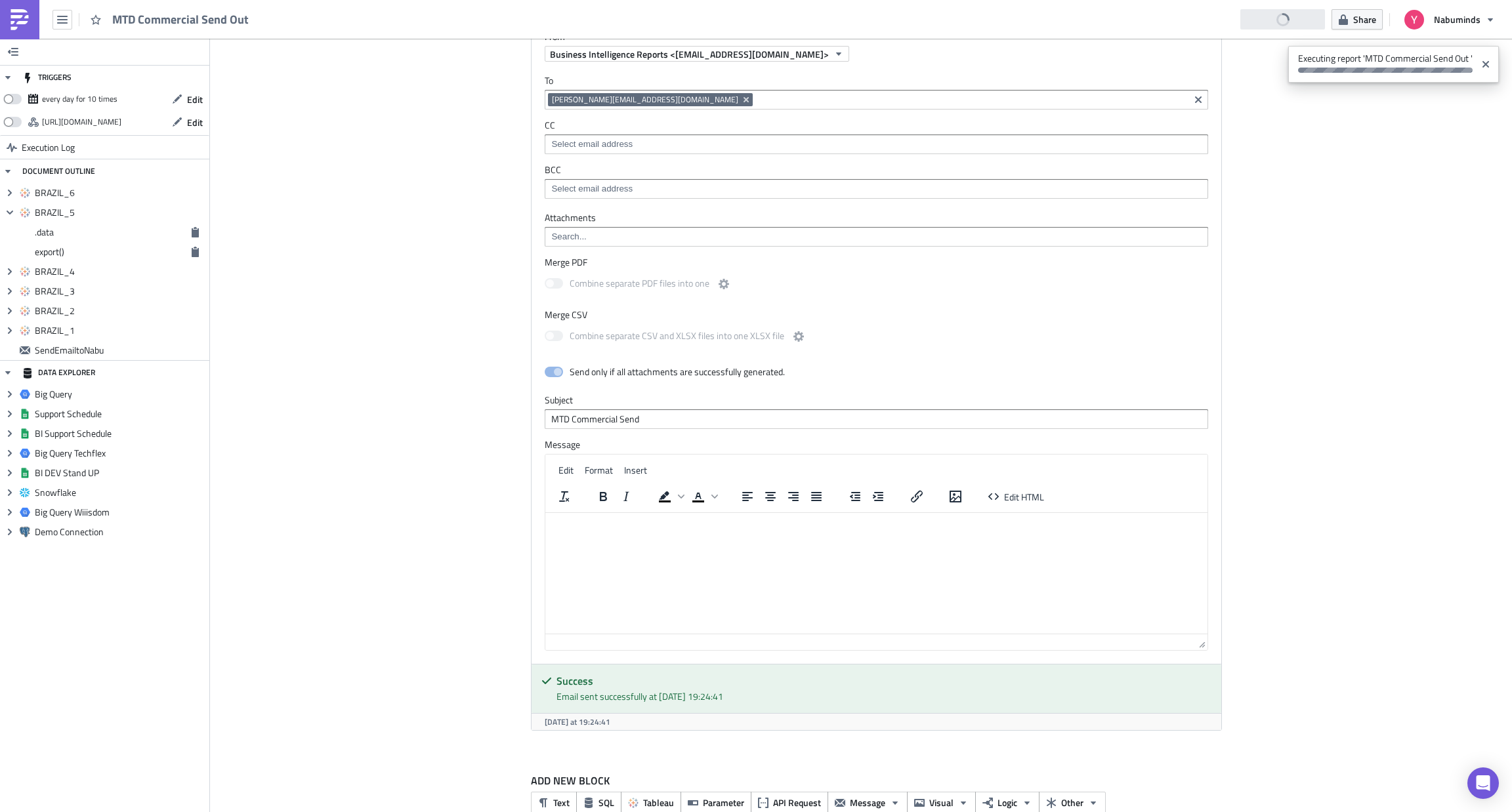
scroll to position [2023, 0]
click at [1036, 502] on span "Edit HTML" at bounding box center [1024, 496] width 40 height 14
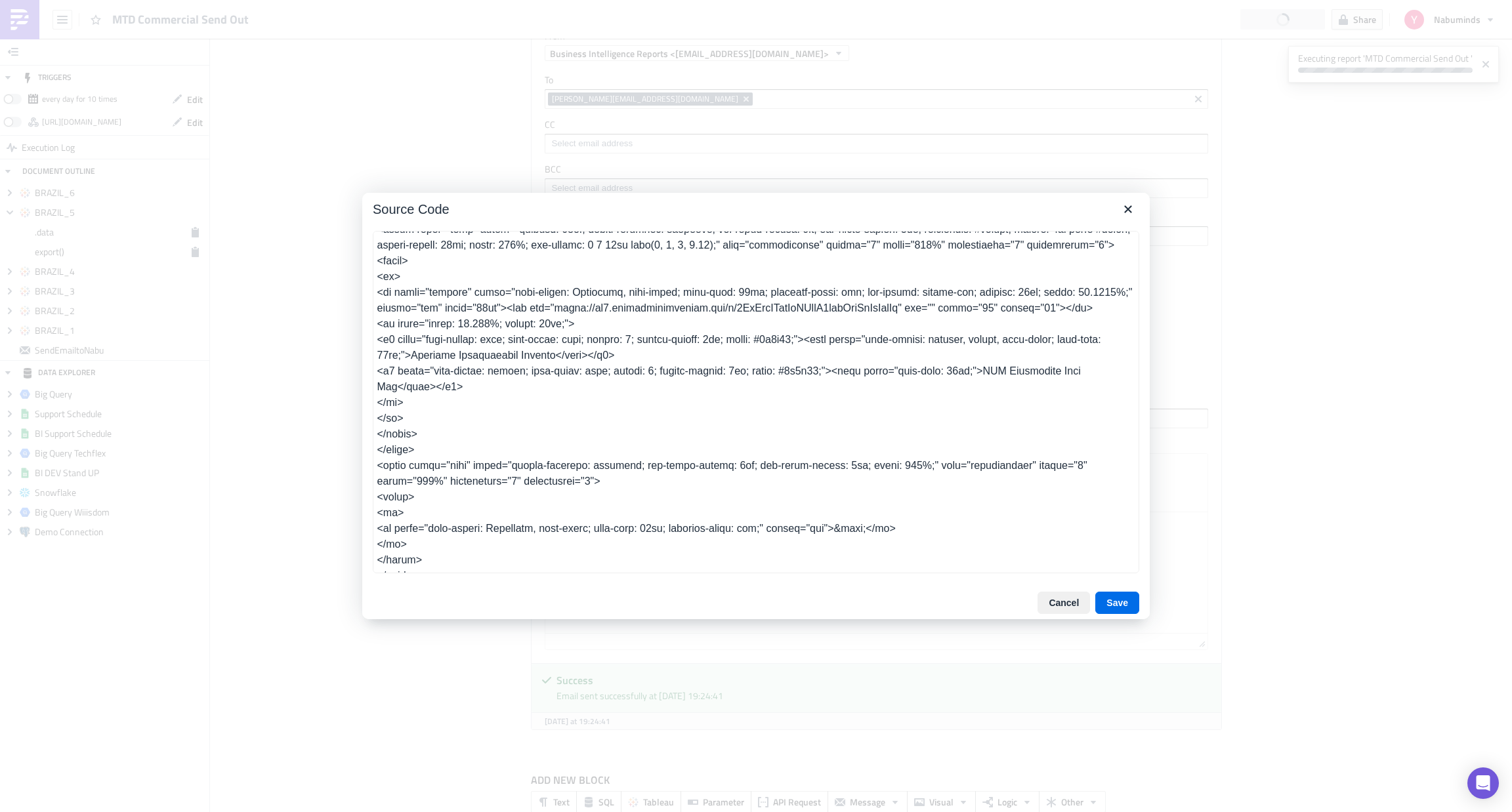
scroll to position [0, 0]
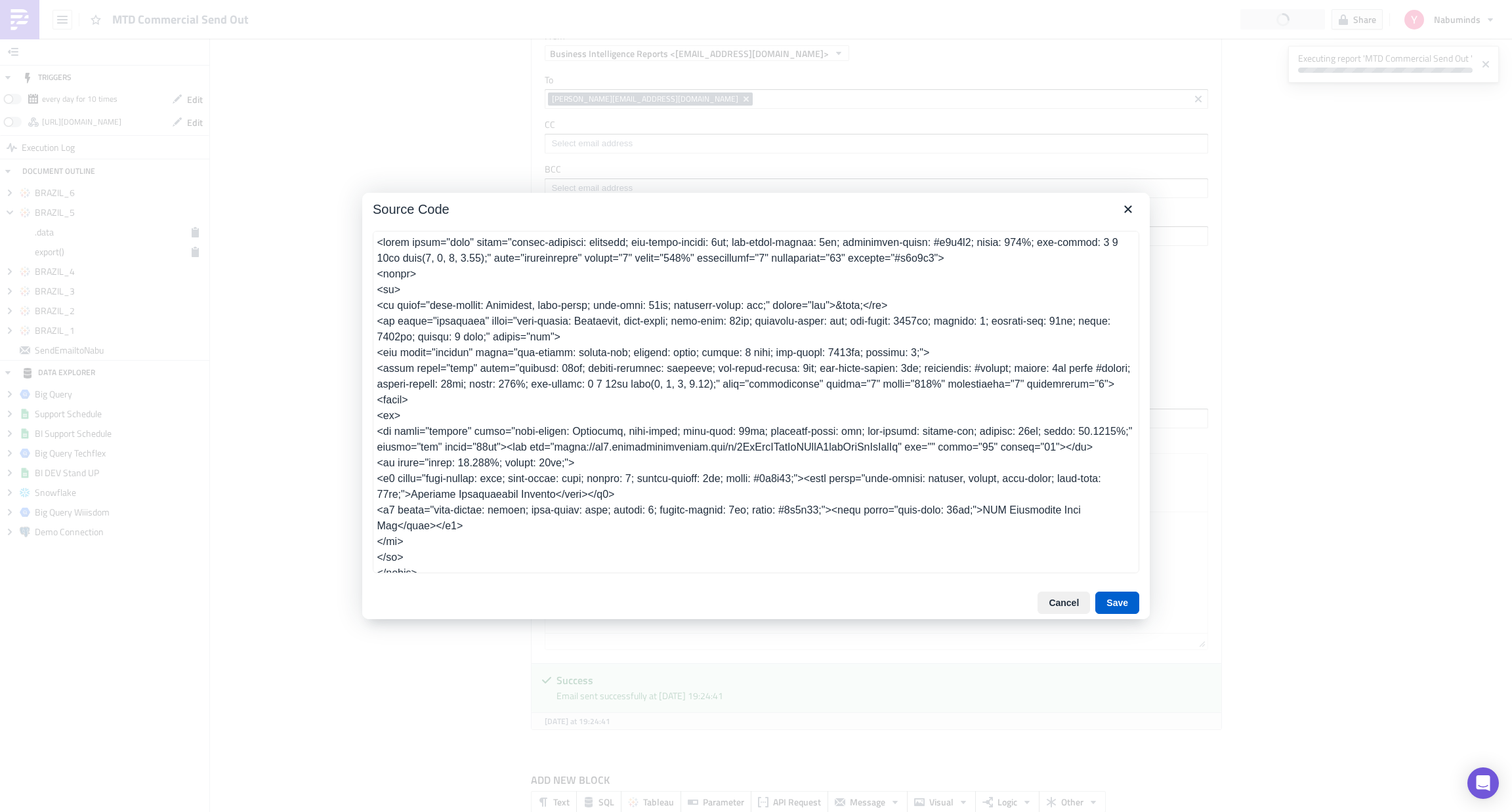
click at [1109, 606] on button "Save" at bounding box center [1117, 603] width 44 height 22
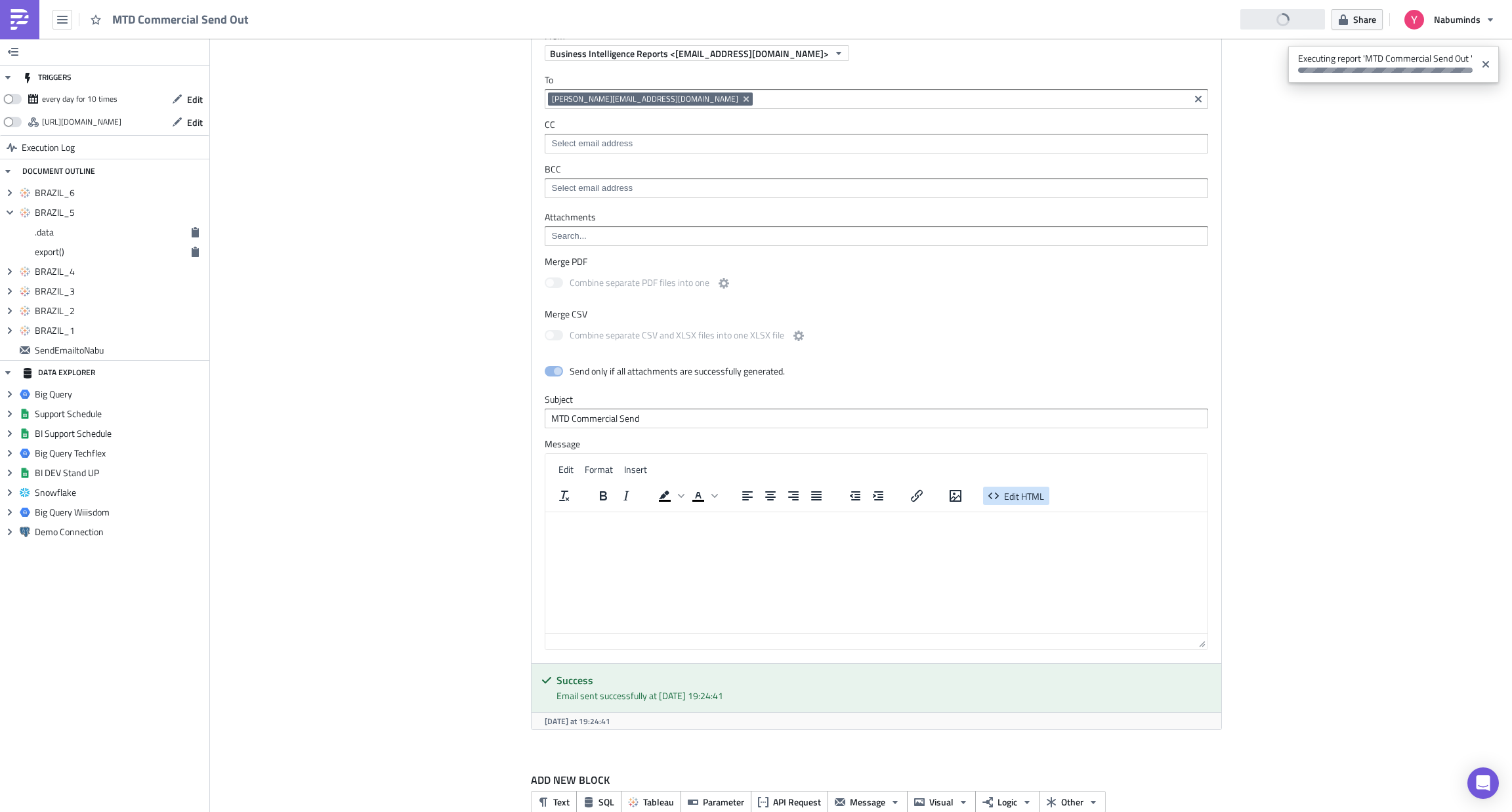
click at [1024, 500] on span "Edit HTML" at bounding box center [1024, 496] width 40 height 14
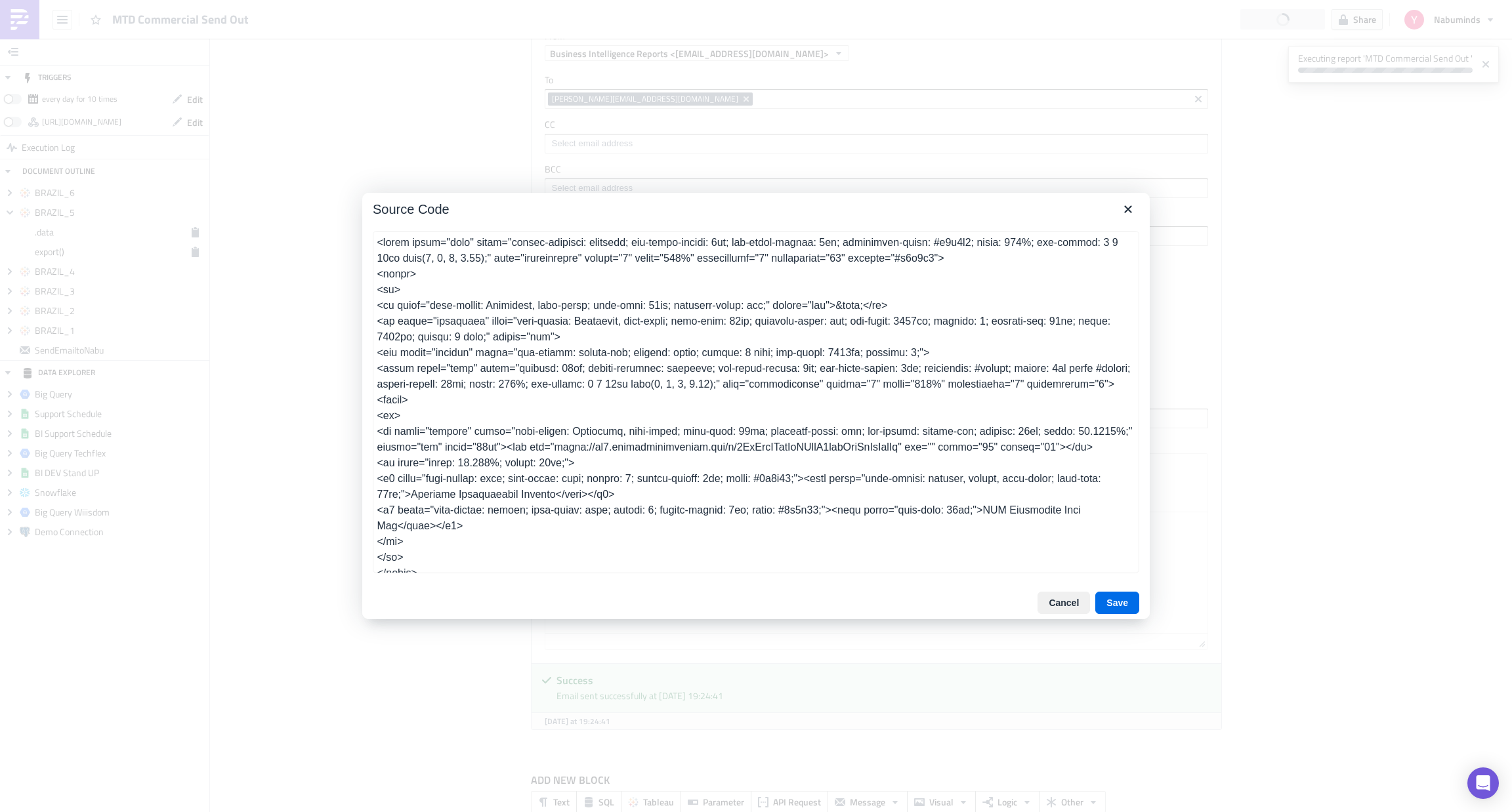
scroll to position [1052, 0]
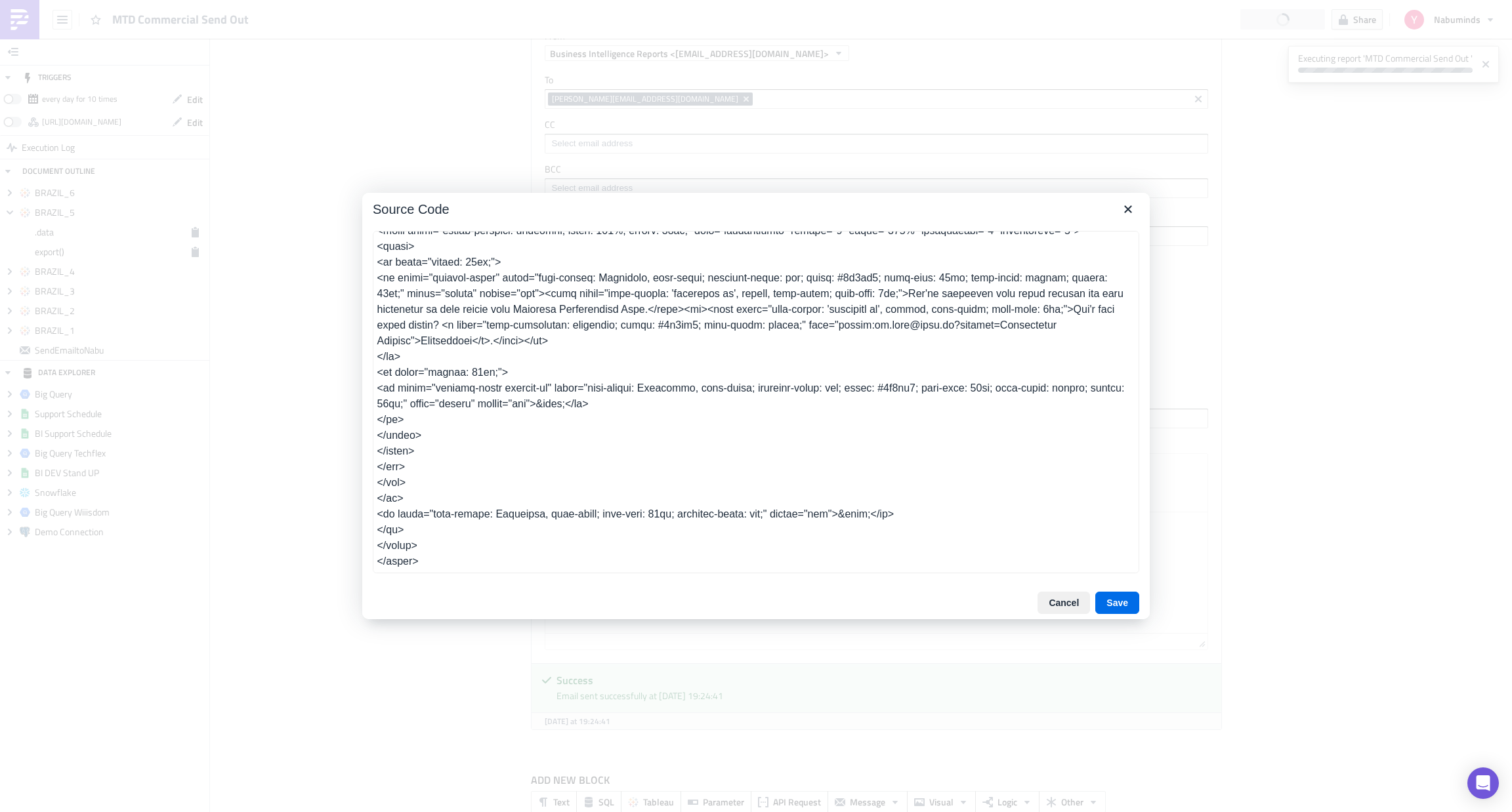
click at [989, 474] on textarea at bounding box center [755, 402] width 767 height 343
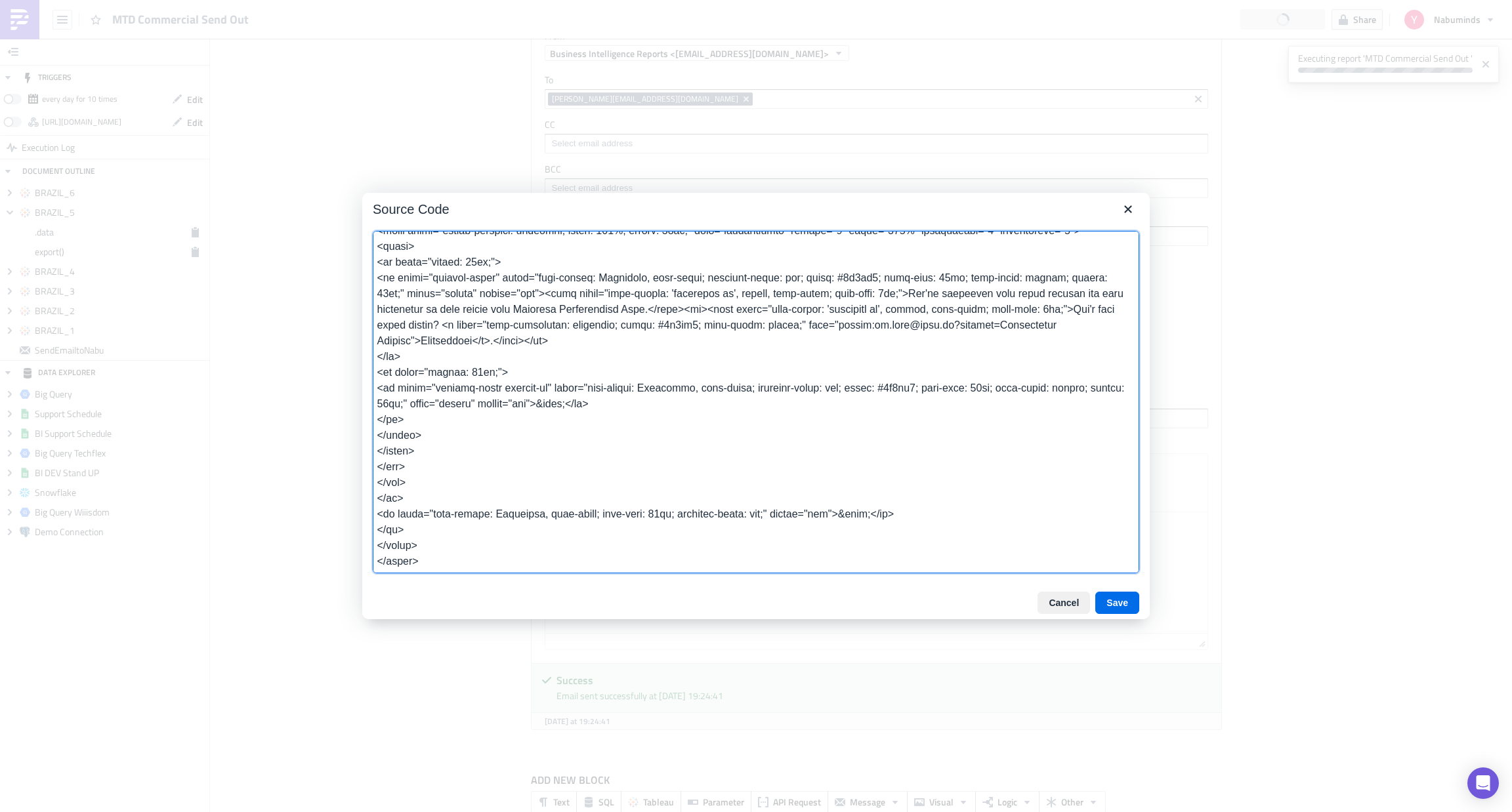
drag, startPoint x: 1174, startPoint y: 266, endPoint x: 1262, endPoint y: 231, distance: 94.7
click at [1262, 231] on div at bounding box center [756, 406] width 1512 height 812
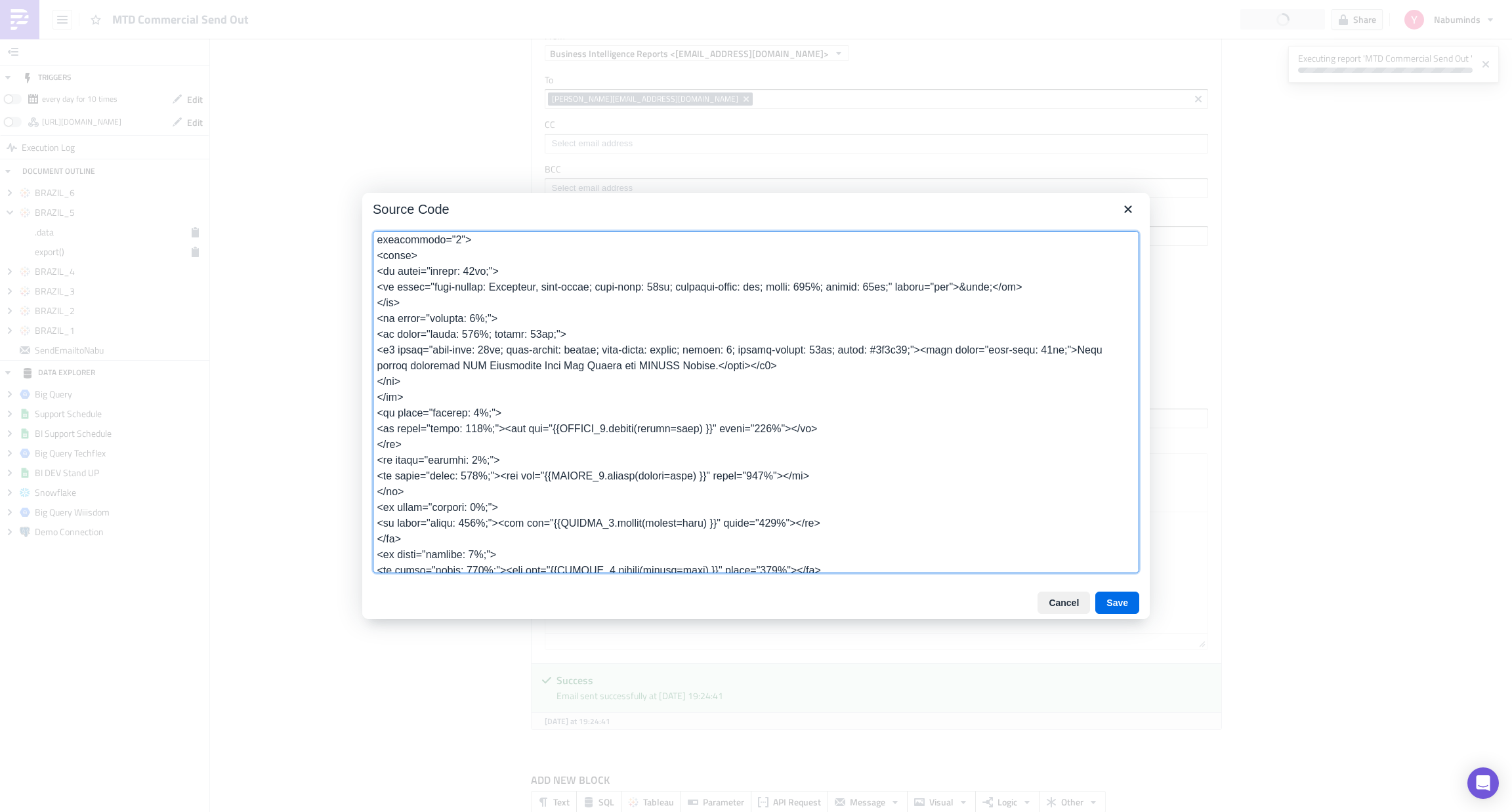
scroll to position [523, 0]
click at [674, 484] on textarea at bounding box center [755, 402] width 767 height 343
click at [633, 465] on textarea at bounding box center [755, 402] width 767 height 343
click at [556, 447] on textarea at bounding box center [755, 402] width 767 height 343
click at [554, 496] on textarea at bounding box center [755, 402] width 767 height 343
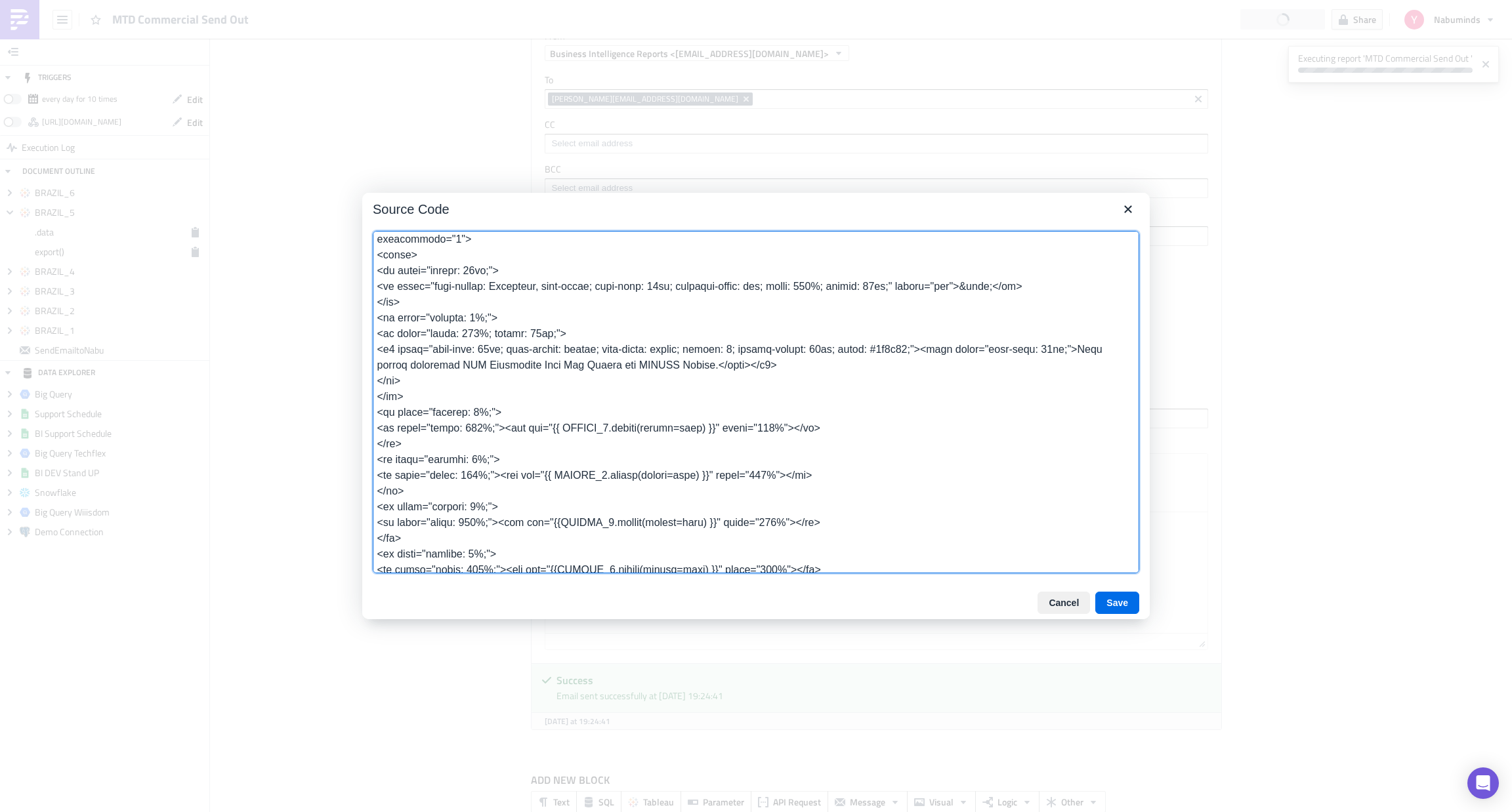
click at [557, 538] on textarea at bounding box center [755, 402] width 767 height 343
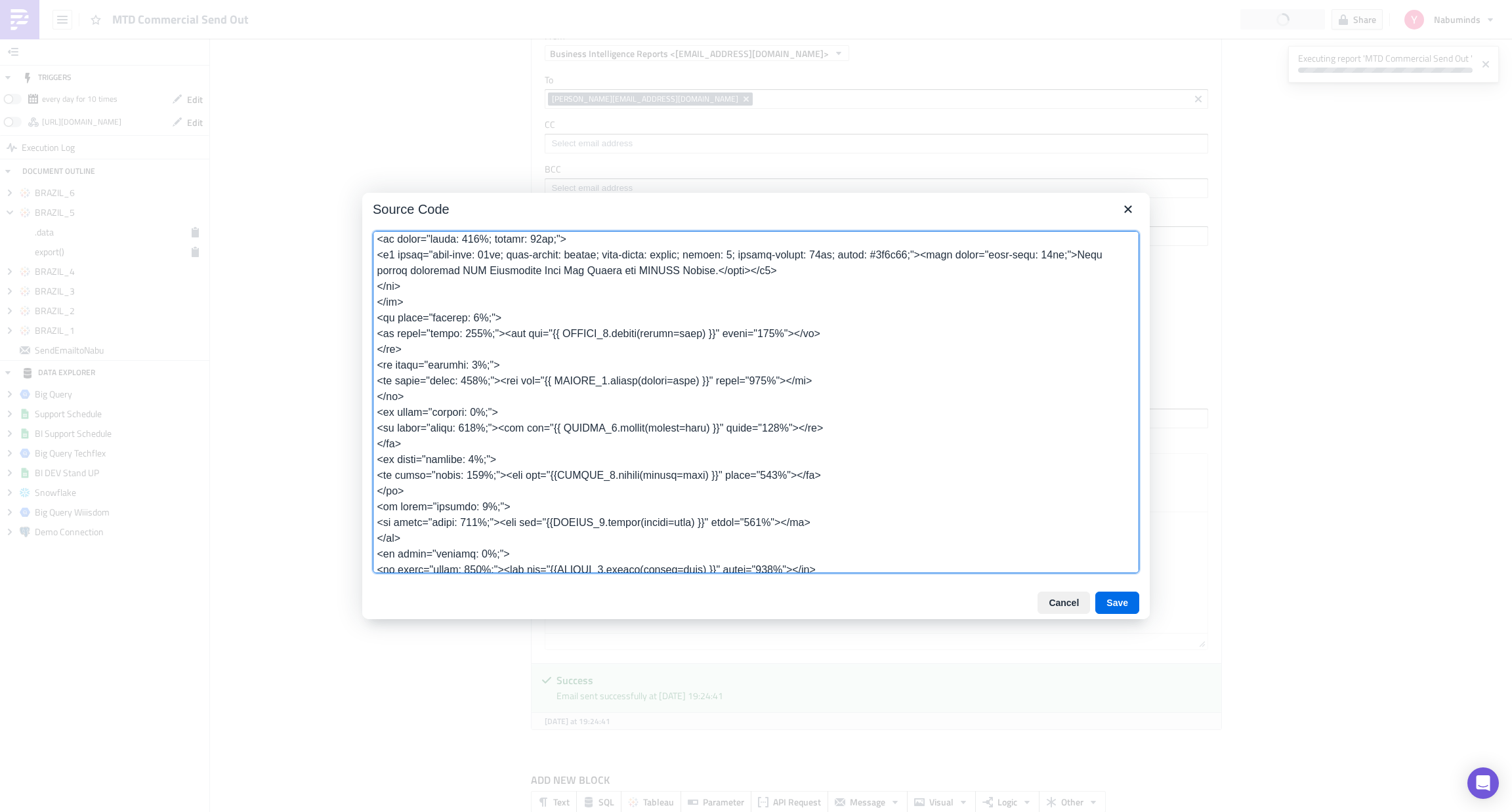
scroll to position [625, 0]
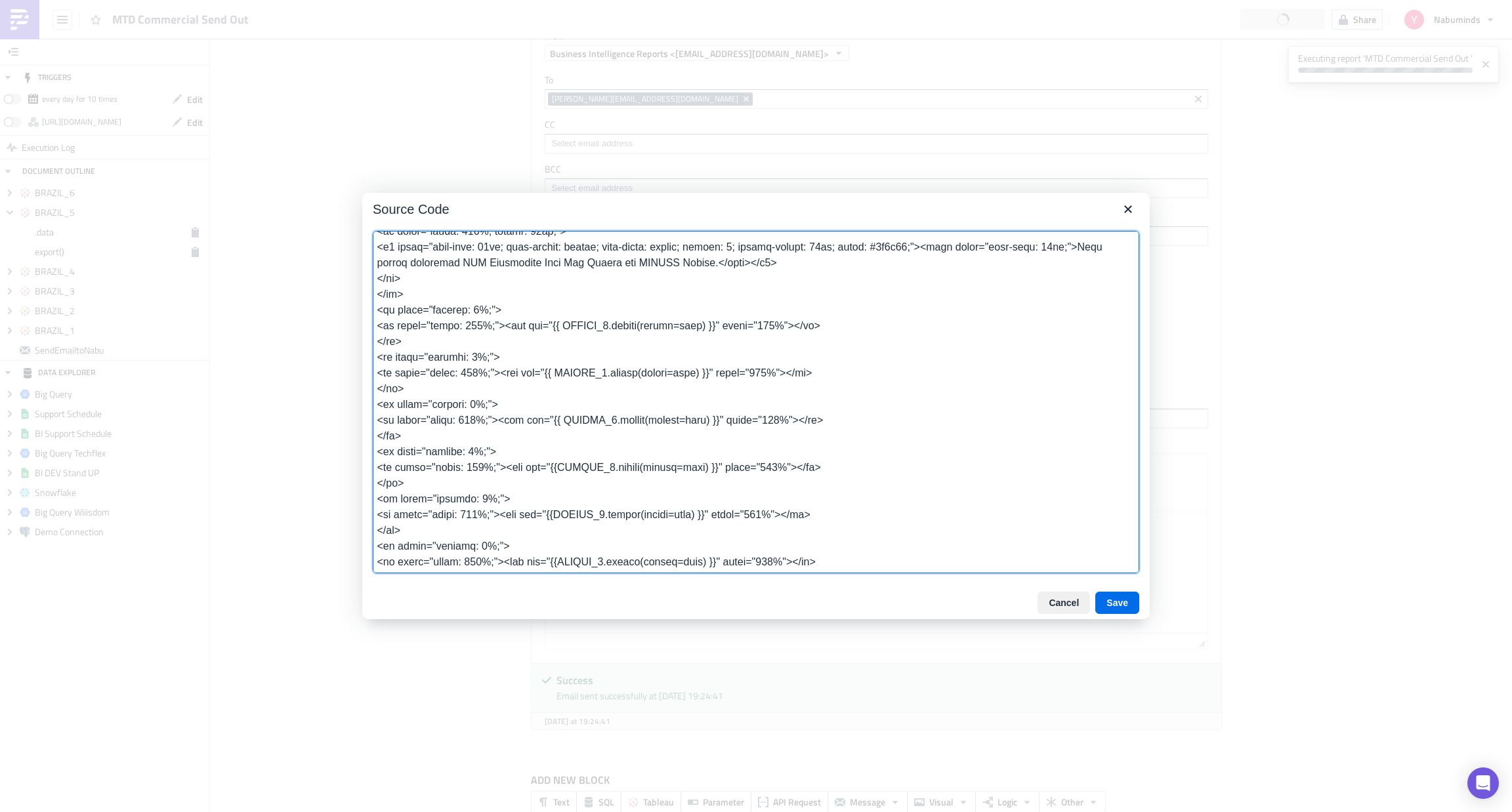
click at [560, 484] on textarea at bounding box center [755, 402] width 767 height 343
click at [558, 537] on textarea at bounding box center [755, 402] width 767 height 343
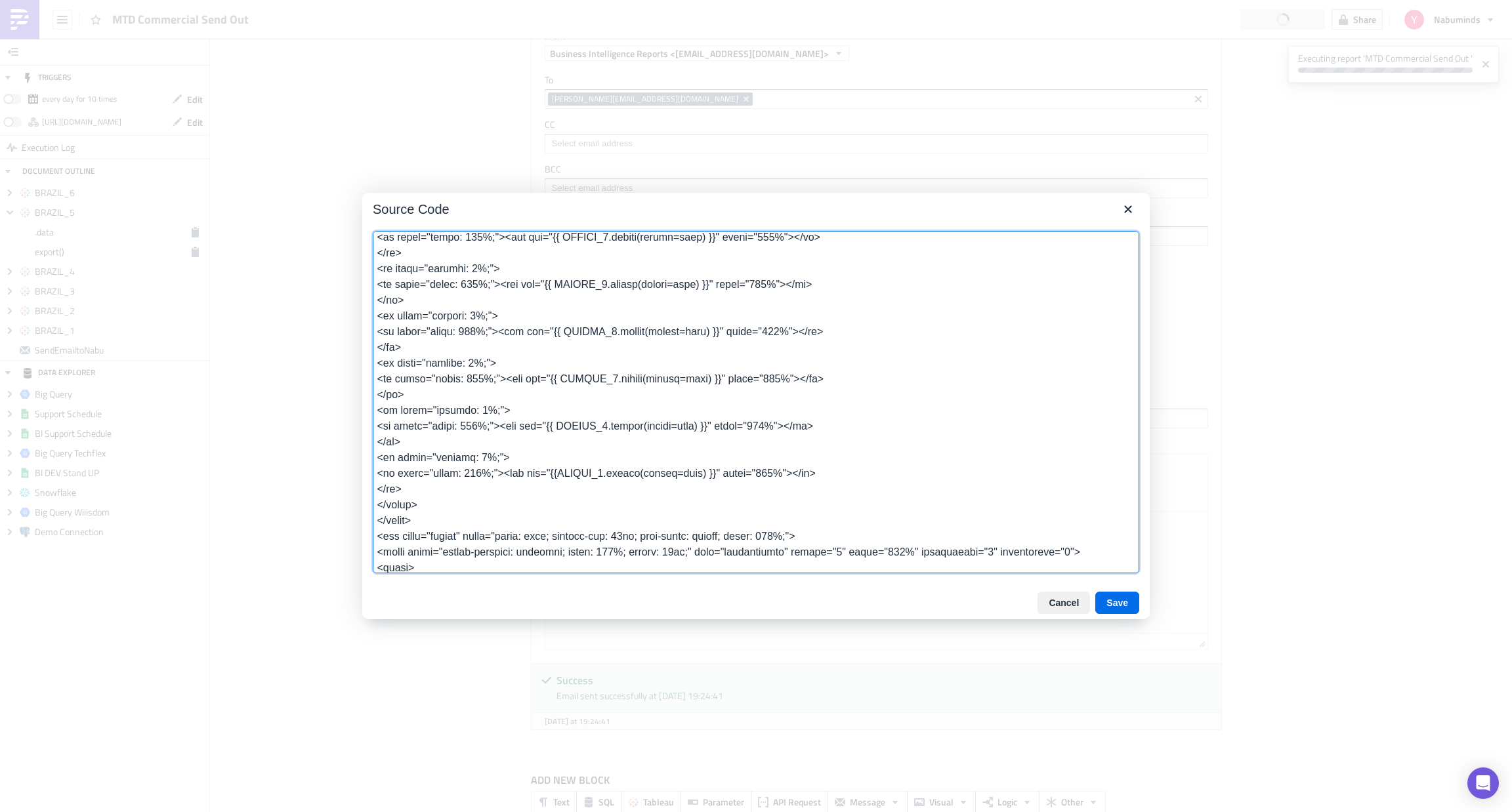
scroll to position [715, 0]
click at [558, 486] on textarea at bounding box center [755, 402] width 767 height 343
type textarea "<table class="body" style="border-collapse: separate; mso-table-lspace: 0pt; ms…"
click at [1120, 593] on button "Save" at bounding box center [1117, 603] width 44 height 22
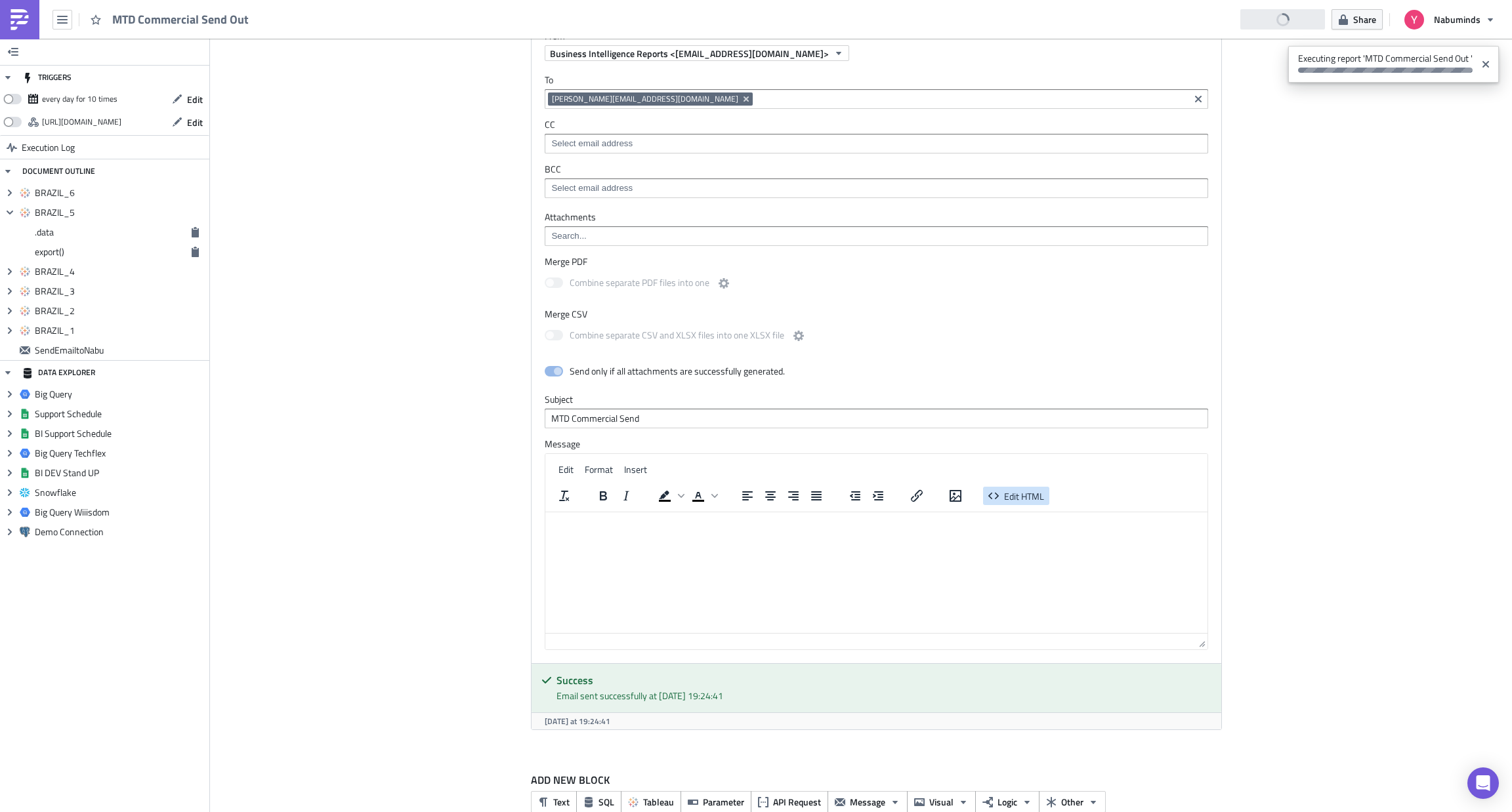
click at [1014, 504] on span "Edit HTML" at bounding box center [1024, 496] width 40 height 14
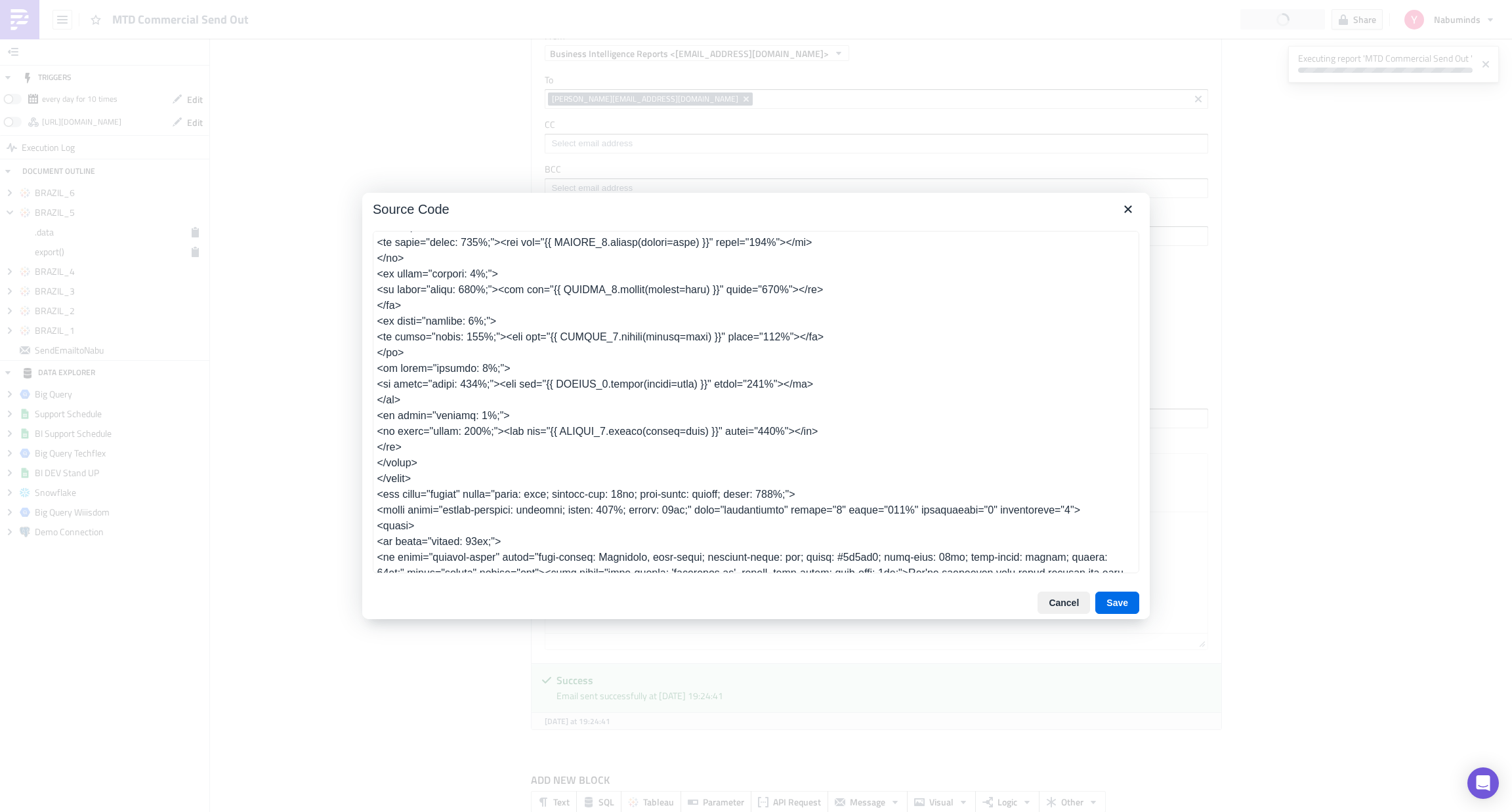
scroll to position [748, 0]
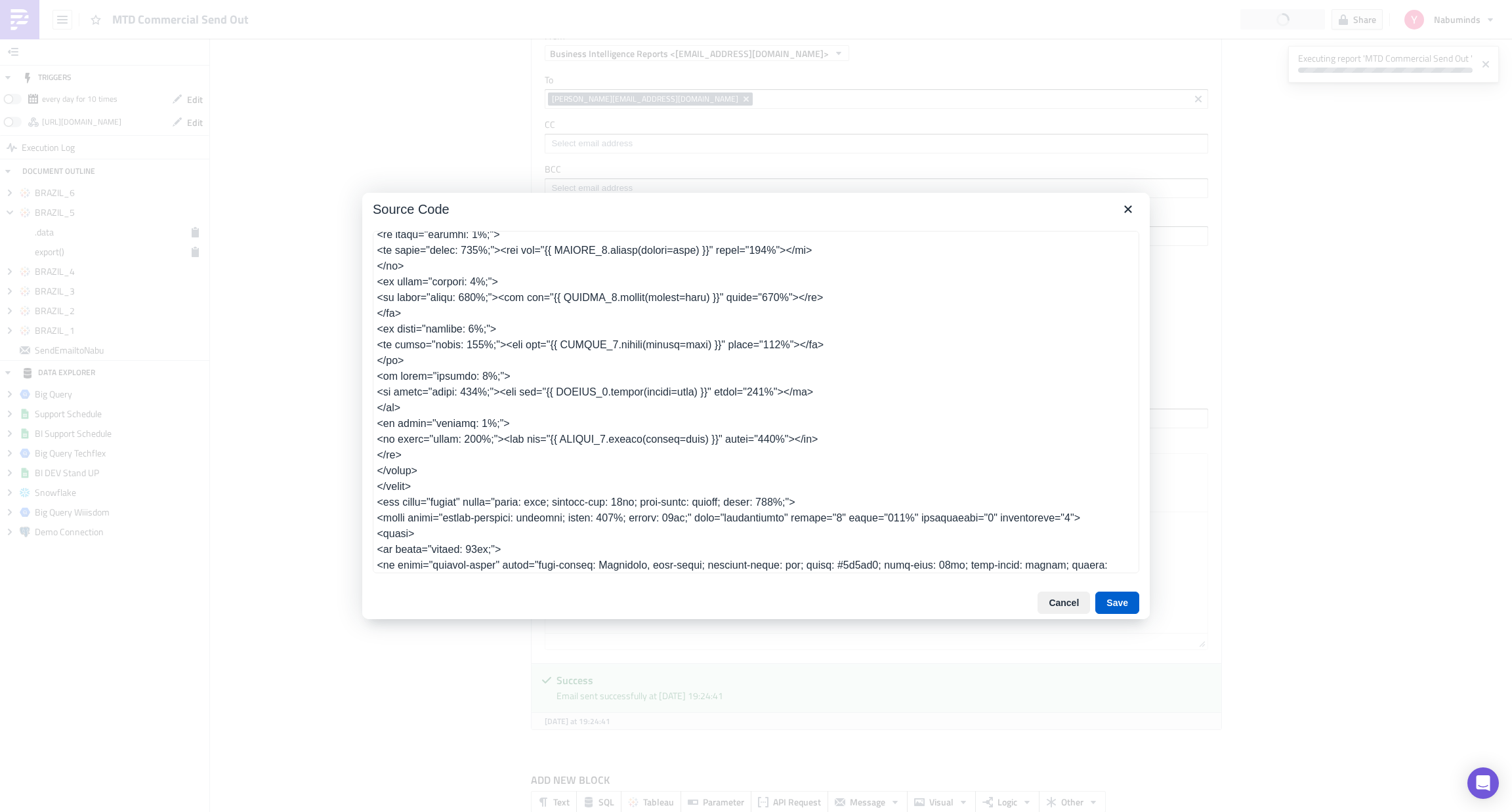
click at [1111, 607] on button "Save" at bounding box center [1117, 603] width 44 height 22
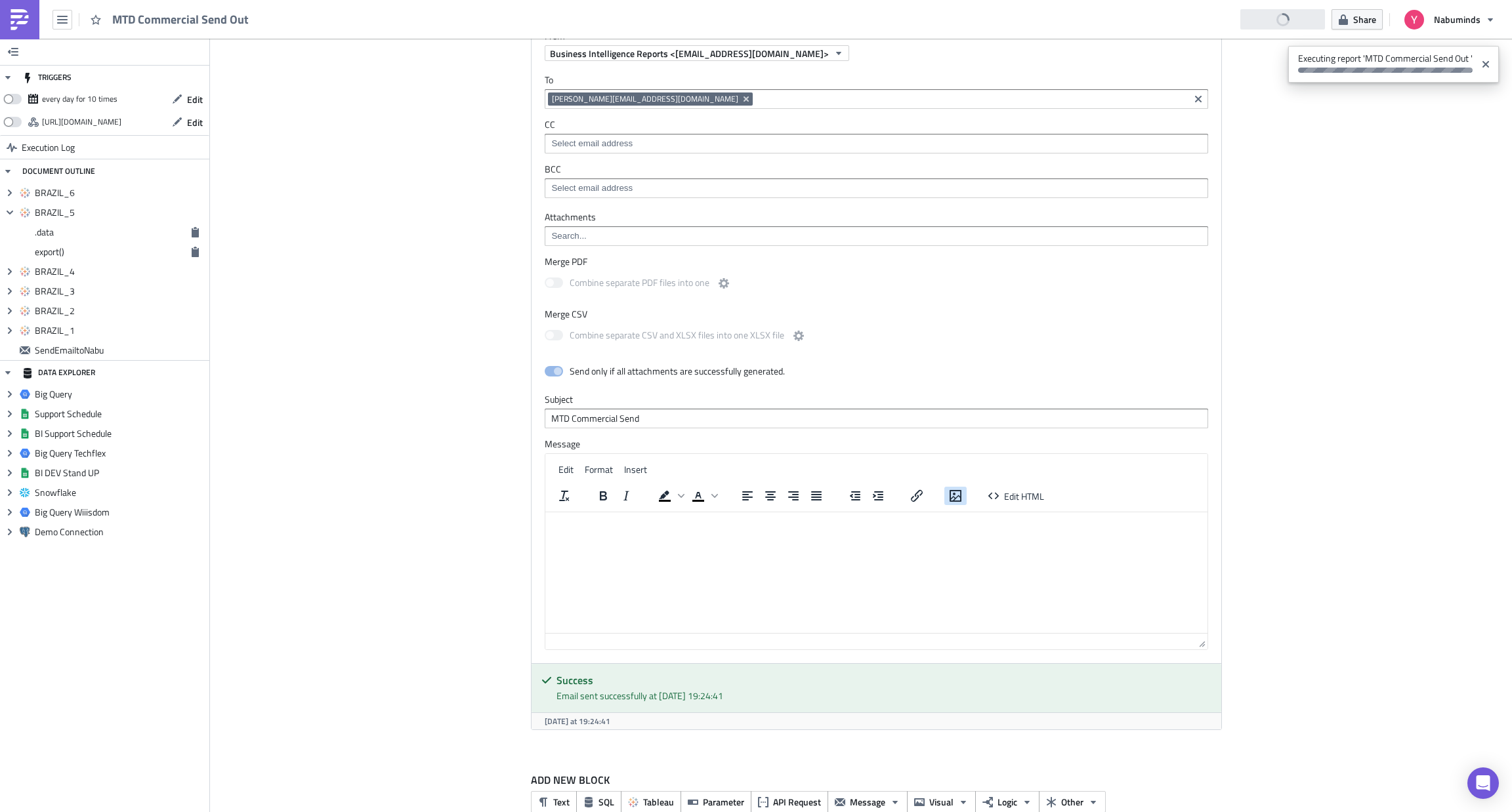
click at [950, 500] on icon "Insert/edit image" at bounding box center [955, 496] width 16 height 16
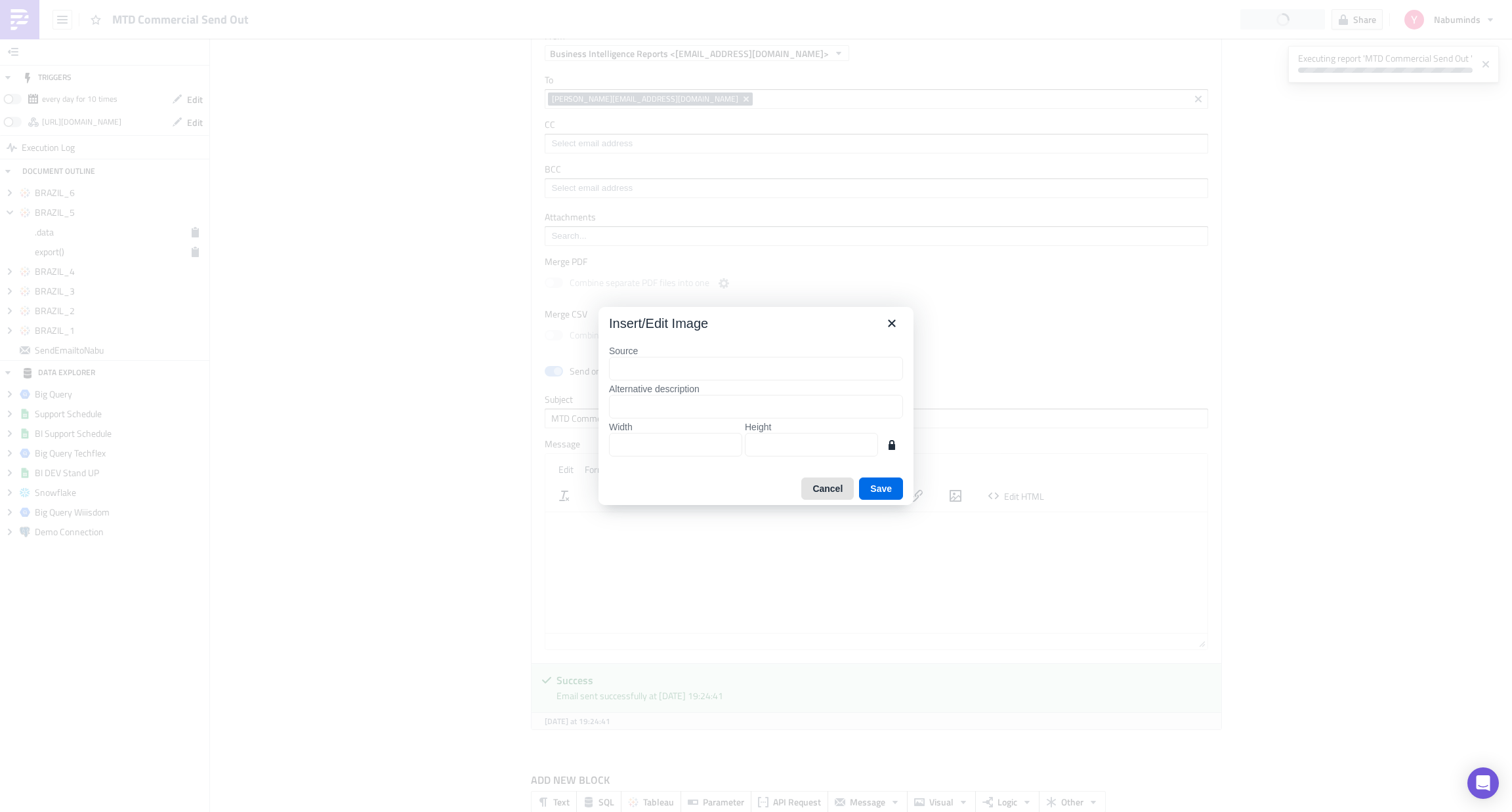
click at [836, 488] on button "Cancel" at bounding box center [827, 489] width 53 height 22
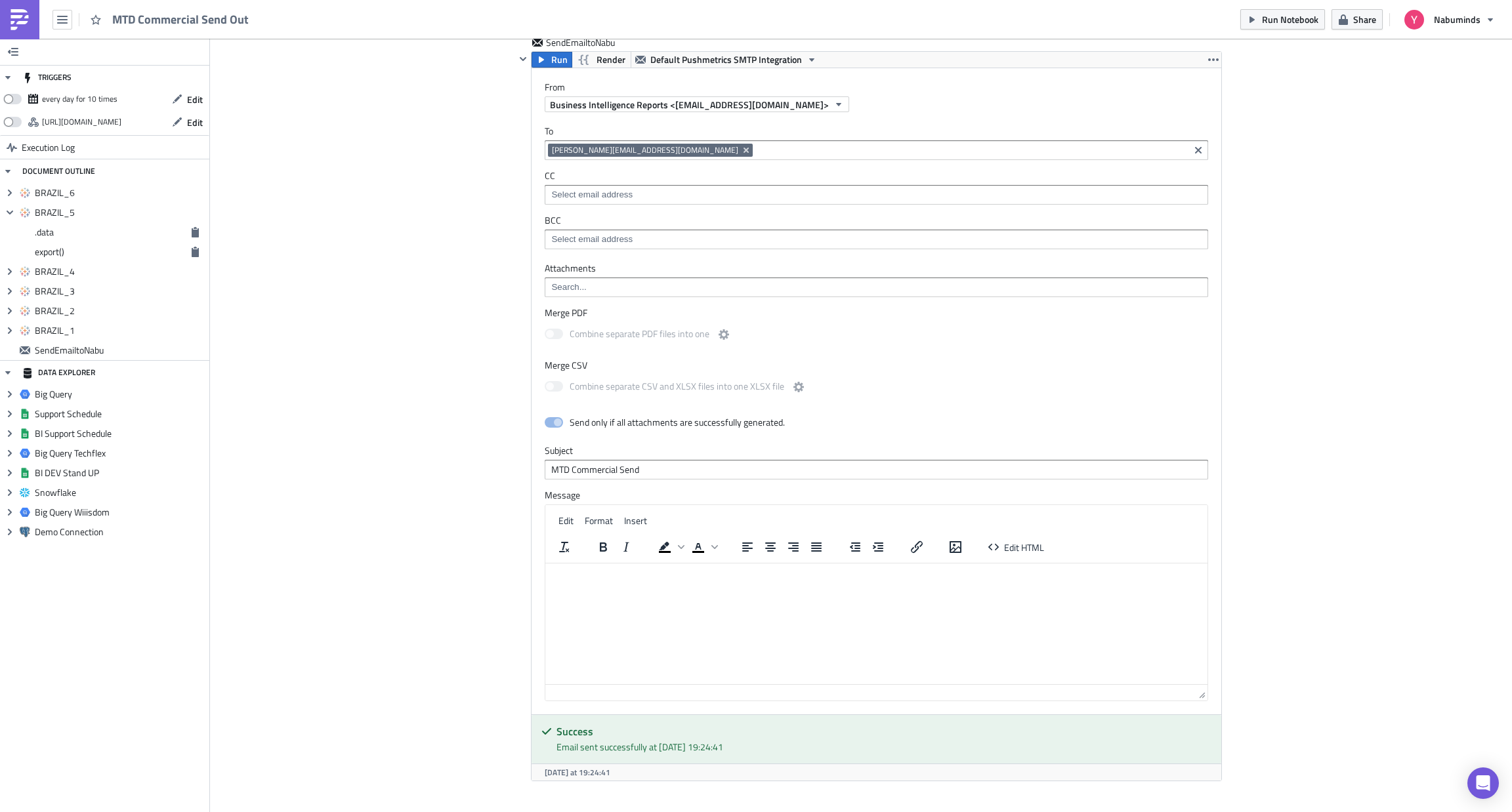
scroll to position [1948, 0]
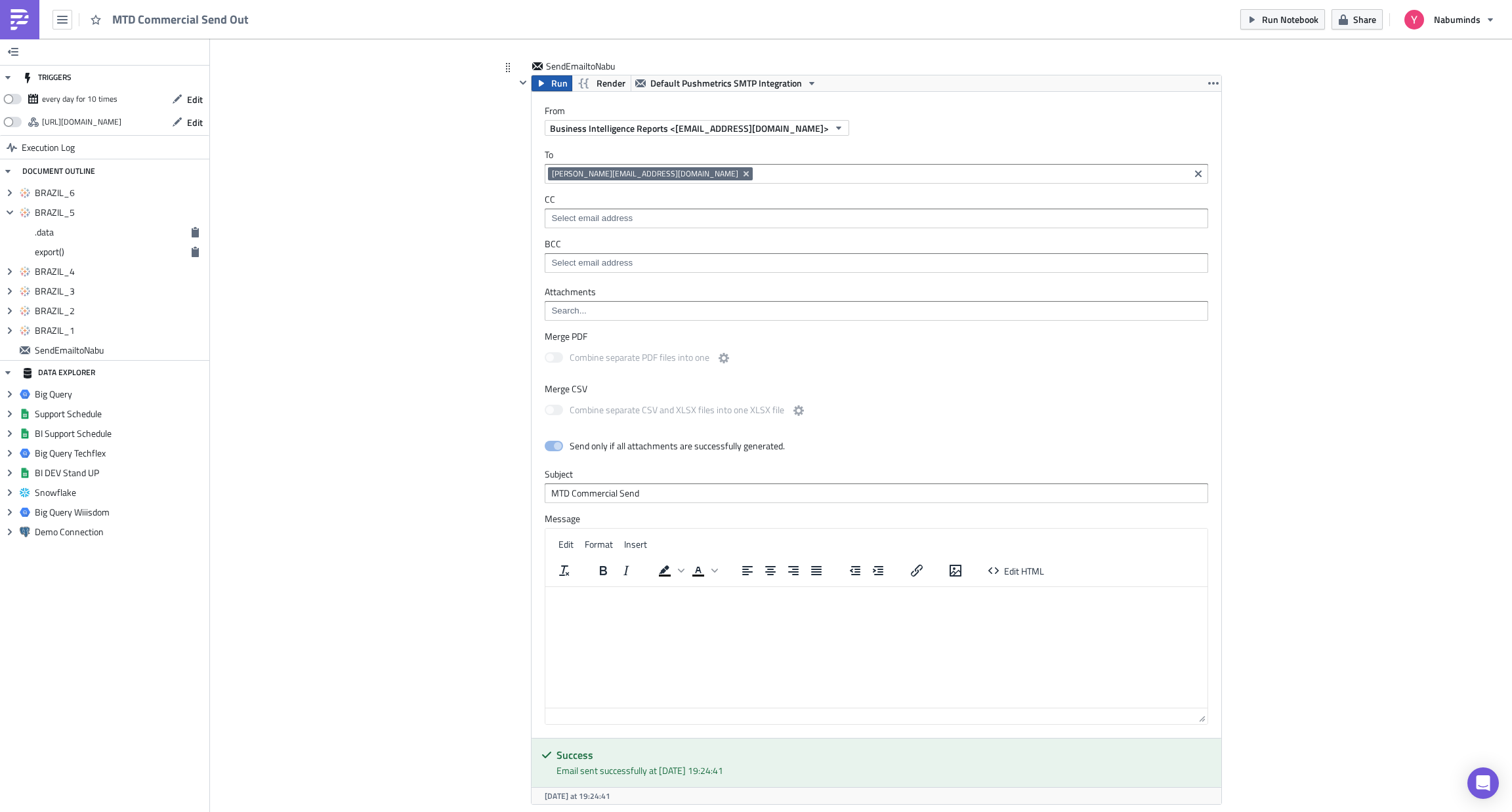
click at [551, 91] on span "Run" at bounding box center [559, 83] width 16 height 16
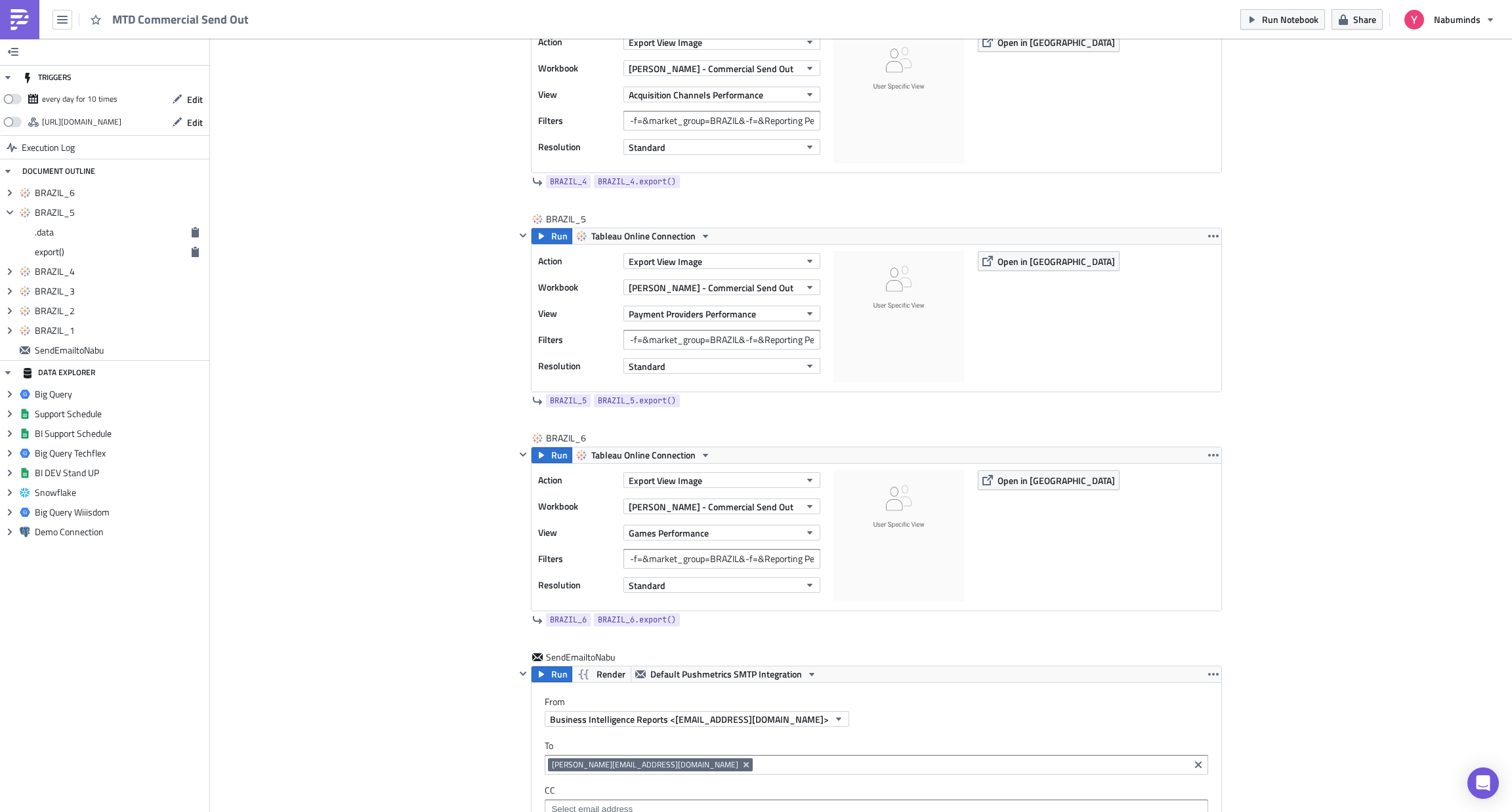
scroll to position [1370, 0]
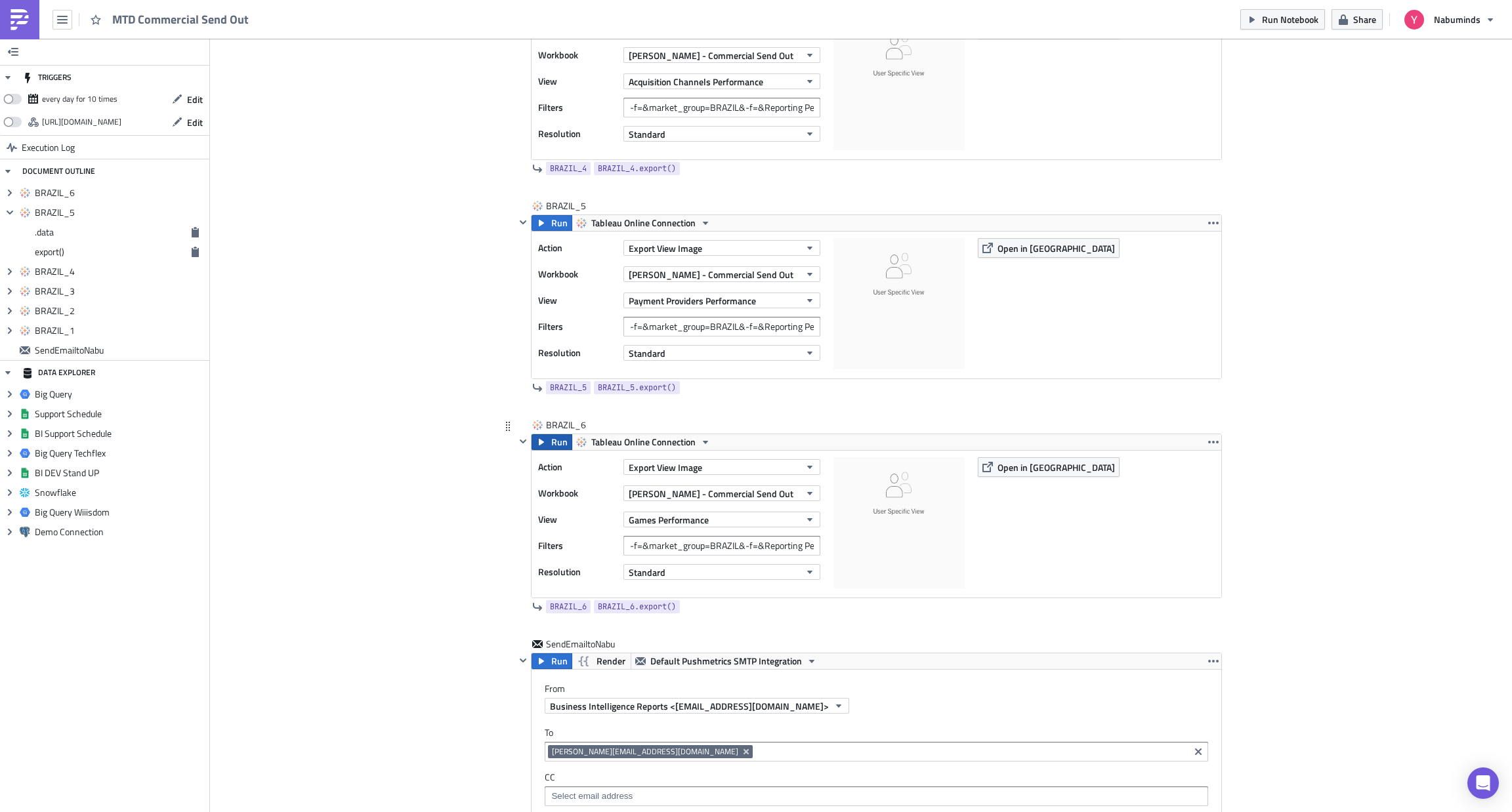
drag, startPoint x: 544, startPoint y: 452, endPoint x: 538, endPoint y: 455, distance: 6.7
click at [538, 450] on button "Run" at bounding box center [552, 442] width 41 height 16
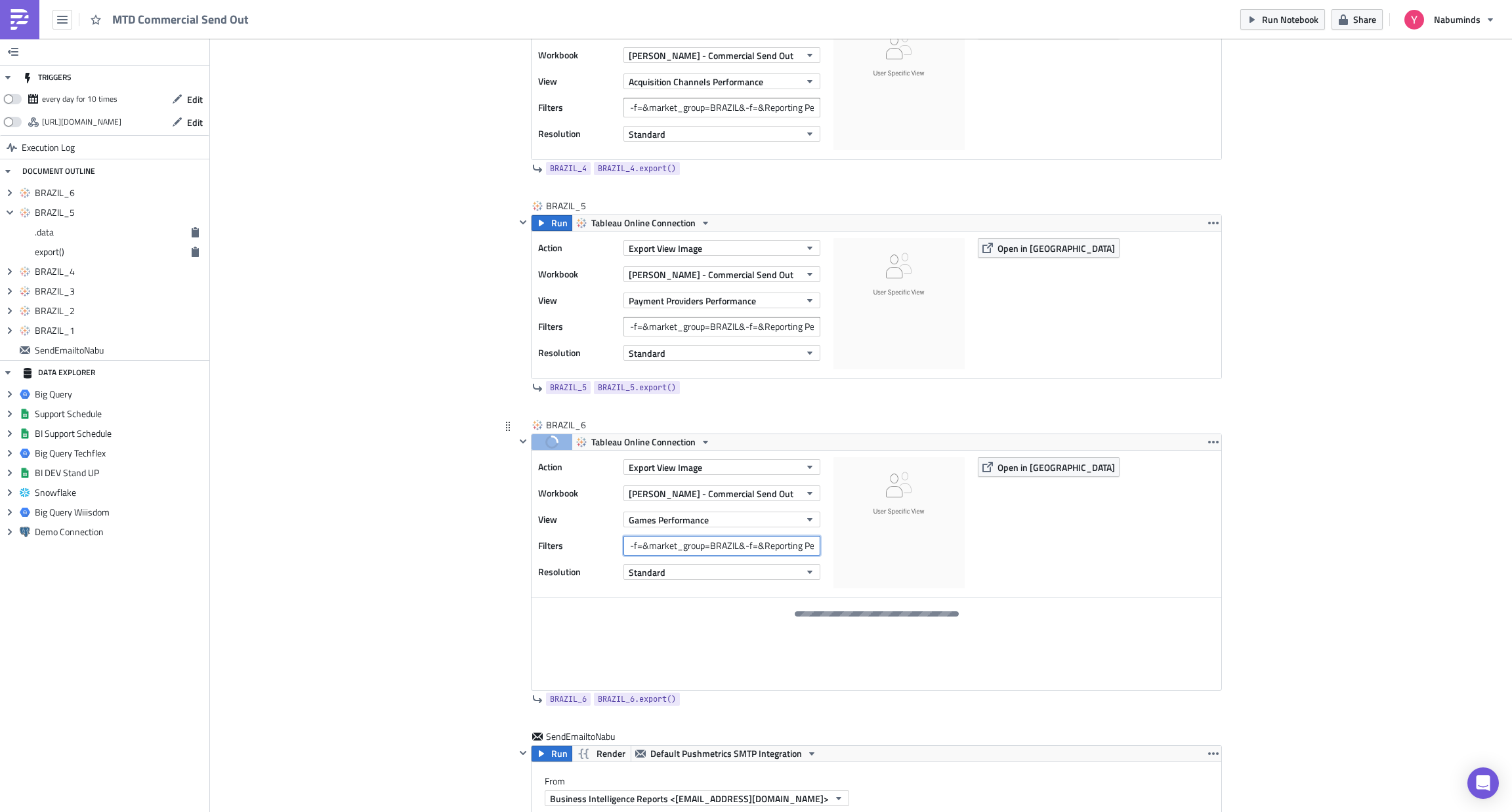
click at [755, 548] on input "-f=&market_group=BRAZIL&-f=&Reporting Period=0" at bounding box center [722, 546] width 197 height 20
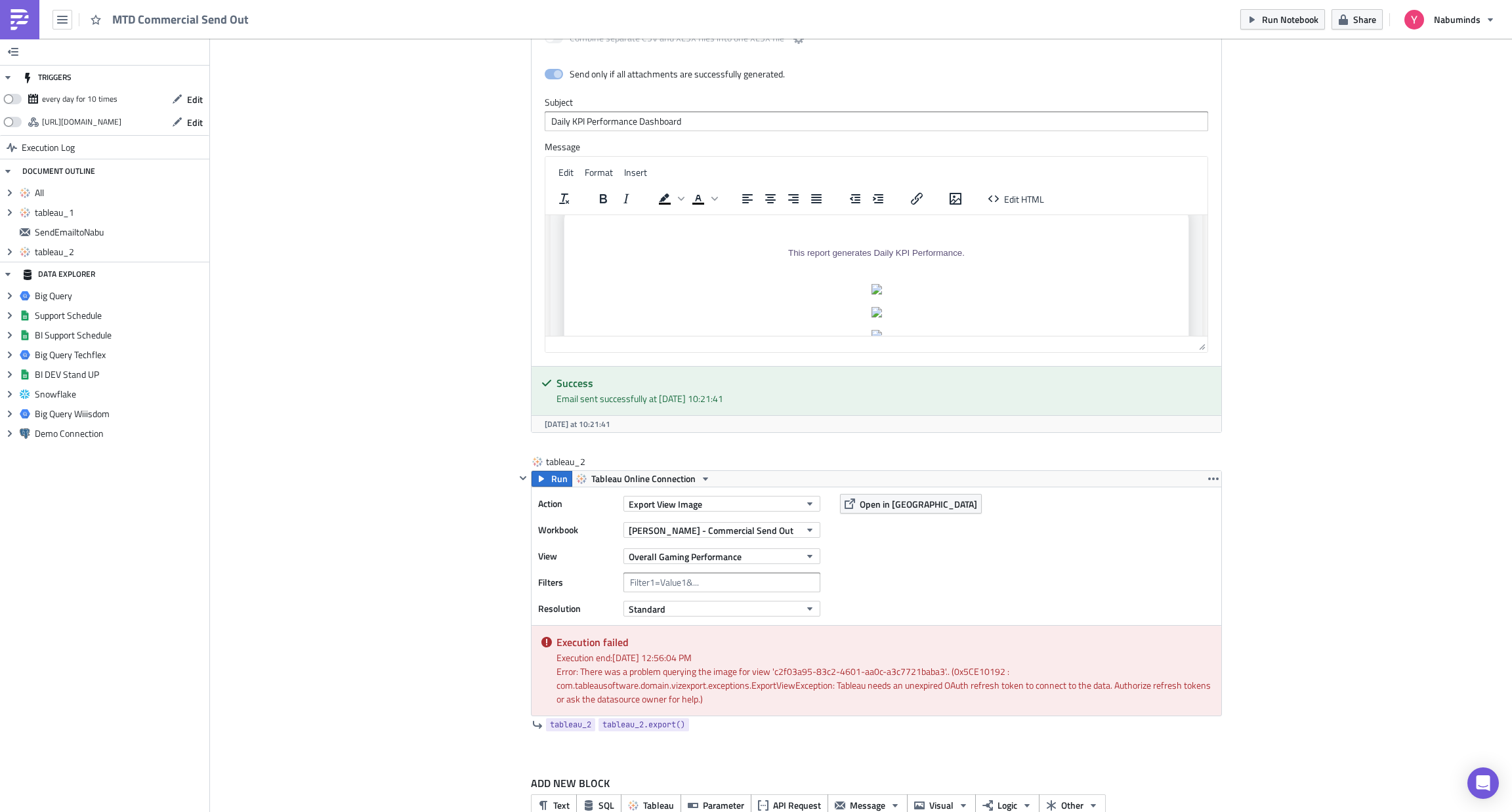
scroll to position [148, 0]
click at [858, 264] on td "This report generates Daily KPI Performance." at bounding box center [876, 254] width 618 height 44
click at [881, 272] on td "This report generates Daily KPI Performance." at bounding box center [876, 254] width 618 height 44
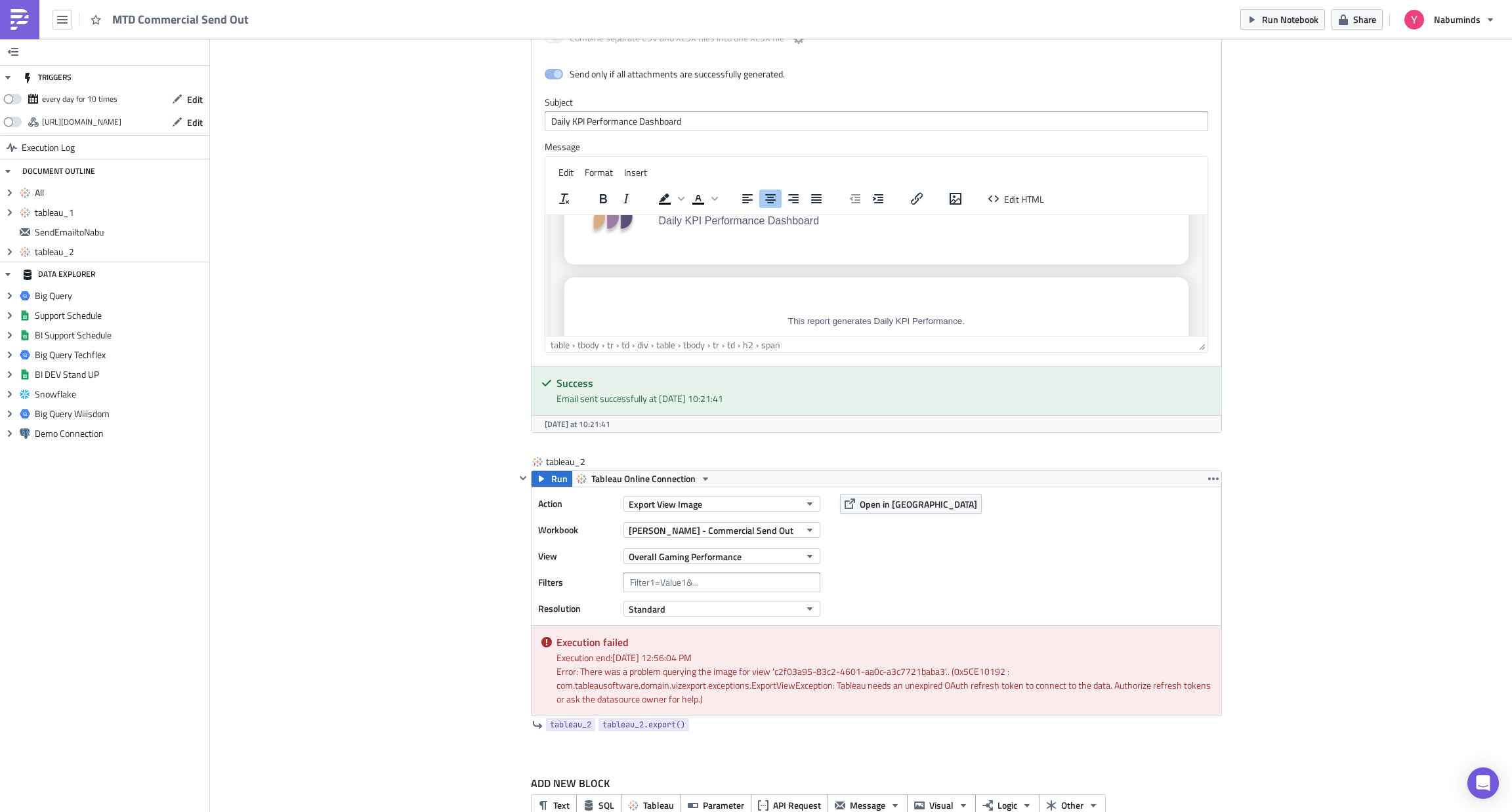
scroll to position [92, 0]
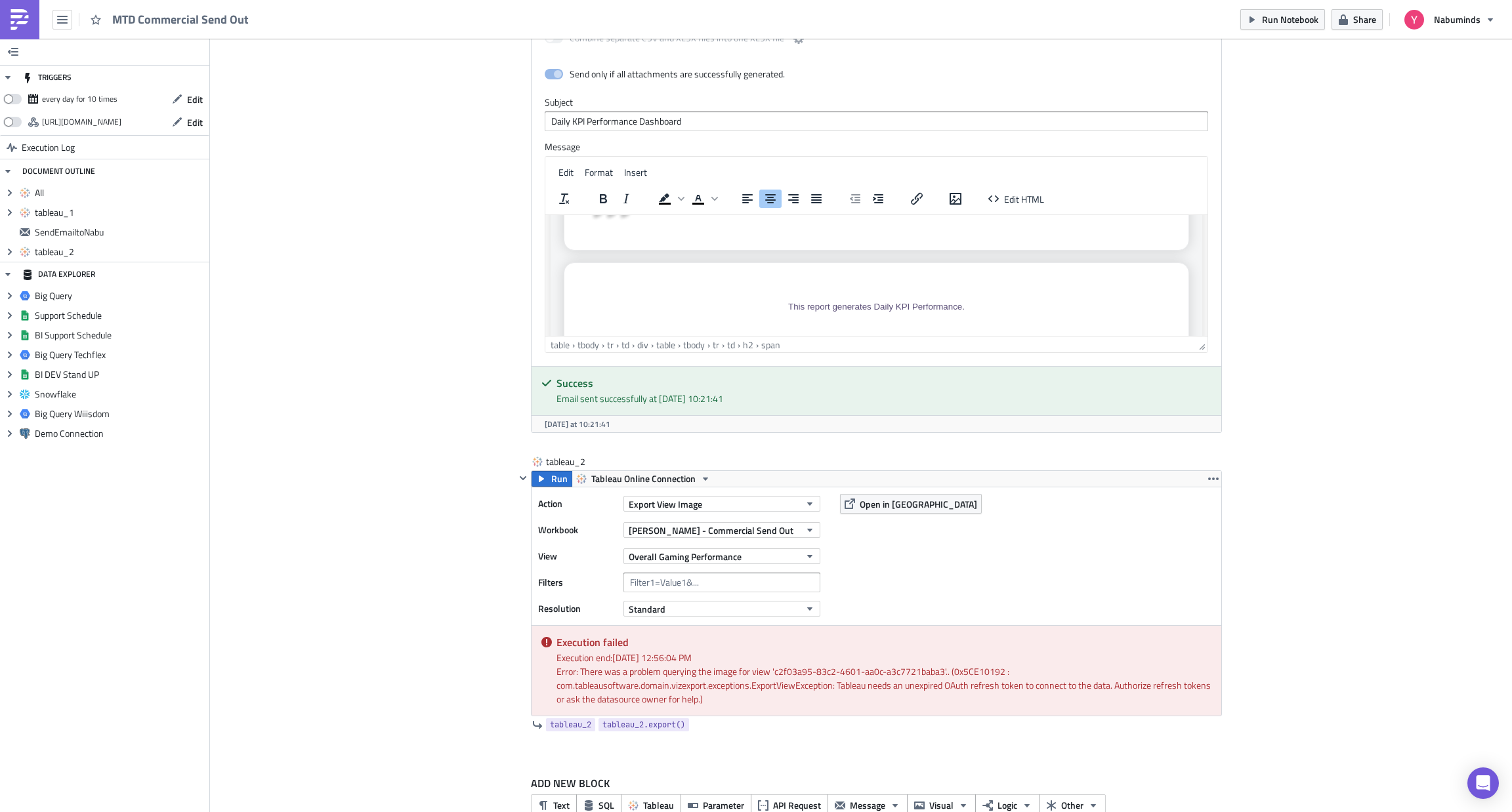
click at [882, 274] on td "Rich Text Area. Press ALT-0 for help." at bounding box center [876, 276] width 618 height 18
click at [888, 266] on td "Rich Text Area. Press ALT-0 for help." at bounding box center [876, 270] width 618 height 20
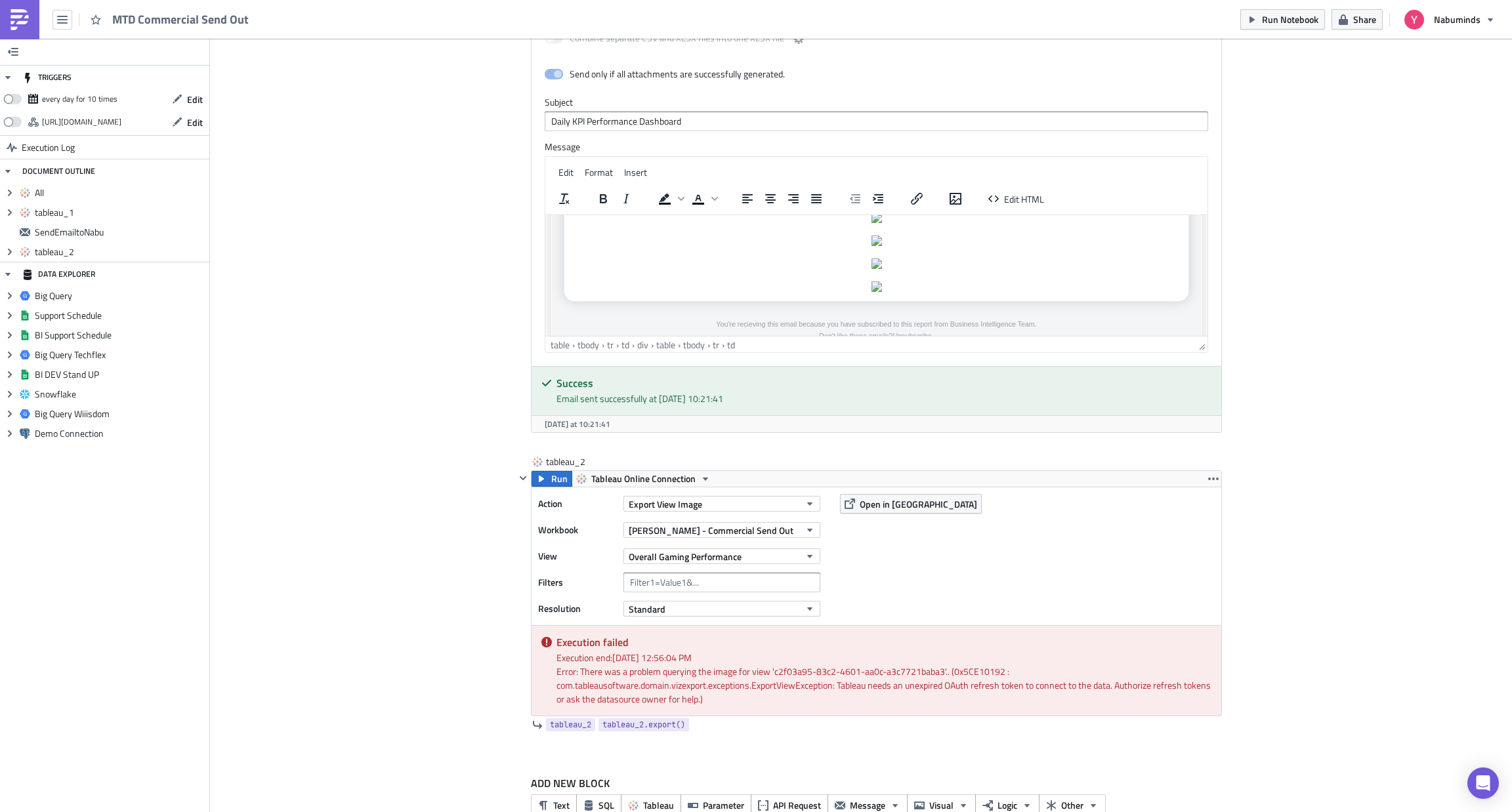
scroll to position [801, 0]
click at [881, 268] on td "Rich Text Area. Press ALT-0 for help." at bounding box center [876, 278] width 618 height 20
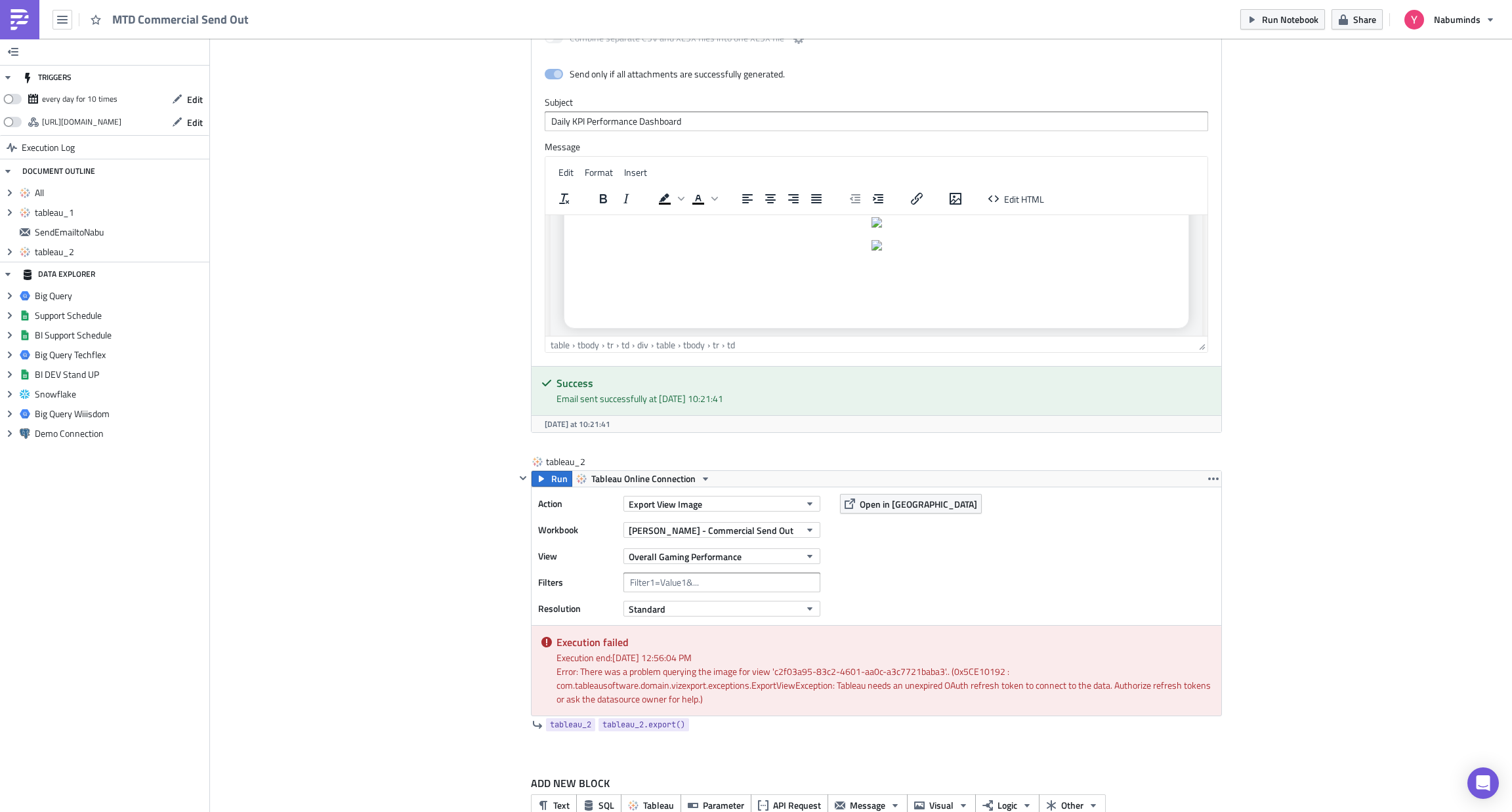
scroll to position [762, 0]
click at [1021, 204] on span "Edit HTML" at bounding box center [1024, 199] width 40 height 14
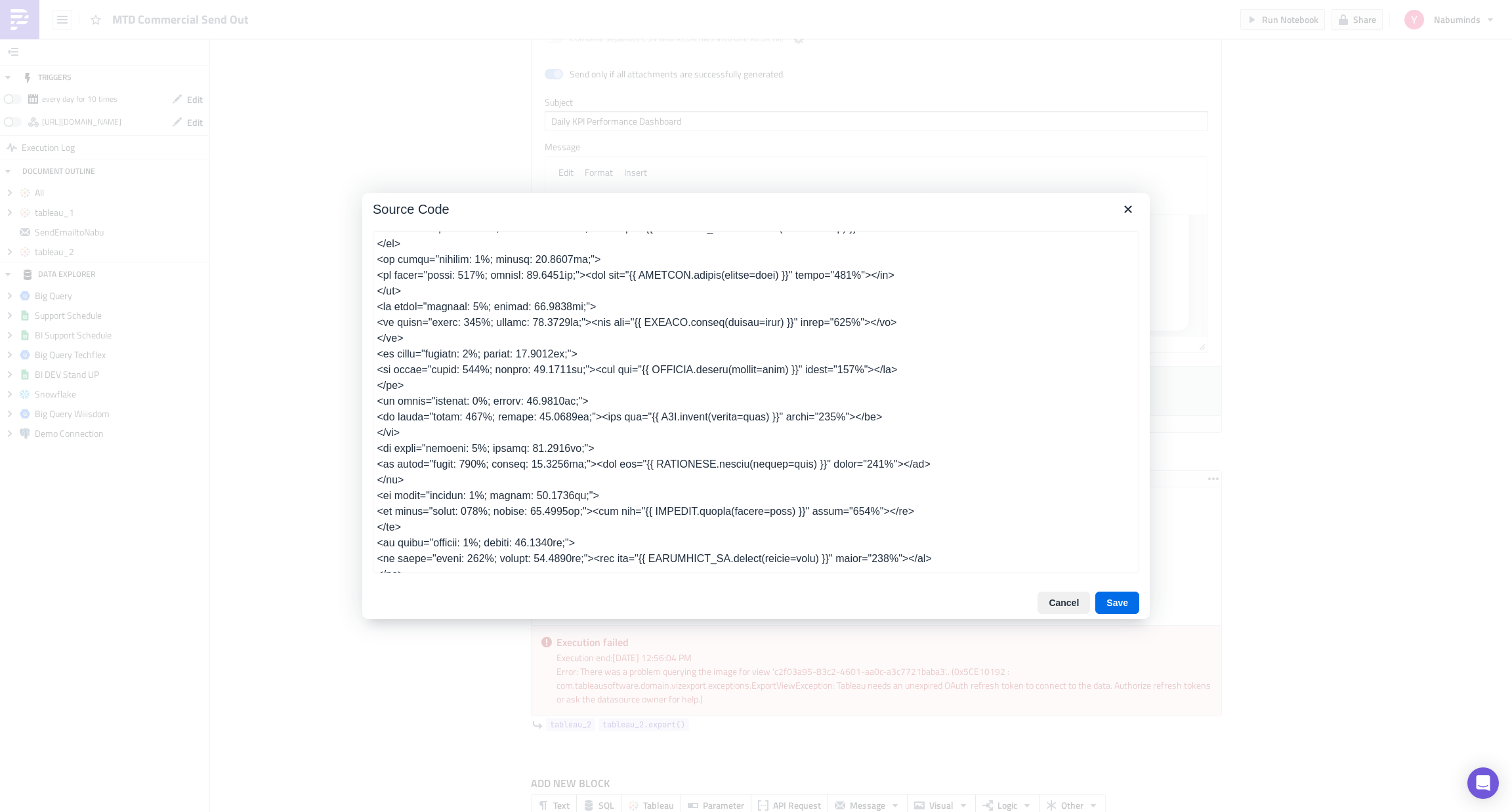
scroll to position [1202, 0]
